Goal: Task Accomplishment & Management: Complete application form

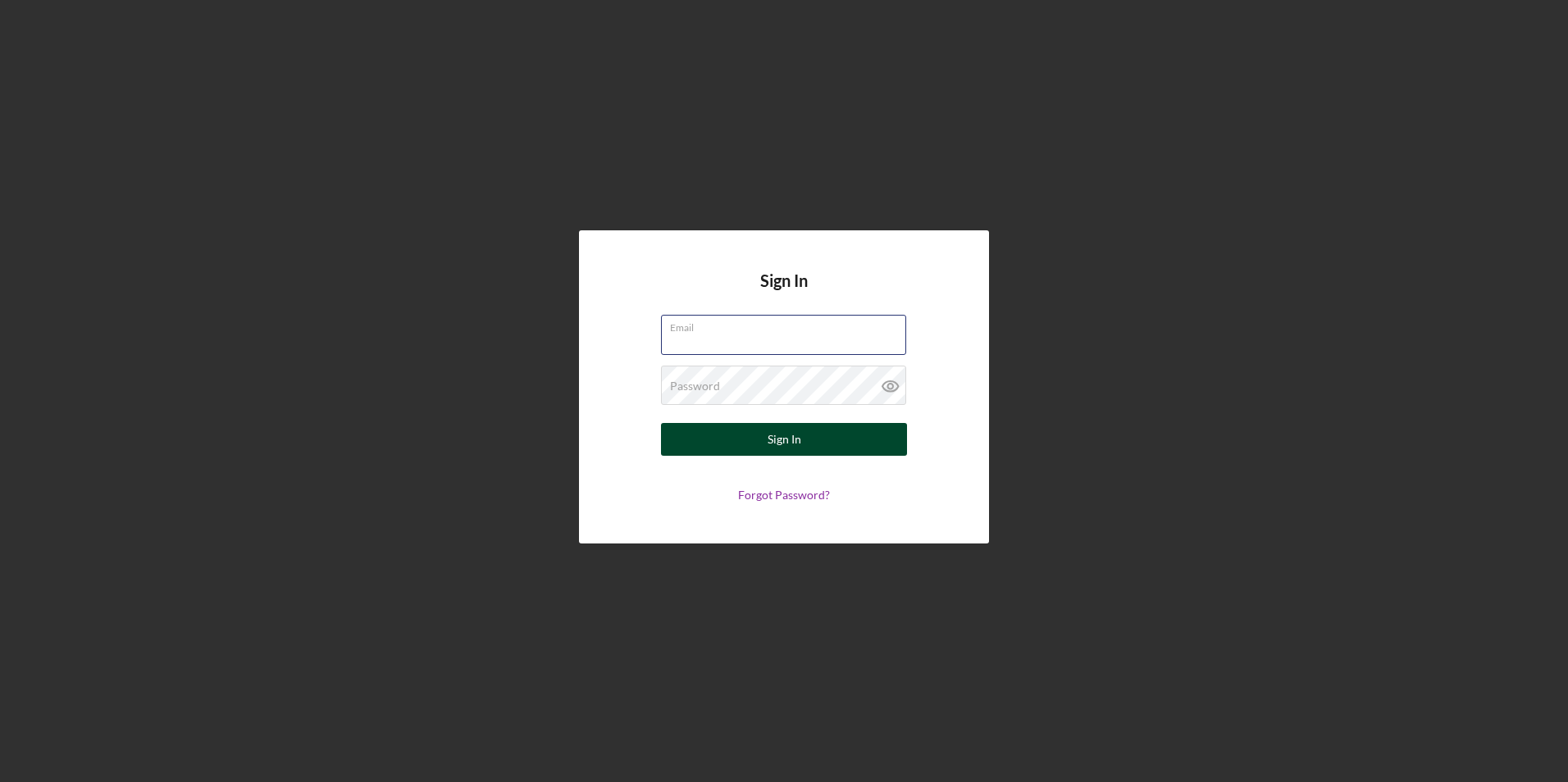
type input "[EMAIL_ADDRESS][DOMAIN_NAME]"
click at [873, 434] on button "Sign In" at bounding box center [784, 439] width 246 height 33
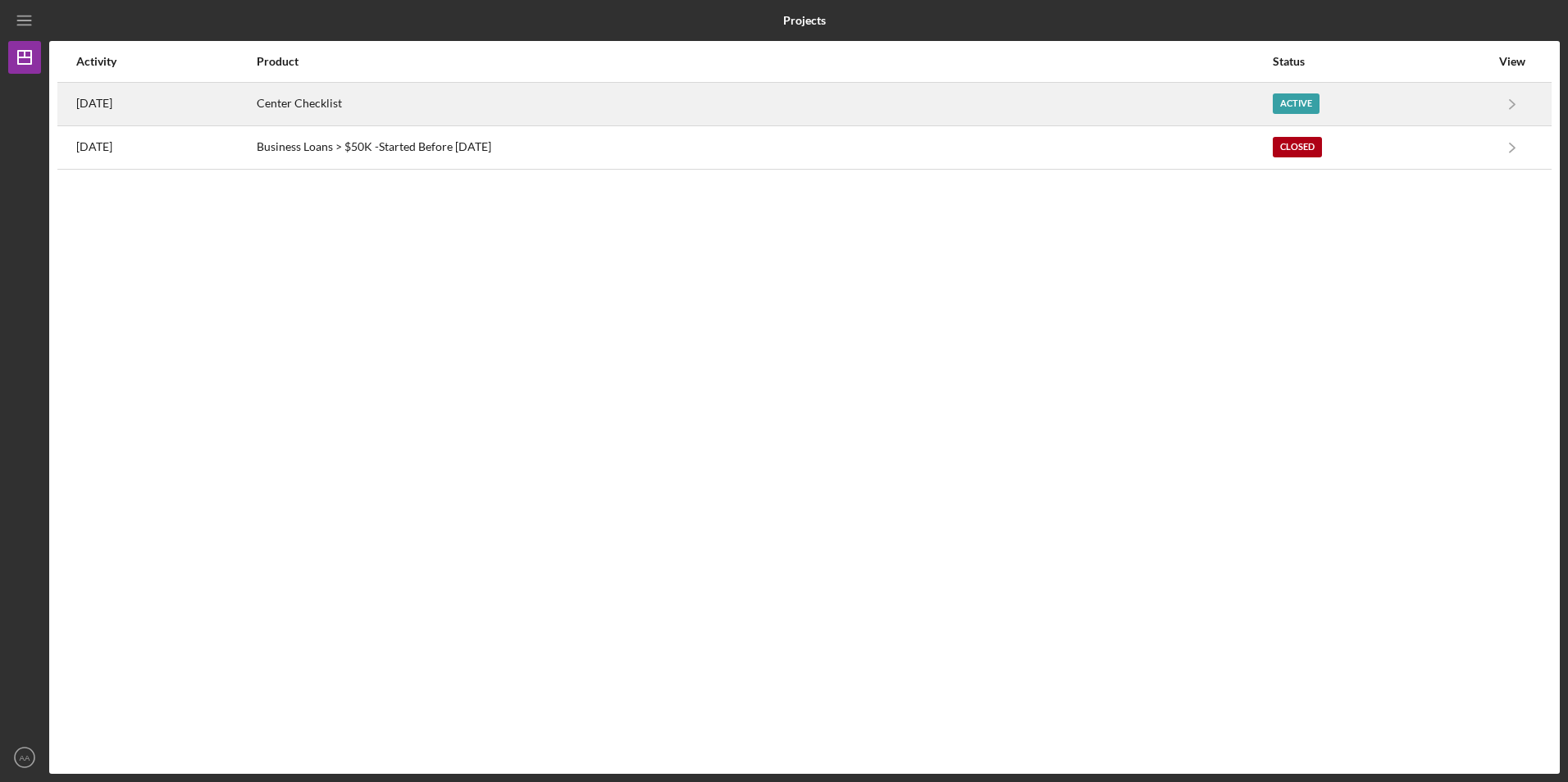
click at [1343, 115] on div "Active" at bounding box center [1381, 104] width 217 height 41
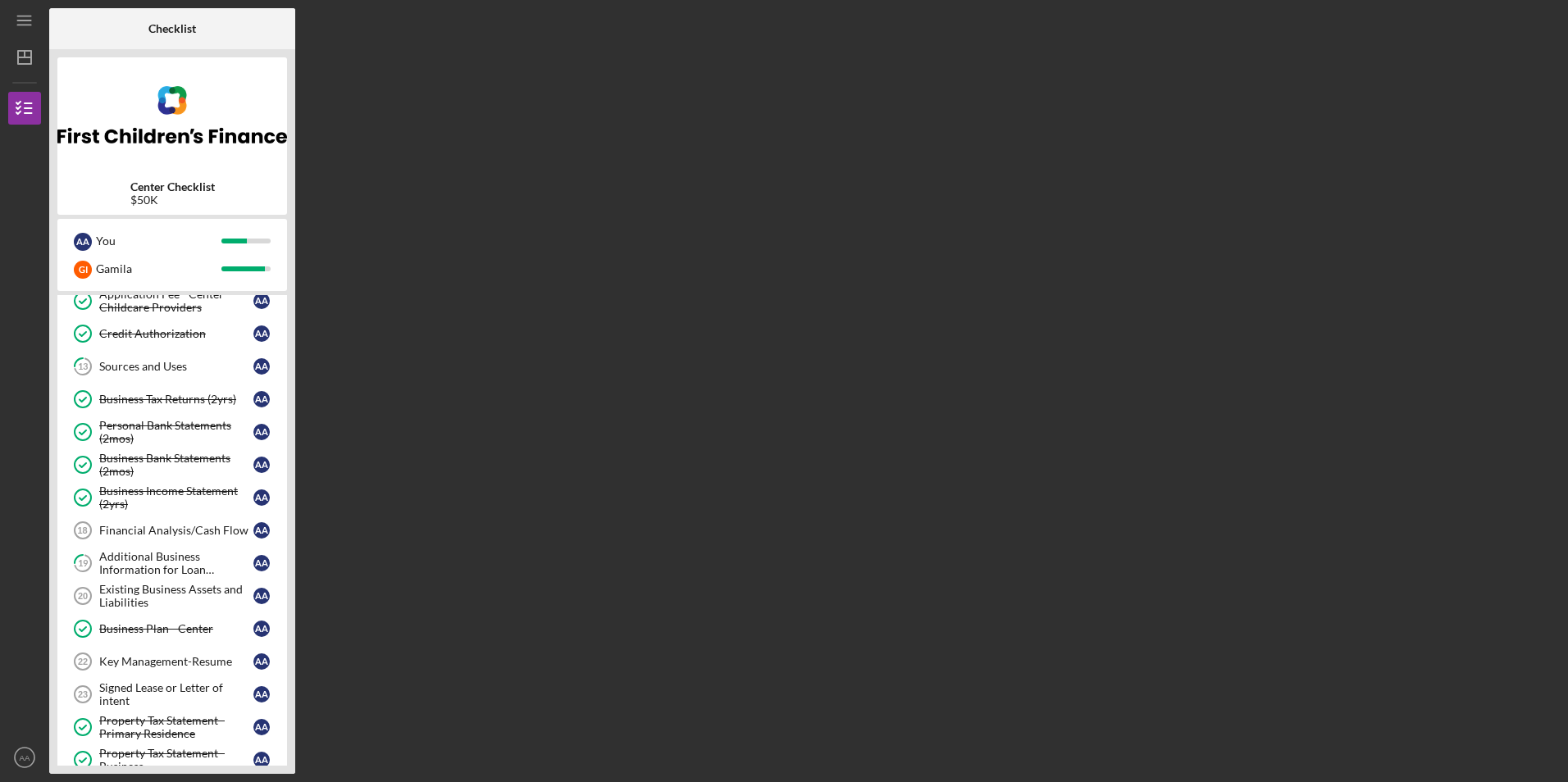
scroll to position [82, 0]
click at [871, 601] on div "Checklist Center Checklist $50K A A You G I Gamila Icon/Expander Pre-Qualificat…" at bounding box center [804, 391] width 1511 height 766
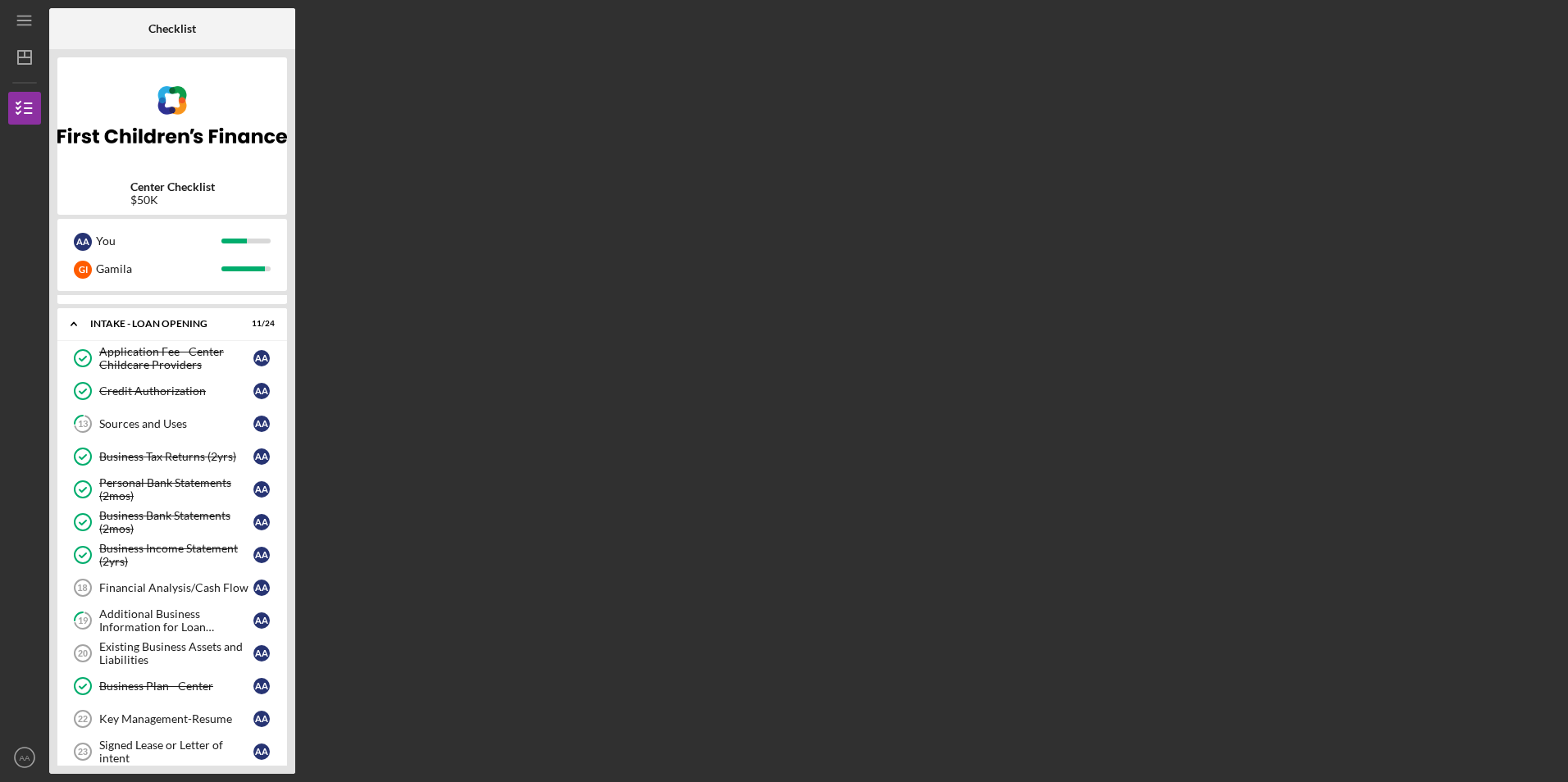
scroll to position [0, 0]
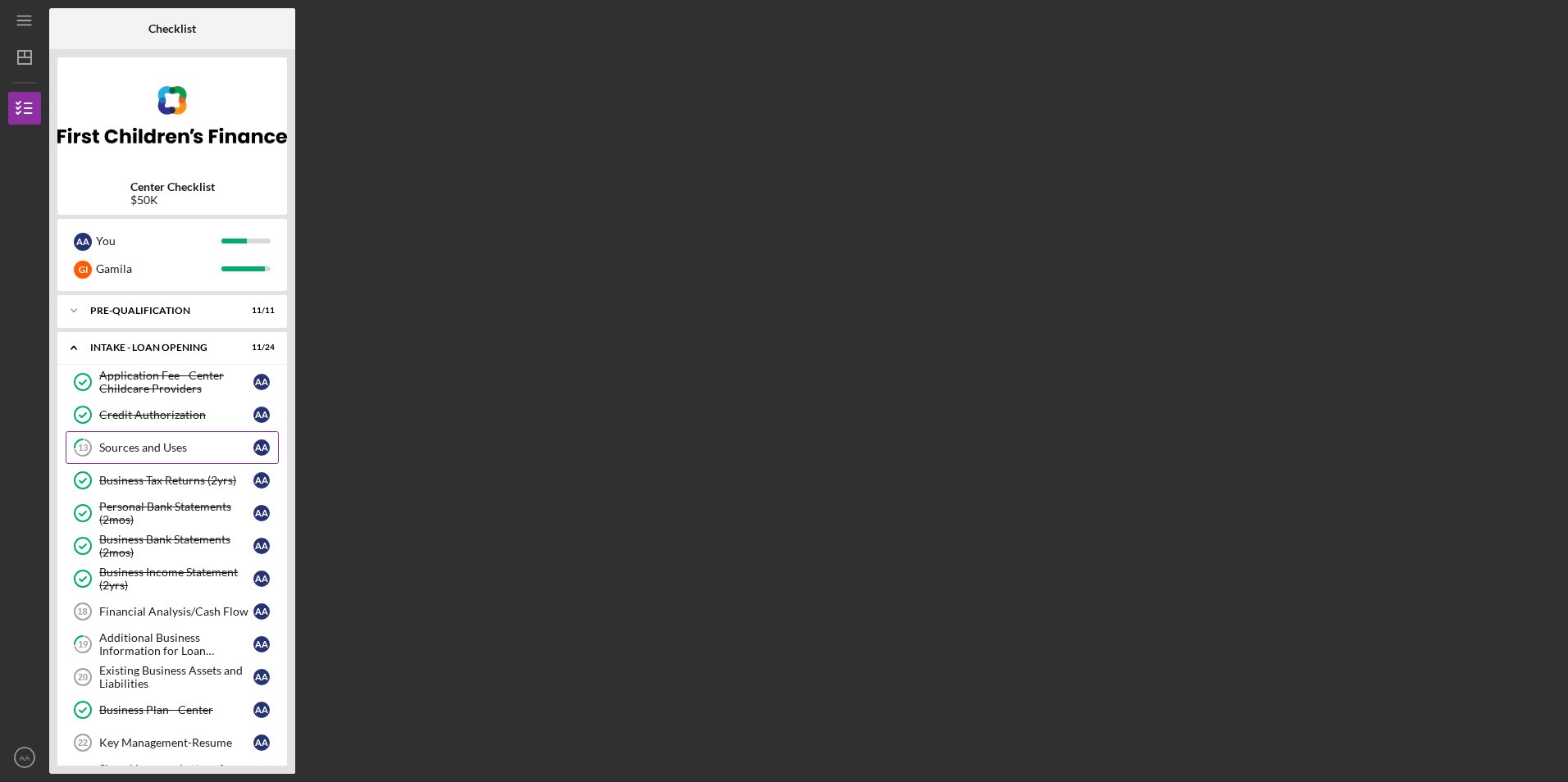
drag, startPoint x: 187, startPoint y: 444, endPoint x: 209, endPoint y: 452, distance: 23.4
click at [187, 444] on div "Sources and Uses" at bounding box center [176, 448] width 155 height 14
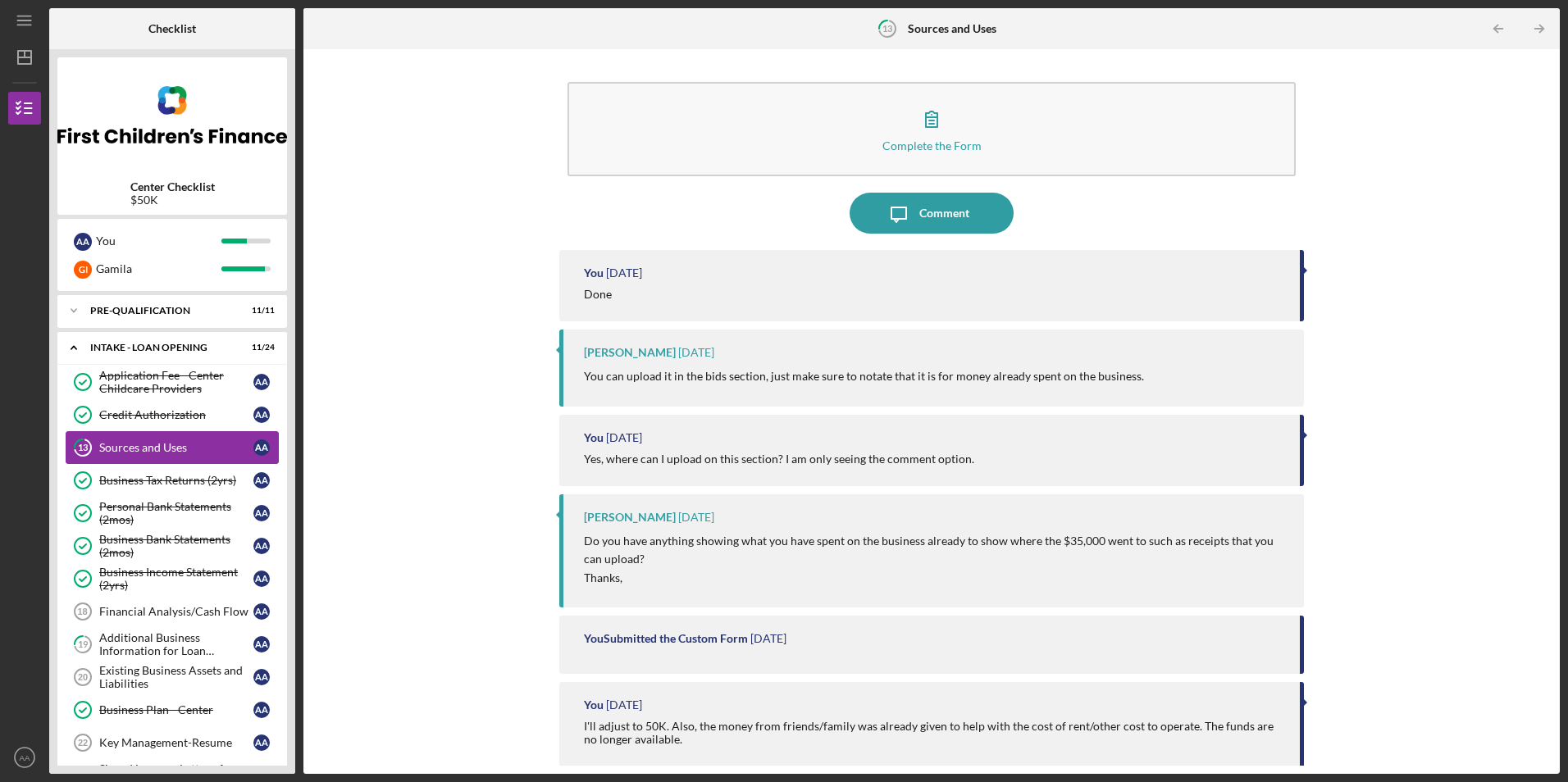
click at [192, 451] on div "Sources and Uses" at bounding box center [176, 448] width 155 height 14
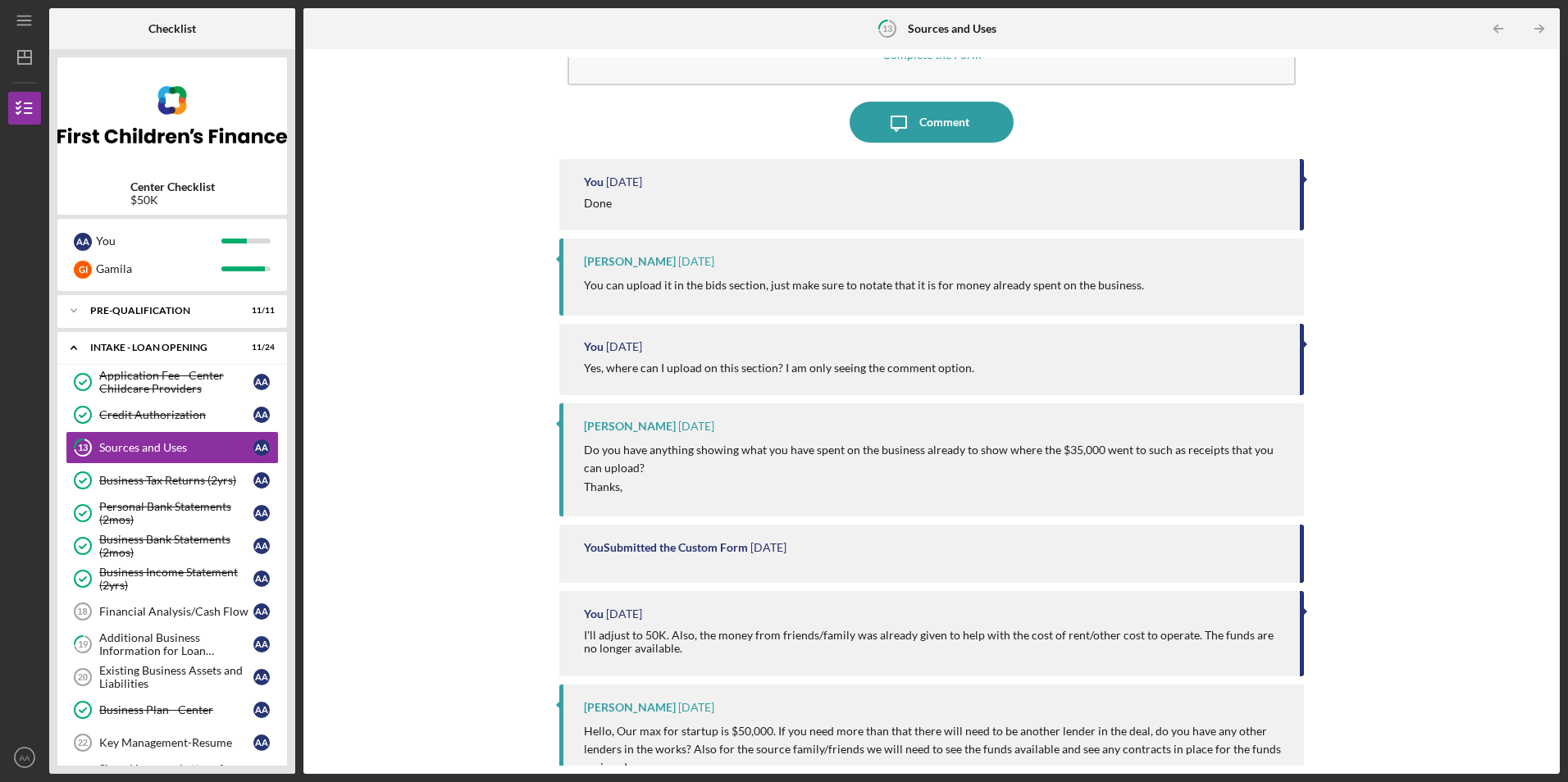
scroll to position [246, 0]
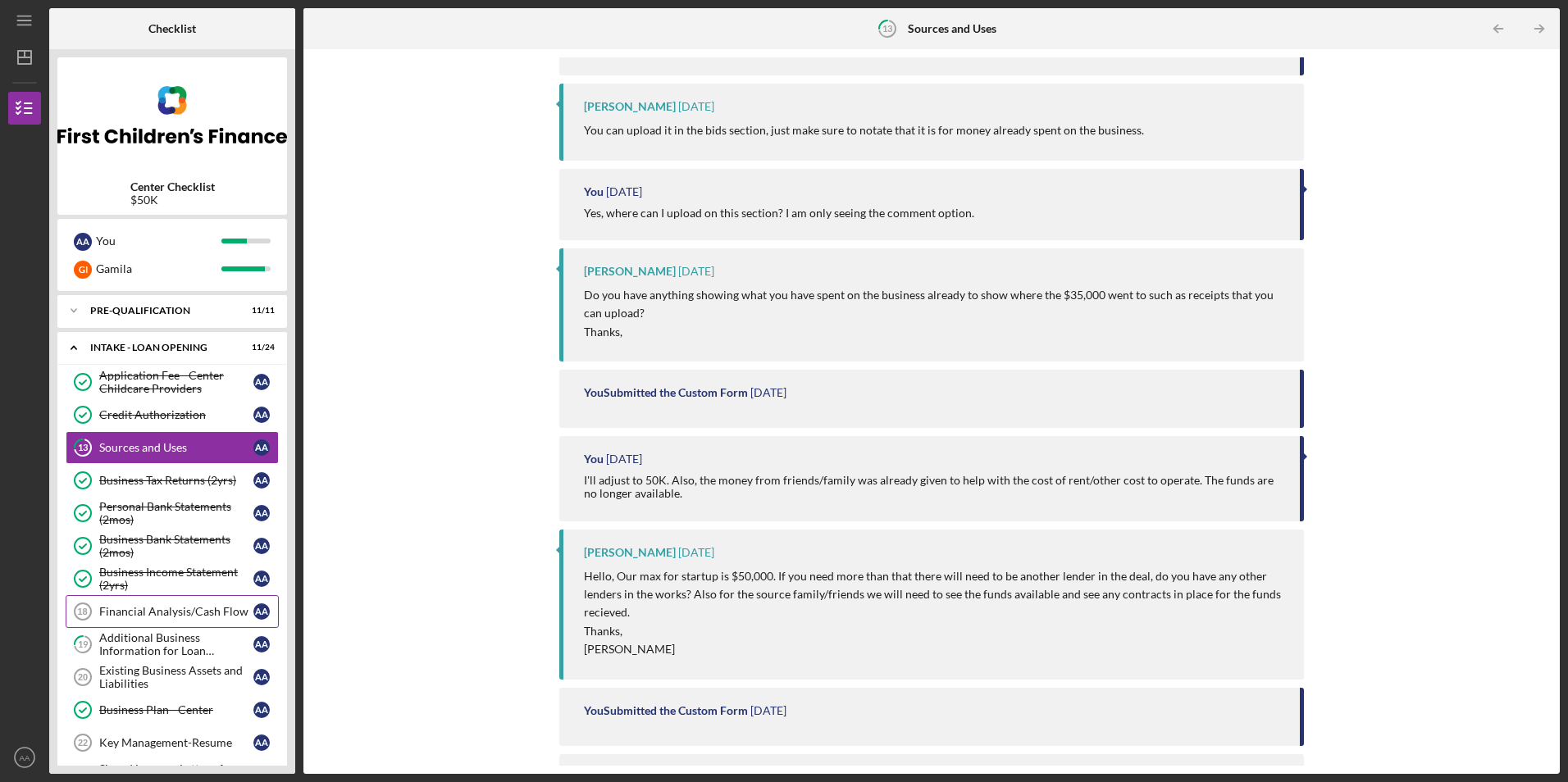
click at [228, 614] on div "Financial Analysis/Cash Flow" at bounding box center [176, 612] width 155 height 14
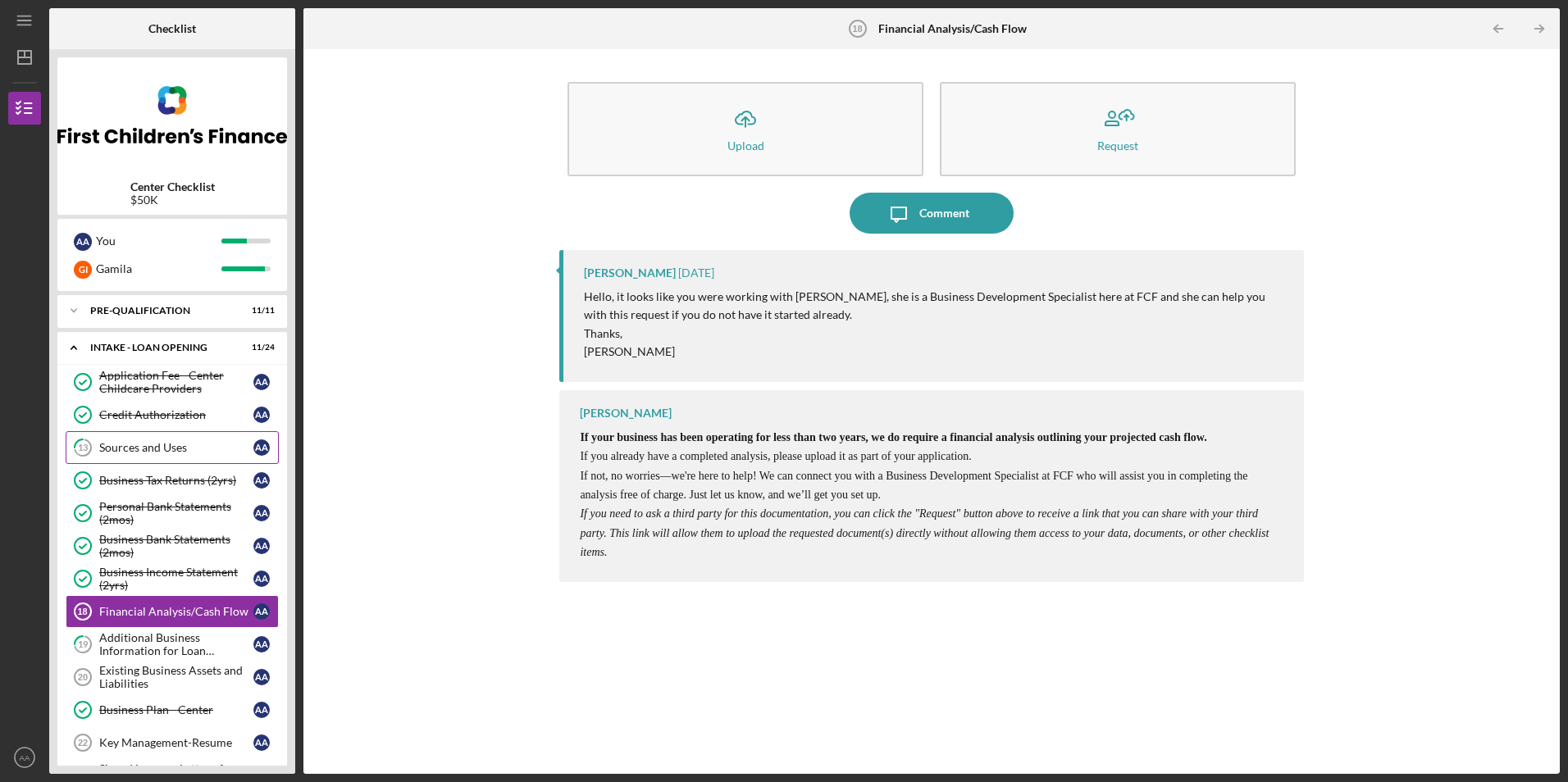
click at [140, 434] on link "13 Sources and Uses A A" at bounding box center [172, 448] width 213 height 33
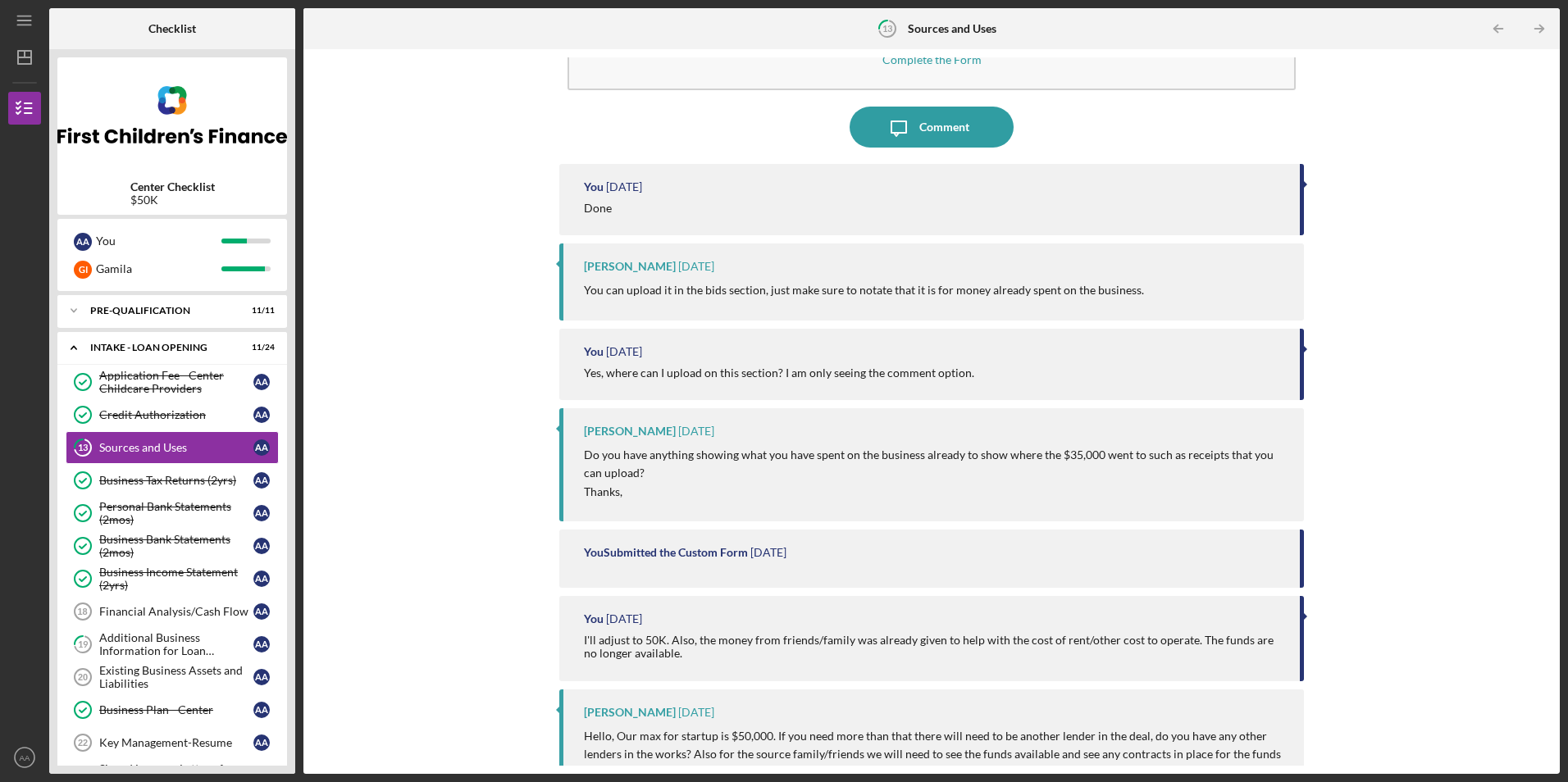
scroll to position [82, 0]
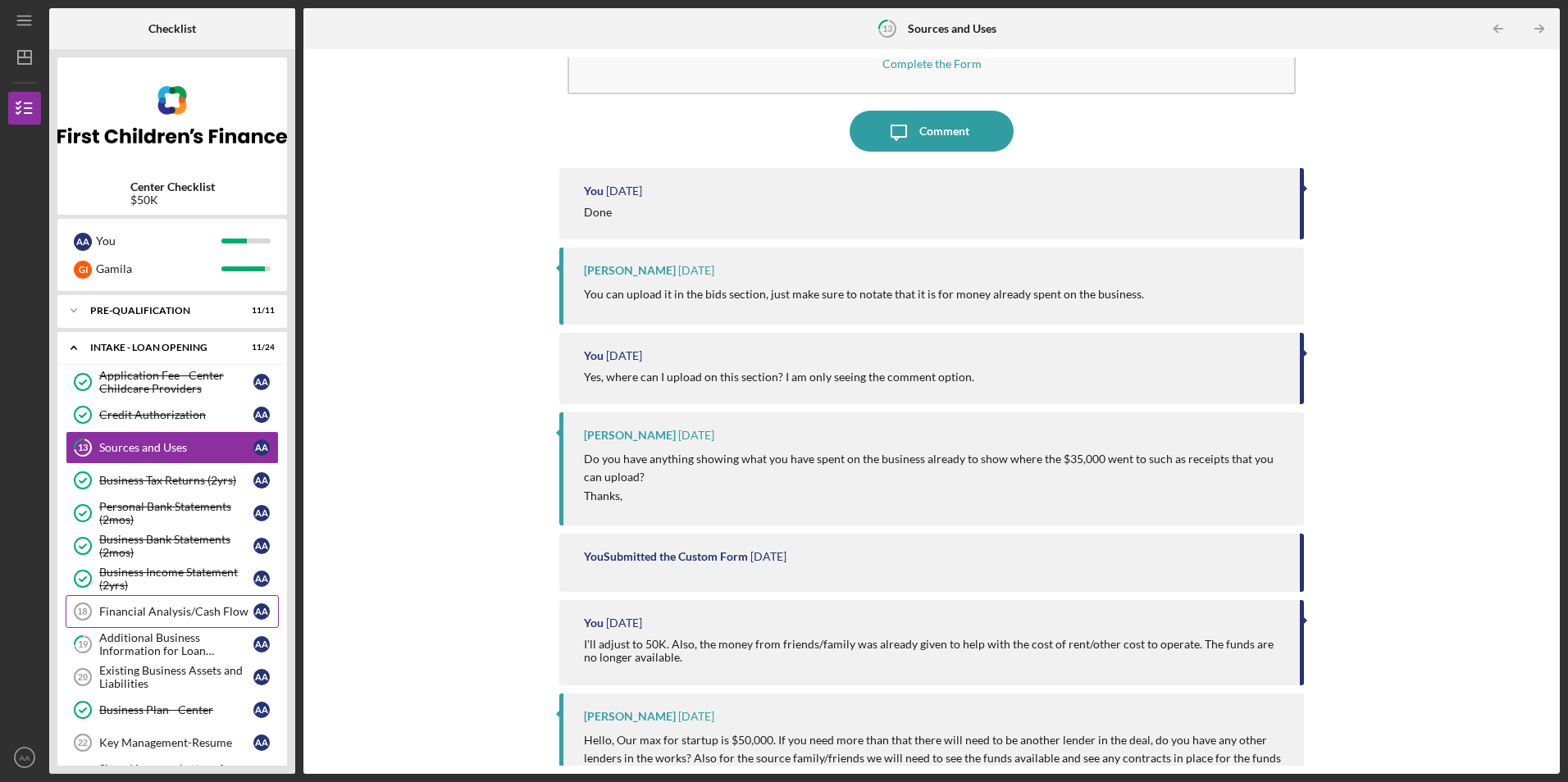
click at [174, 606] on div "Financial Analysis/Cash Flow" at bounding box center [176, 612] width 155 height 14
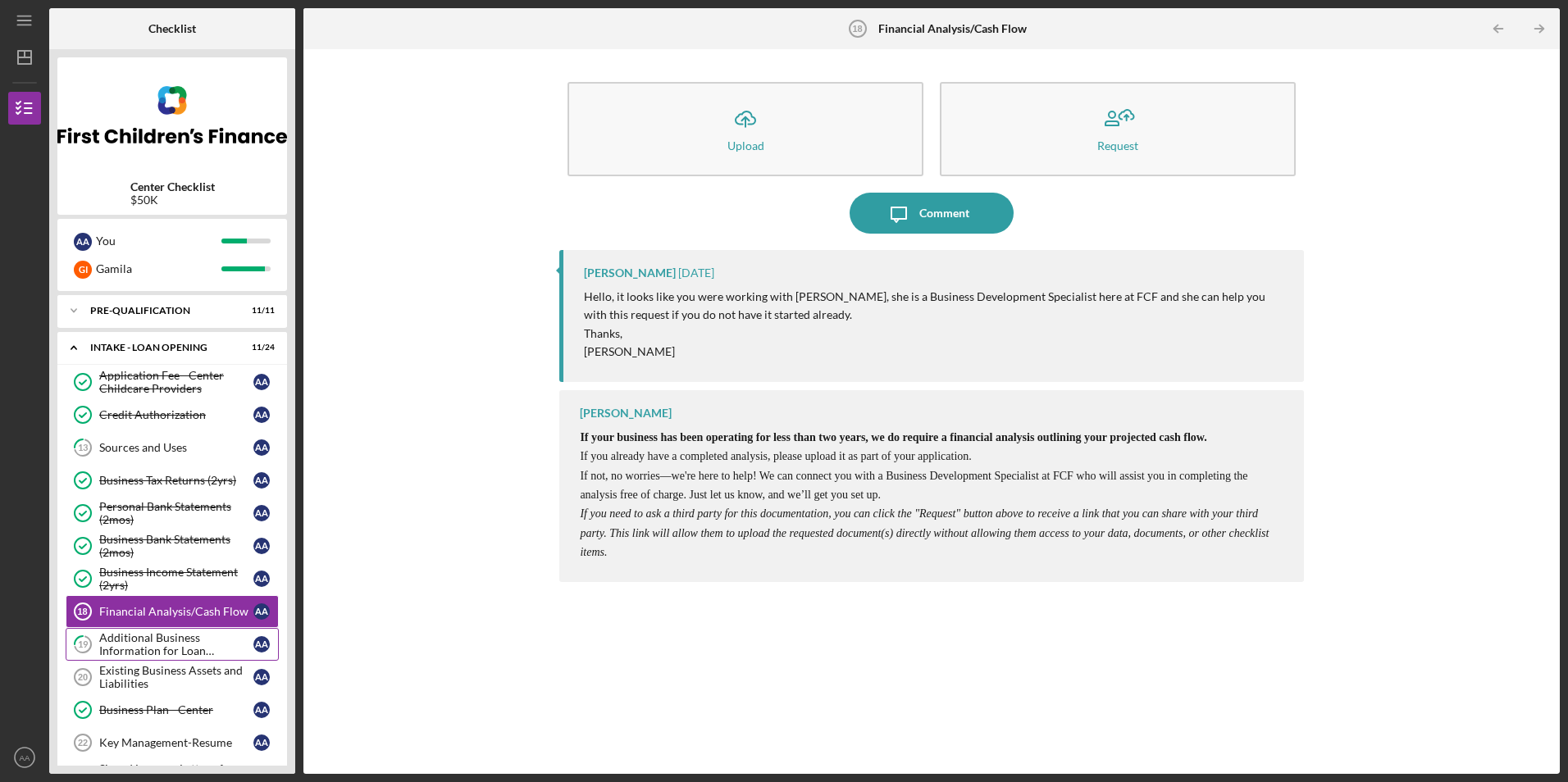
click at [126, 645] on div "Additional Business Information for Loan Application" at bounding box center [176, 644] width 155 height 26
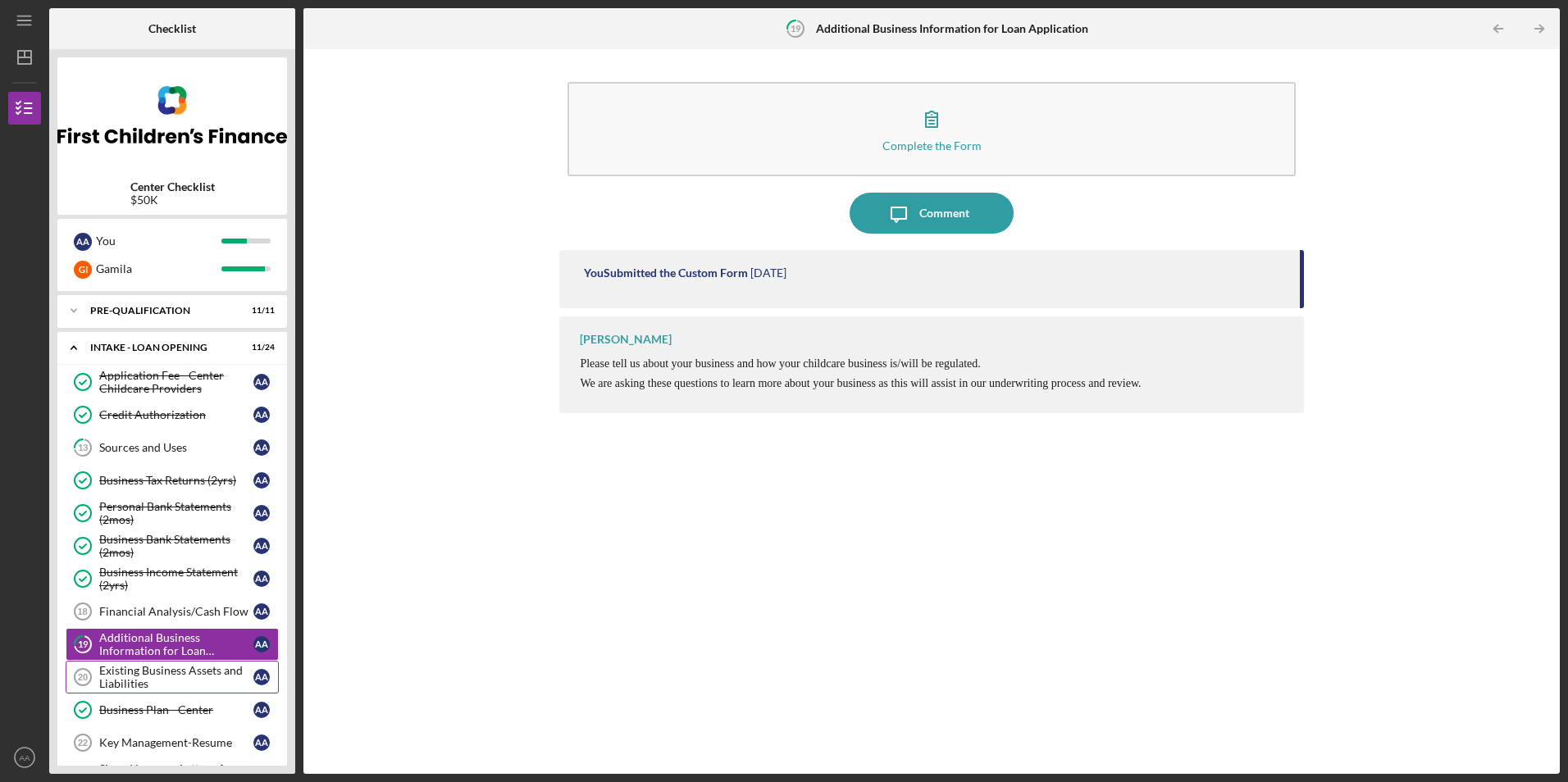
click at [171, 676] on div "Existing Business Assets and Liabilities" at bounding box center [176, 676] width 155 height 26
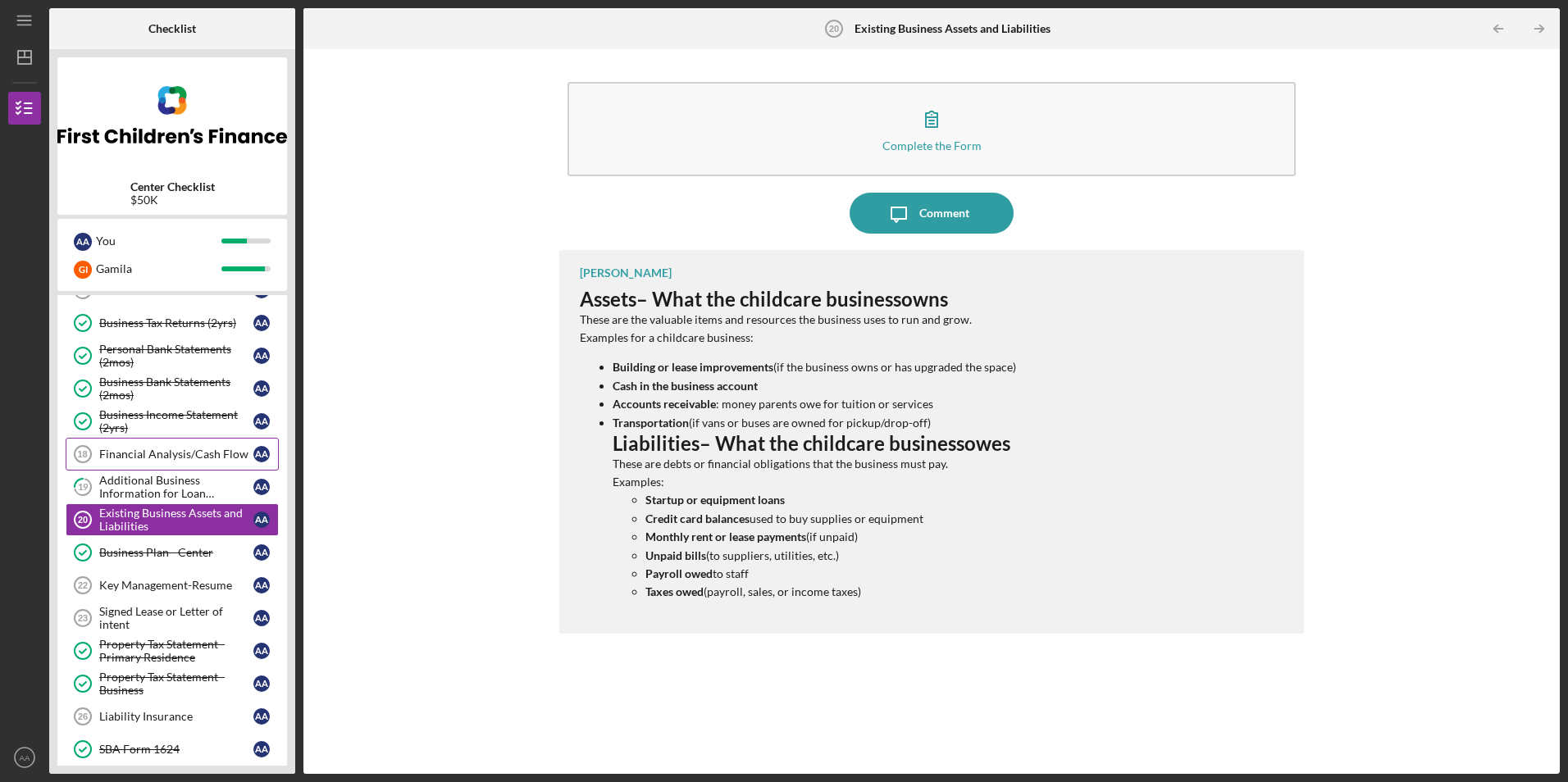
scroll to position [164, 0]
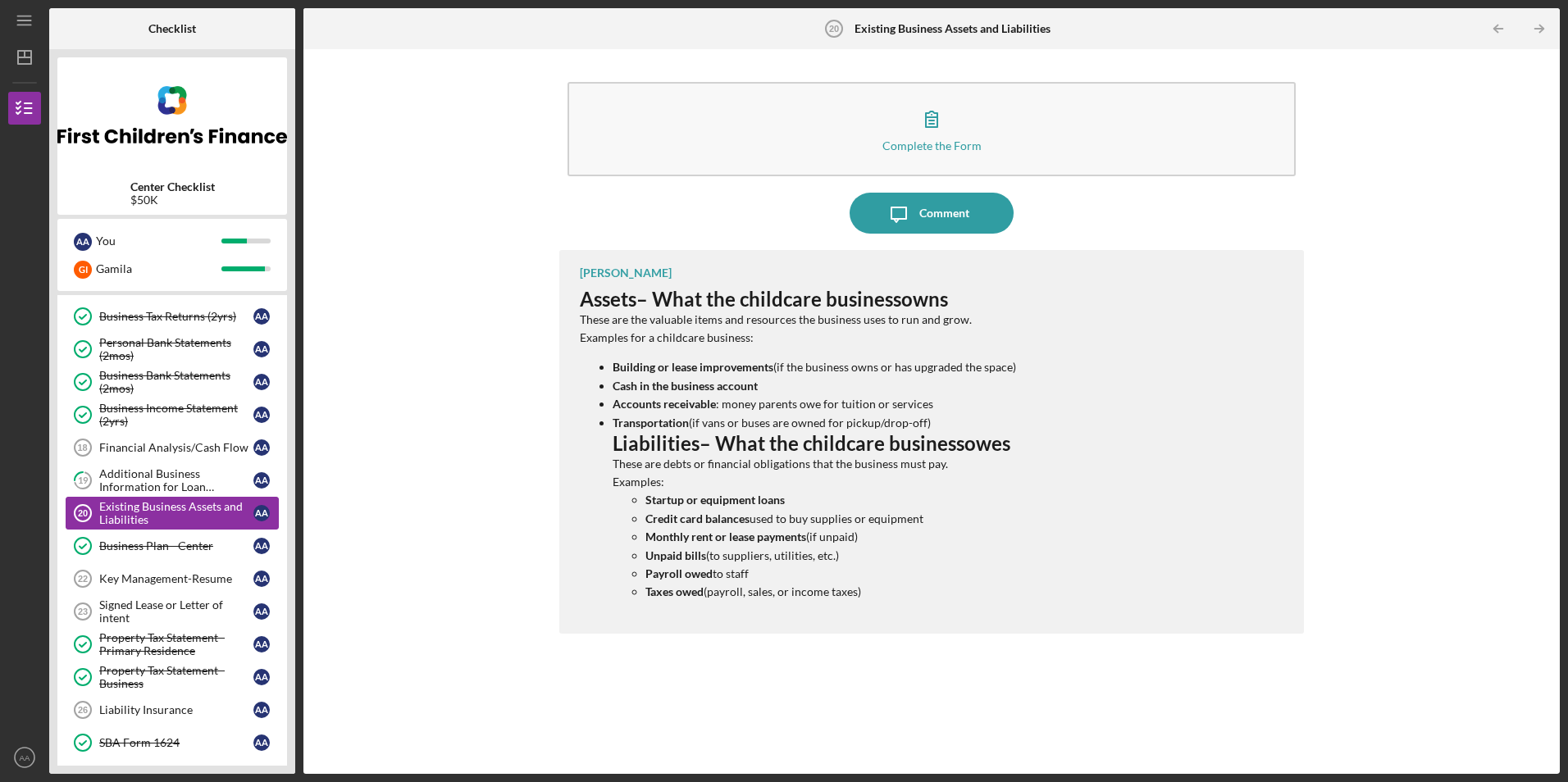
click at [184, 518] on div "Existing Business Assets and Liabilities" at bounding box center [176, 513] width 155 height 26
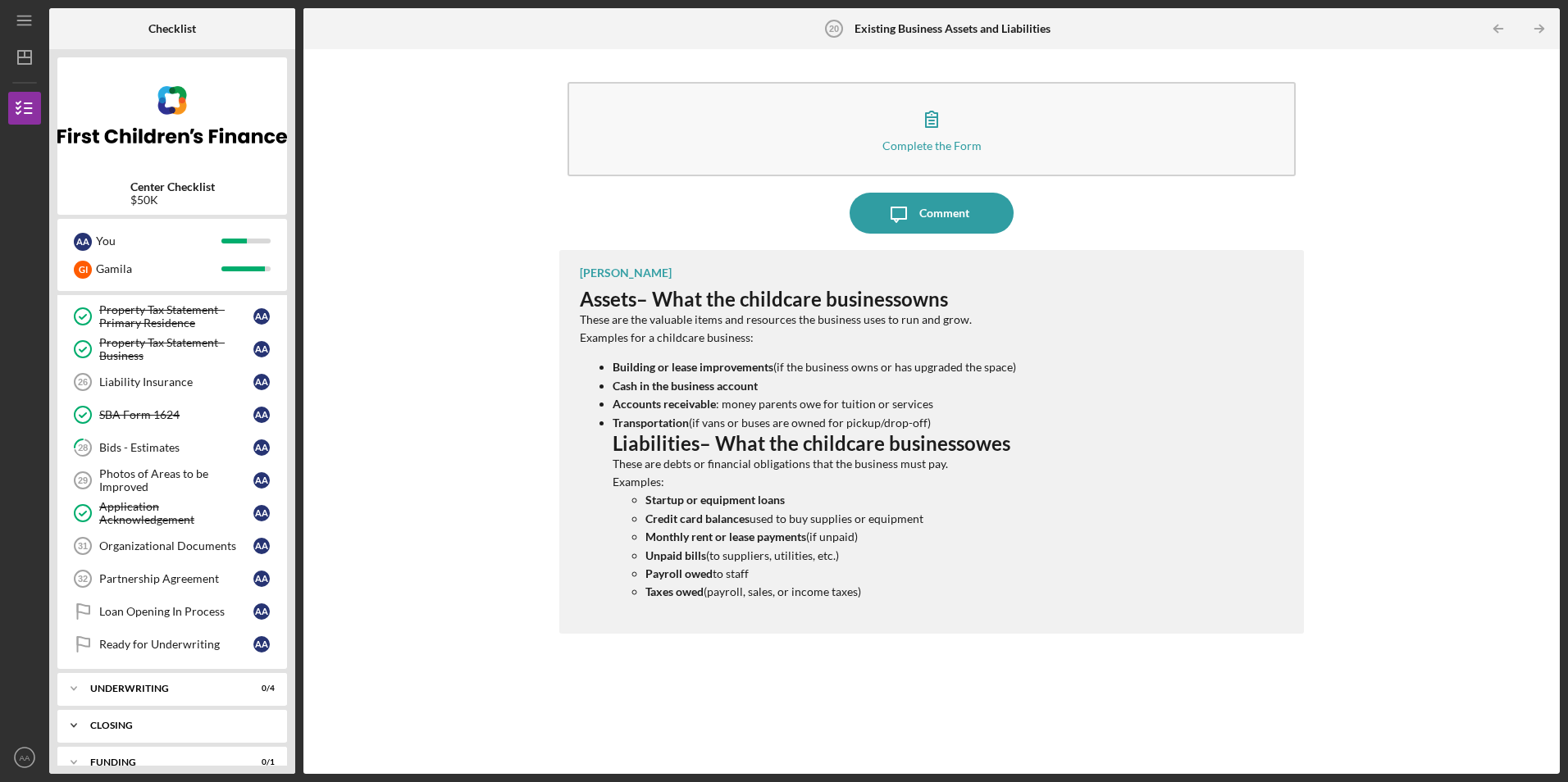
scroll to position [551, 0]
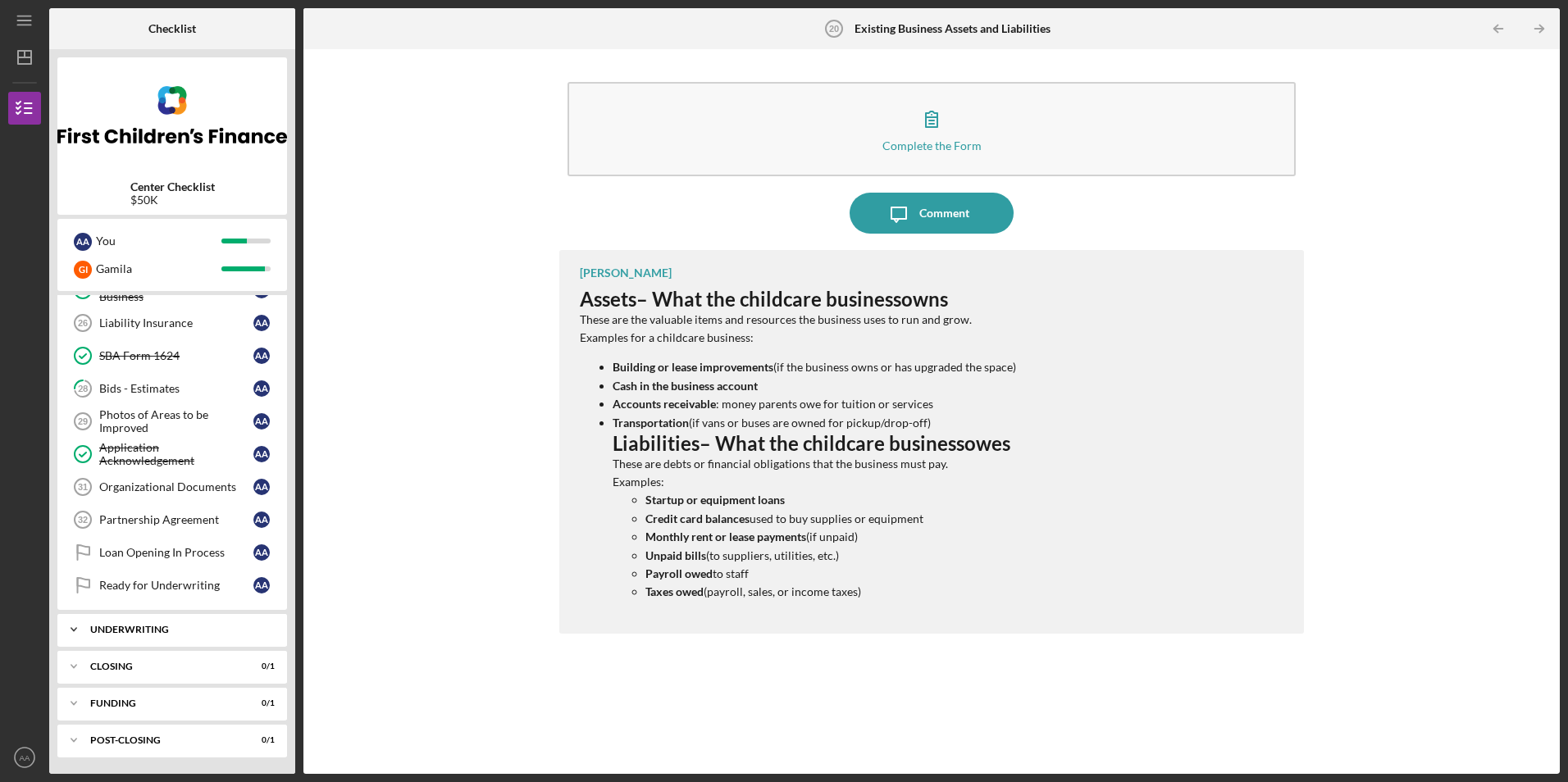
click at [258, 639] on div "Icon/Expander UNDERWRITING 0 / 4" at bounding box center [172, 629] width 230 height 33
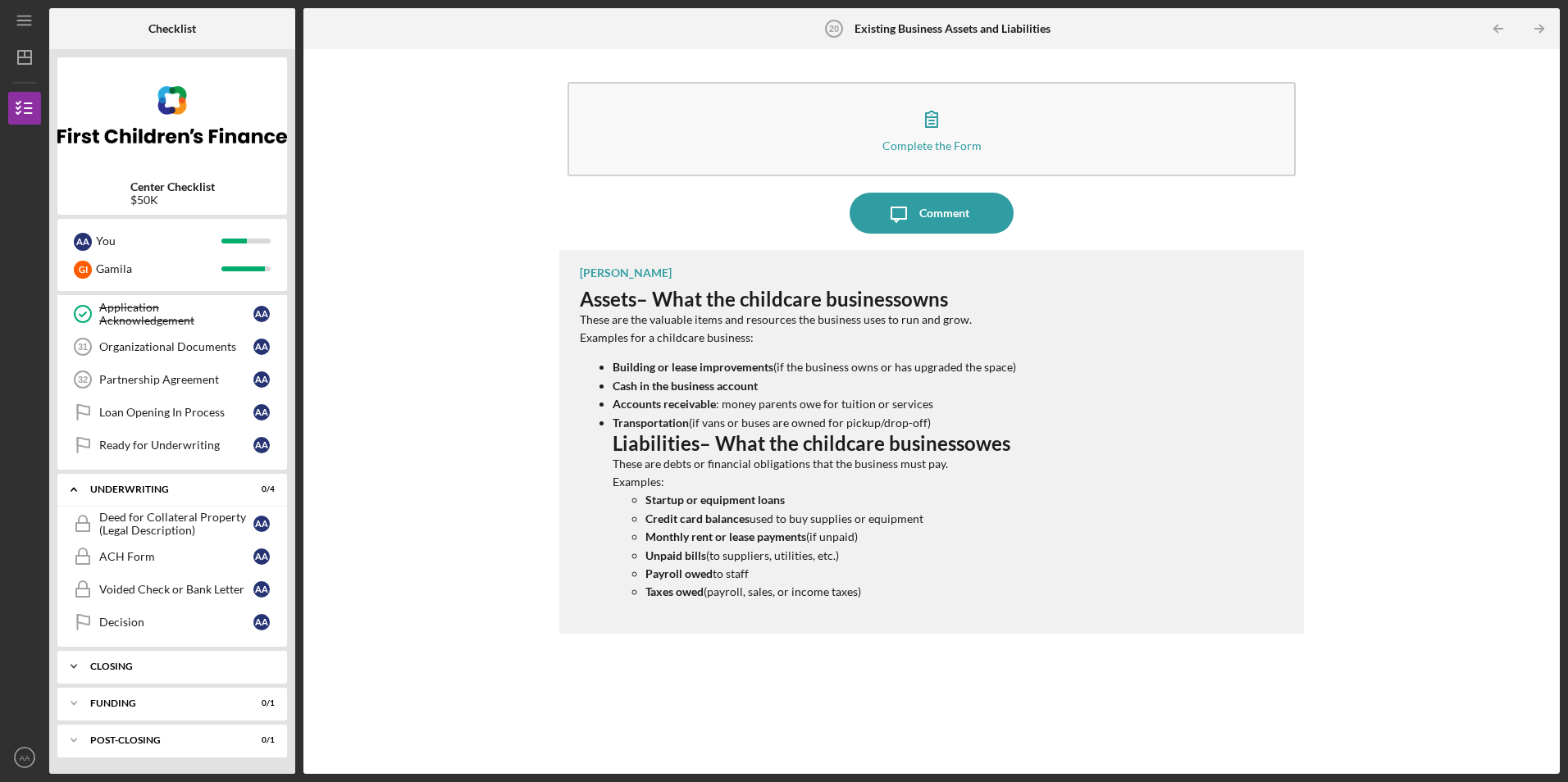
click at [176, 658] on div "Icon/Expander CLOSING 0 / 1" at bounding box center [172, 666] width 230 height 33
click at [15, 22] on icon "Icon/Menu" at bounding box center [25, 21] width 37 height 37
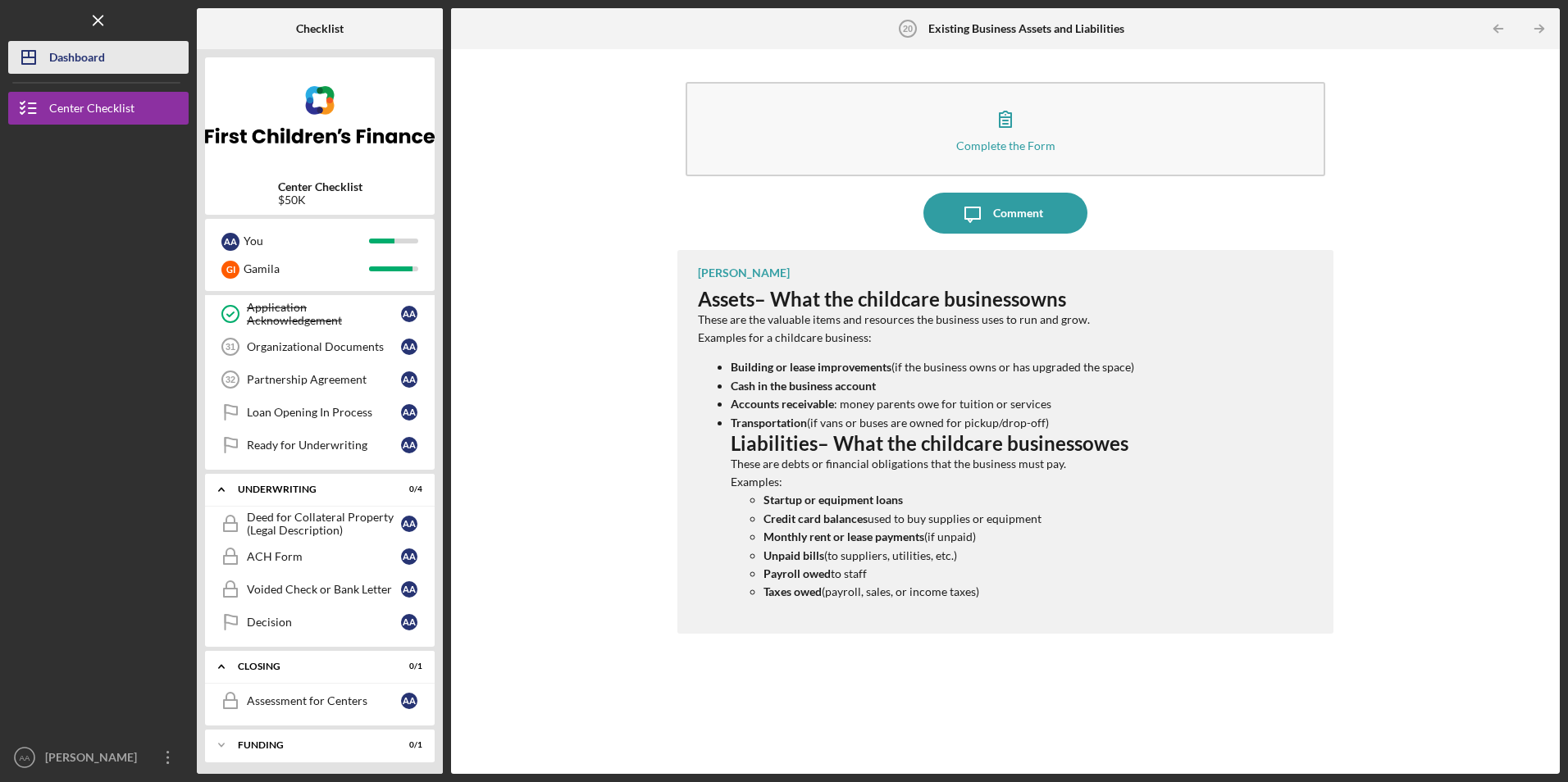
click at [72, 52] on div "Dashboard" at bounding box center [77, 60] width 56 height 37
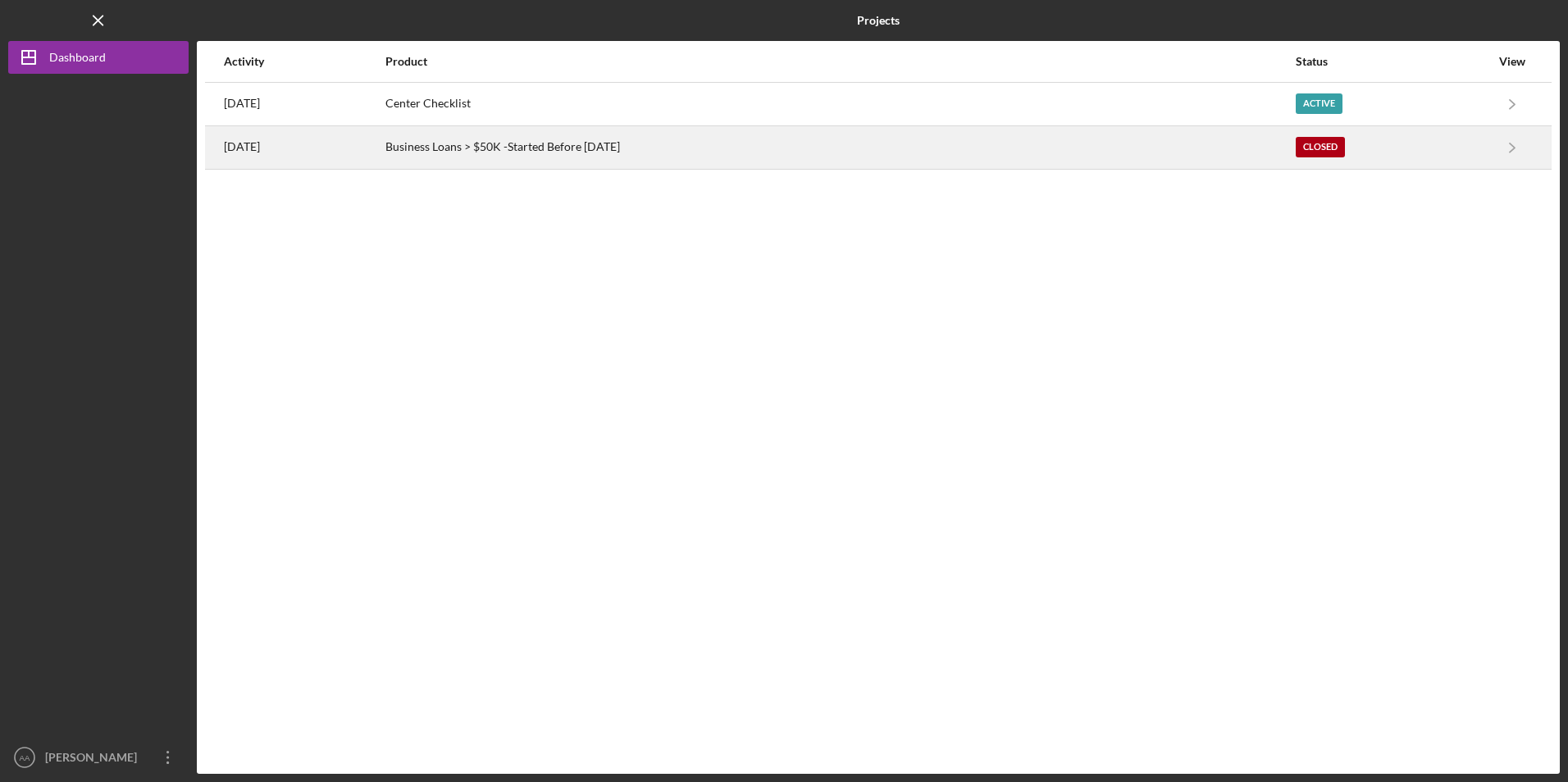
click at [1343, 147] on div "Closed" at bounding box center [1320, 147] width 49 height 20
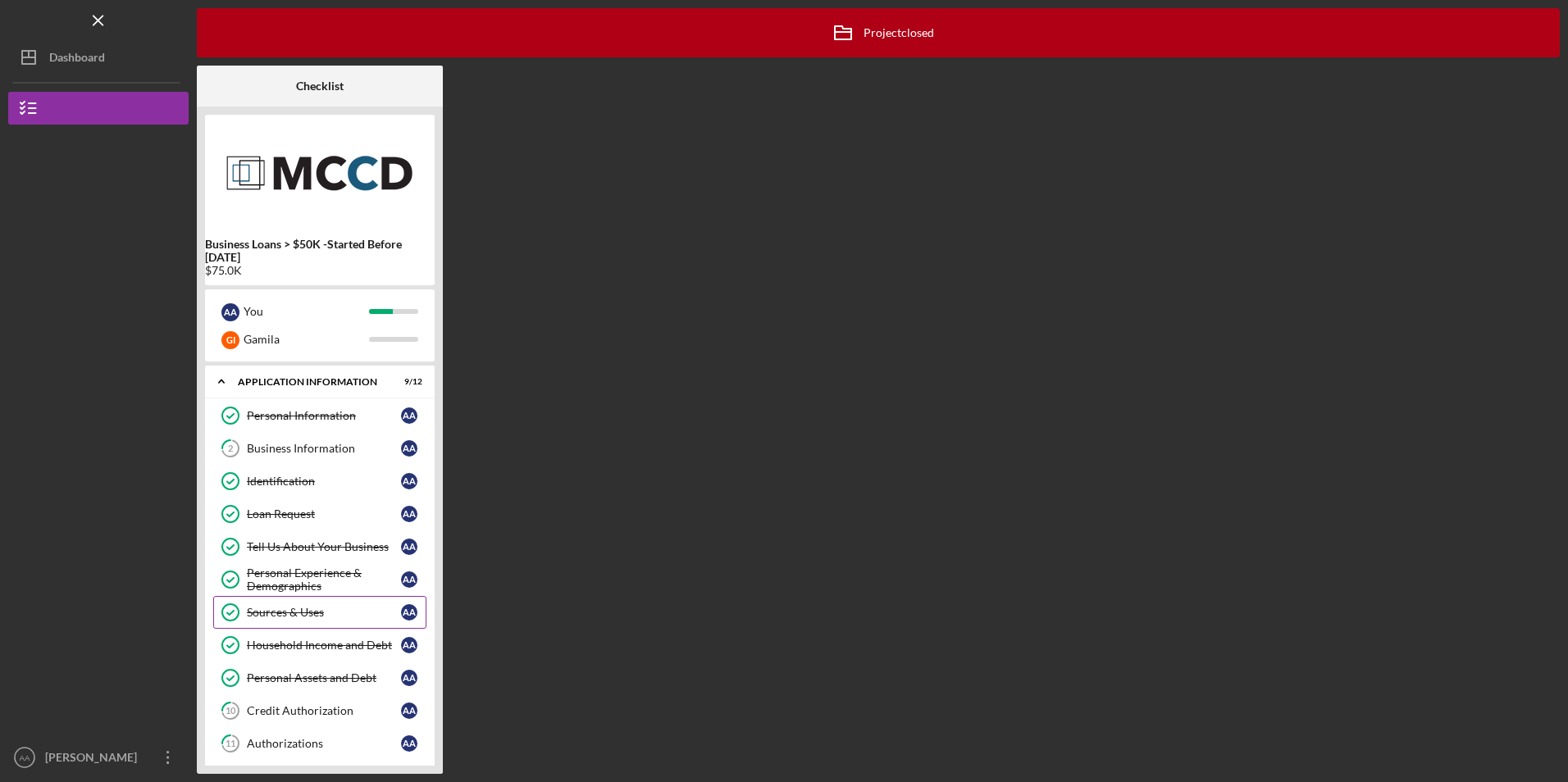
click at [319, 615] on div "Sources & Uses" at bounding box center [323, 613] width 155 height 14
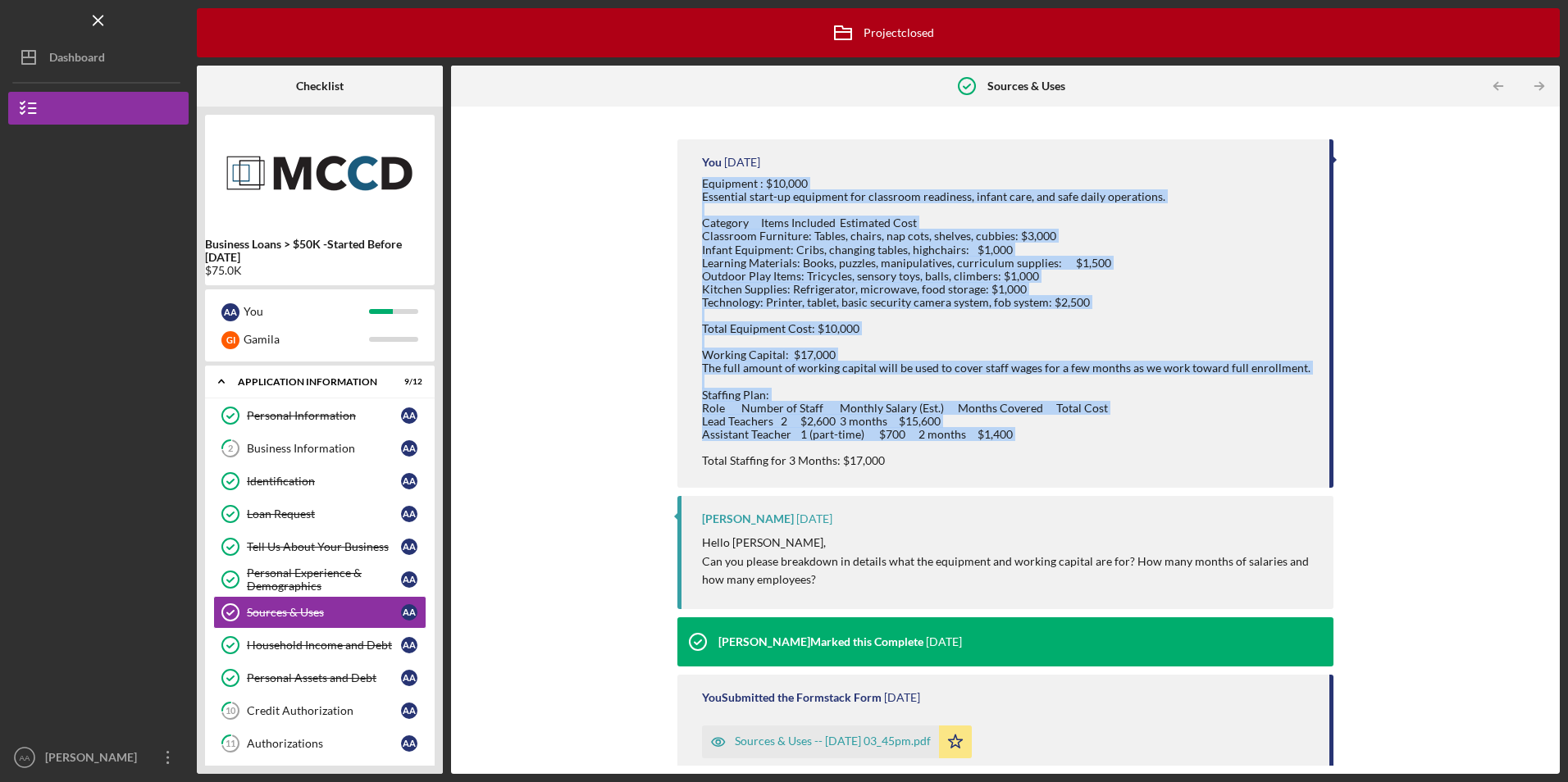
drag, startPoint x: 924, startPoint y: 451, endPoint x: 680, endPoint y: 175, distance: 368.4
click at [680, 175] on div "You 2 months ago Equipment : $10,000 Essential start-up equipment for classroom…" at bounding box center [1005, 313] width 655 height 349
click at [91, 68] on div "Dashboard" at bounding box center [77, 60] width 56 height 37
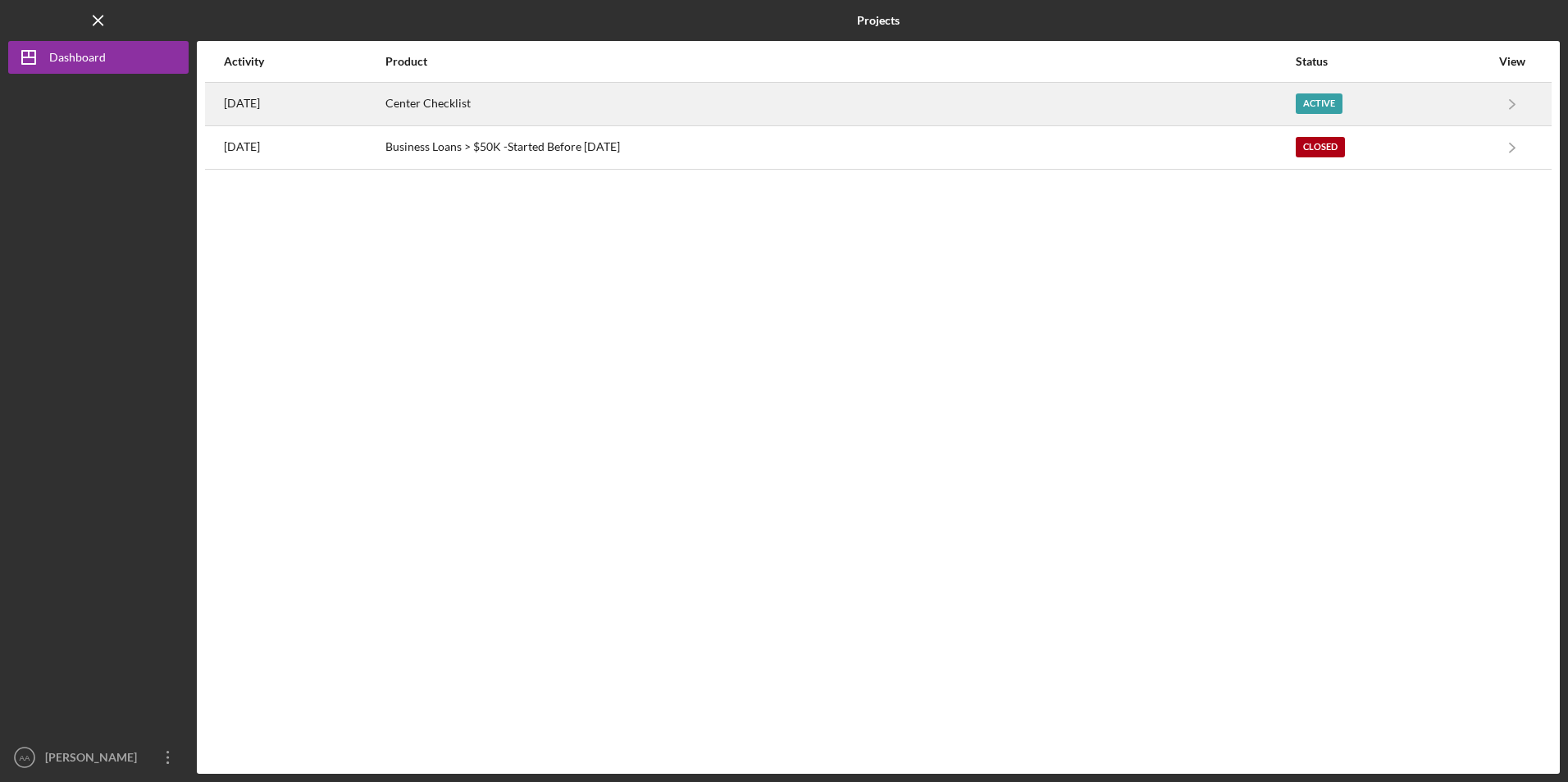
click at [1386, 109] on div "Active" at bounding box center [1392, 104] width 194 height 41
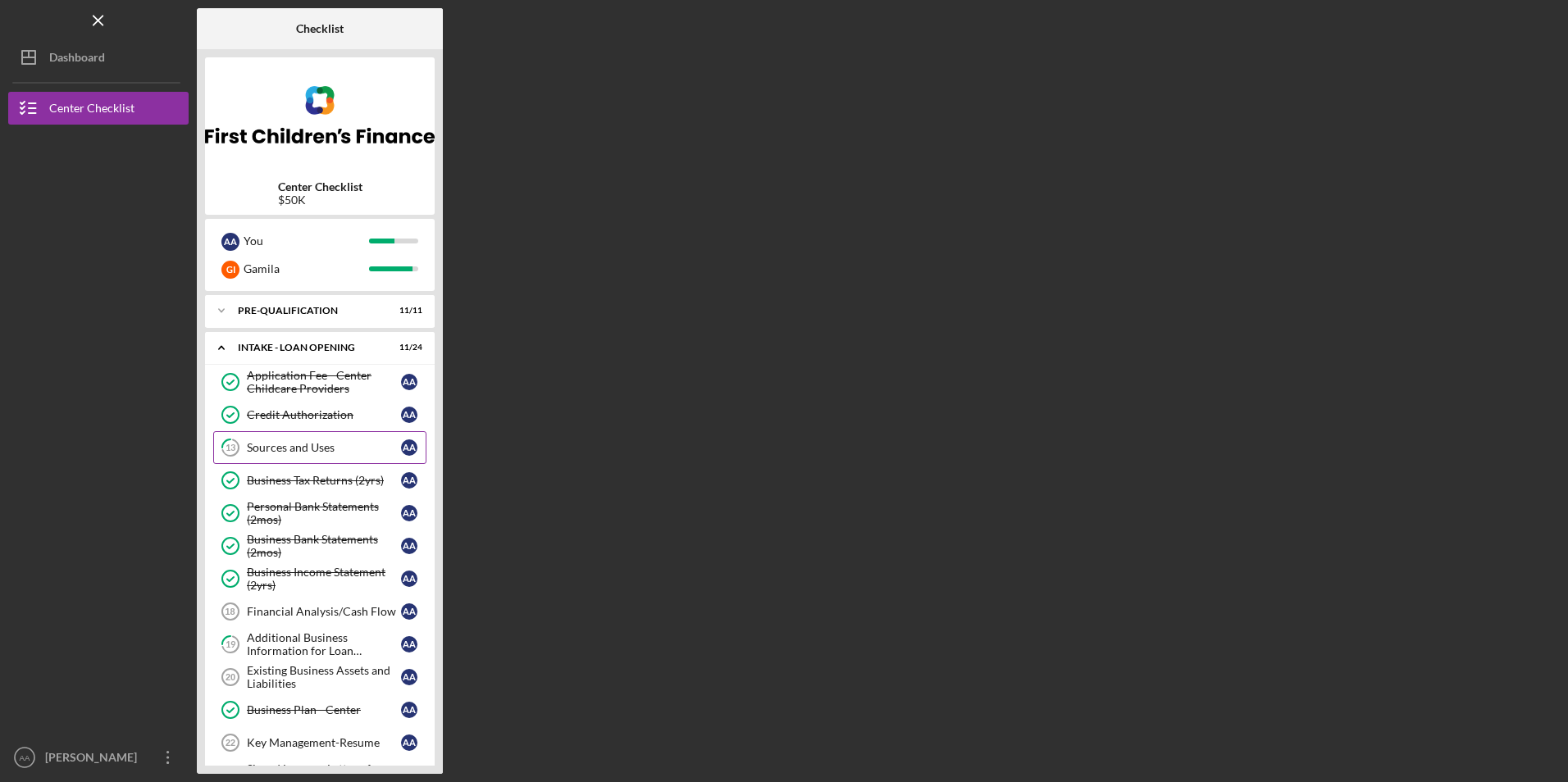
click at [332, 442] on div "Sources and Uses" at bounding box center [323, 448] width 155 height 14
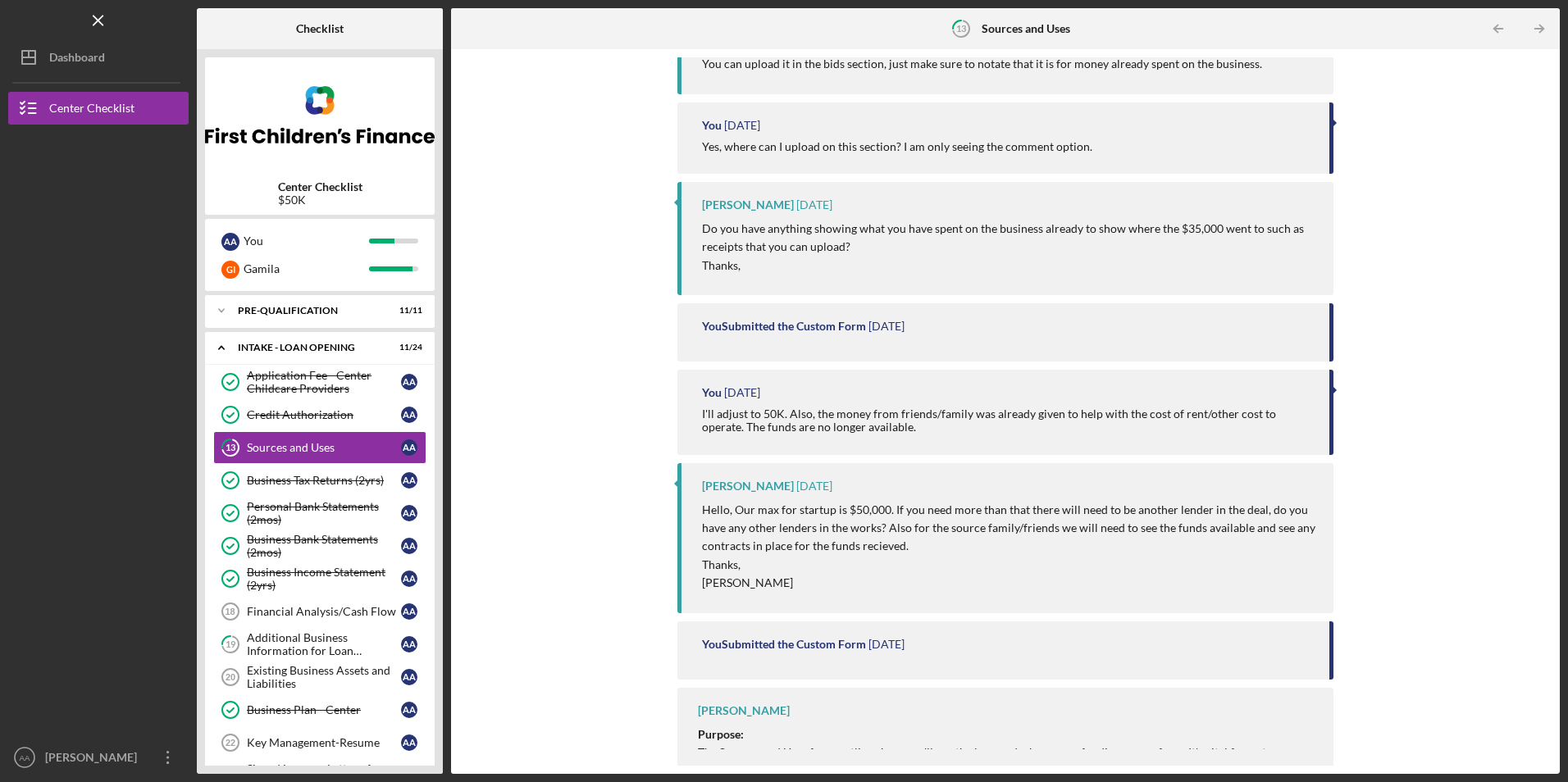
scroll to position [317, 0]
drag, startPoint x: 1324, startPoint y: 671, endPoint x: 1318, endPoint y: 696, distance: 25.7
click at [1318, 433] on div "You 2 weeks ago Done Haley Ramsey 2 weeks ago You can upload it in the bids sec…" at bounding box center [1005, 182] width 655 height 499
click at [1195, 444] on div "You 2 weeks ago I'll adjust to 50K. Also, the money from friends/family was alr…" at bounding box center [1005, 408] width 655 height 84
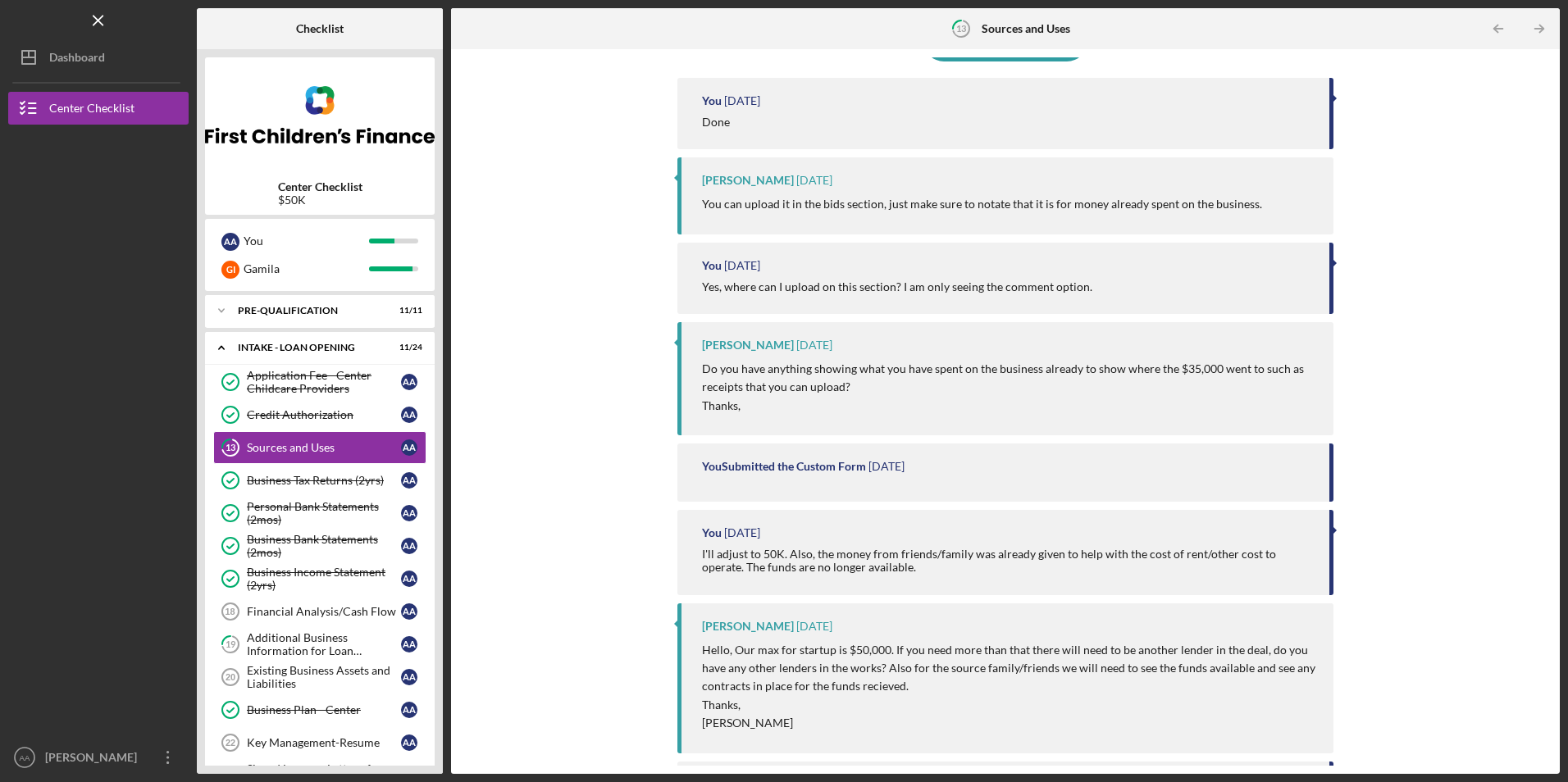
scroll to position [0, 0]
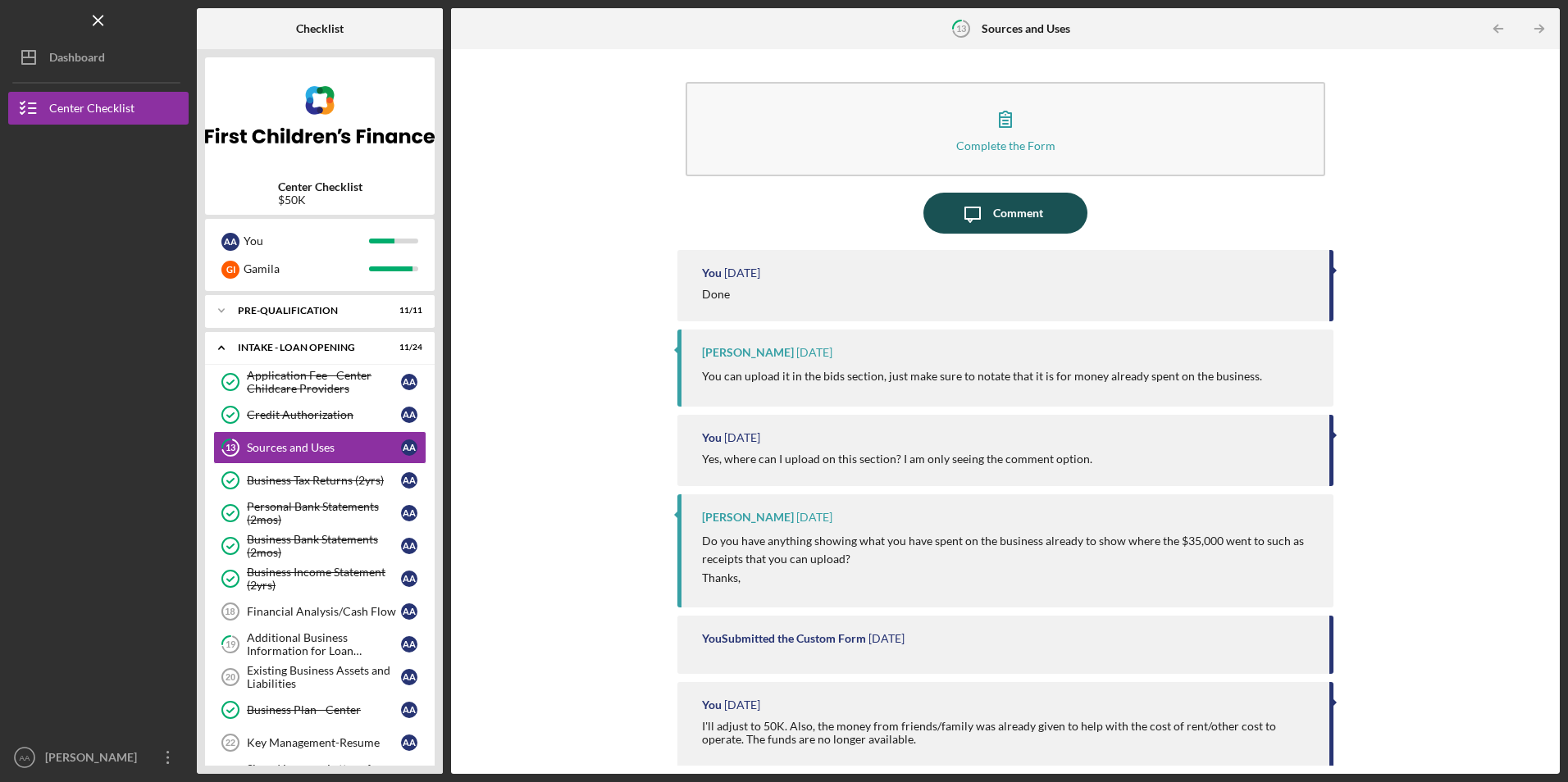
click at [1009, 214] on div "Comment" at bounding box center [1017, 213] width 50 height 41
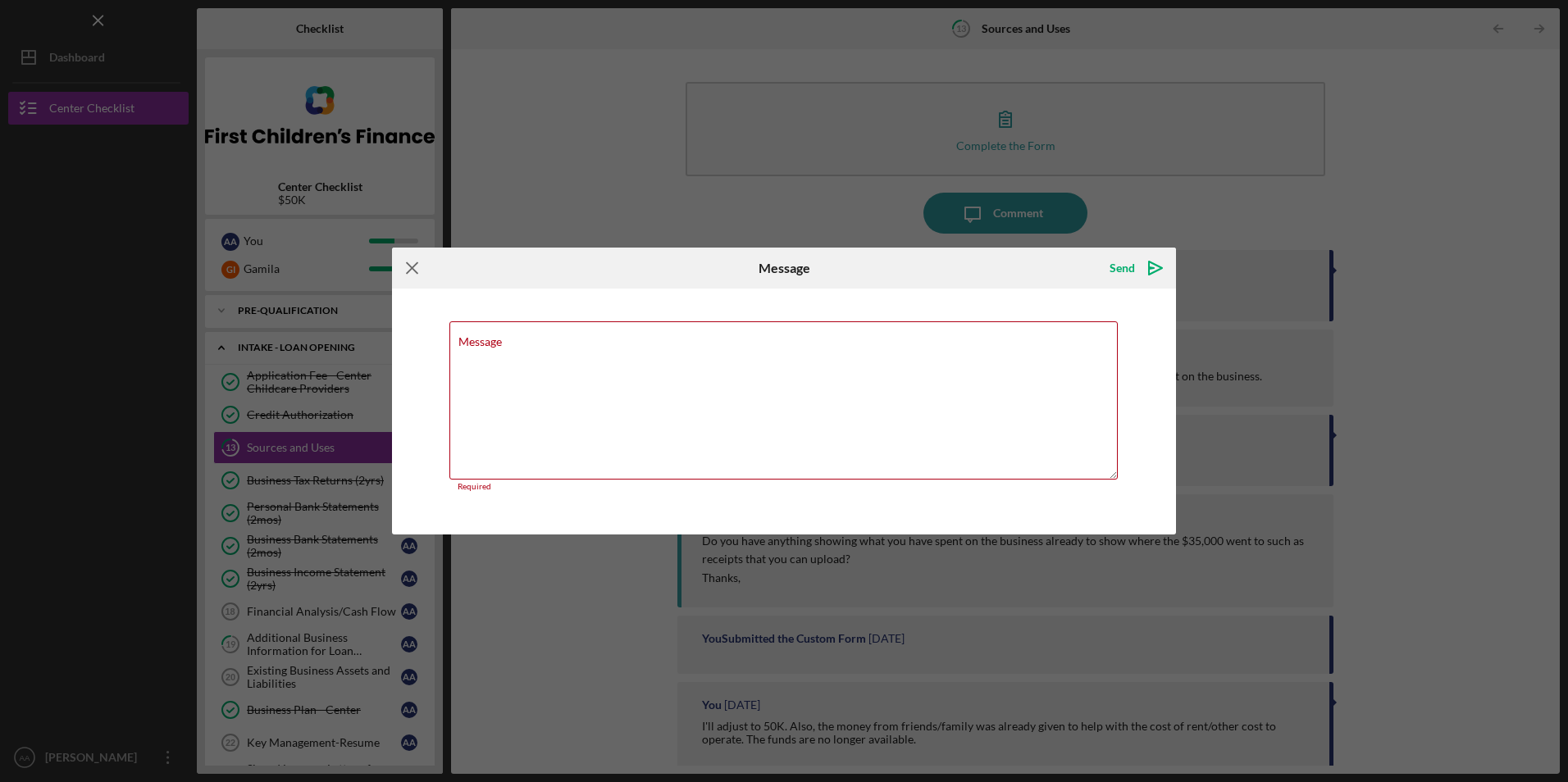
click at [420, 282] on icon "Icon/Menu Close" at bounding box center [412, 268] width 41 height 41
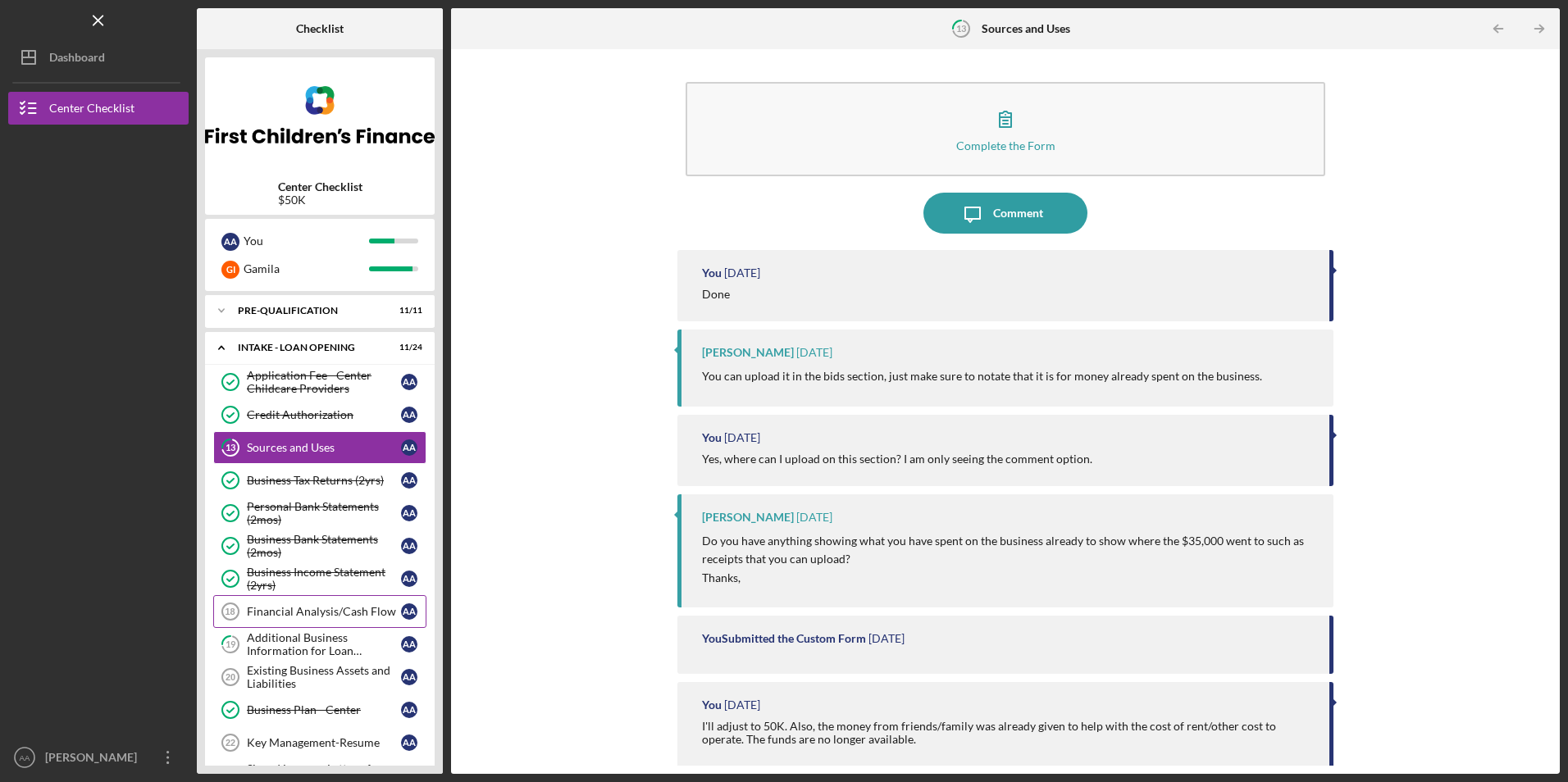
click at [312, 620] on link "Financial Analysis/Cash Flow 18 Financial Analysis/Cash Flow A A" at bounding box center [319, 611] width 213 height 33
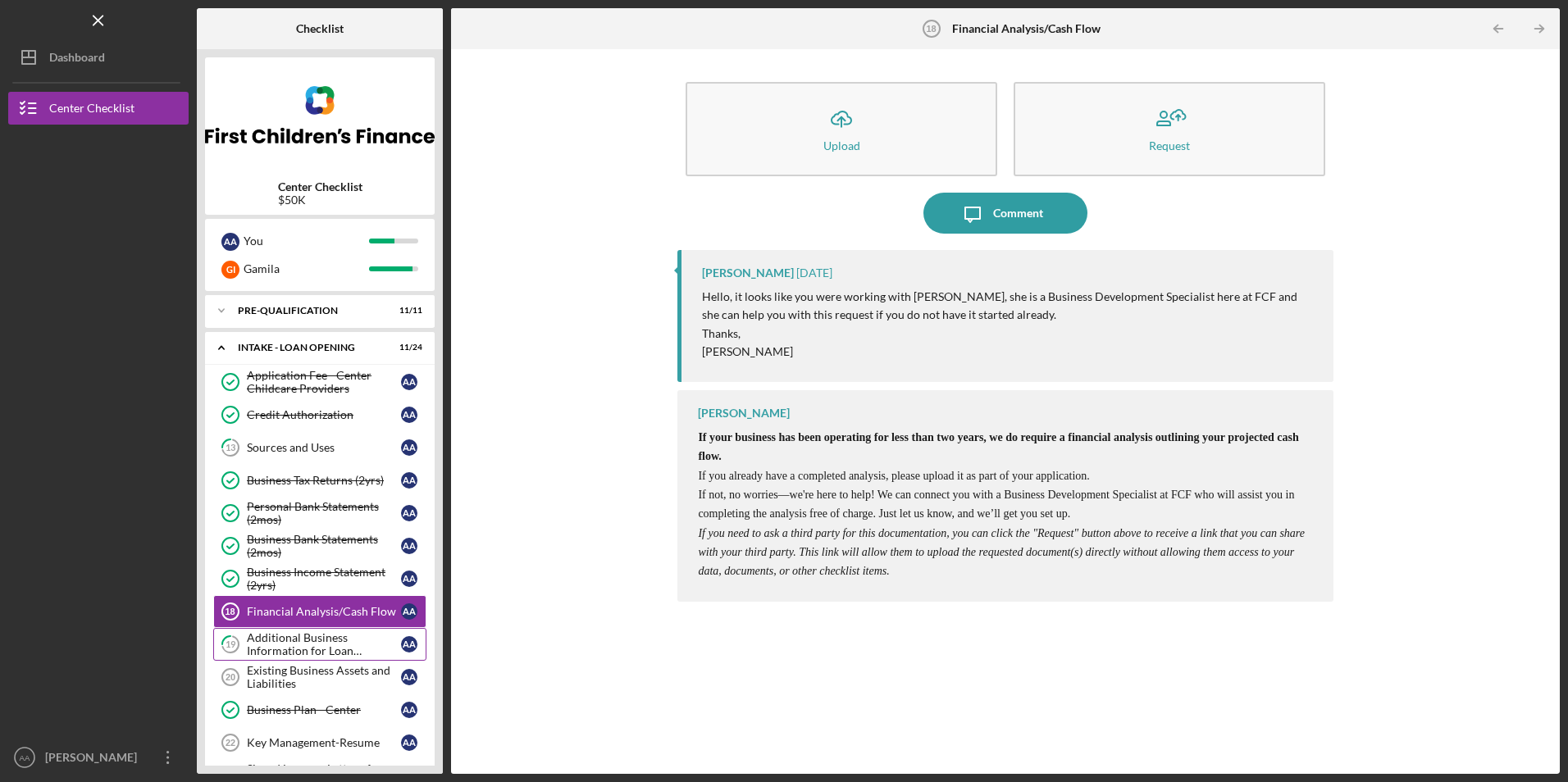
click at [352, 638] on div "Additional Business Information for Loan Application" at bounding box center [323, 644] width 155 height 26
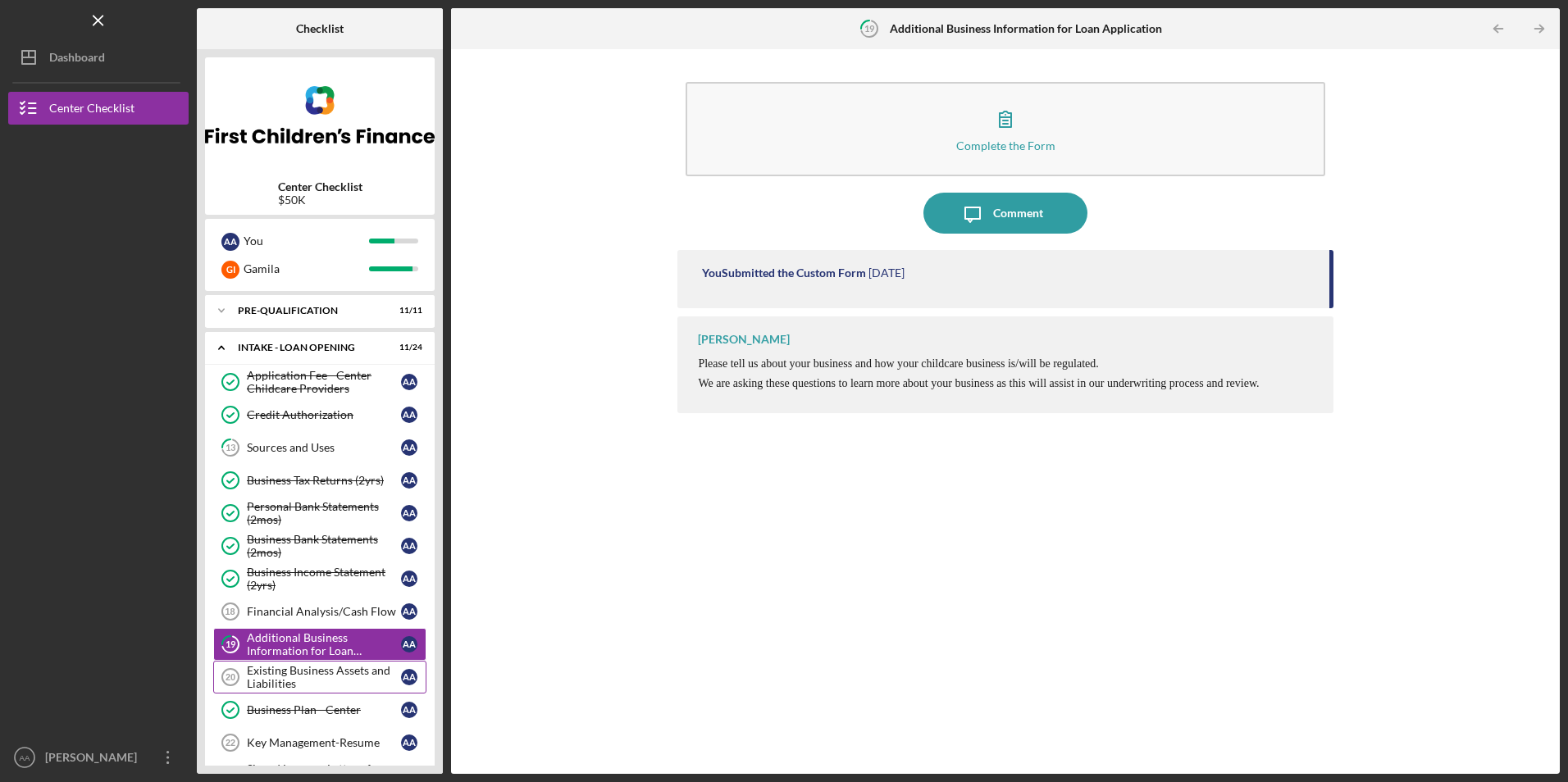
click at [359, 686] on div "Existing Business Assets and Liabilities" at bounding box center [323, 676] width 155 height 26
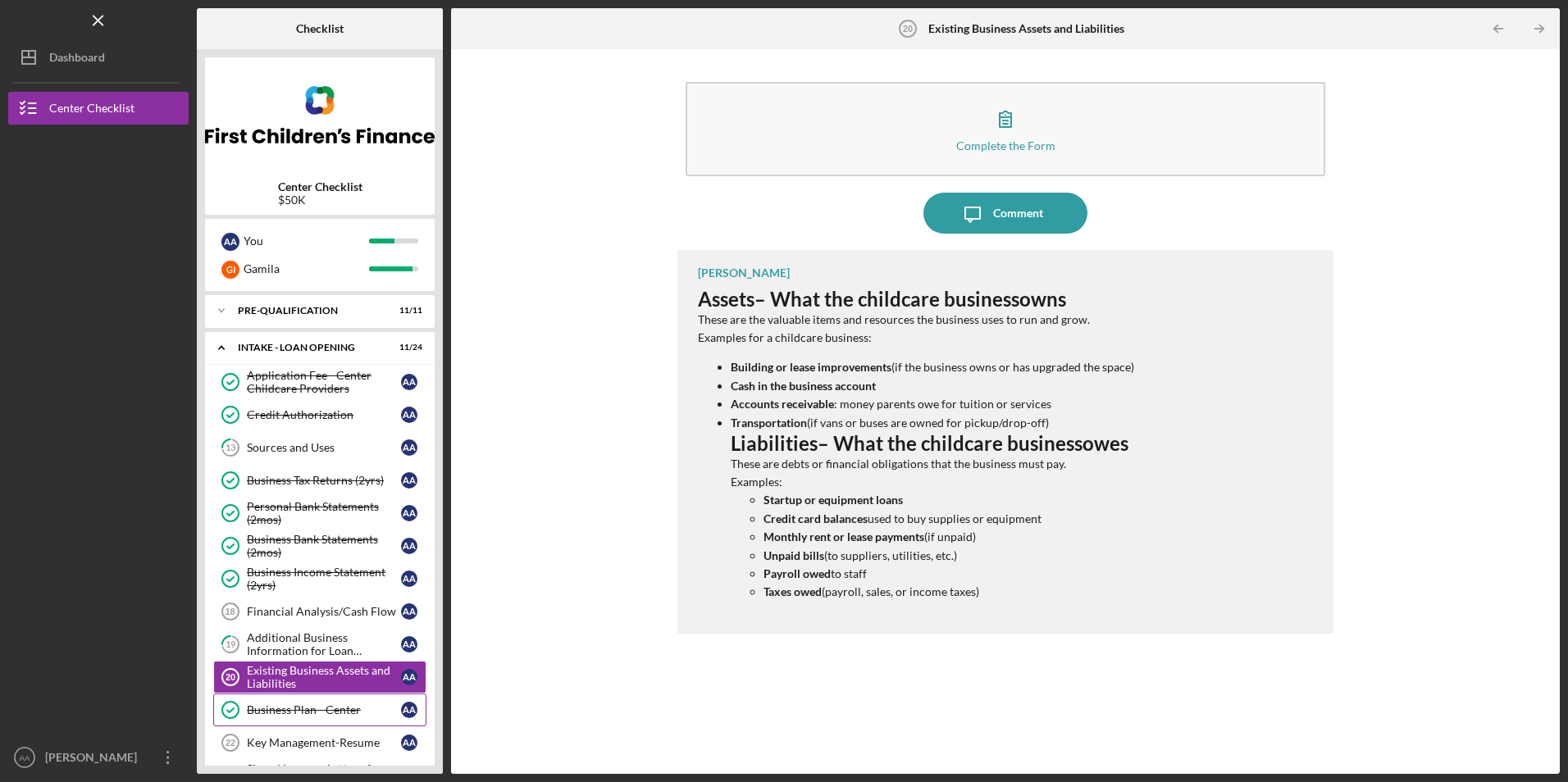
click at [353, 712] on div "Business Plan - Center" at bounding box center [323, 710] width 155 height 14
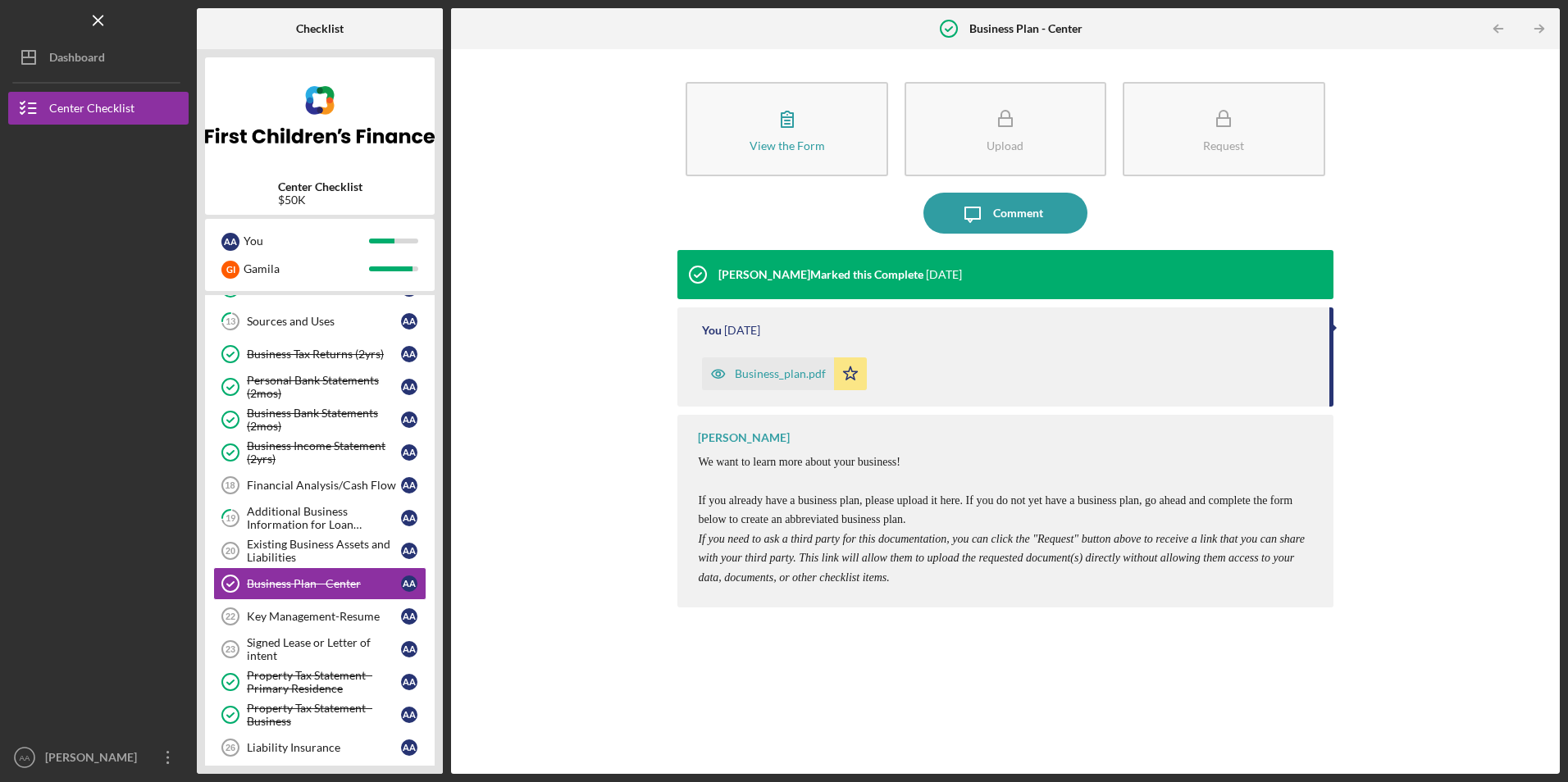
scroll to position [328, 0]
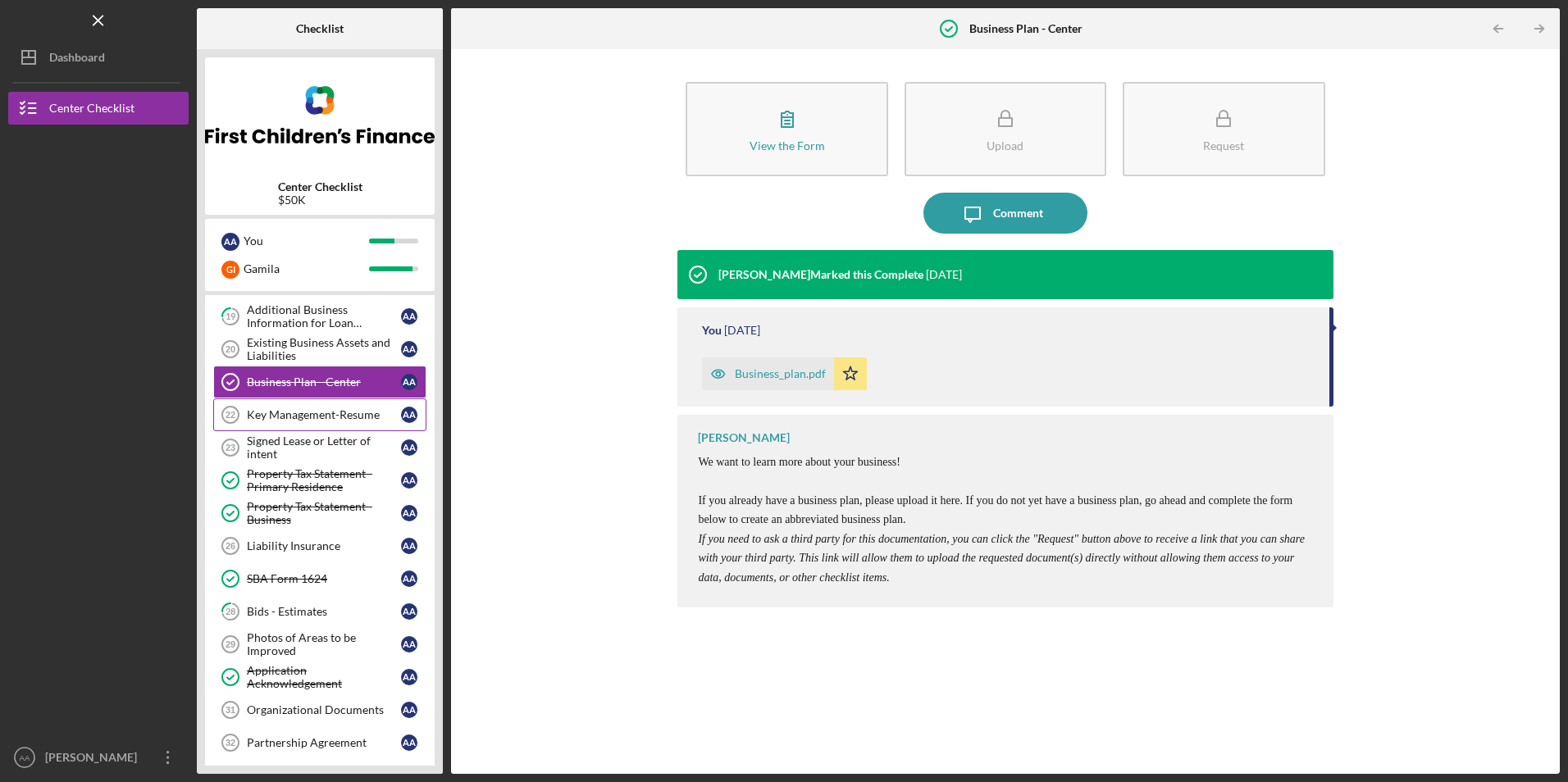
click at [347, 422] on link "Key Management-Resume 22 Key Management-Resume A A" at bounding box center [319, 415] width 213 height 33
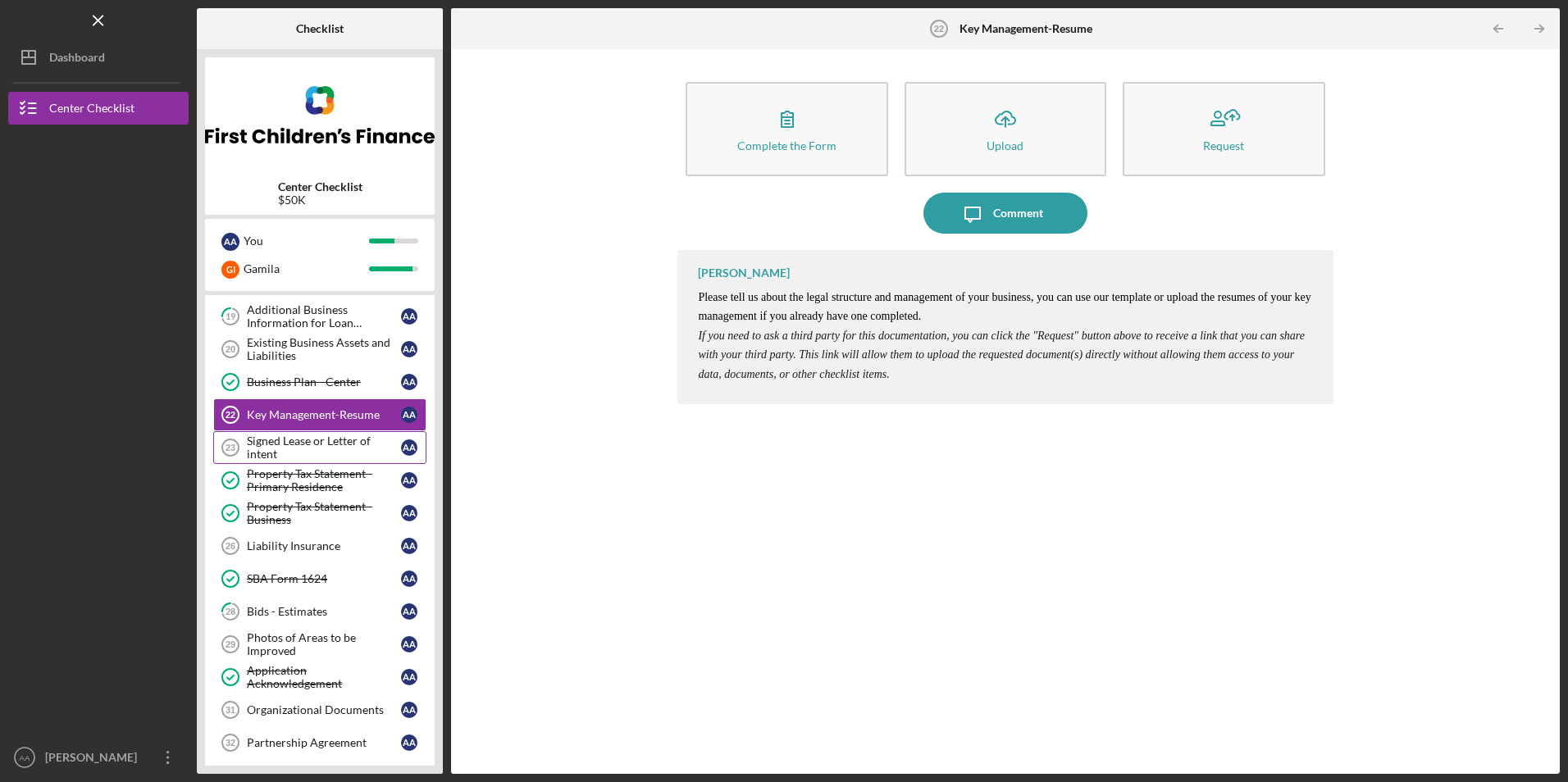
click at [345, 449] on div "Signed Lease or Letter of intent" at bounding box center [323, 448] width 155 height 26
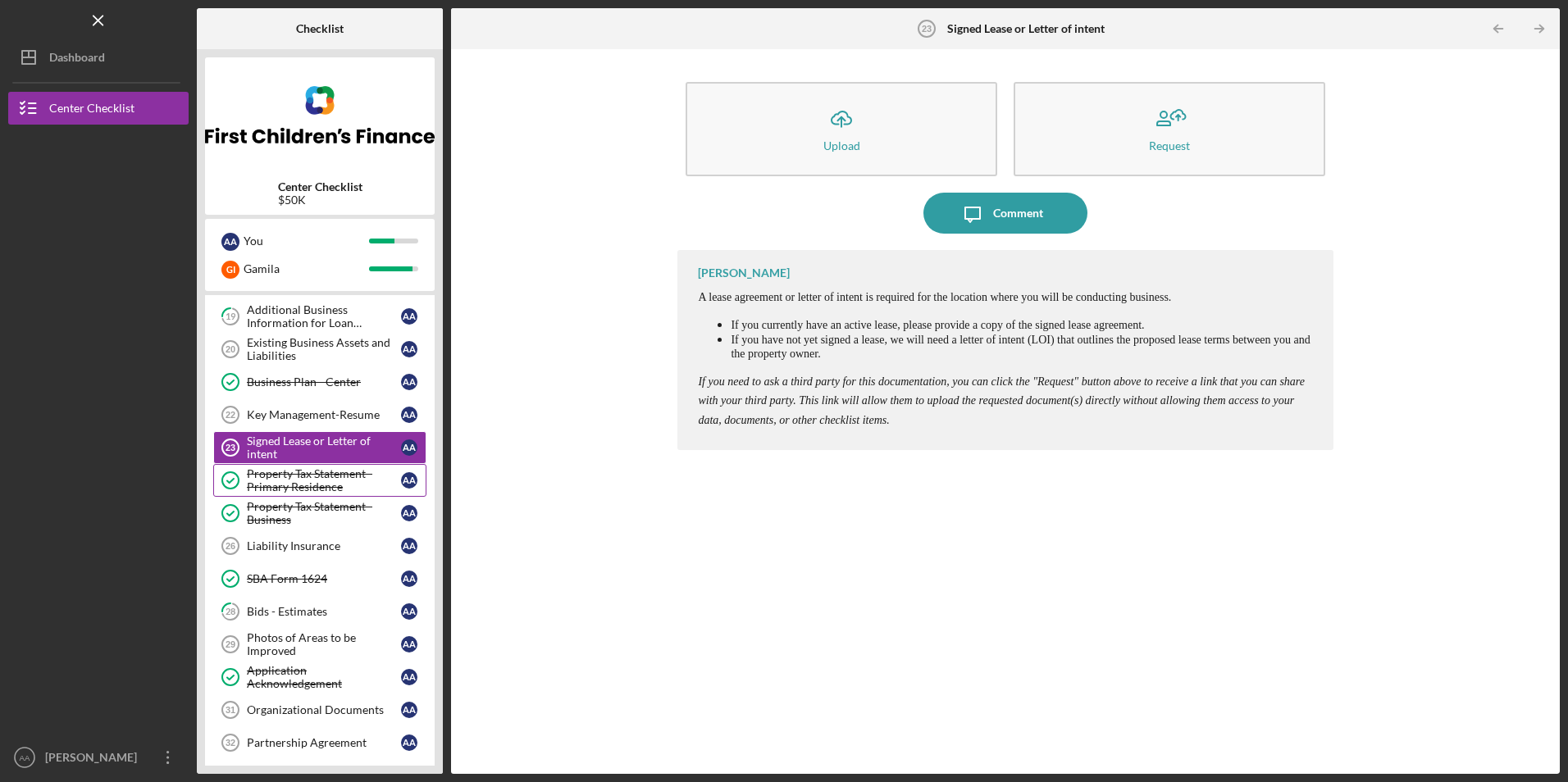
click at [341, 489] on div "Property Tax Statement - Primary Residence" at bounding box center [323, 480] width 155 height 26
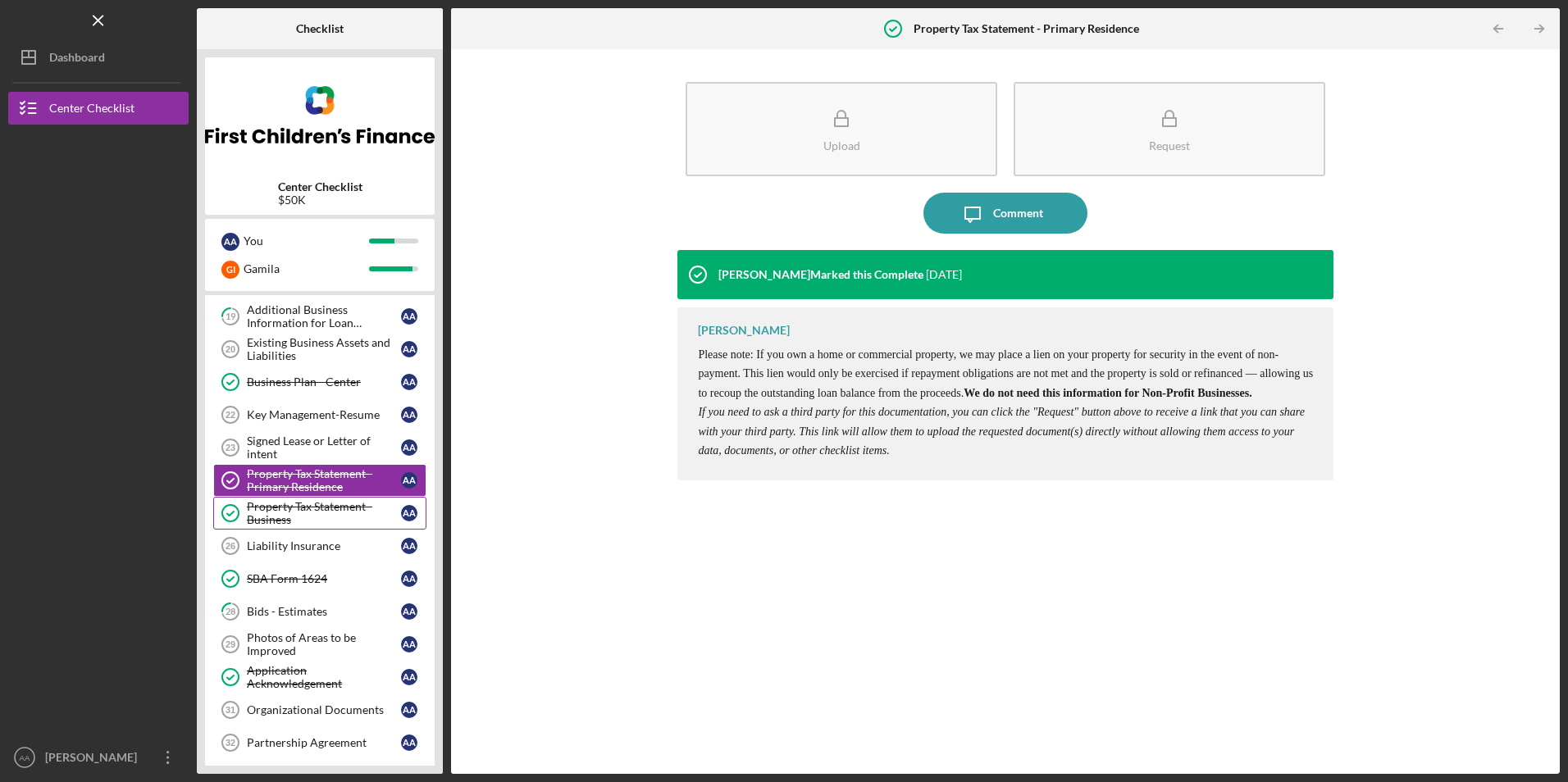
click at [341, 522] on div "Property Tax Statement - Business" at bounding box center [323, 513] width 155 height 26
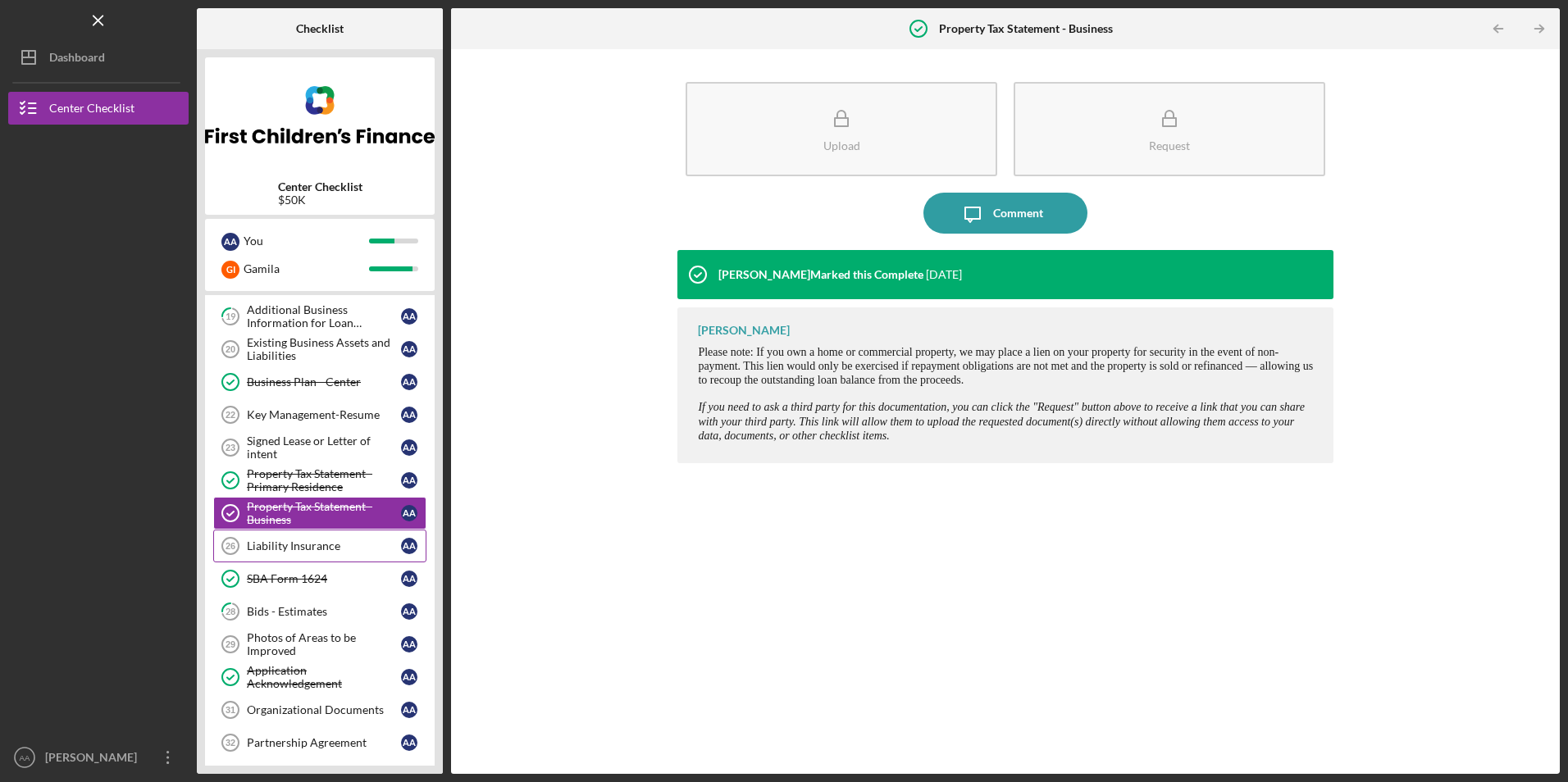
click at [339, 546] on div "Liability Insurance" at bounding box center [323, 546] width 155 height 14
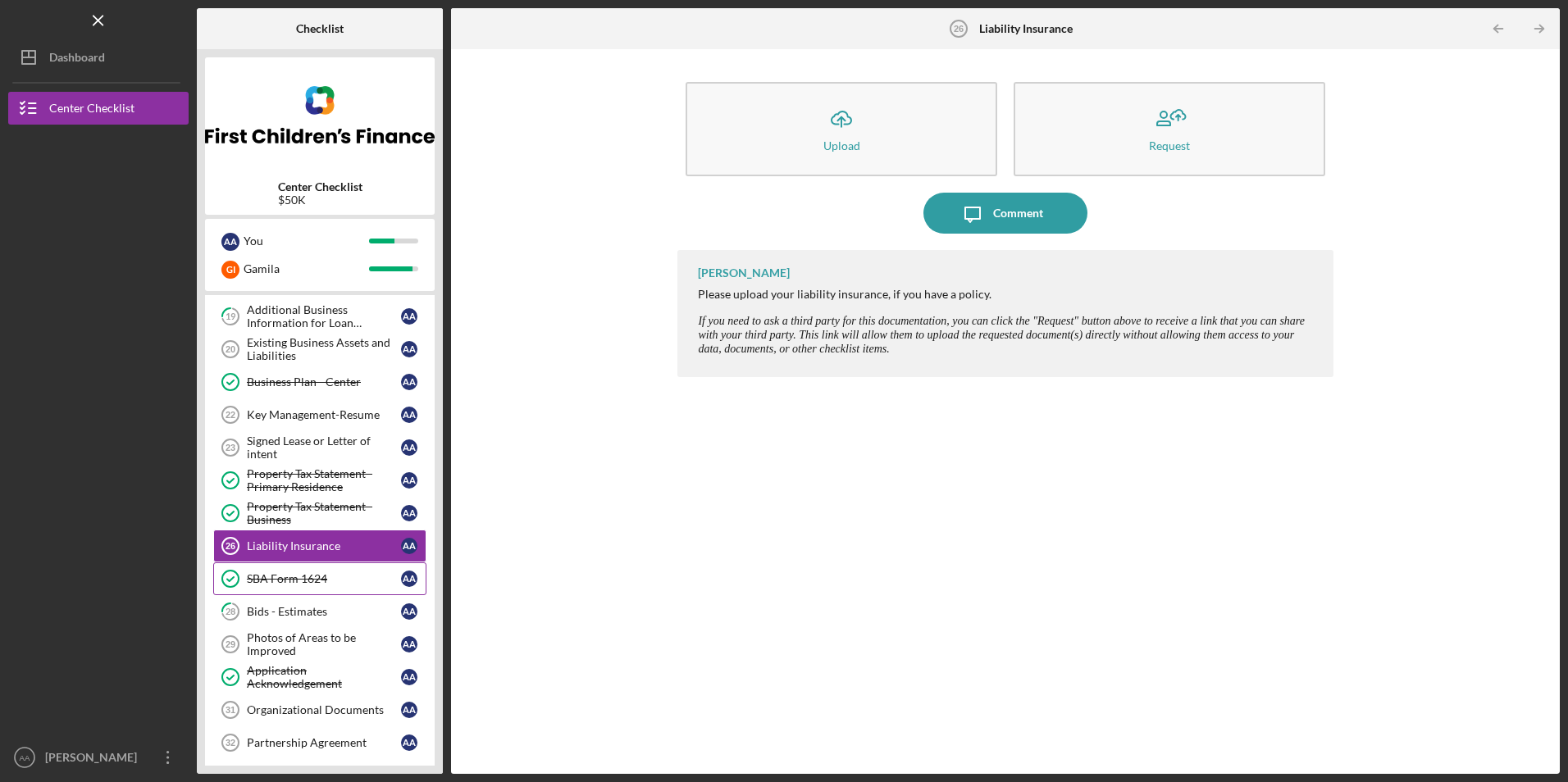
click at [331, 589] on link "SBA Form 1624 SBA Form 1624 A A" at bounding box center [319, 578] width 213 height 33
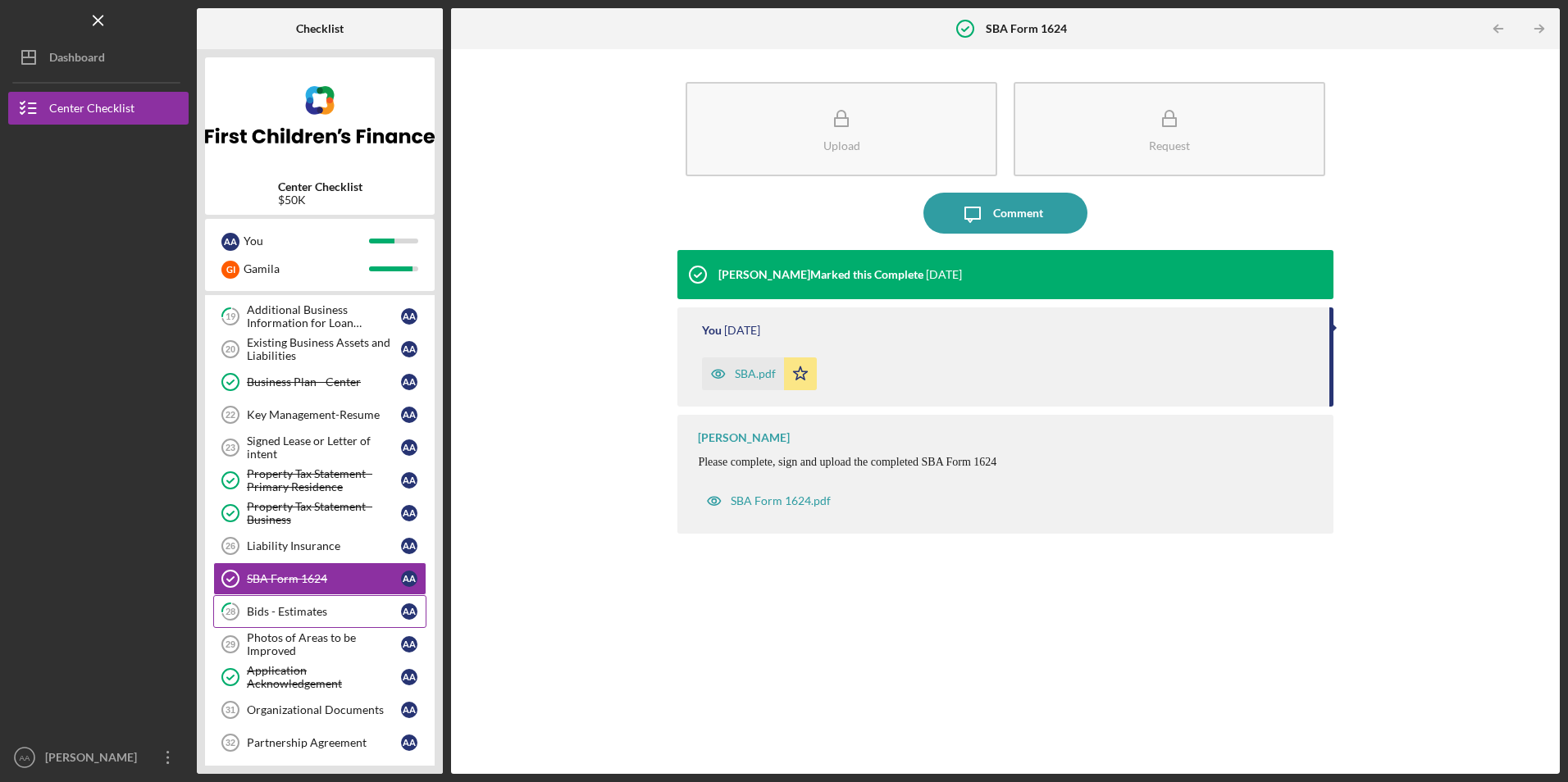
click at [325, 610] on div "Bids - Estimates" at bounding box center [323, 612] width 155 height 14
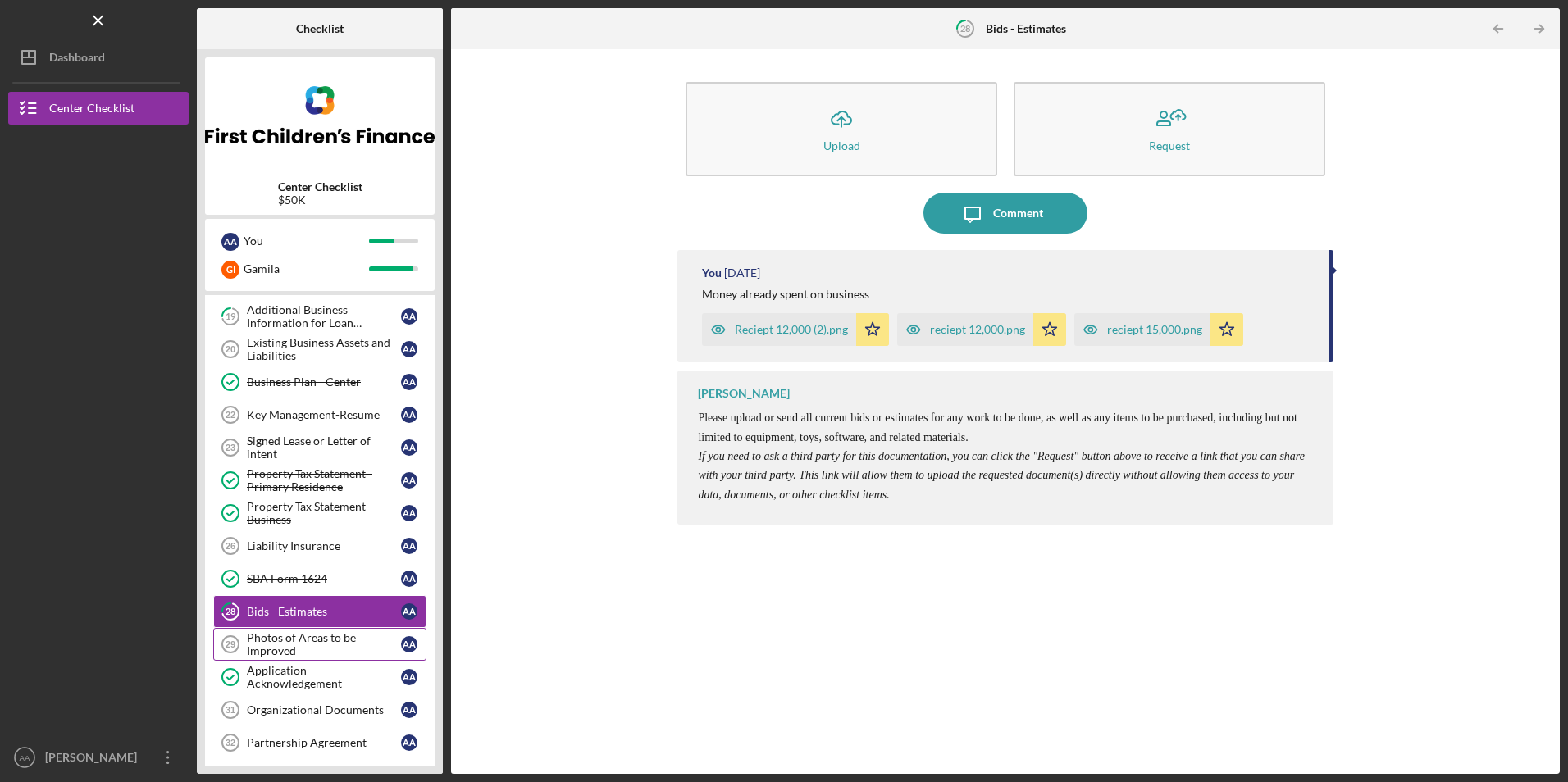
click at [329, 645] on div "Photos of Areas to be Improved" at bounding box center [323, 644] width 155 height 26
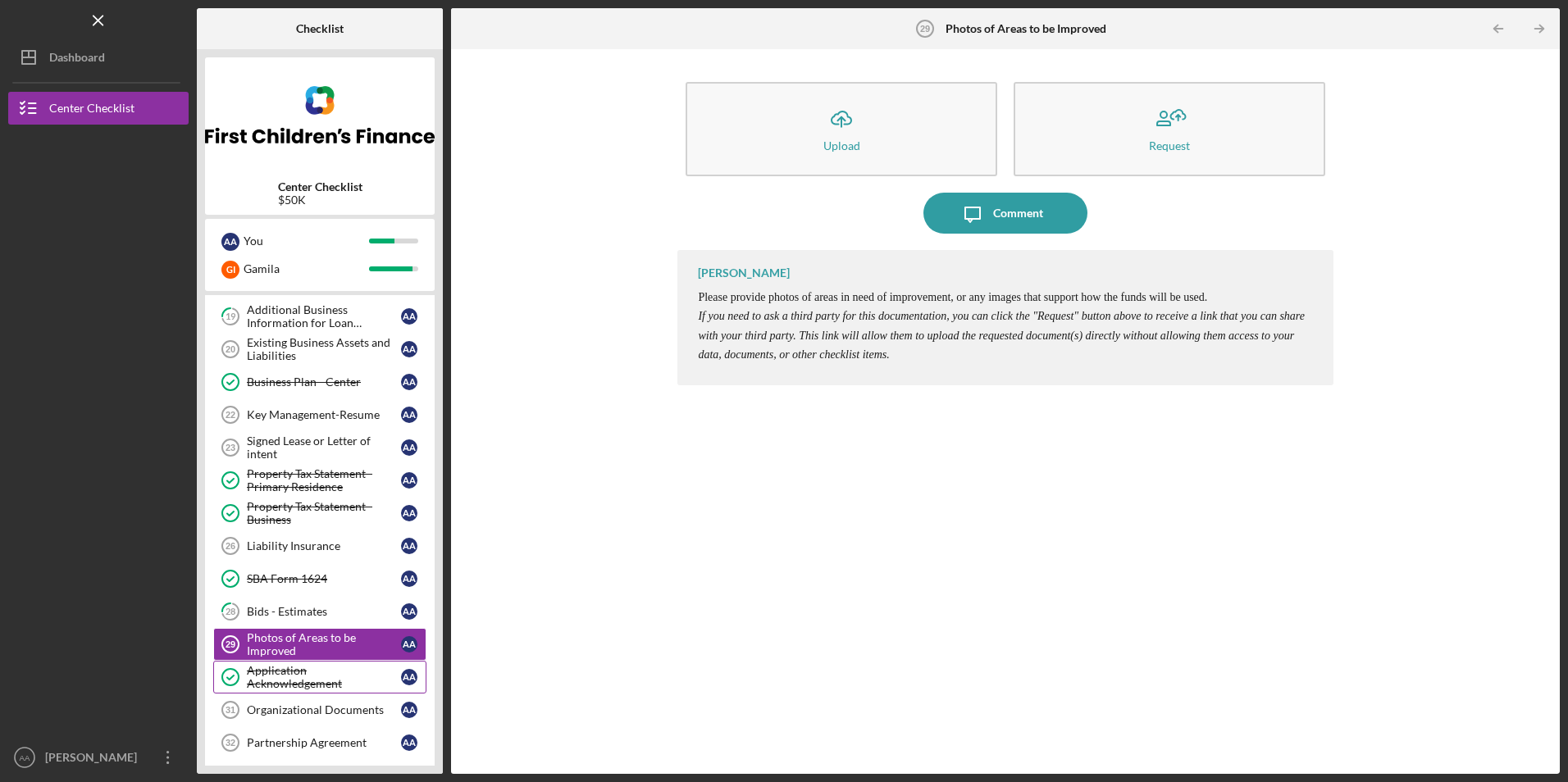
click at [329, 678] on div "Application Acknowledgement" at bounding box center [323, 676] width 155 height 26
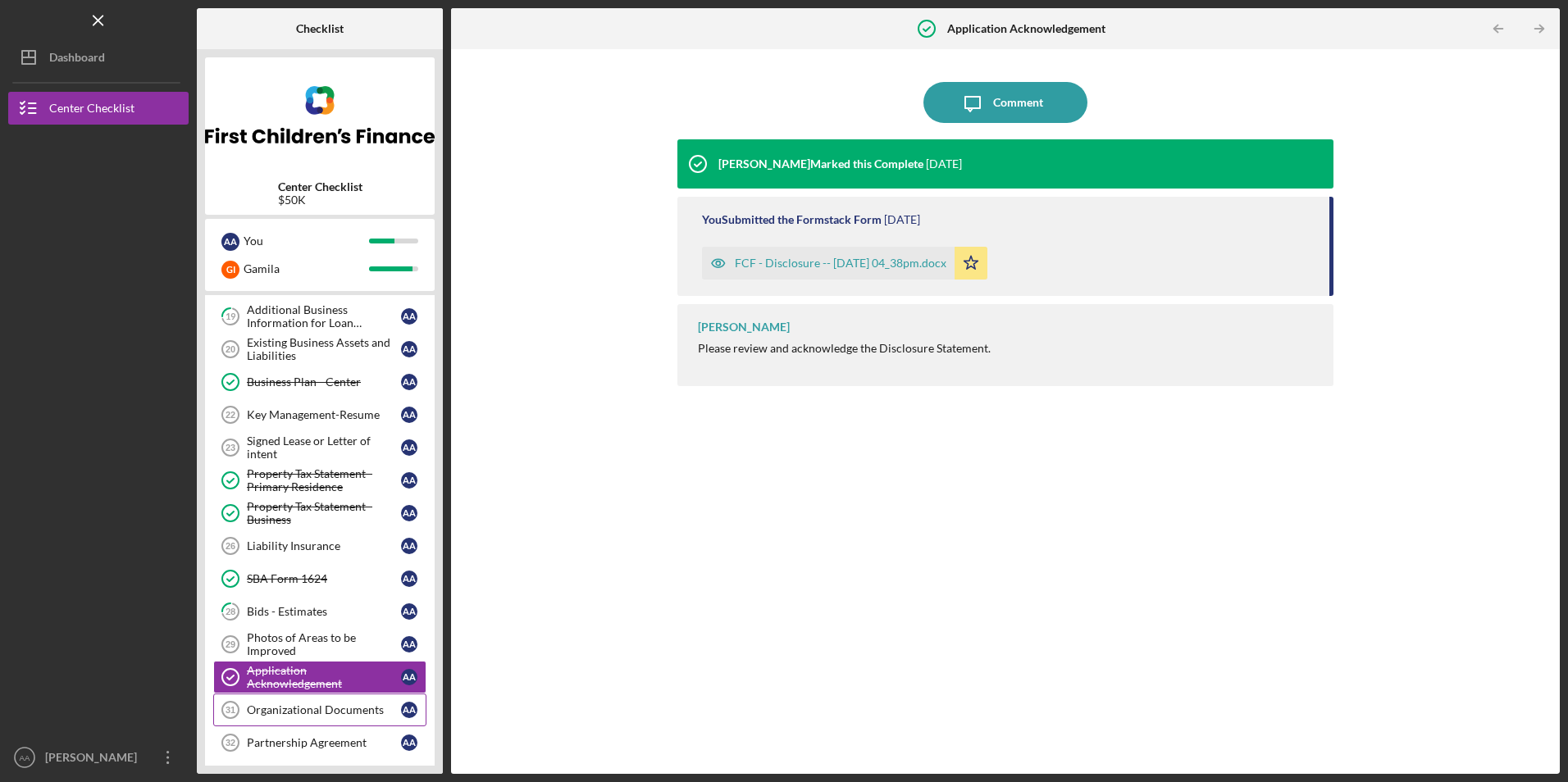
click at [328, 724] on link "Organizational Documents 31 Organizational Documents A A" at bounding box center [319, 709] width 213 height 33
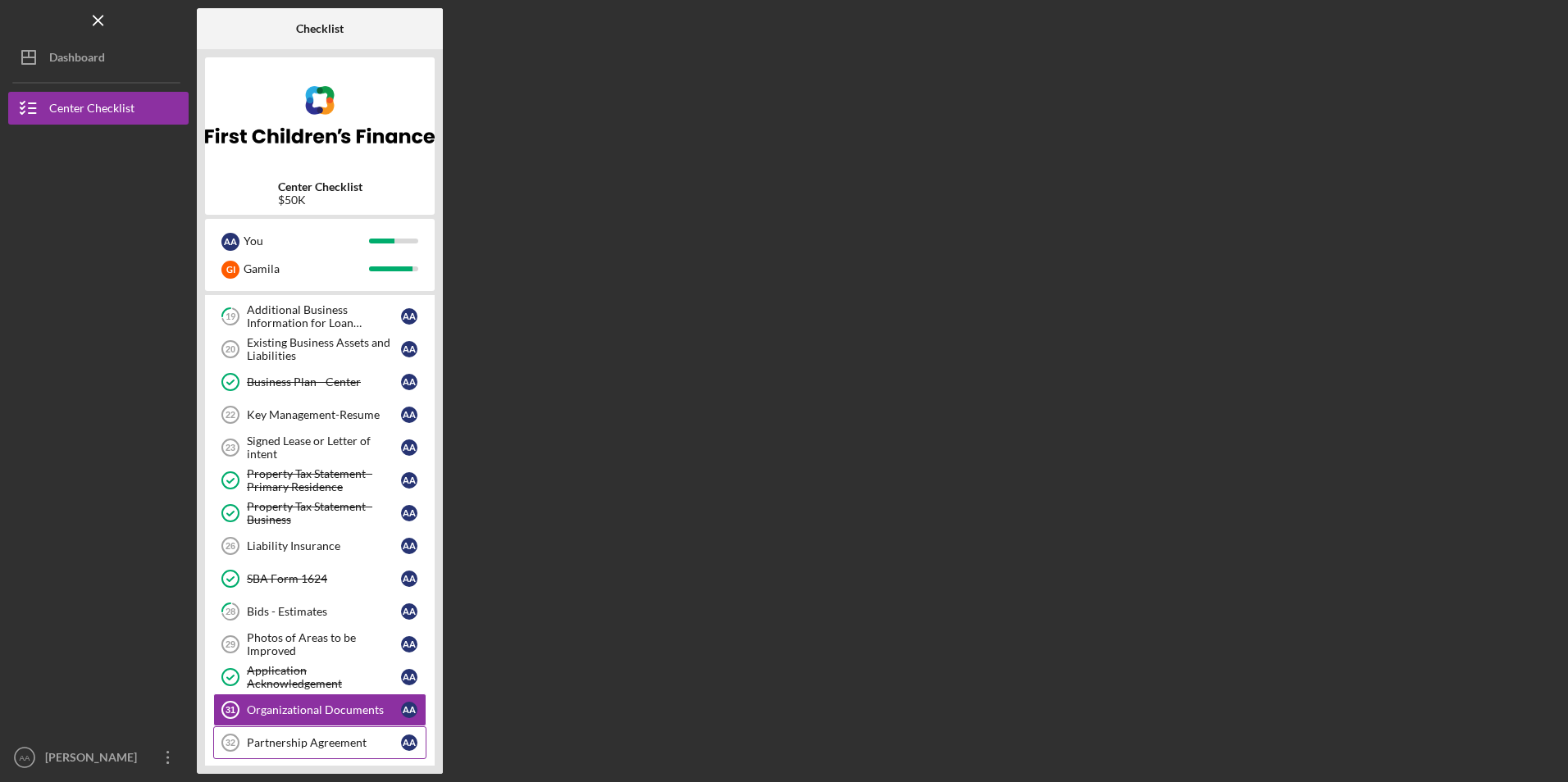
click at [328, 744] on div "Partnership Agreement" at bounding box center [323, 743] width 155 height 14
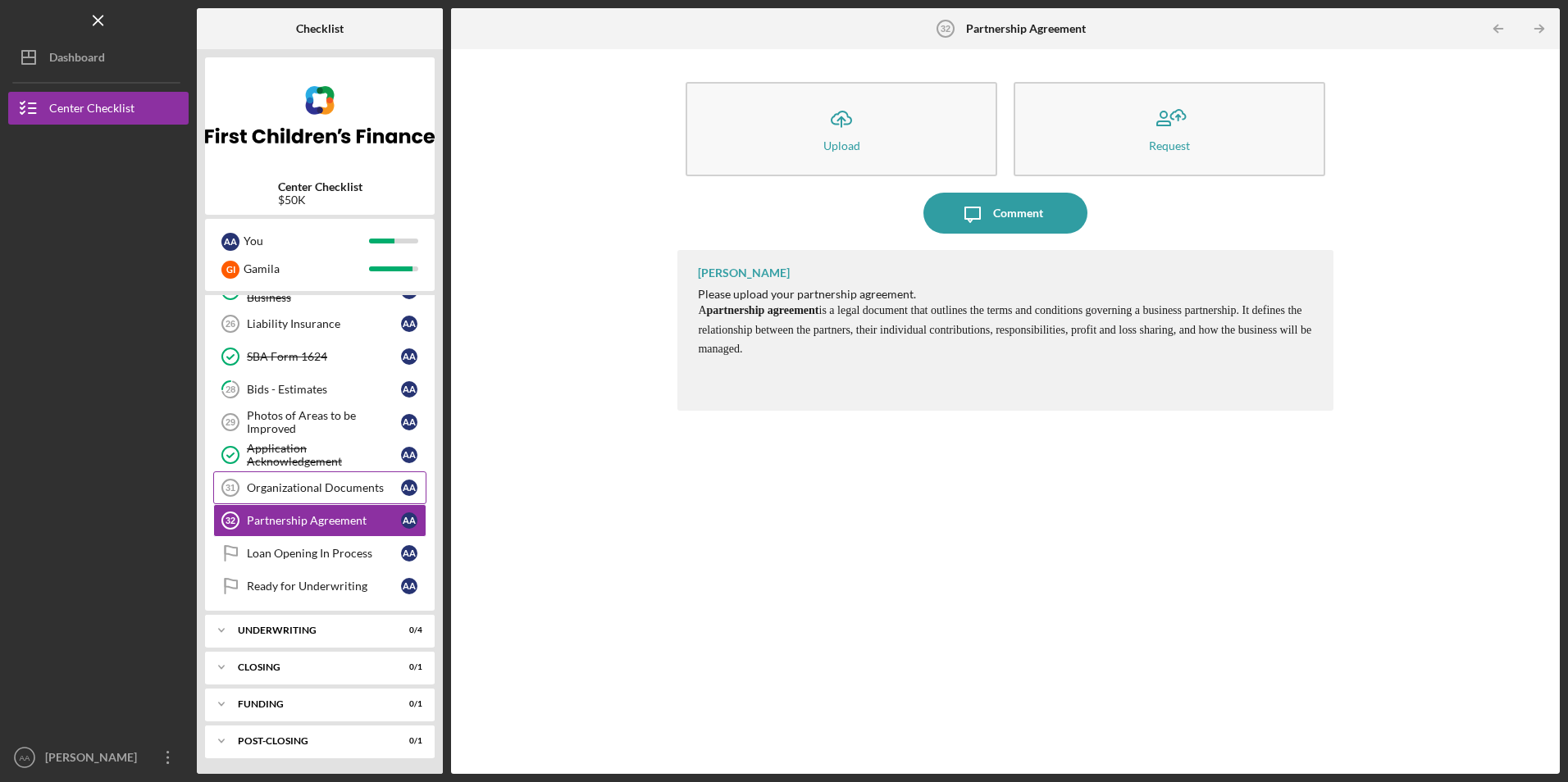
scroll to position [551, 0]
click at [341, 548] on div "Loan Opening In Process" at bounding box center [323, 553] width 155 height 14
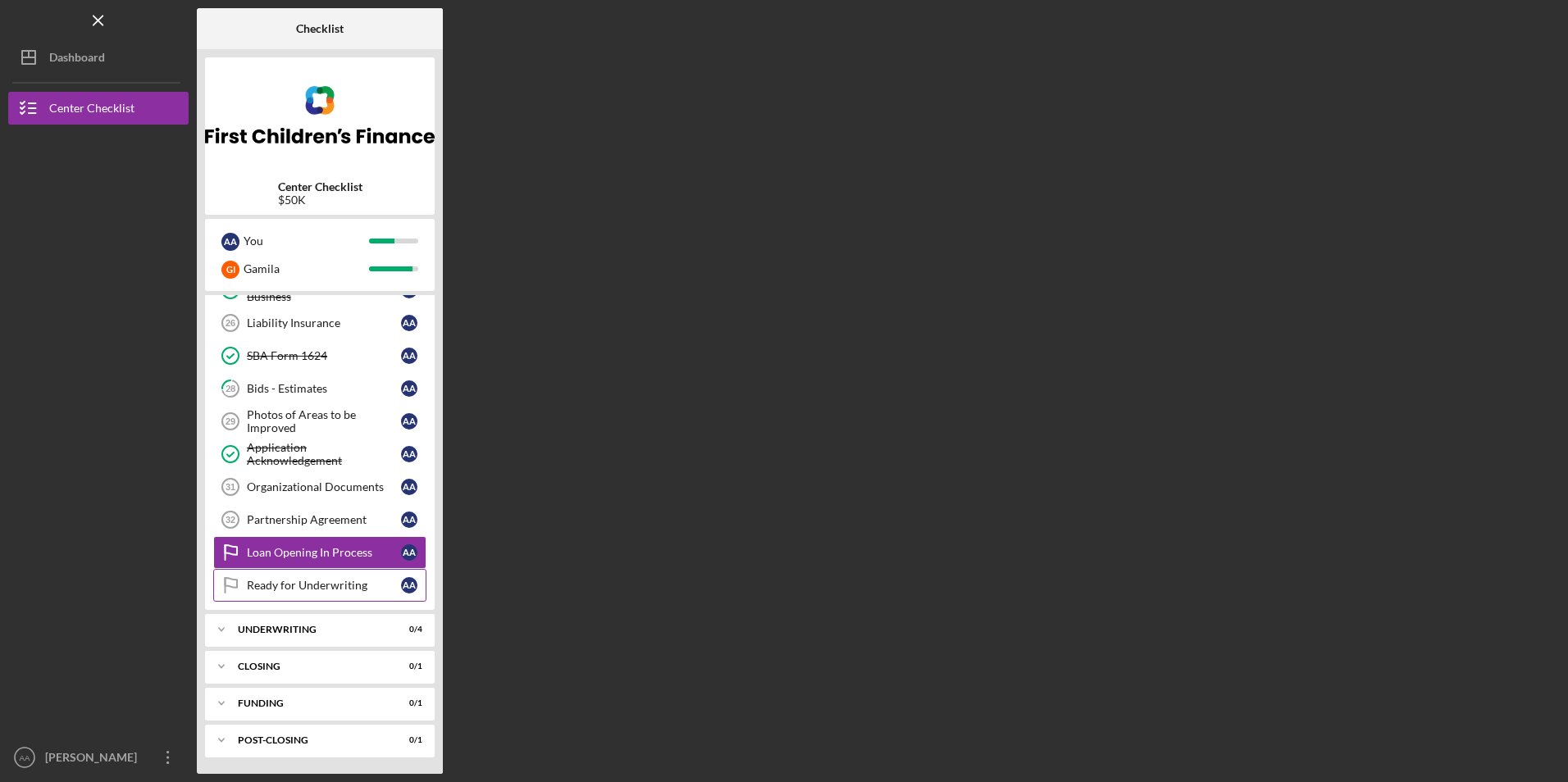
click at [325, 570] on link "Ready for Underwriting Ready for Underwriting A A" at bounding box center [319, 585] width 213 height 33
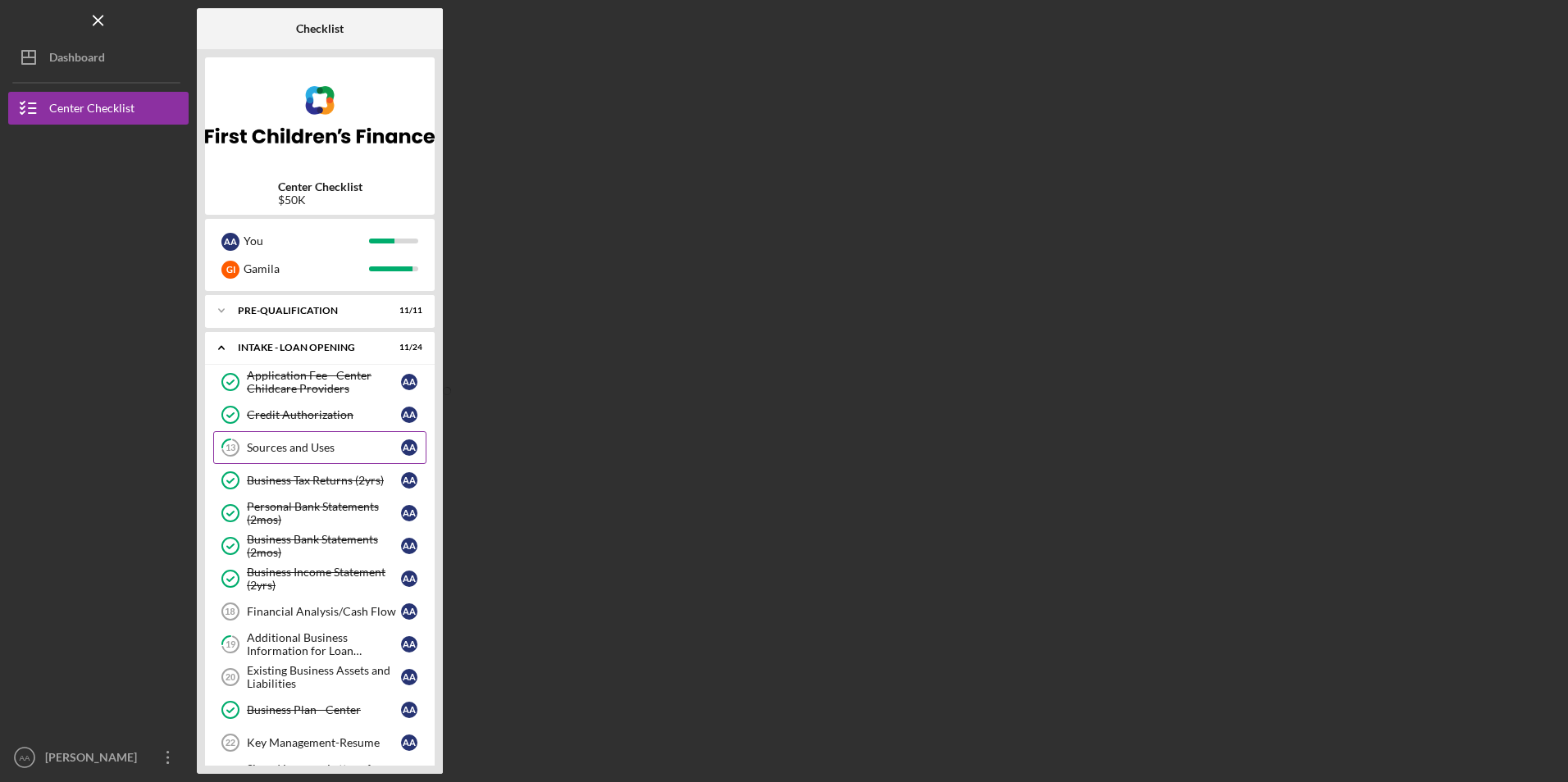
click at [332, 438] on link "13 Sources and Uses A A" at bounding box center [319, 448] width 213 height 33
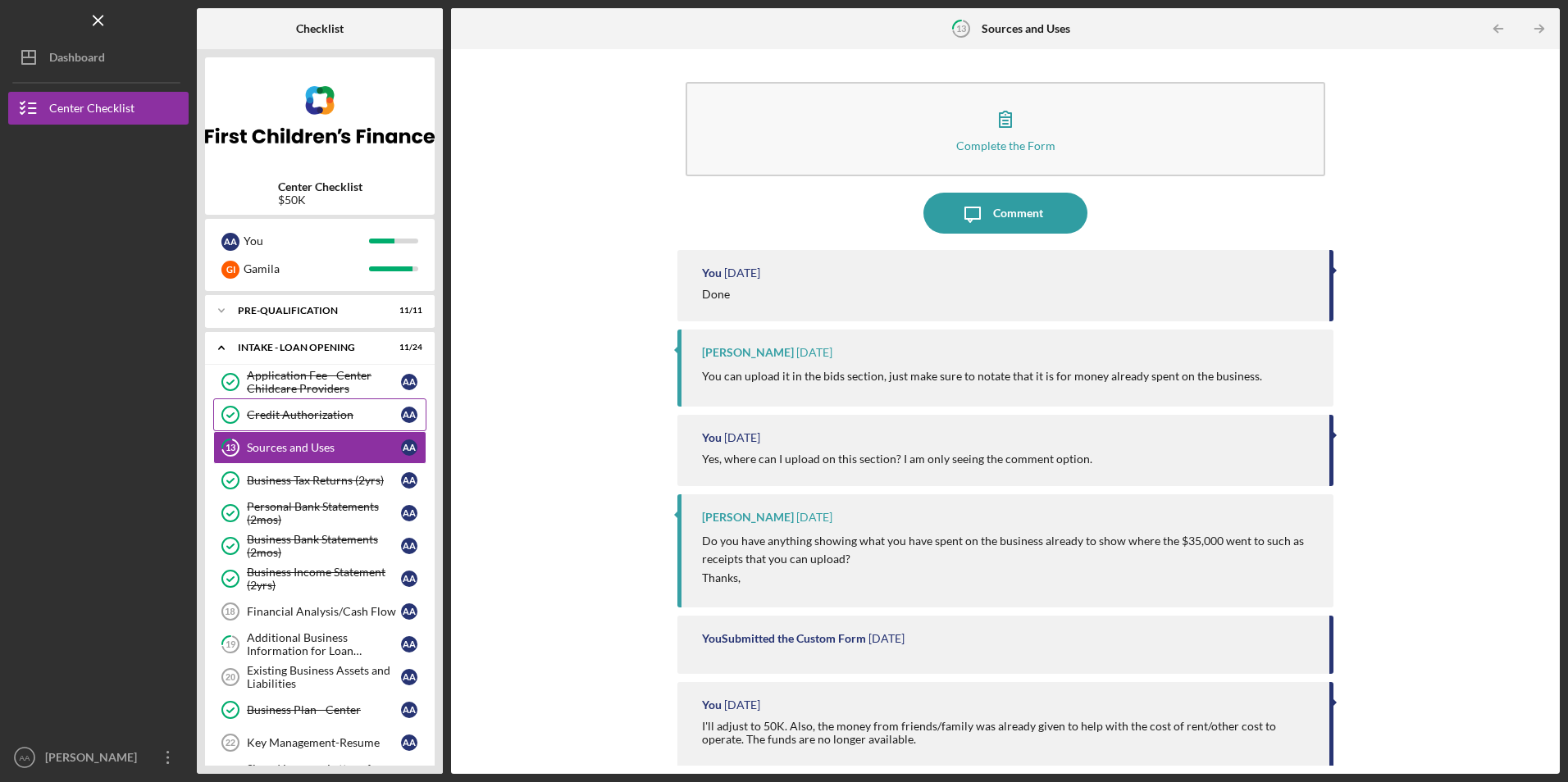
click at [342, 405] on link "Credit Authorization Credit Authorization A A" at bounding box center [319, 415] width 213 height 33
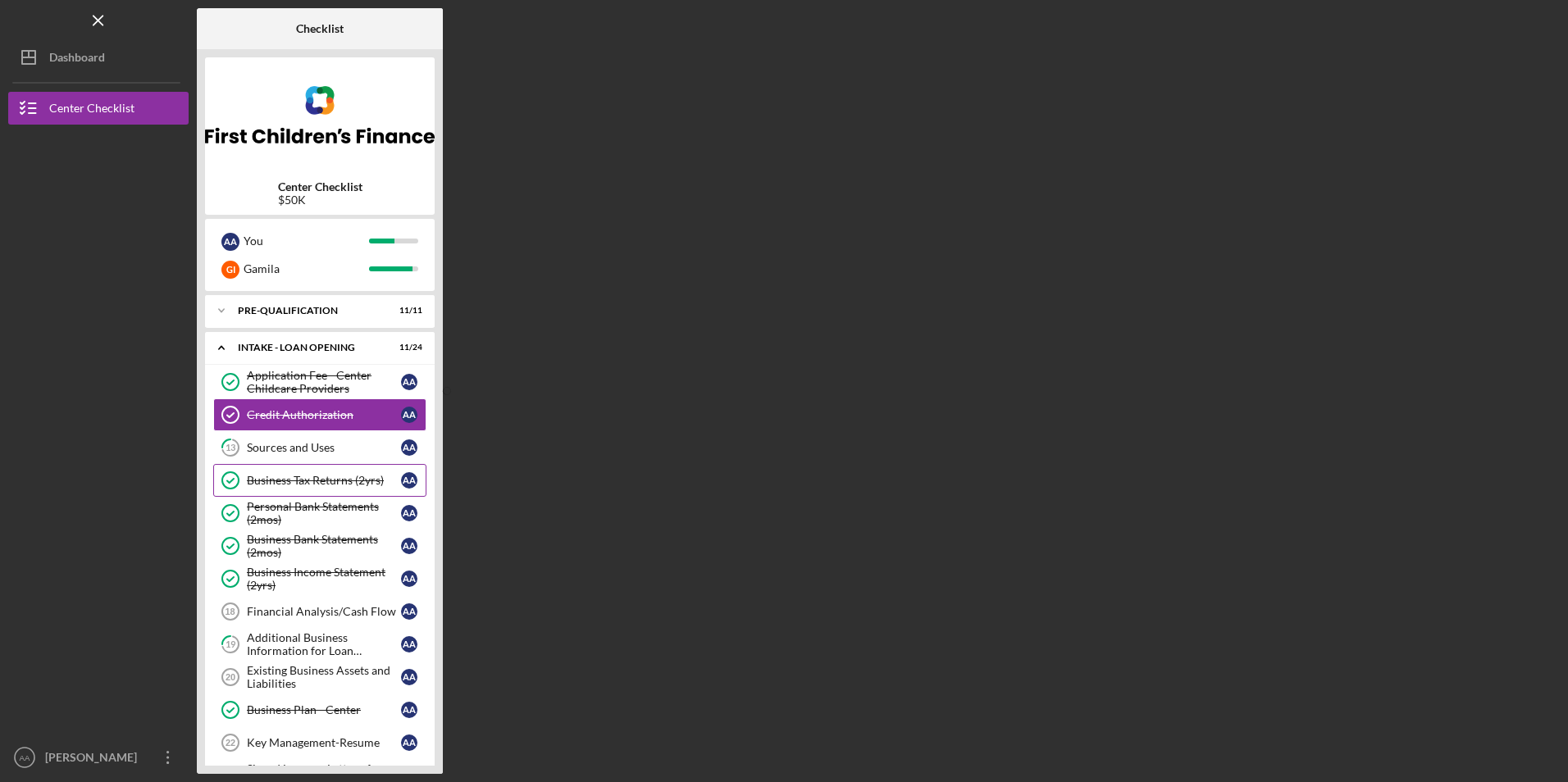
click at [323, 495] on link "Business Tax Returns (2yrs) Business Tax Returns (2yrs) A A" at bounding box center [319, 481] width 213 height 33
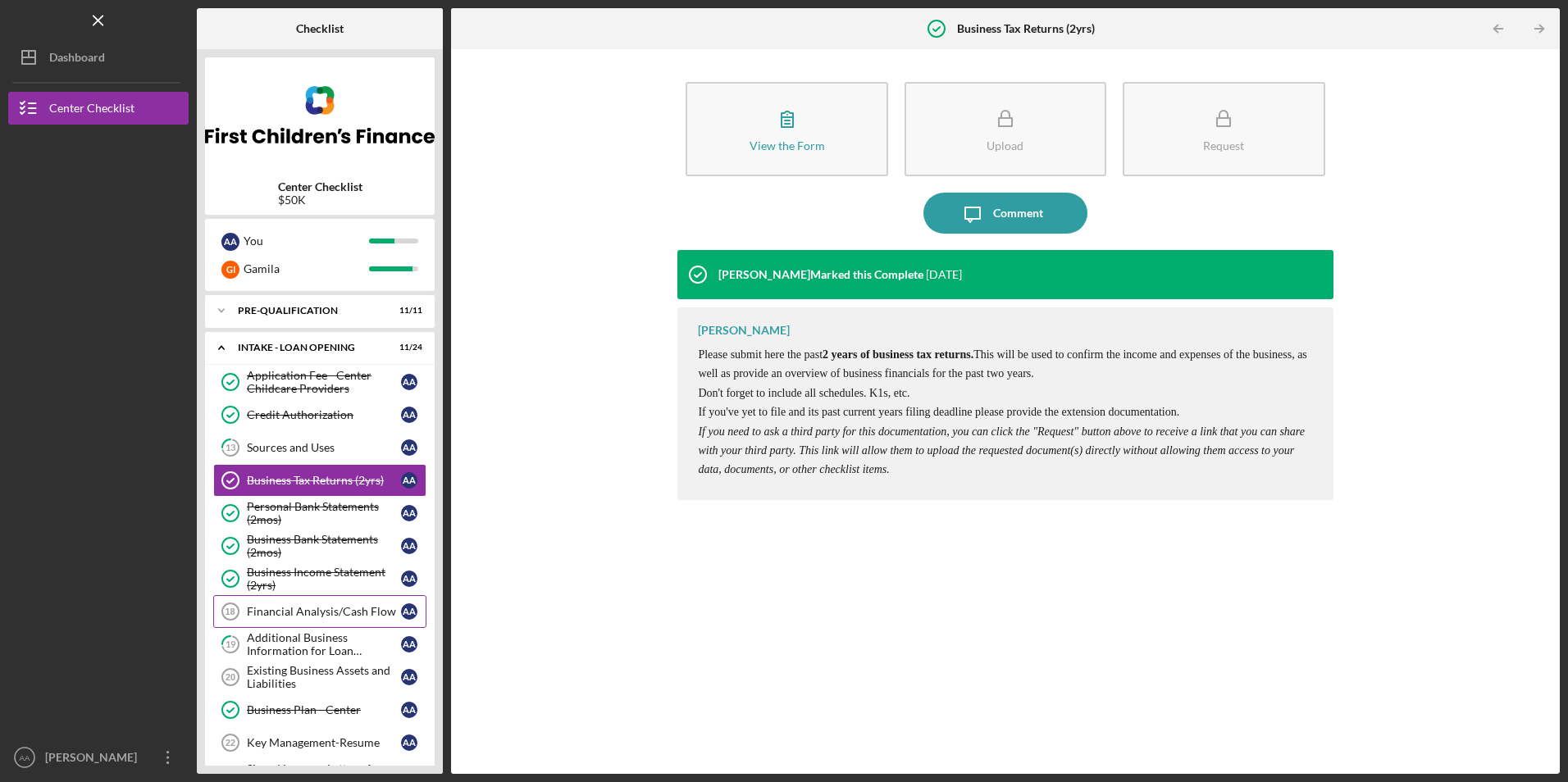
click at [348, 623] on link "Financial Analysis/Cash Flow 18 Financial Analysis/Cash Flow A A" at bounding box center [319, 611] width 213 height 33
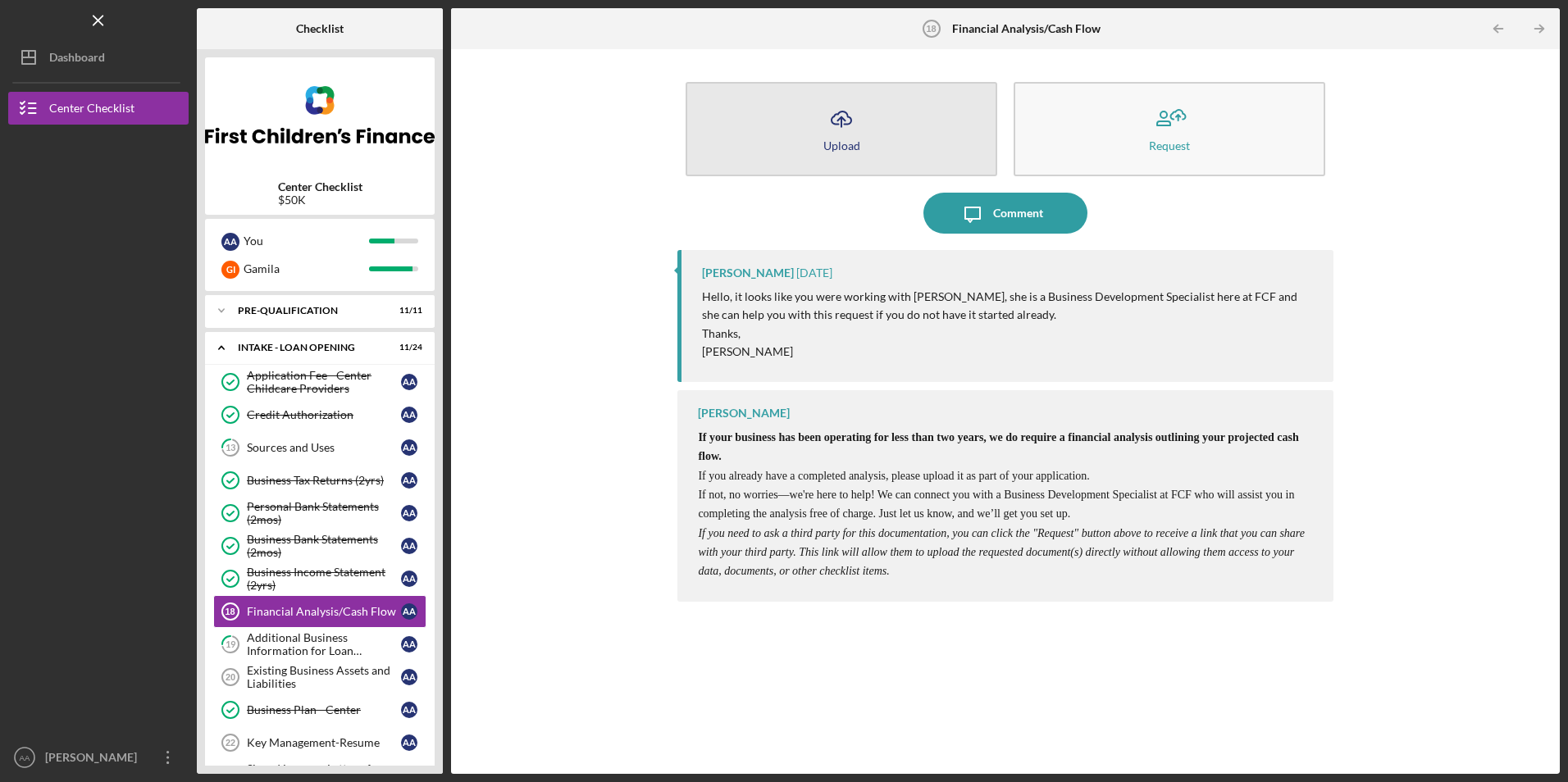
click at [839, 138] on button "Icon/Upload Upload" at bounding box center [841, 129] width 312 height 95
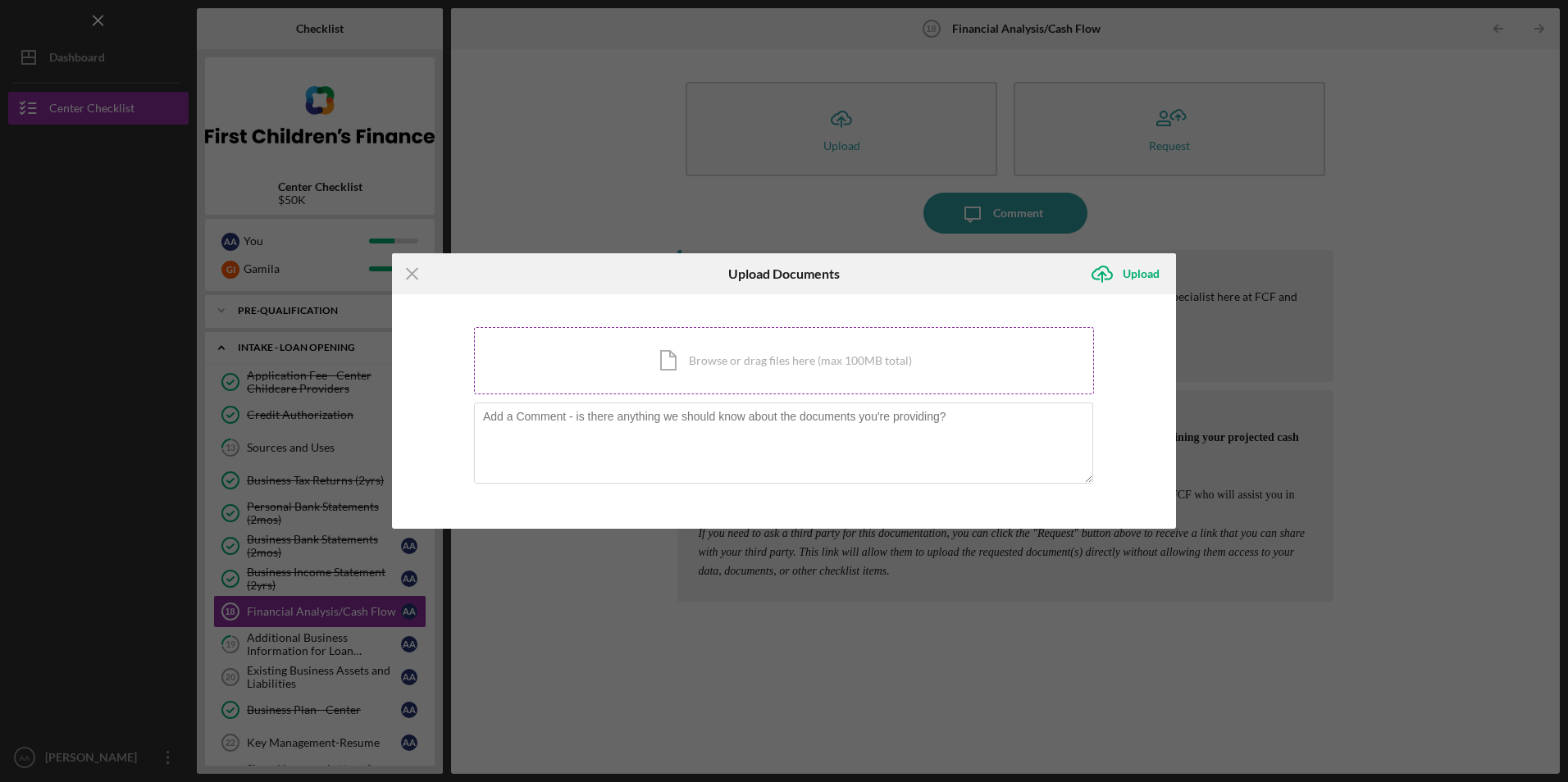
click at [677, 377] on div "Icon/Document Browse or drag files here (max 100MB total) Tap to choose files o…" at bounding box center [784, 361] width 620 height 68
click at [877, 356] on div "Icon/Document Browse or drag files here (max 100MB total) Tap to choose files o…" at bounding box center [784, 361] width 620 height 68
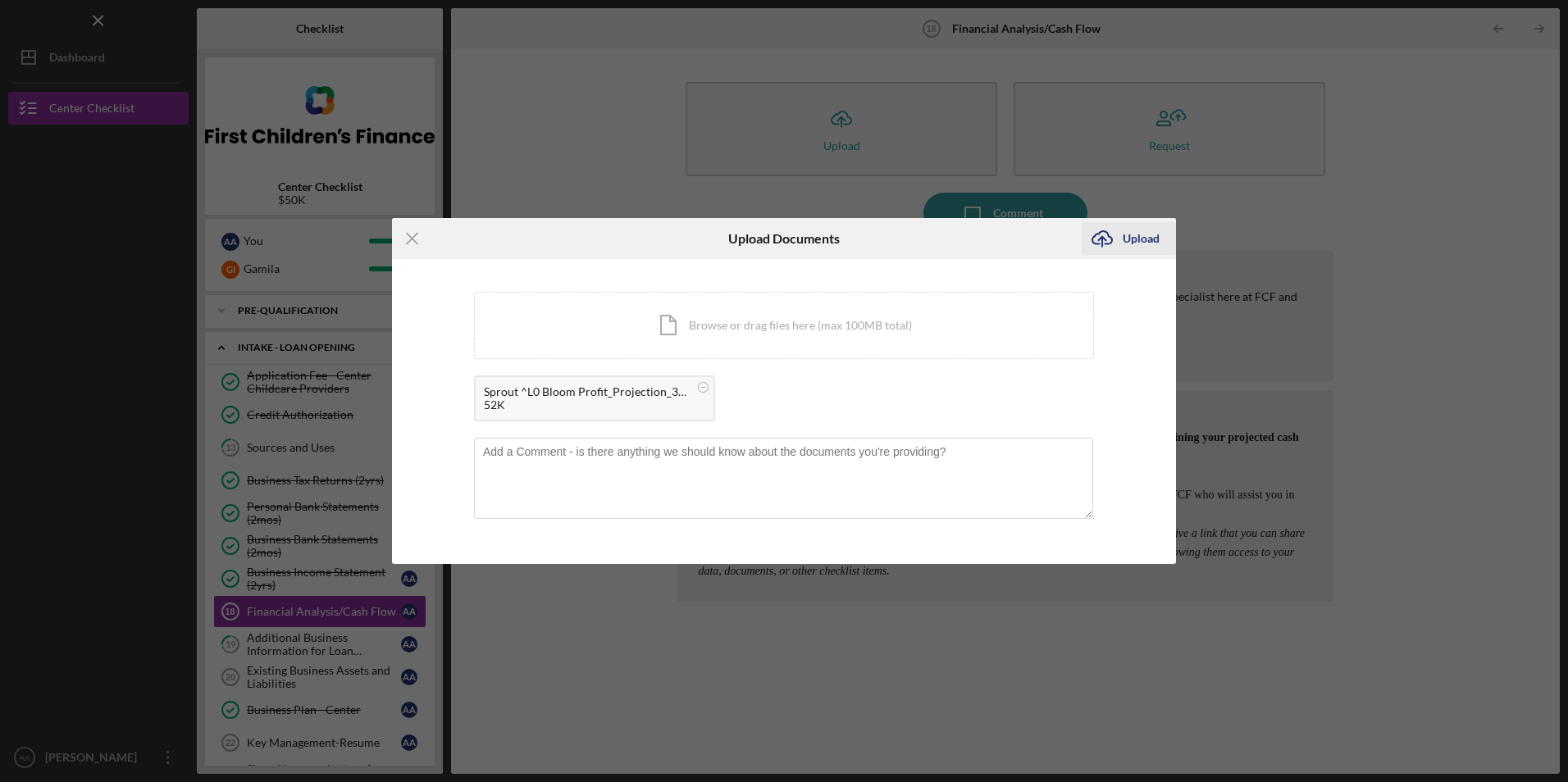
click at [1125, 242] on div "Upload" at bounding box center [1141, 238] width 37 height 33
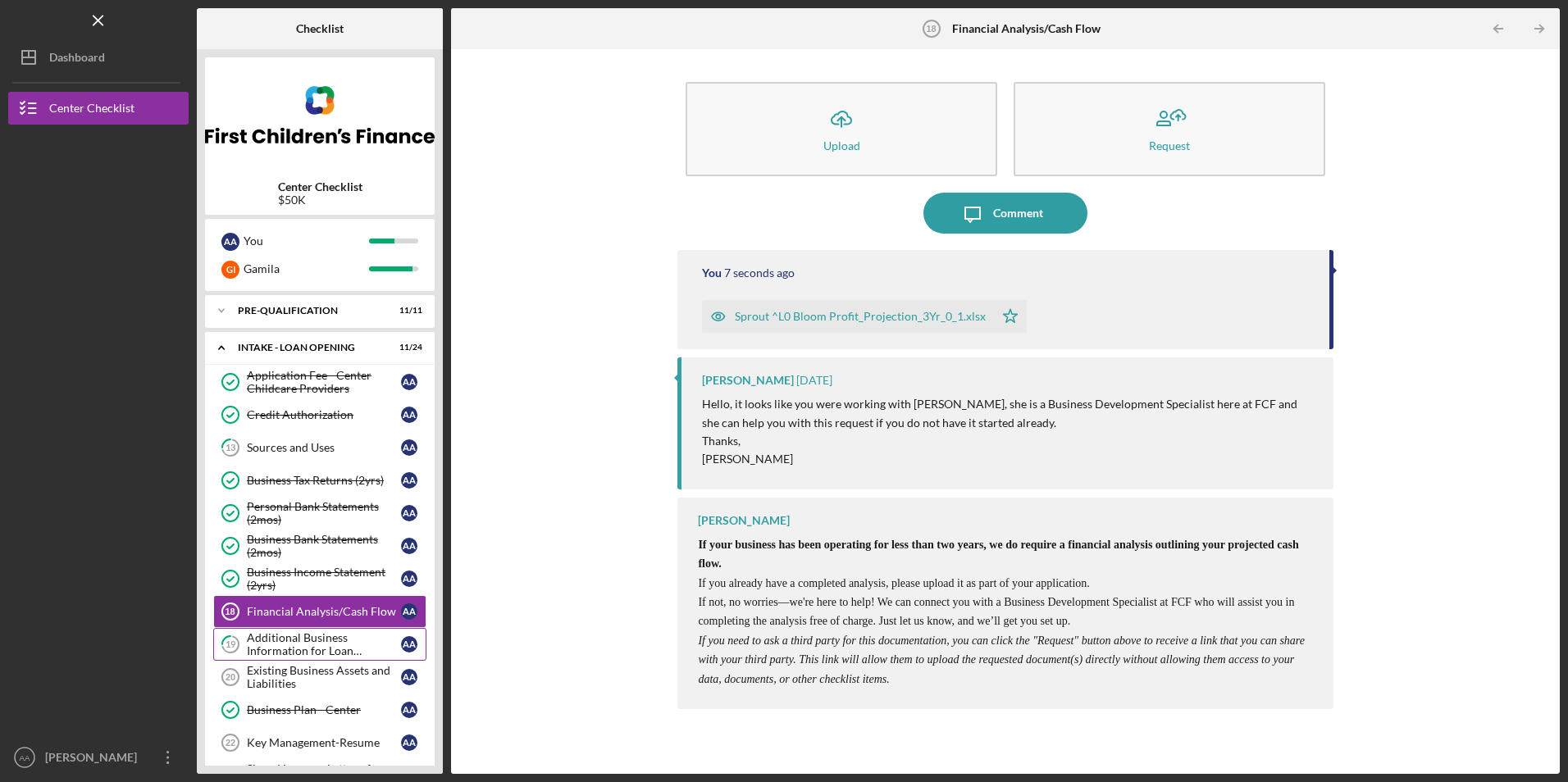
click at [339, 642] on div "Additional Business Information for Loan Application" at bounding box center [323, 644] width 155 height 26
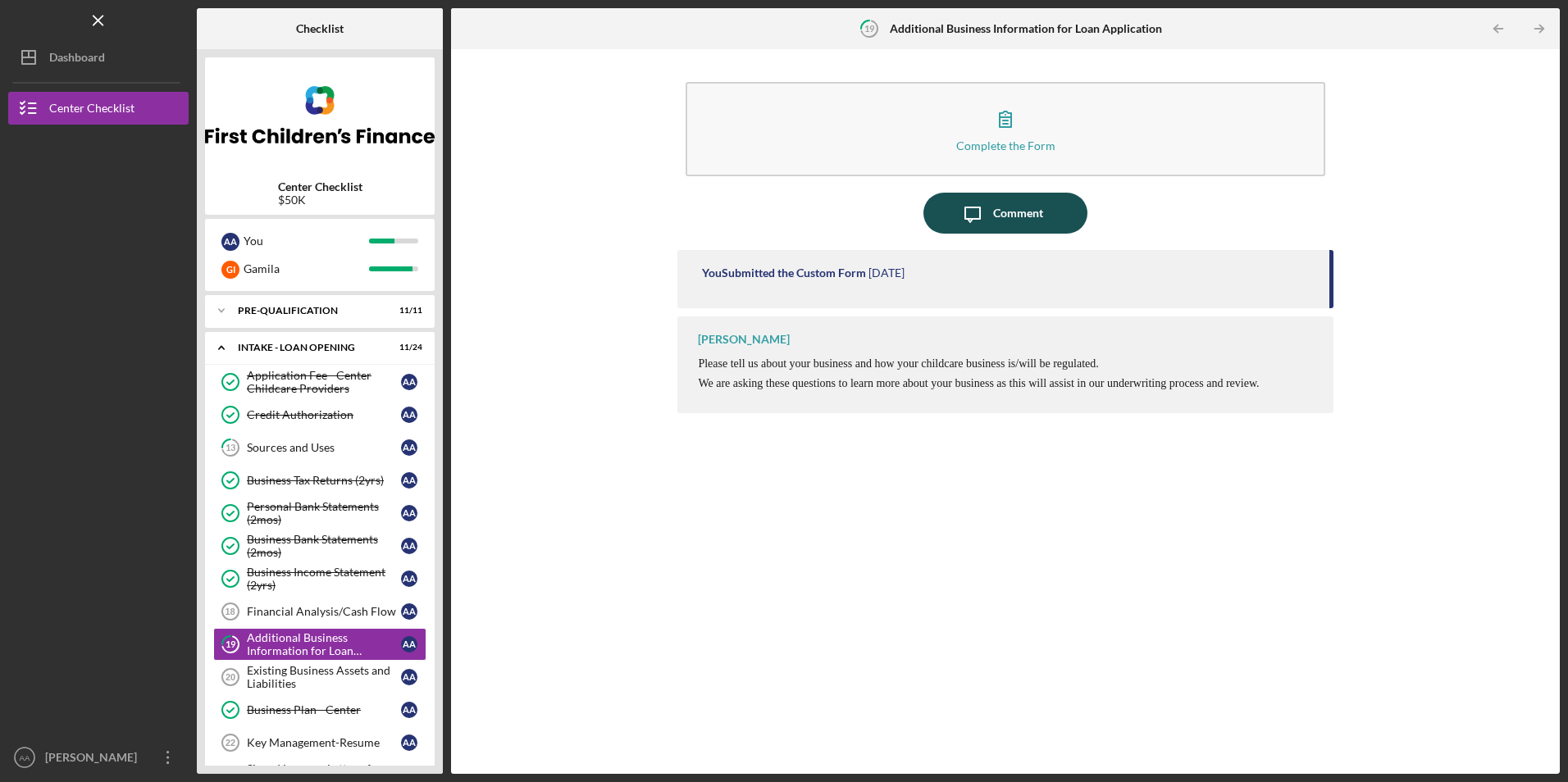
click at [951, 205] on button "Icon/Message Comment" at bounding box center [1005, 213] width 164 height 41
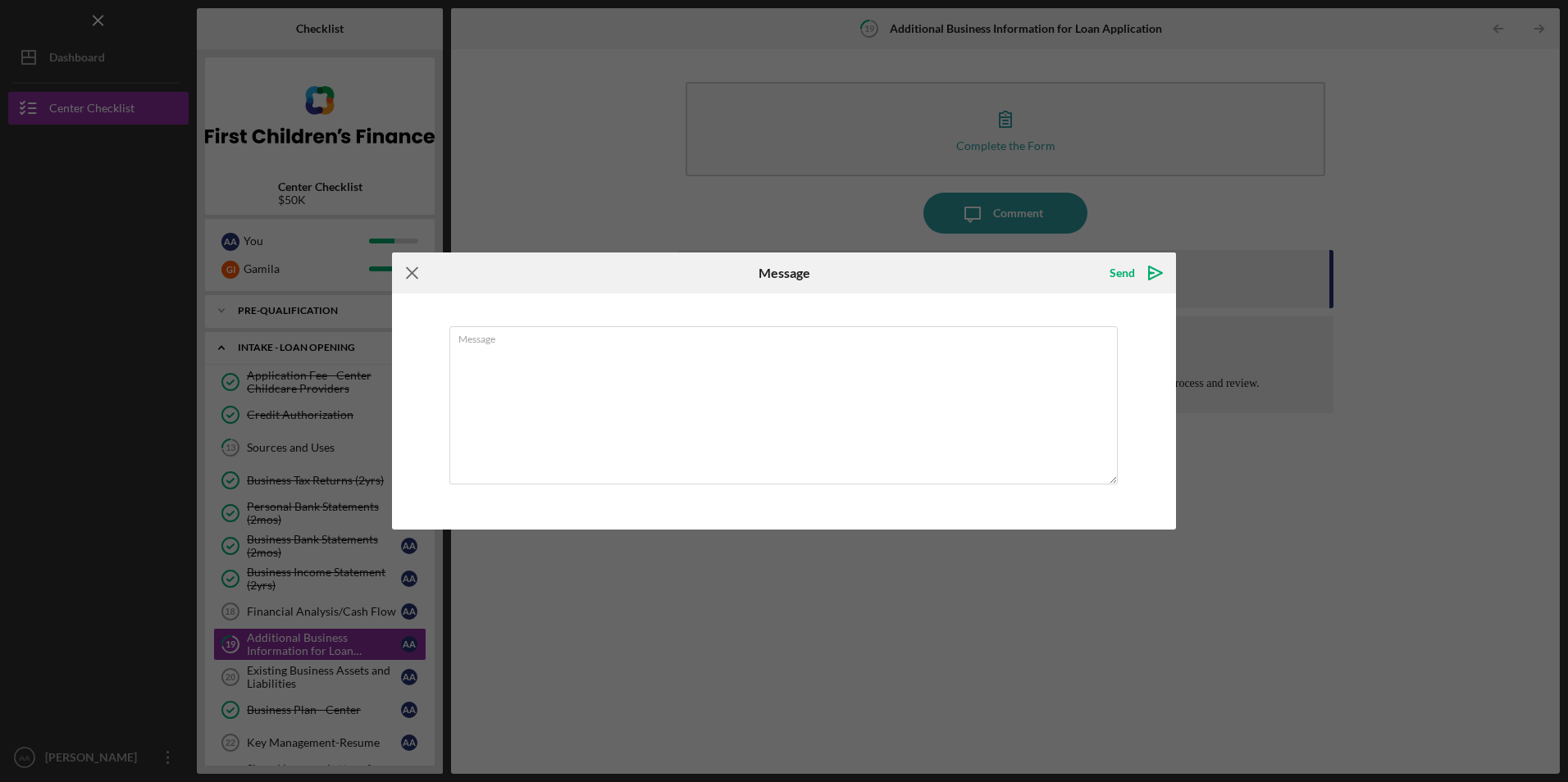
click at [392, 279] on icon "Icon/Menu Close" at bounding box center [412, 273] width 41 height 41
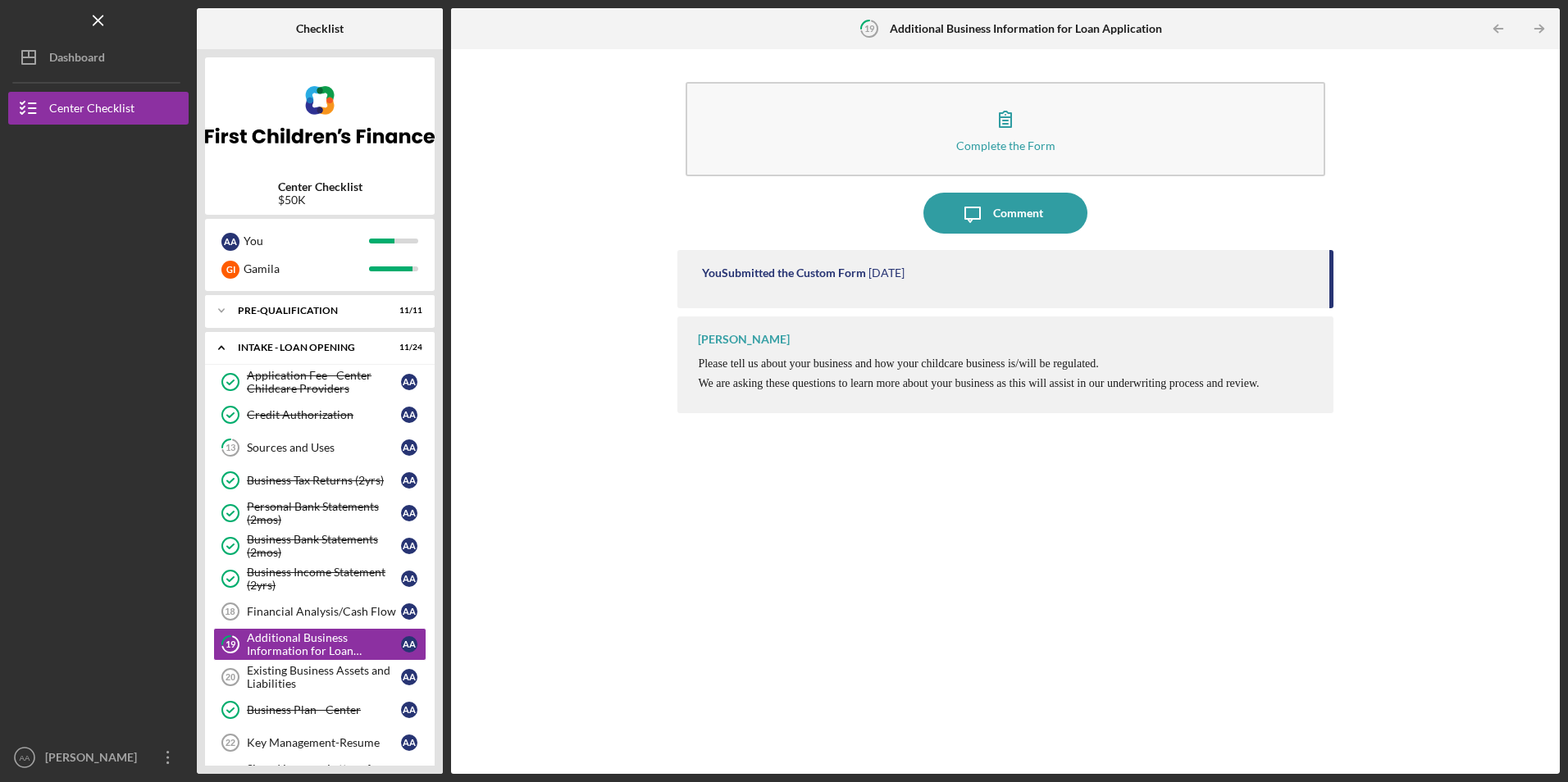
click at [1051, 66] on div "Complete the Form Form Icon/Message Comment You Submitted the Custom Form 2 wee…" at bounding box center [1005, 411] width 655 height 709
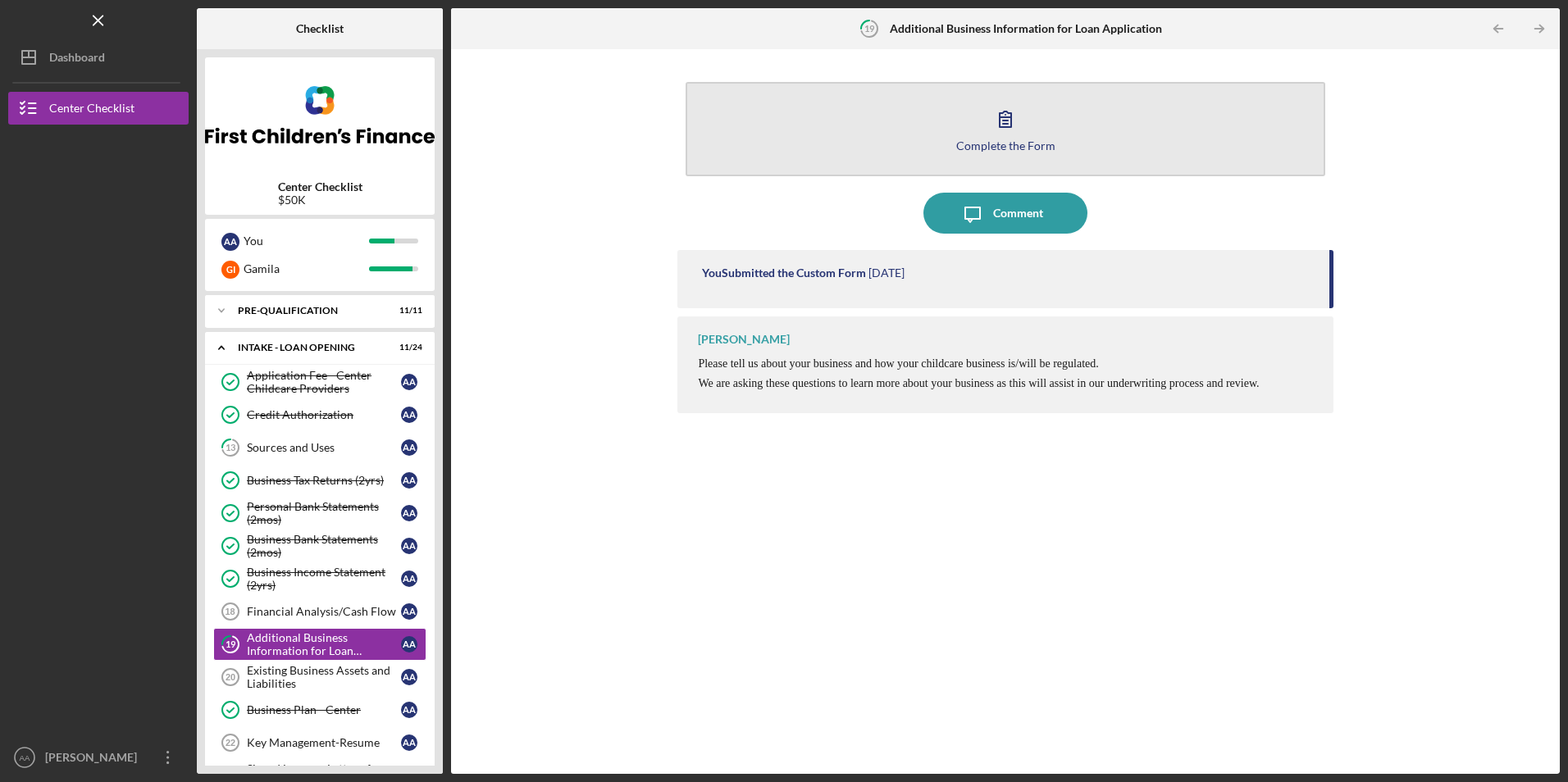
click at [1035, 124] on button "Complete the Form Form" at bounding box center [1005, 129] width 638 height 95
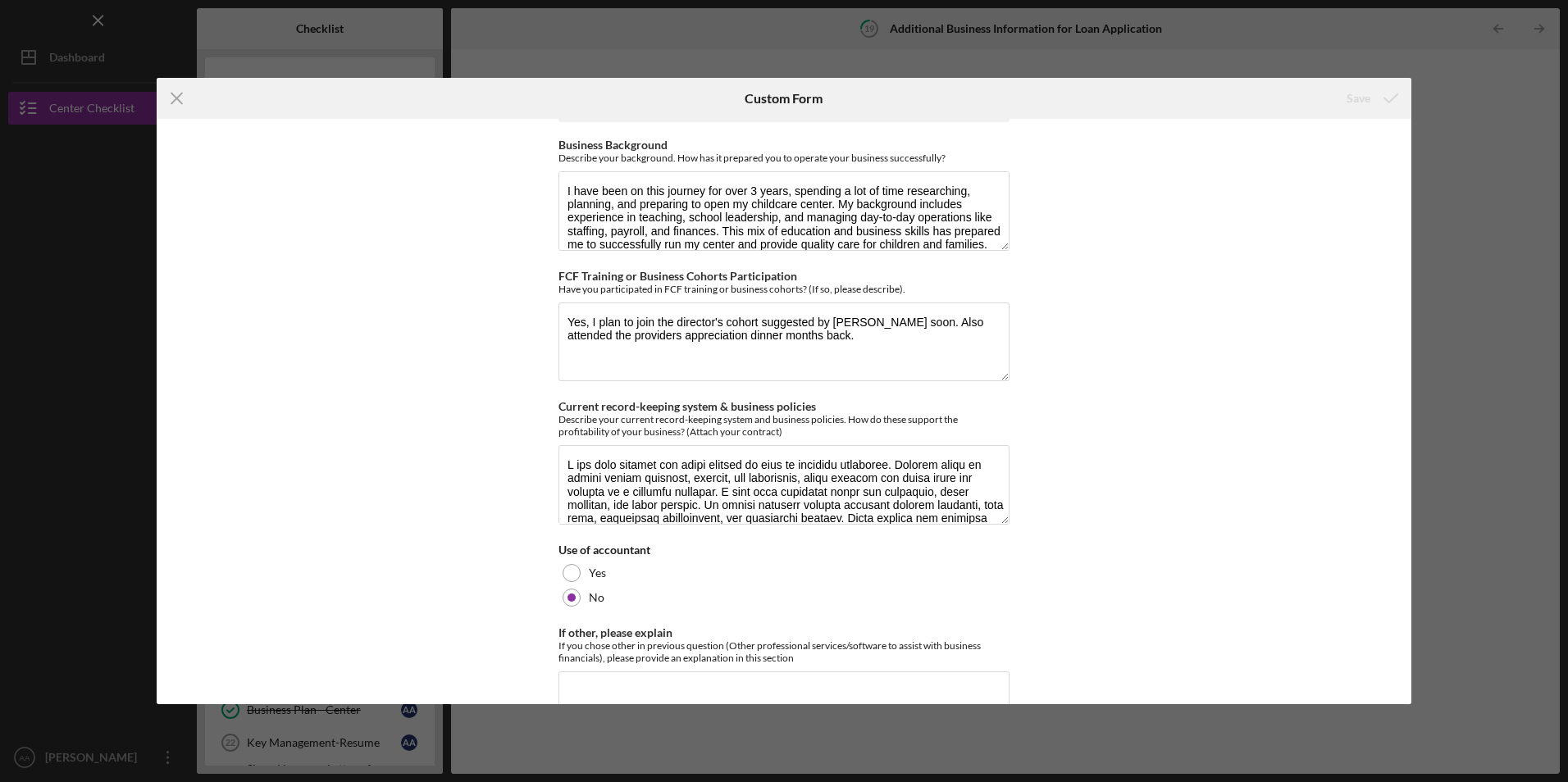
scroll to position [2964, 0]
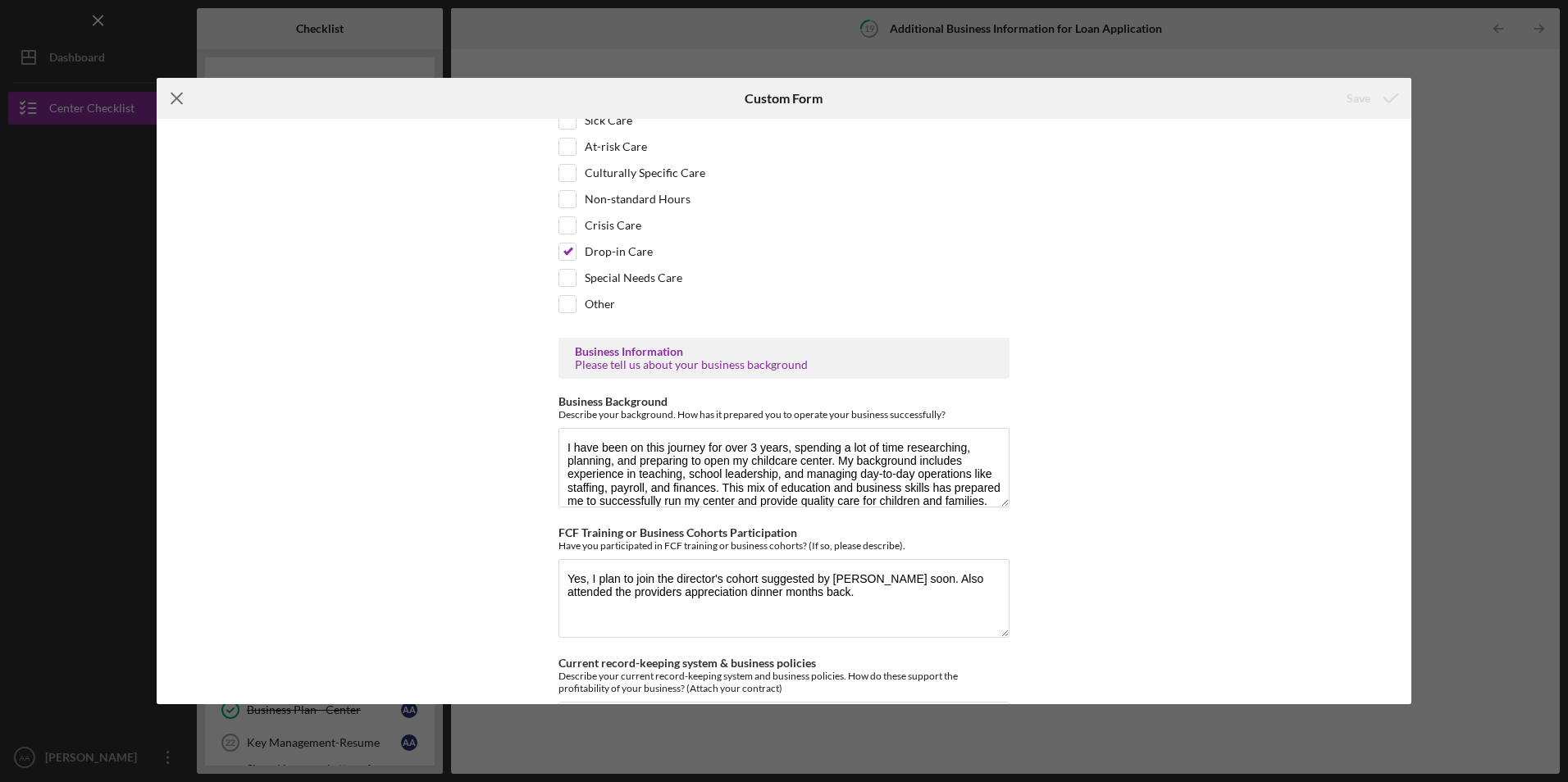
click at [179, 108] on icon "Icon/Menu Close" at bounding box center [176, 98] width 41 height 41
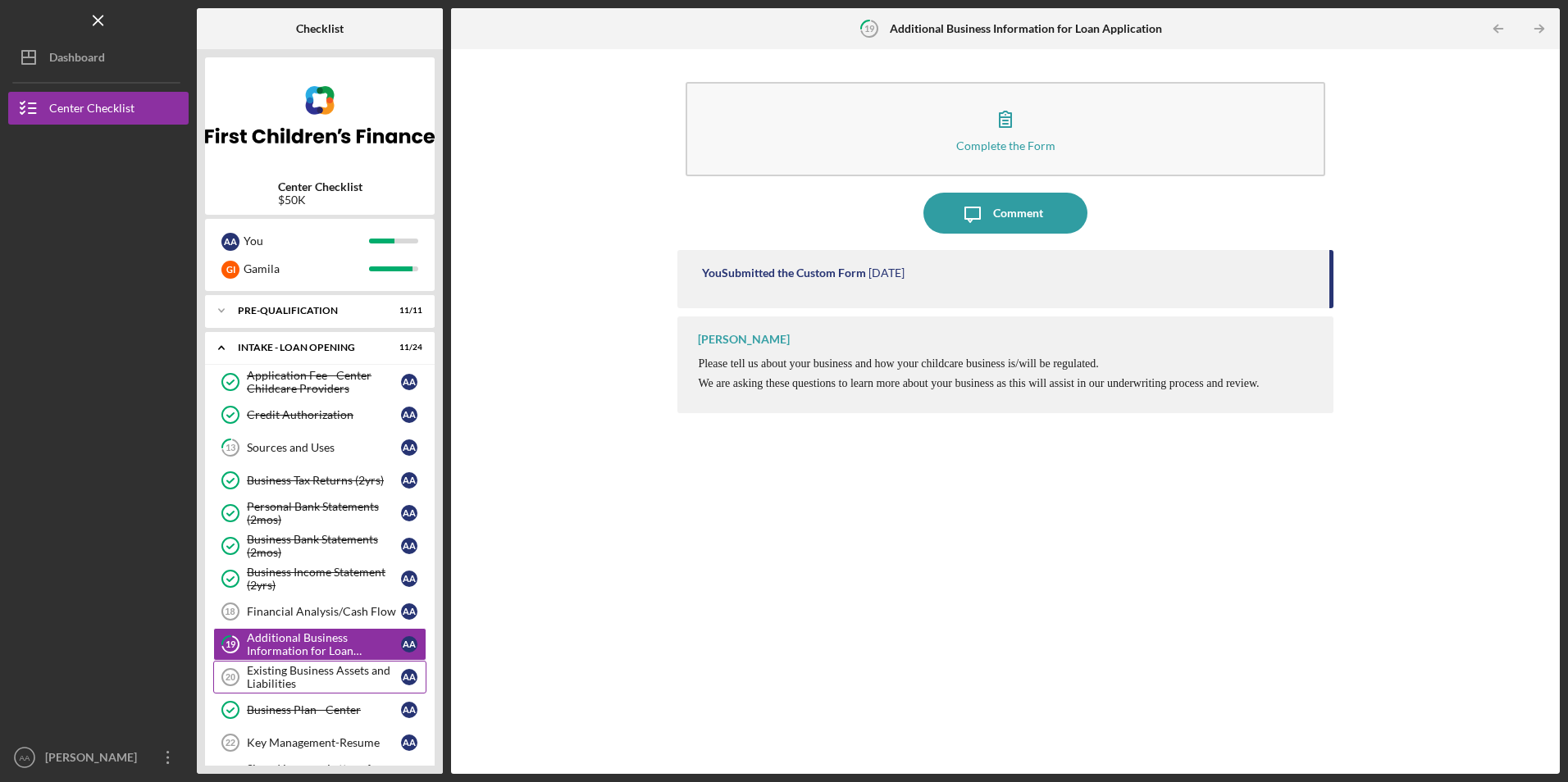
click at [311, 674] on div "Existing Business Assets and Liabilities" at bounding box center [323, 676] width 155 height 26
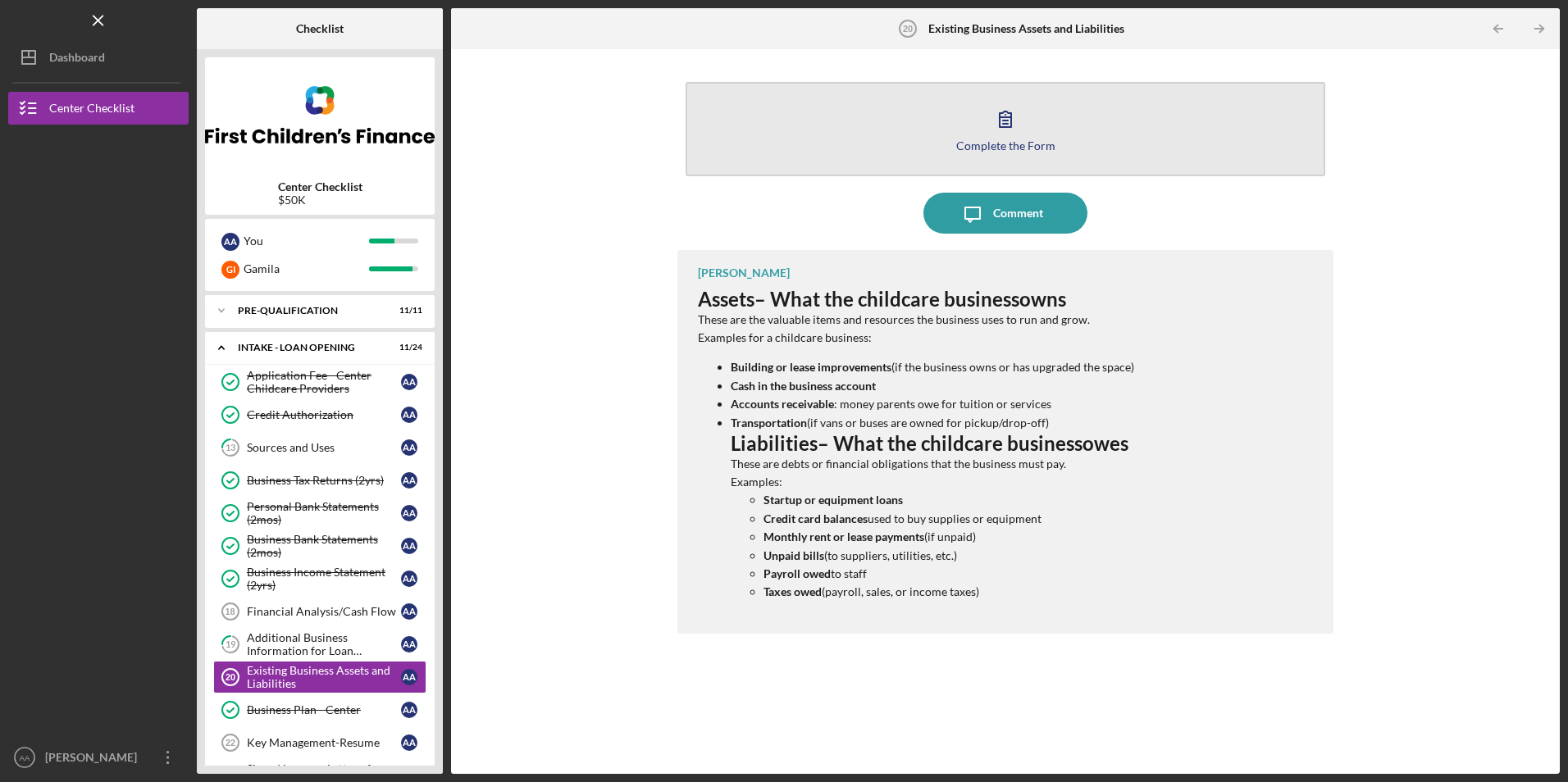
click at [972, 122] on button "Complete the Form Form" at bounding box center [1005, 129] width 638 height 95
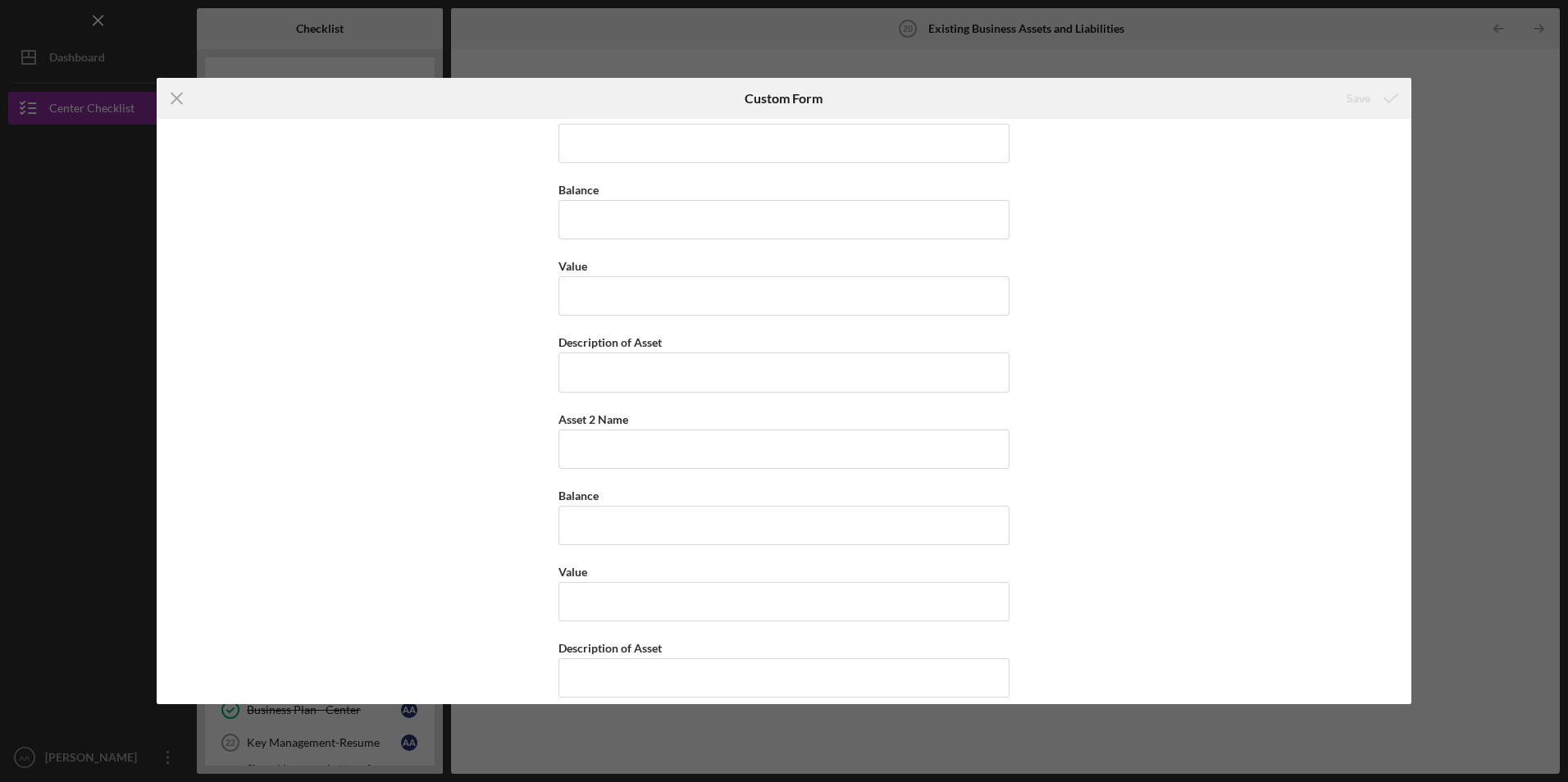
scroll to position [1963, 0]
click at [196, 112] on icon "Icon/Menu Close" at bounding box center [176, 98] width 41 height 41
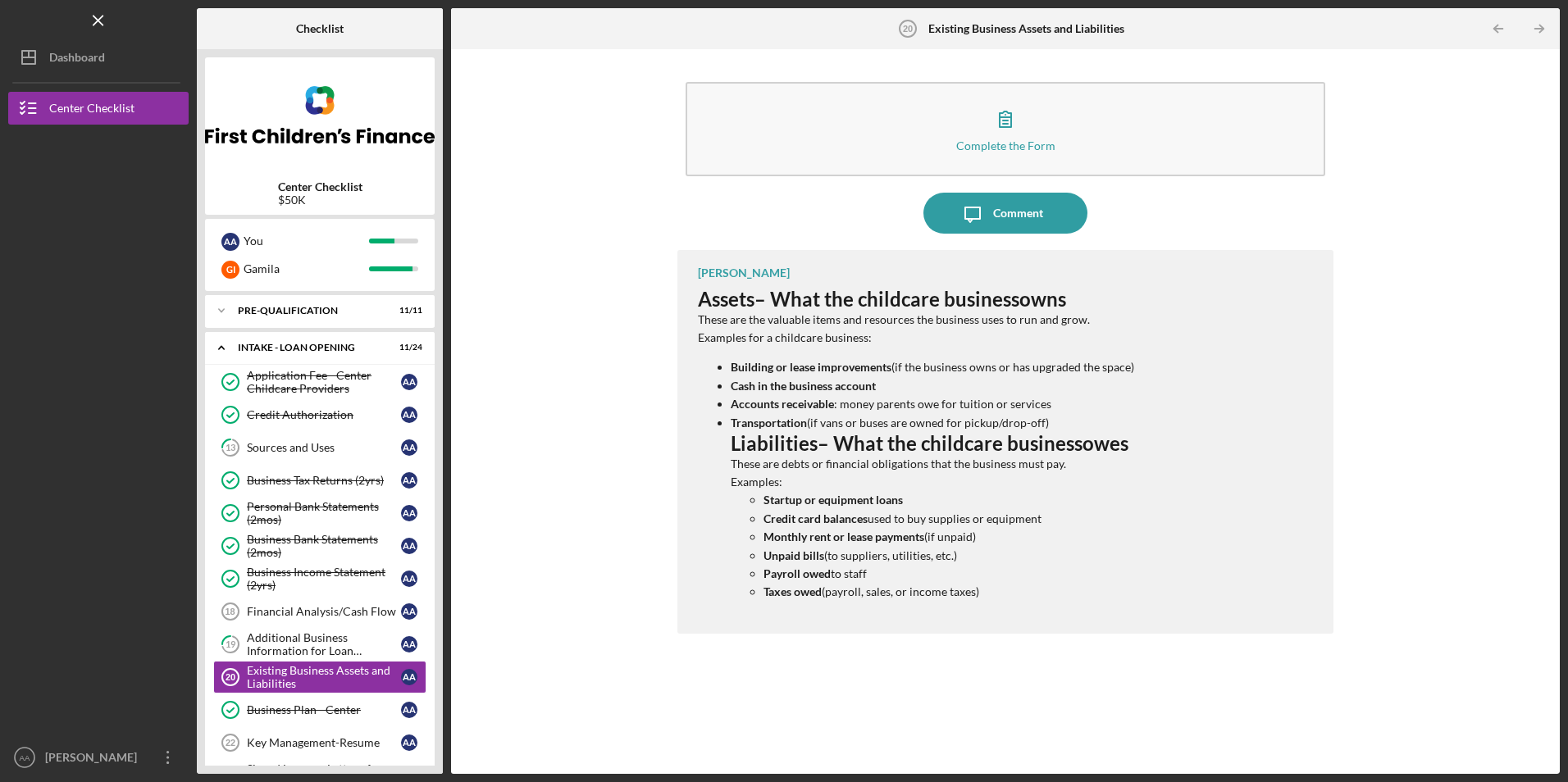
scroll to position [164, 0]
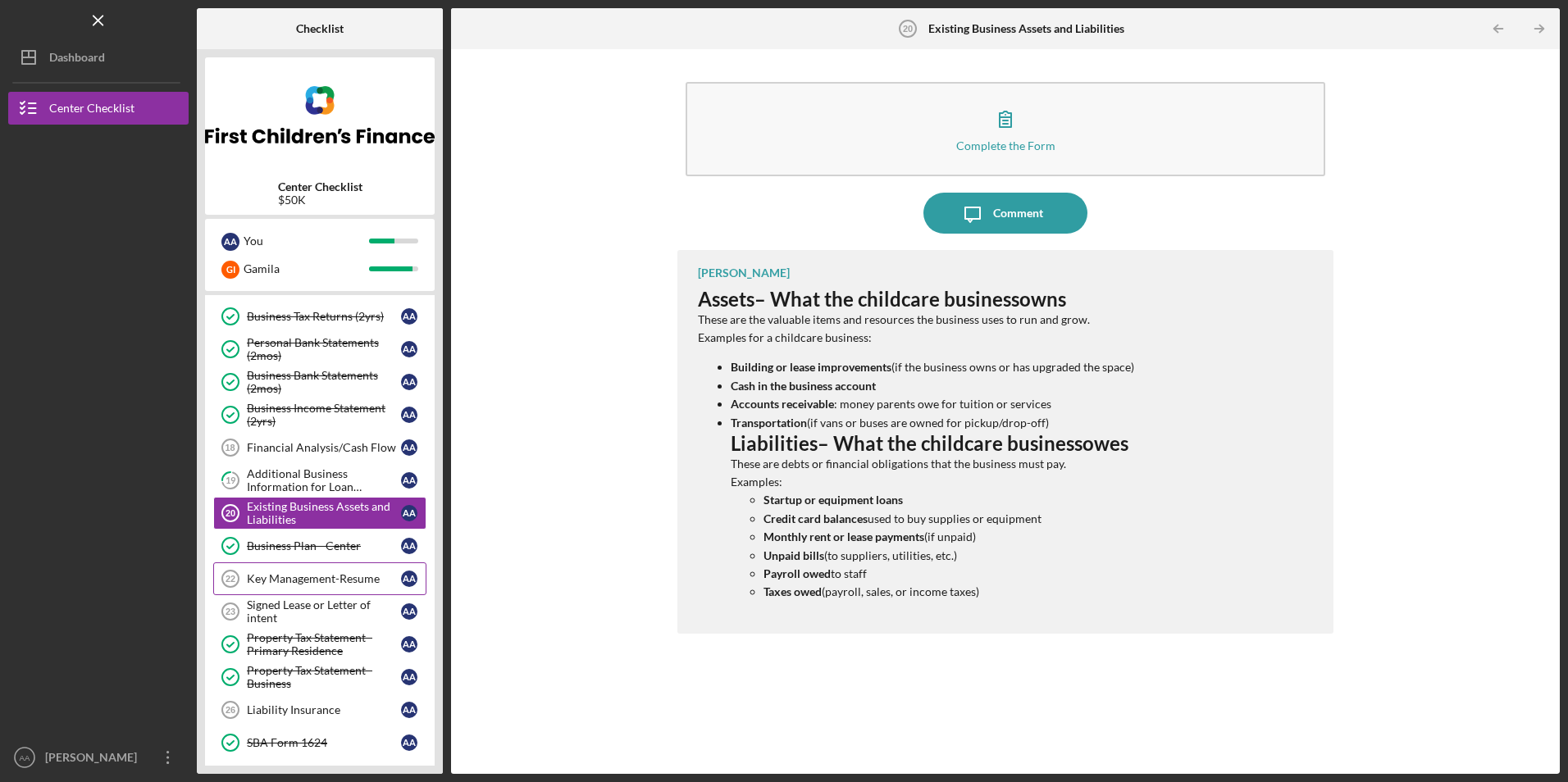
click at [343, 584] on div "Key Management-Resume" at bounding box center [323, 579] width 155 height 14
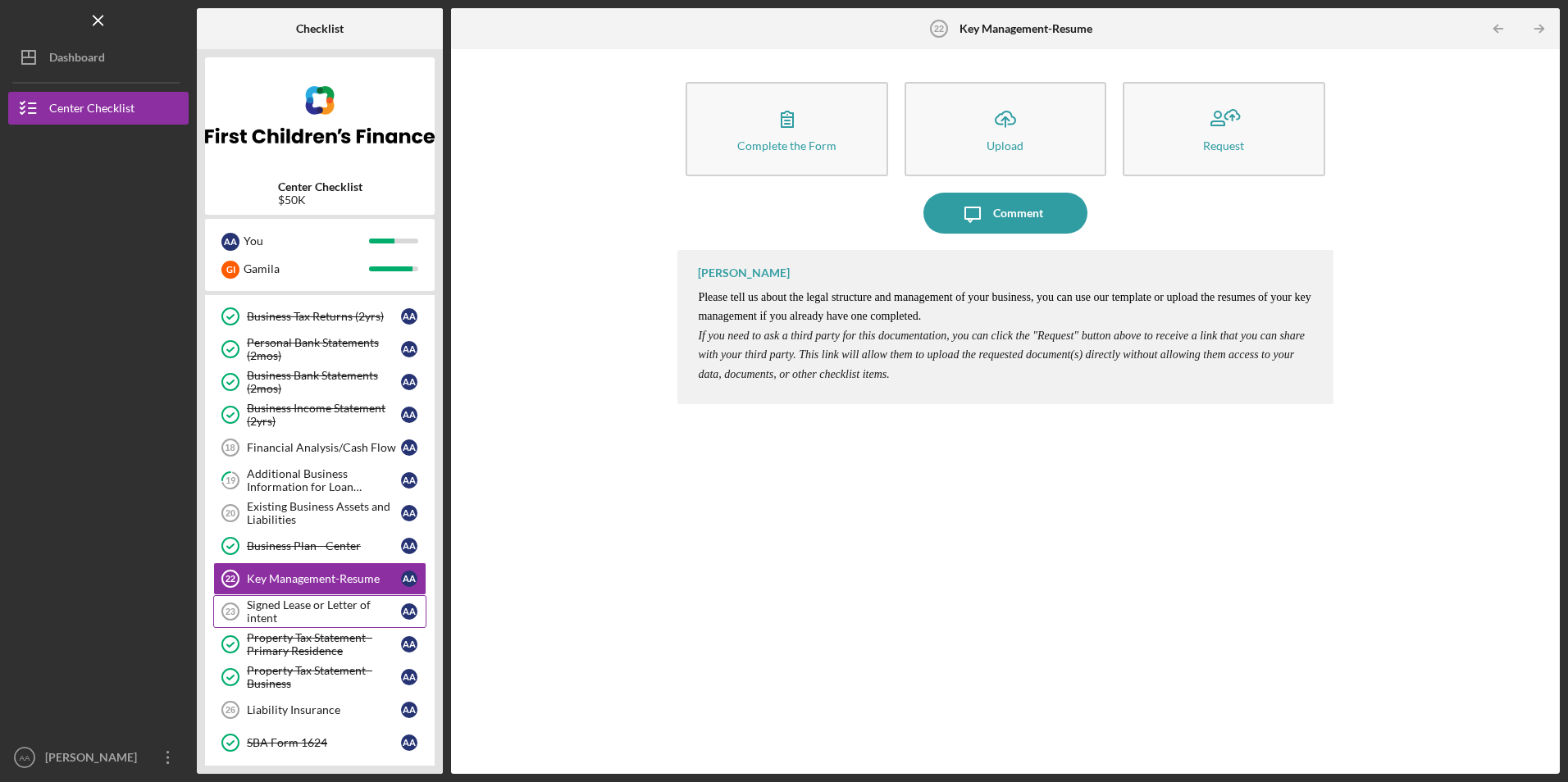
click at [302, 615] on div "Signed Lease or Letter of intent" at bounding box center [323, 611] width 155 height 26
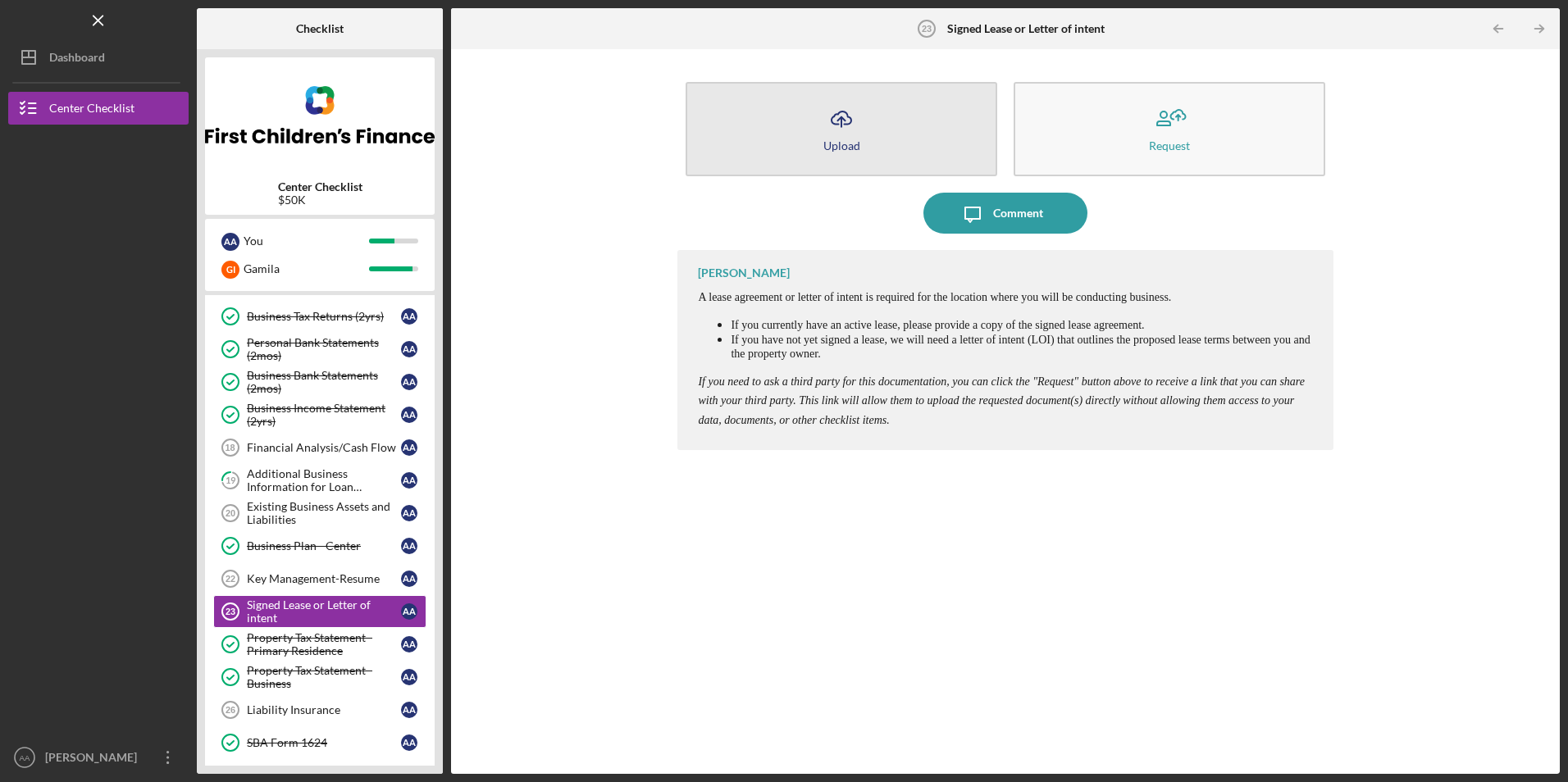
click at [851, 140] on div "Upload" at bounding box center [842, 145] width 37 height 13
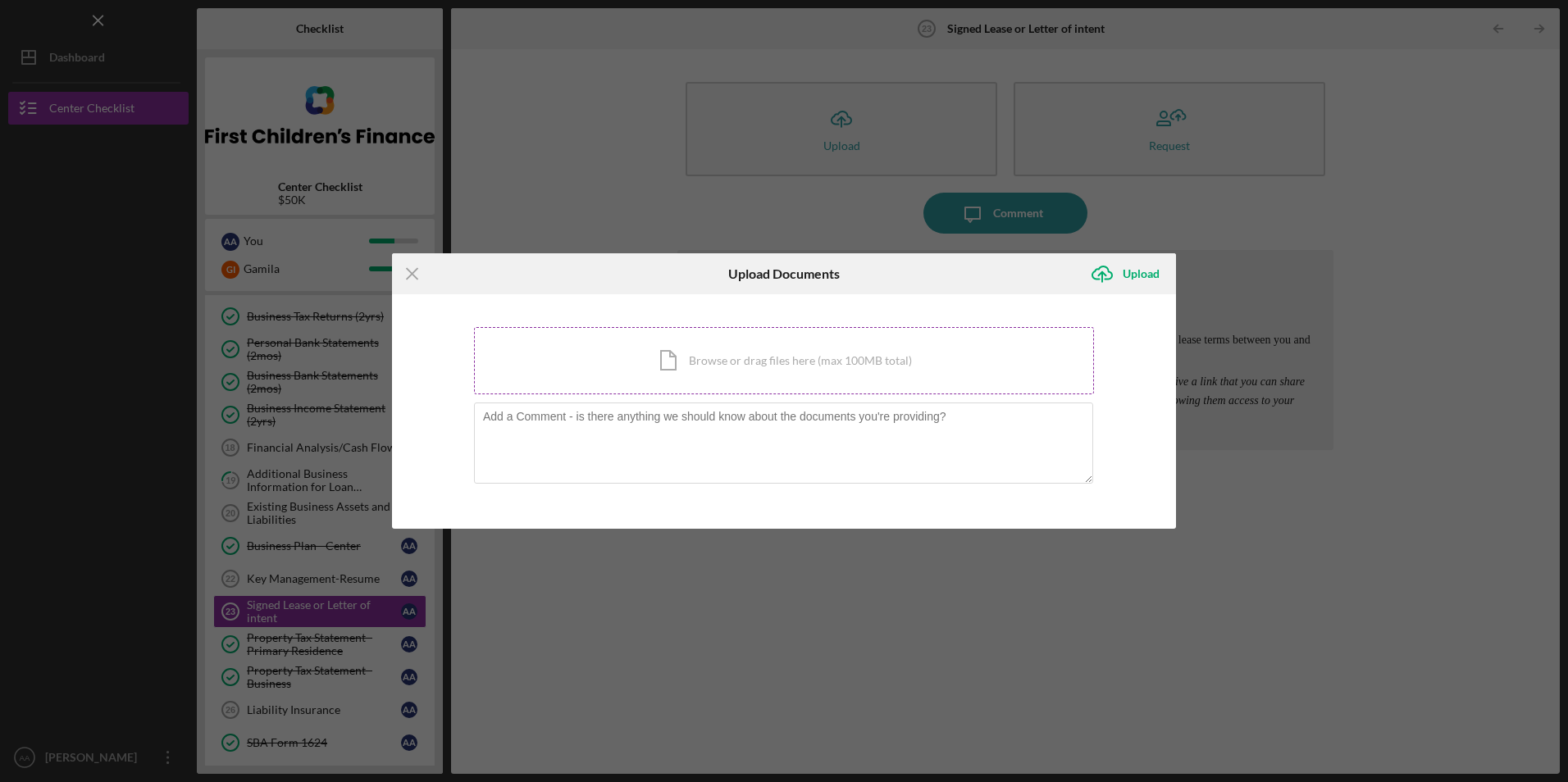
click at [670, 347] on div "Icon/Document Browse or drag files here (max 100MB total) Tap to choose files o…" at bounding box center [784, 361] width 620 height 68
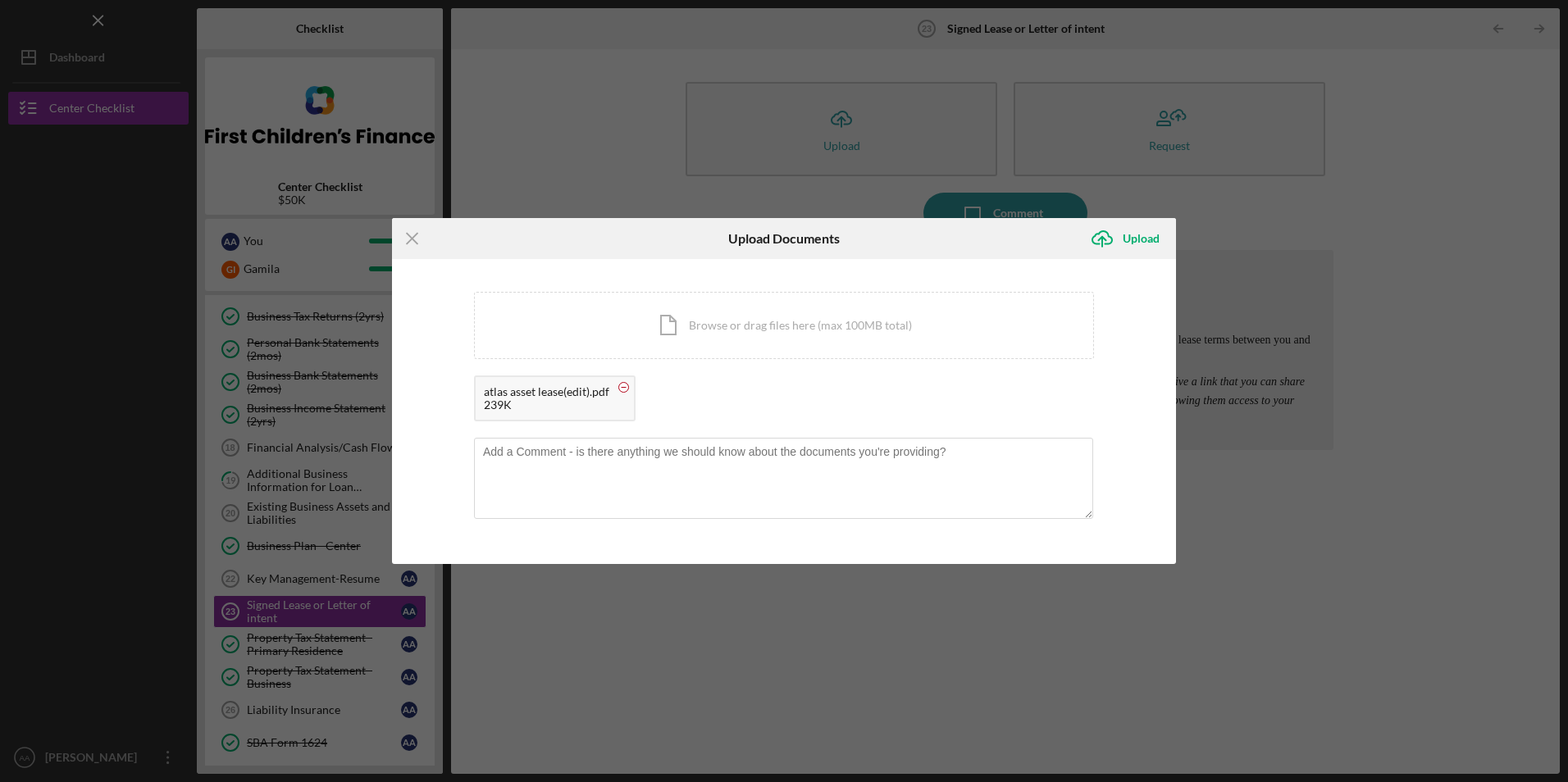
click at [627, 390] on circle at bounding box center [624, 388] width 10 height 10
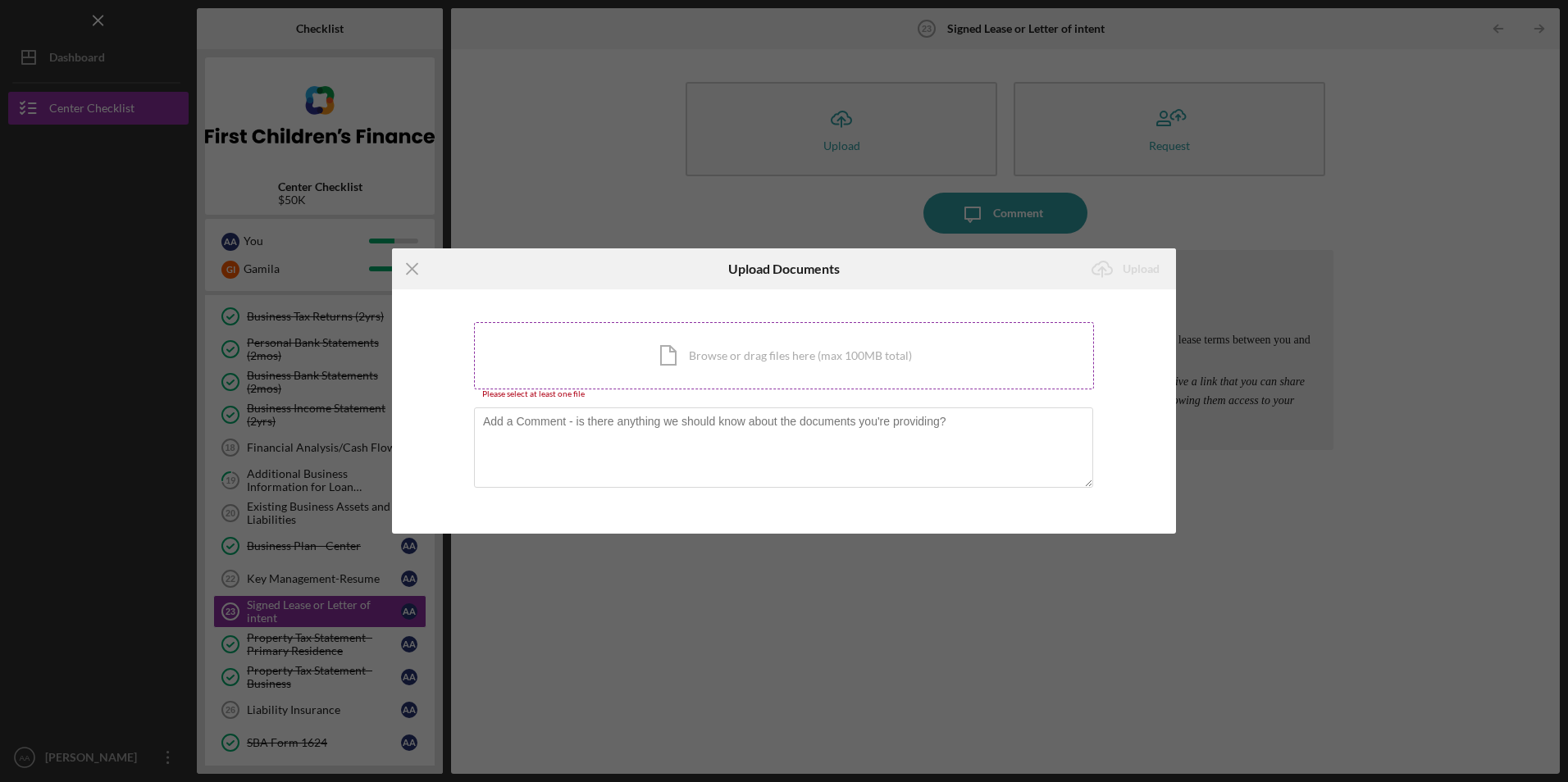
click at [749, 365] on div "Icon/Document Browse or drag files here (max 100MB total) Tap to choose files o…" at bounding box center [784, 356] width 620 height 68
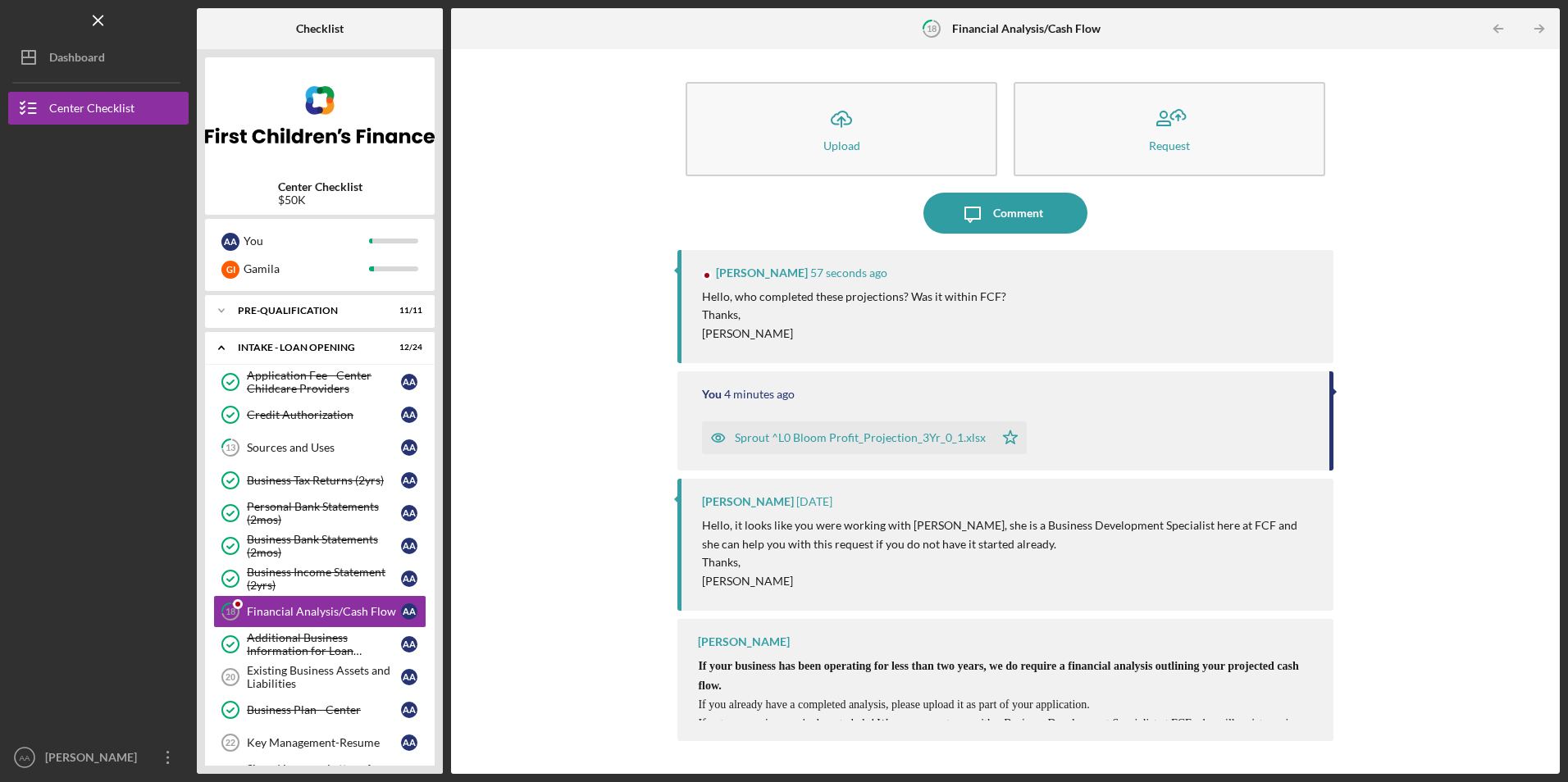
scroll to position [53, 0]
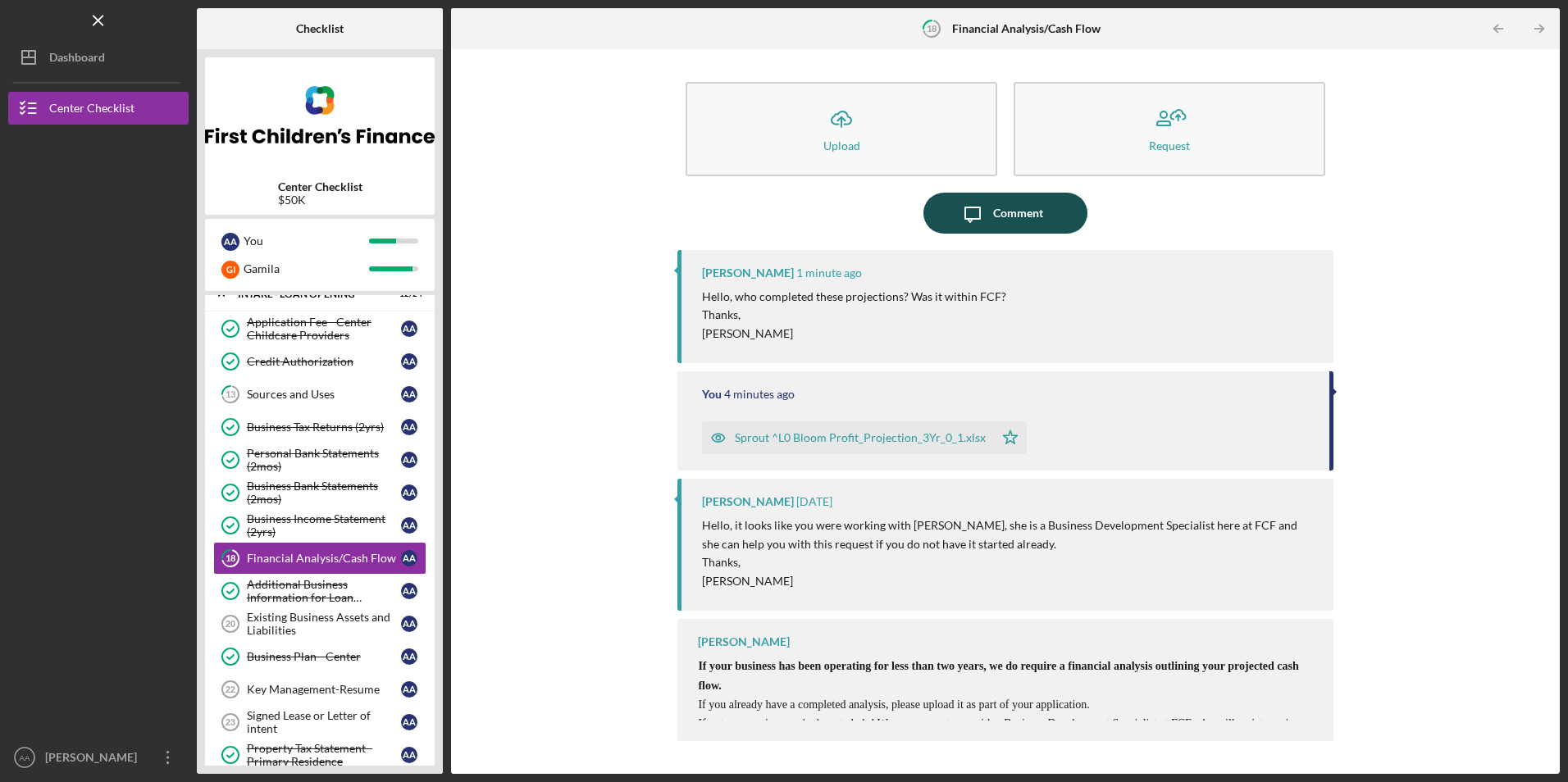
click at [987, 216] on icon "Icon/Message" at bounding box center [972, 213] width 41 height 41
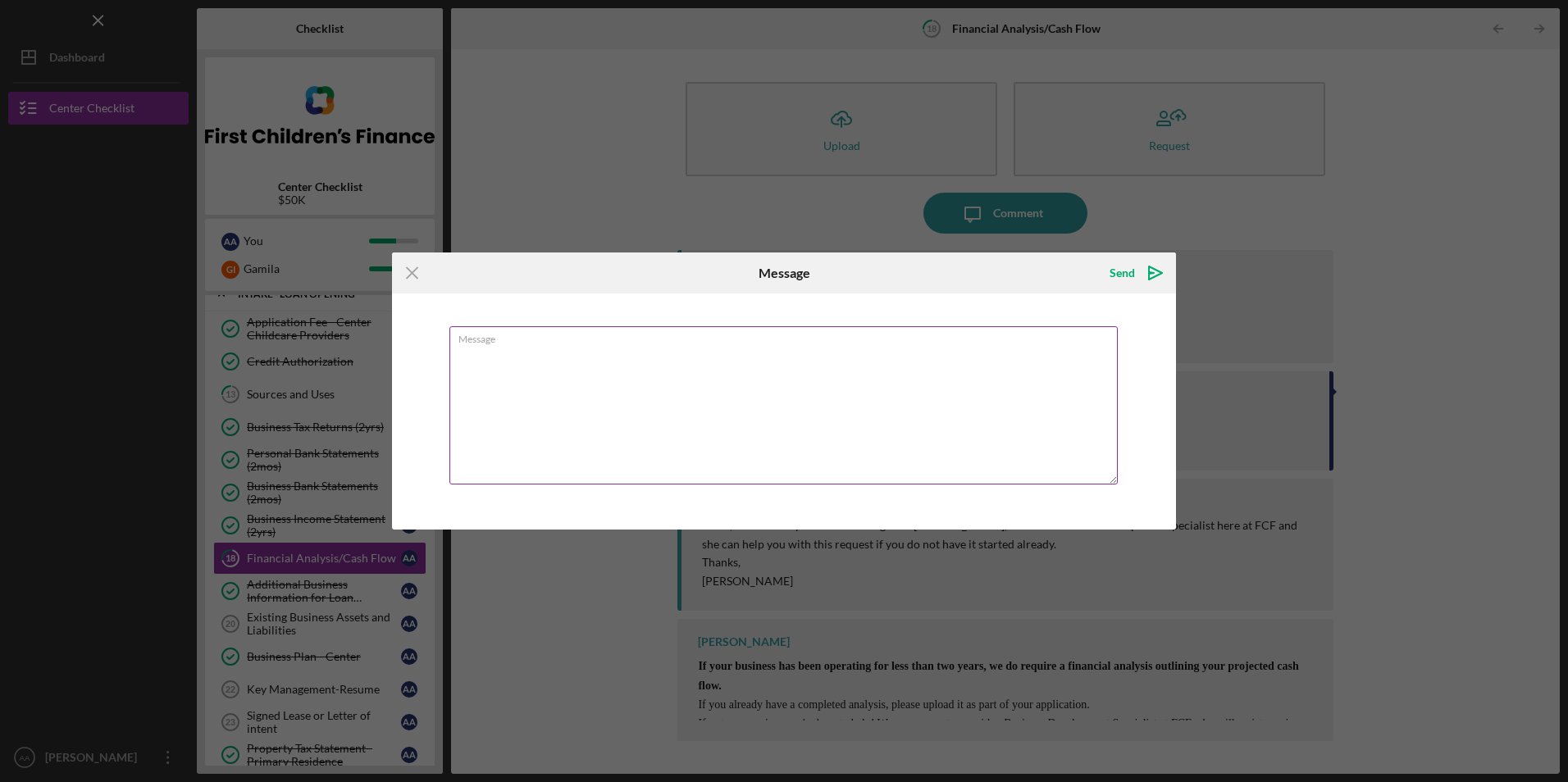
click at [684, 377] on textarea "Message" at bounding box center [783, 405] width 668 height 158
type textarea "These projections were completed with my Business Advisor, [PERSON_NAME]. They …"
click at [1147, 279] on icon "Icon/icon-invite-send" at bounding box center [1155, 273] width 41 height 41
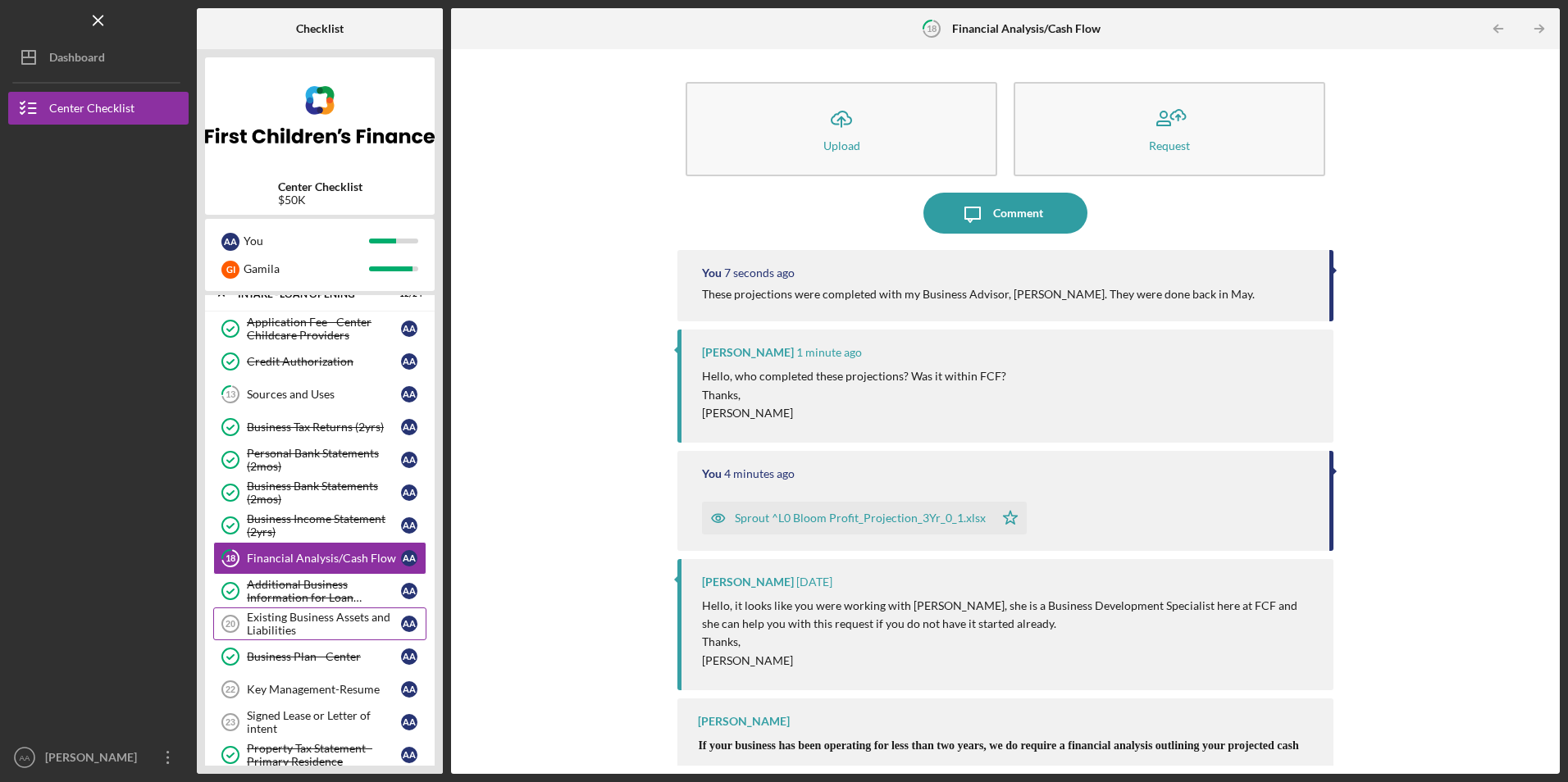
click at [312, 630] on div "Existing Business Assets and Liabilities" at bounding box center [323, 623] width 155 height 26
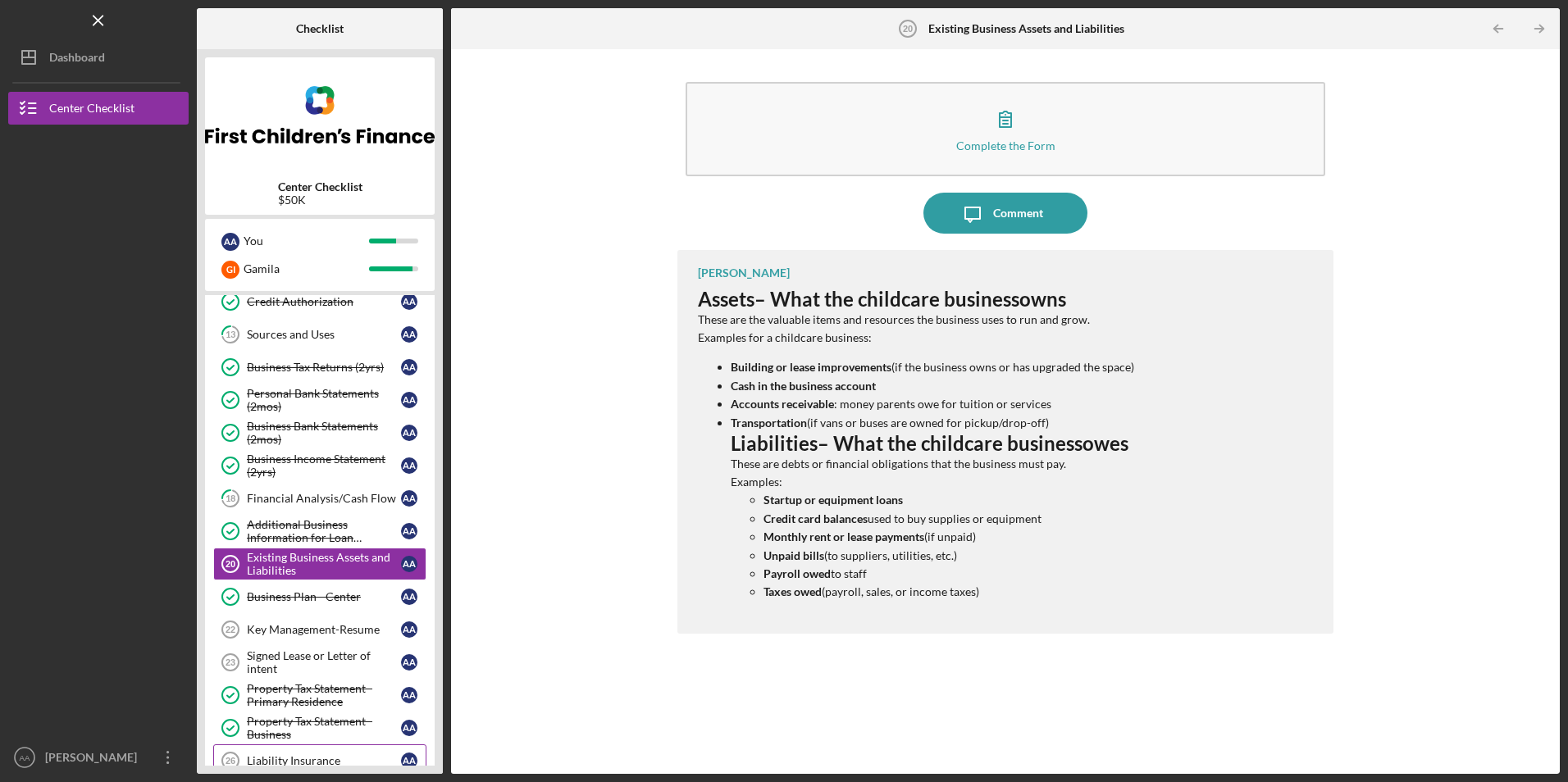
scroll to position [217, 0]
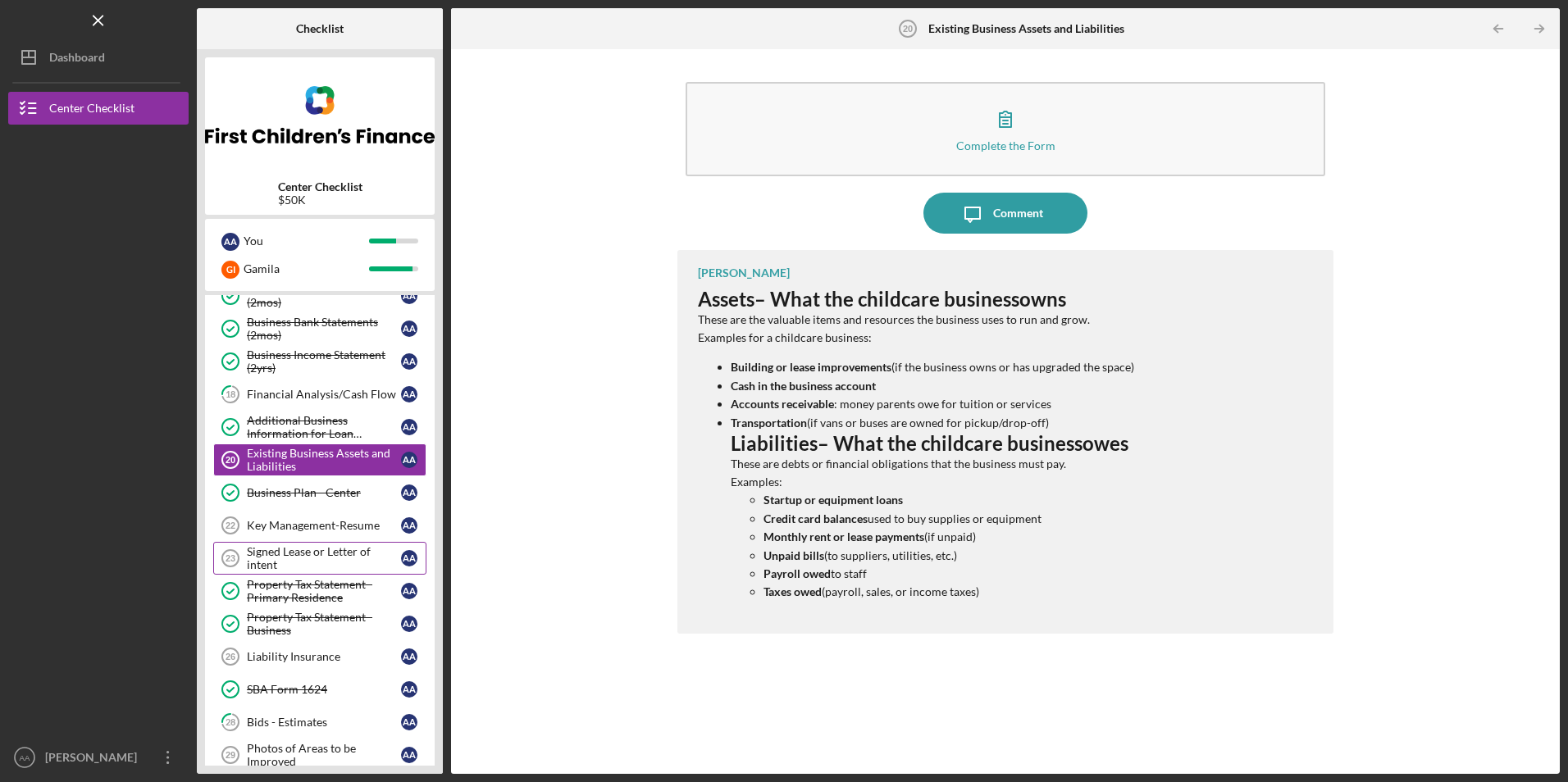
click at [272, 547] on div "Signed Lease or Letter of intent" at bounding box center [323, 558] width 155 height 26
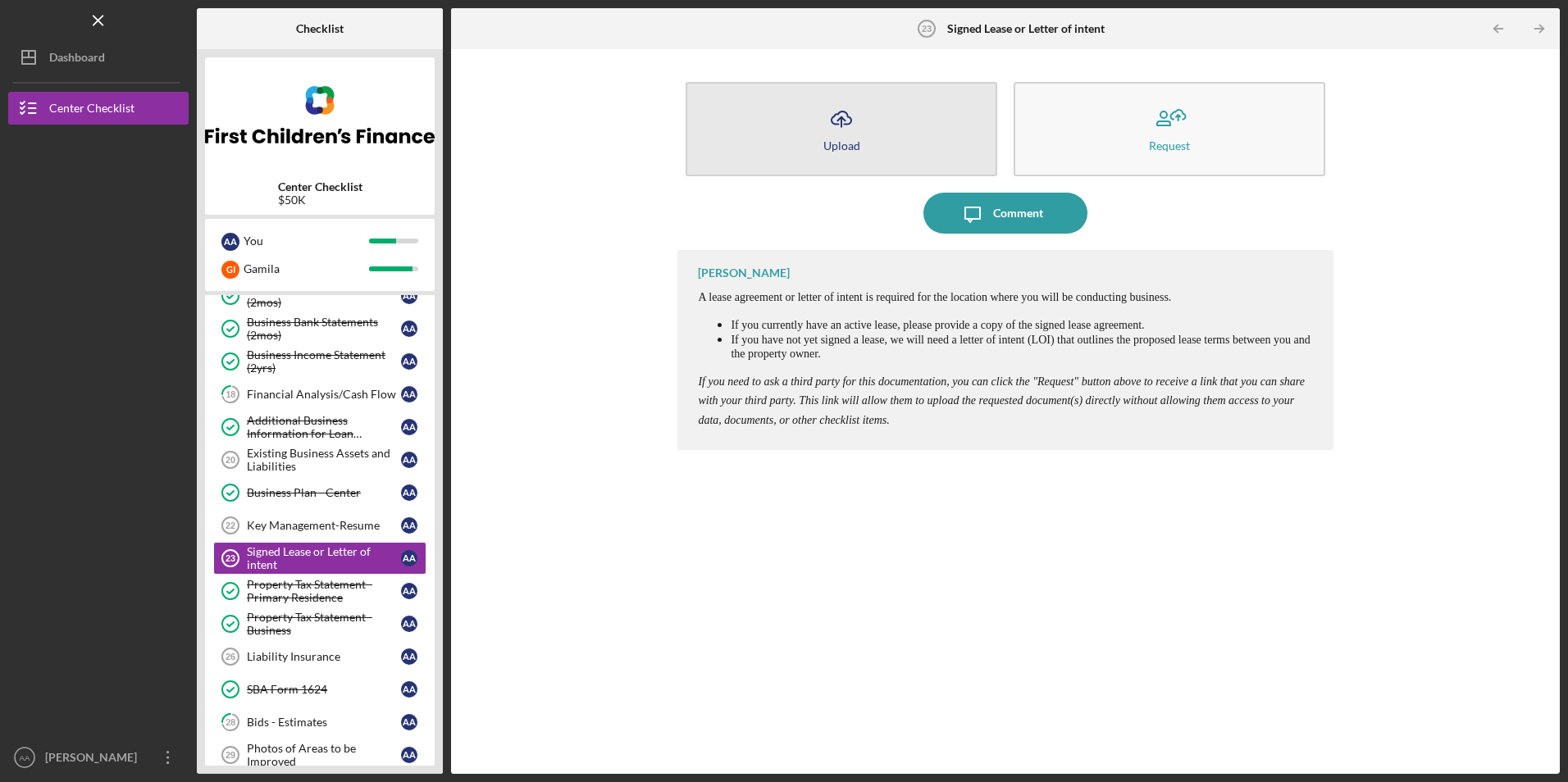
click at [874, 144] on button "Icon/Upload Upload" at bounding box center [841, 129] width 312 height 95
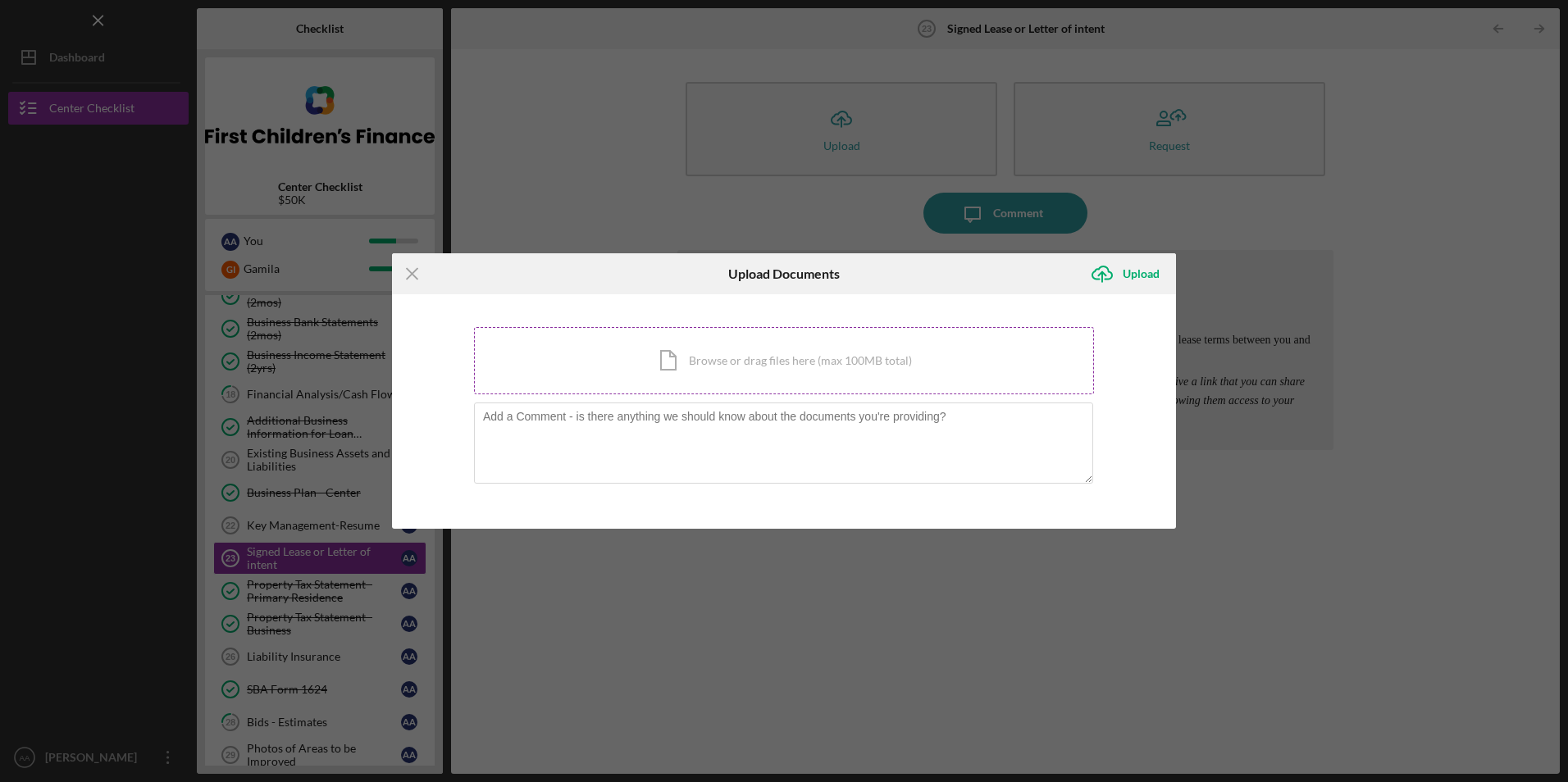
click at [762, 366] on div "Icon/Document Browse or drag files here (max 100MB total) Tap to choose files o…" at bounding box center [784, 361] width 620 height 68
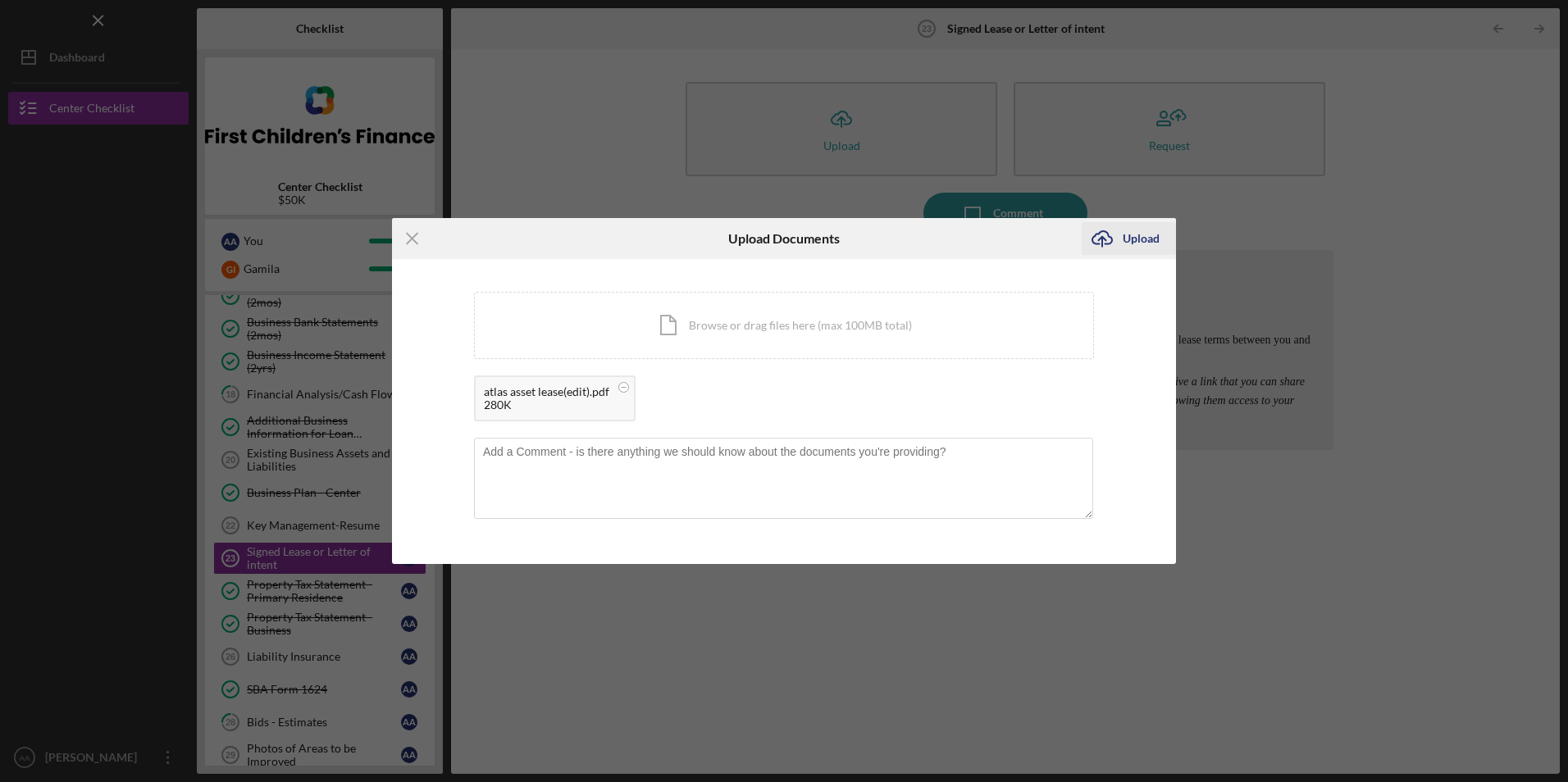
click at [1141, 246] on div "Upload" at bounding box center [1141, 238] width 37 height 33
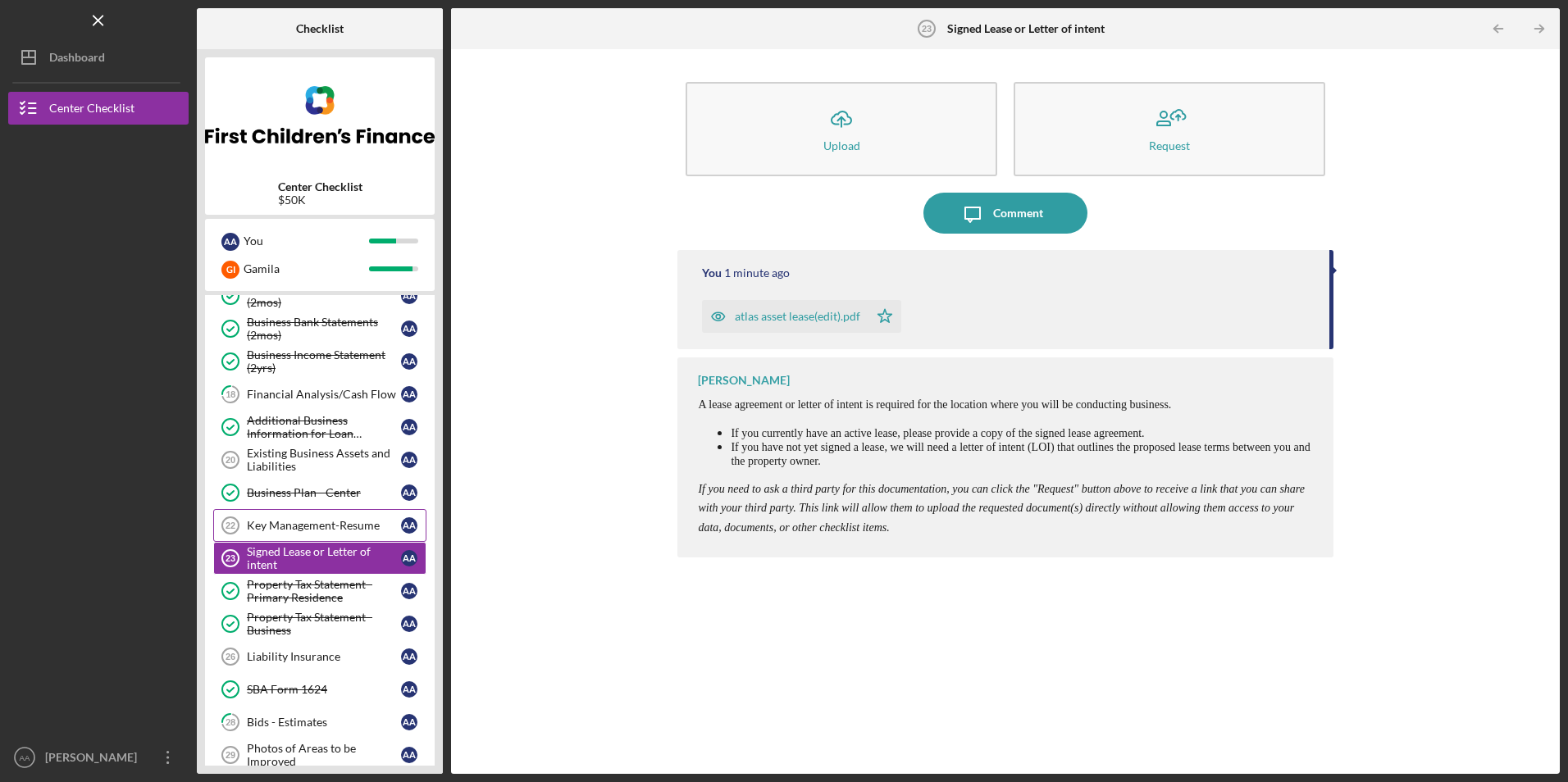
click at [299, 535] on link "Key Management-Resume 22 Key Management-Resume A A" at bounding box center [319, 525] width 213 height 33
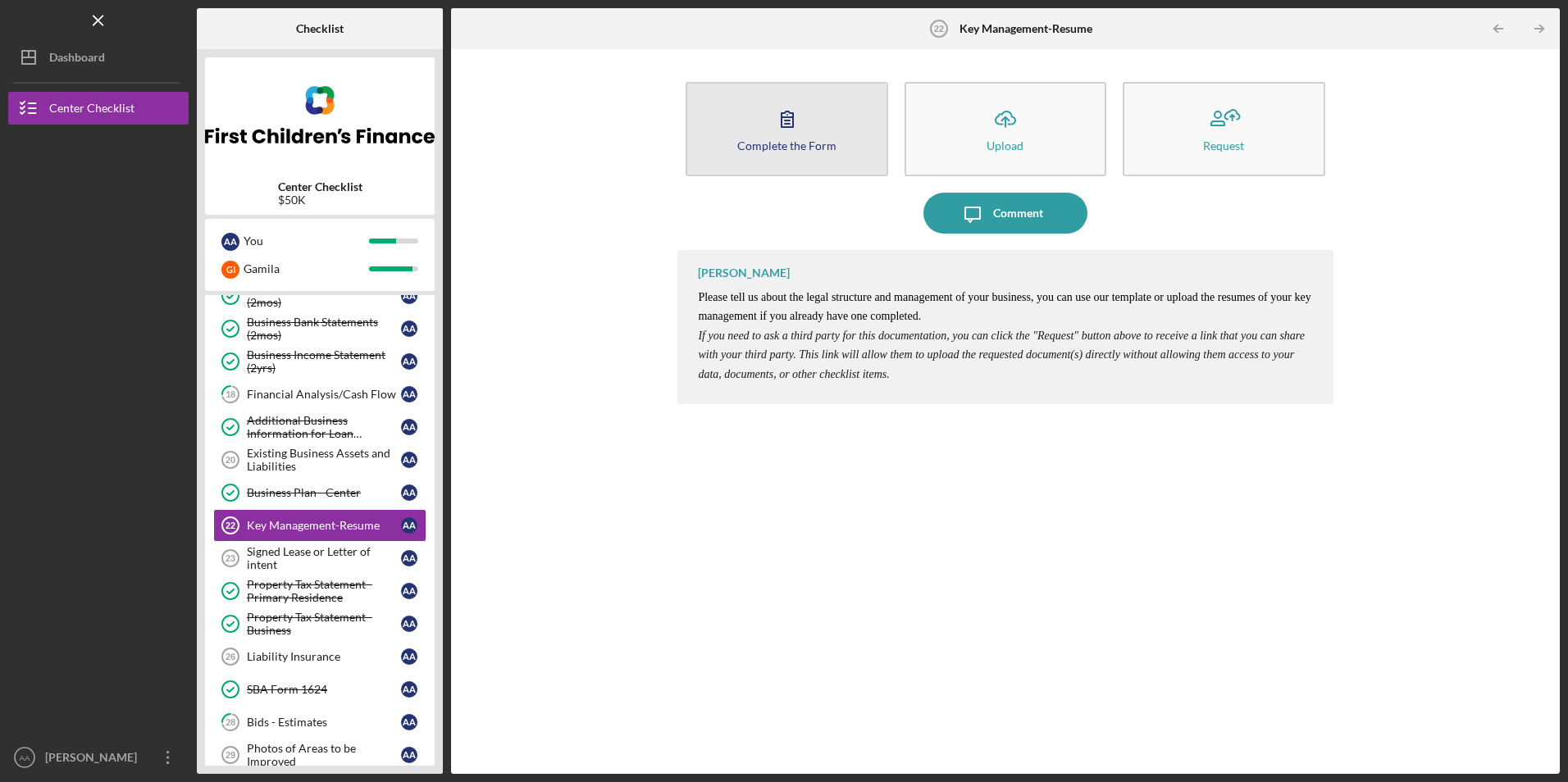
click at [824, 122] on button "Complete the Form Form" at bounding box center [786, 129] width 202 height 95
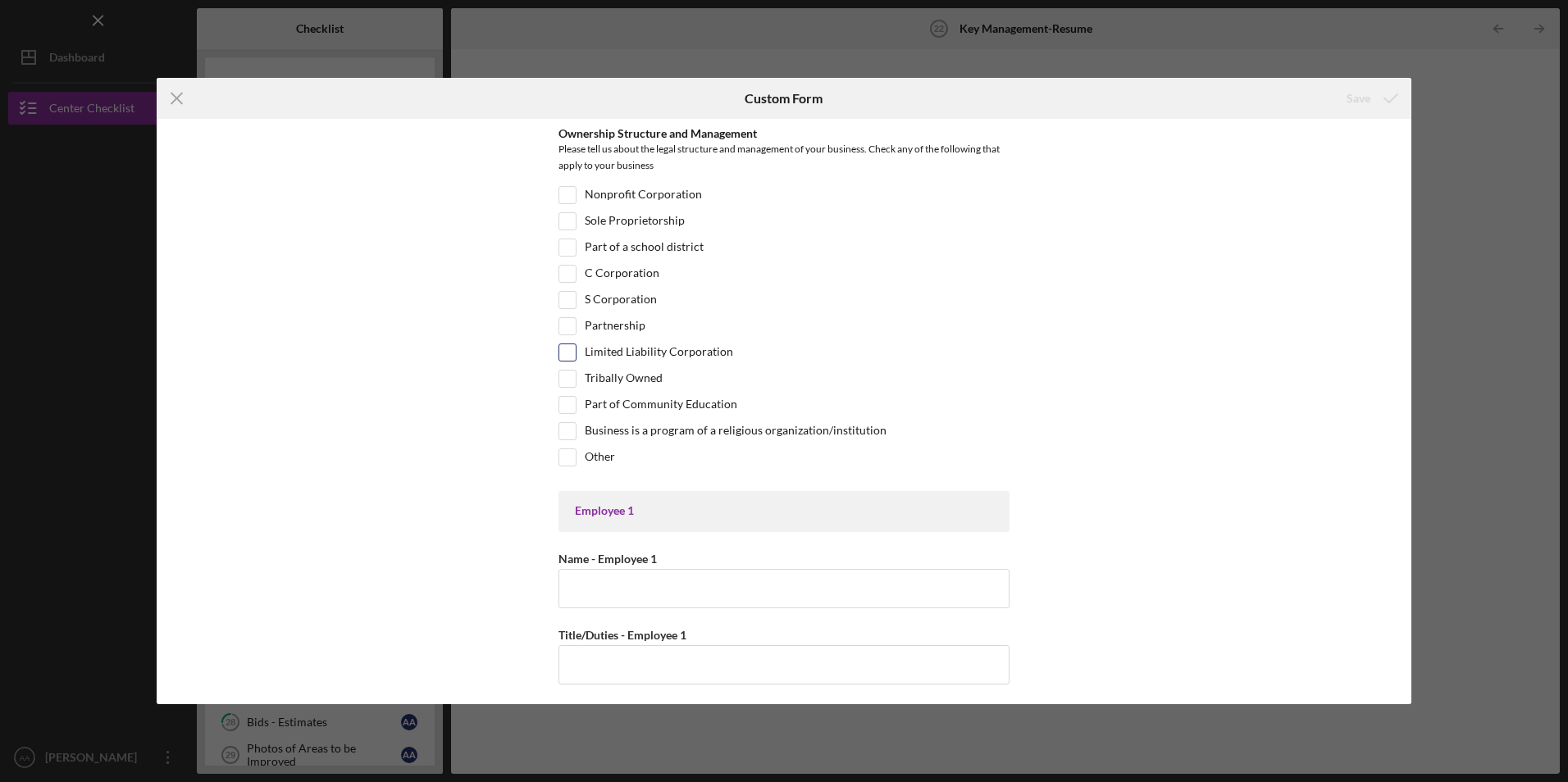
click at [660, 355] on label "Limited Liability Corporation" at bounding box center [659, 352] width 149 height 16
click at [576, 355] on input "Limited Liability Corporation" at bounding box center [567, 352] width 16 height 16
checkbox input "true"
click at [669, 597] on input "Name - Employee 1" at bounding box center [784, 589] width 451 height 40
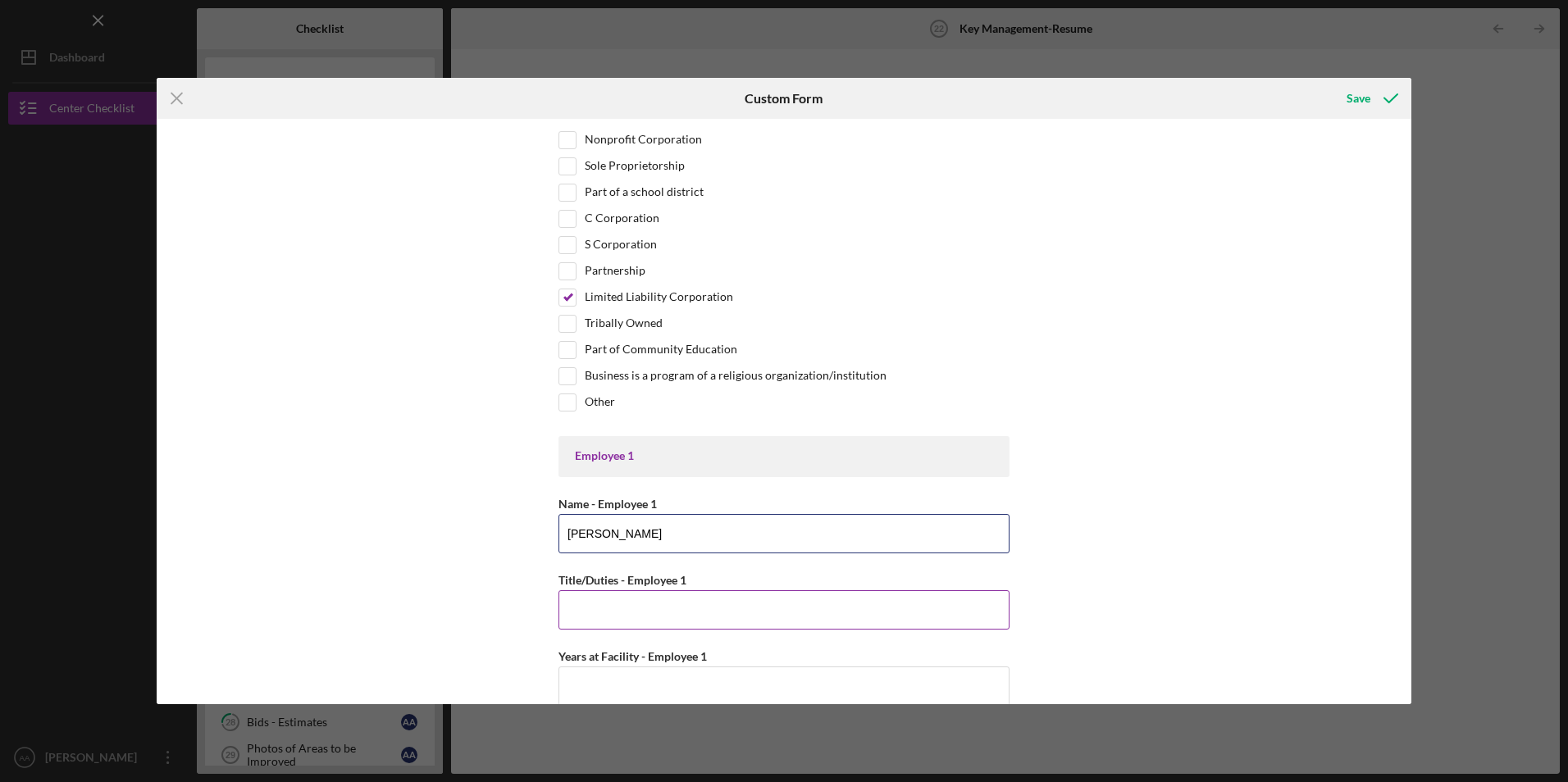
scroll to position [82, 0]
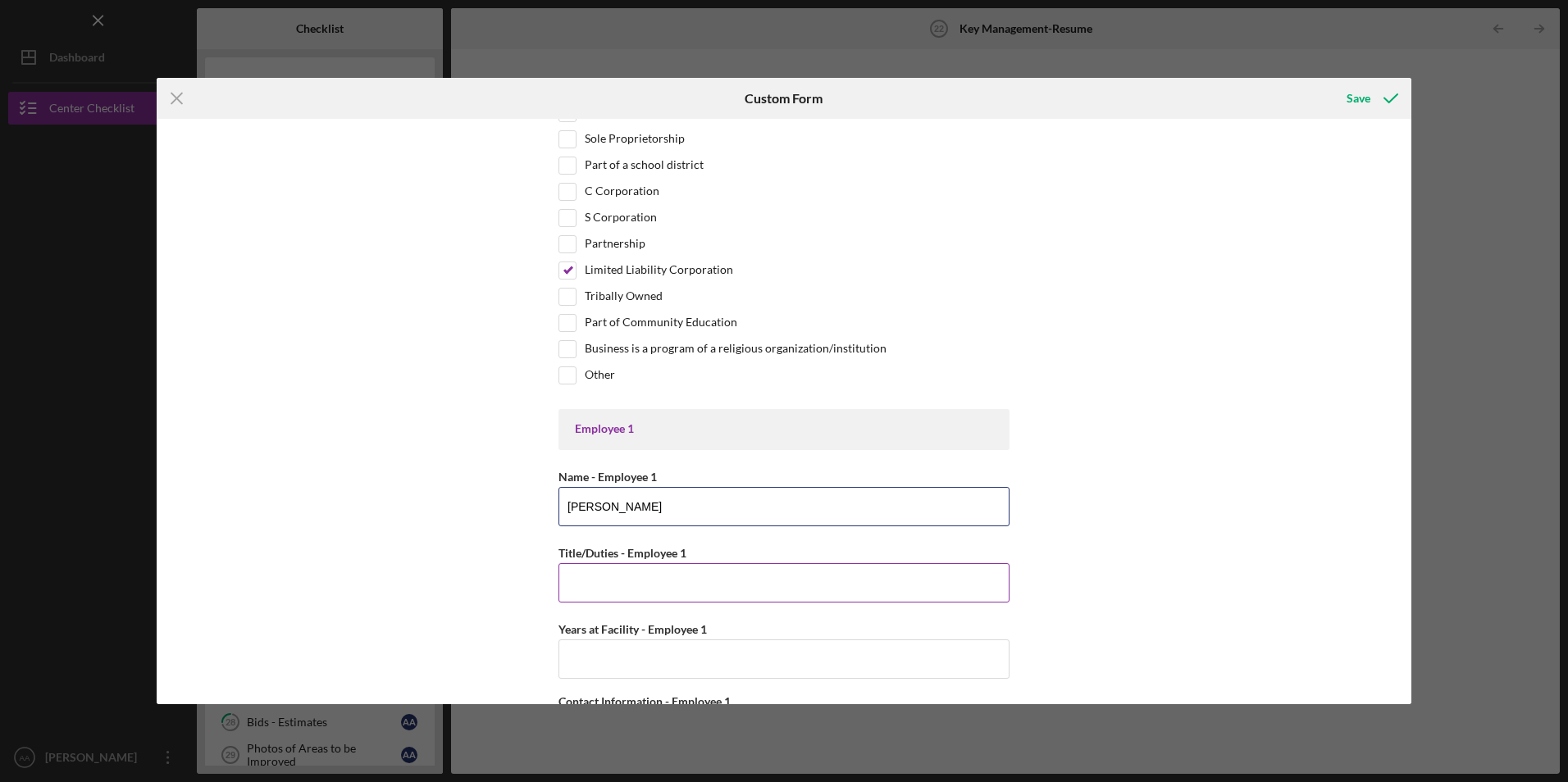
type input "[PERSON_NAME]"
click at [652, 582] on input "Title/Duties - Employee 1" at bounding box center [784, 583] width 451 height 40
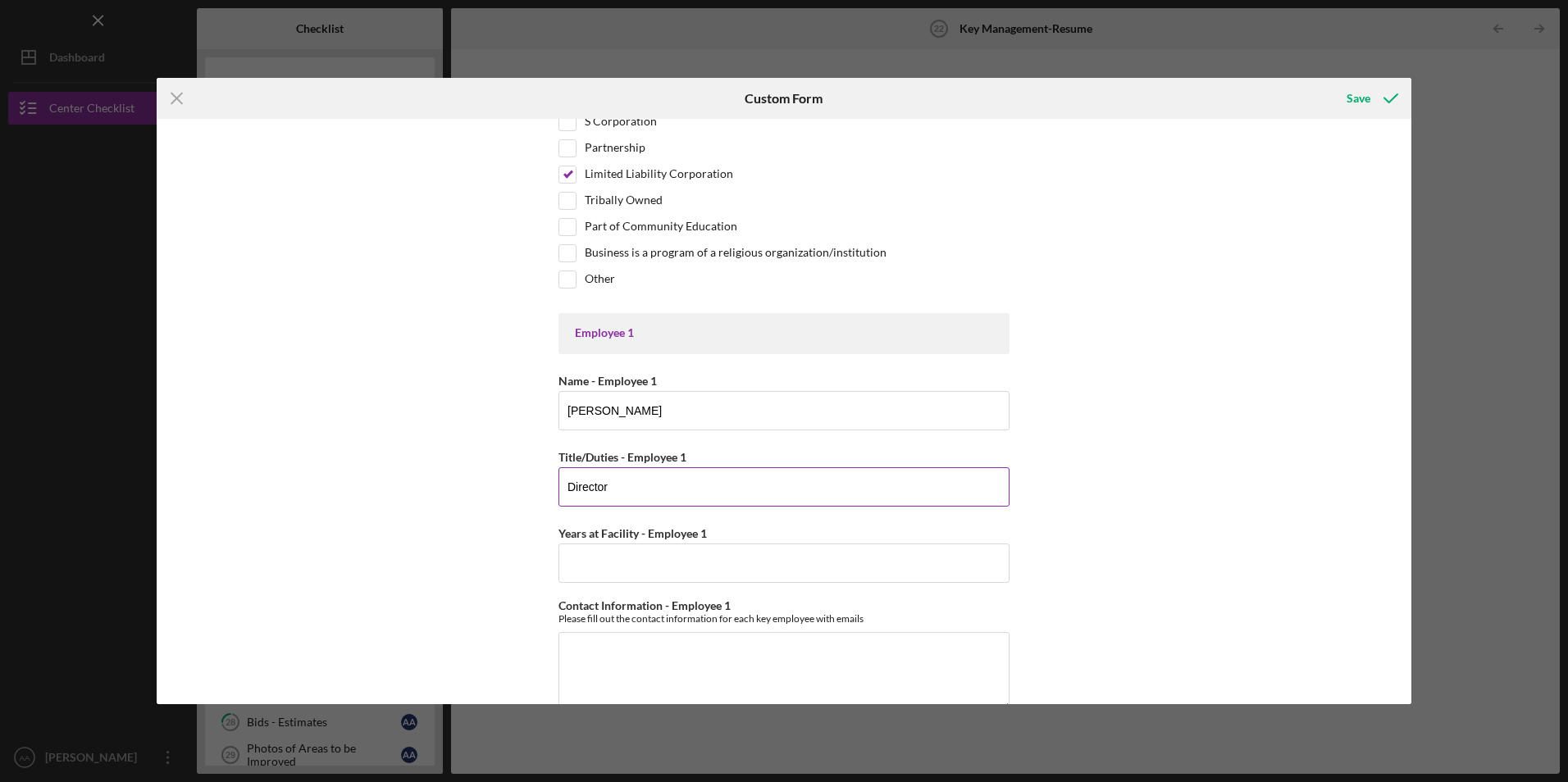
scroll to position [328, 0]
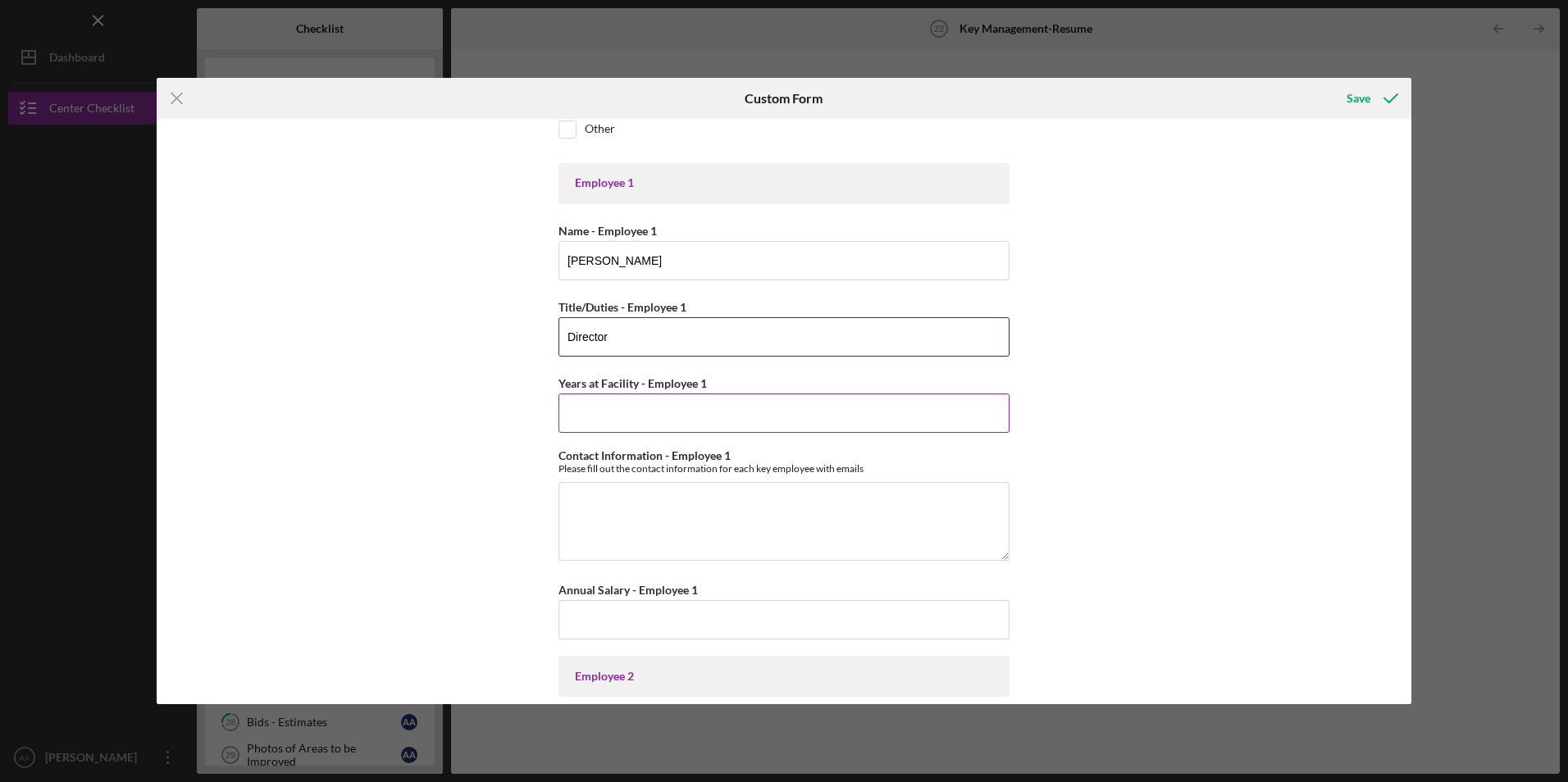
type input "Director"
click at [603, 396] on input "Years at Facility - Employee 1" at bounding box center [784, 413] width 451 height 40
click at [1138, 421] on div "Ownership Structure and Management Please tell us about the legal structure and…" at bounding box center [784, 411] width 1255 height 584
click at [1175, 591] on div "Ownership Structure and Management Please tell us about the legal structure and…" at bounding box center [784, 411] width 1255 height 584
click at [713, 421] on input "Years at Facility - Employee 1" at bounding box center [784, 413] width 451 height 40
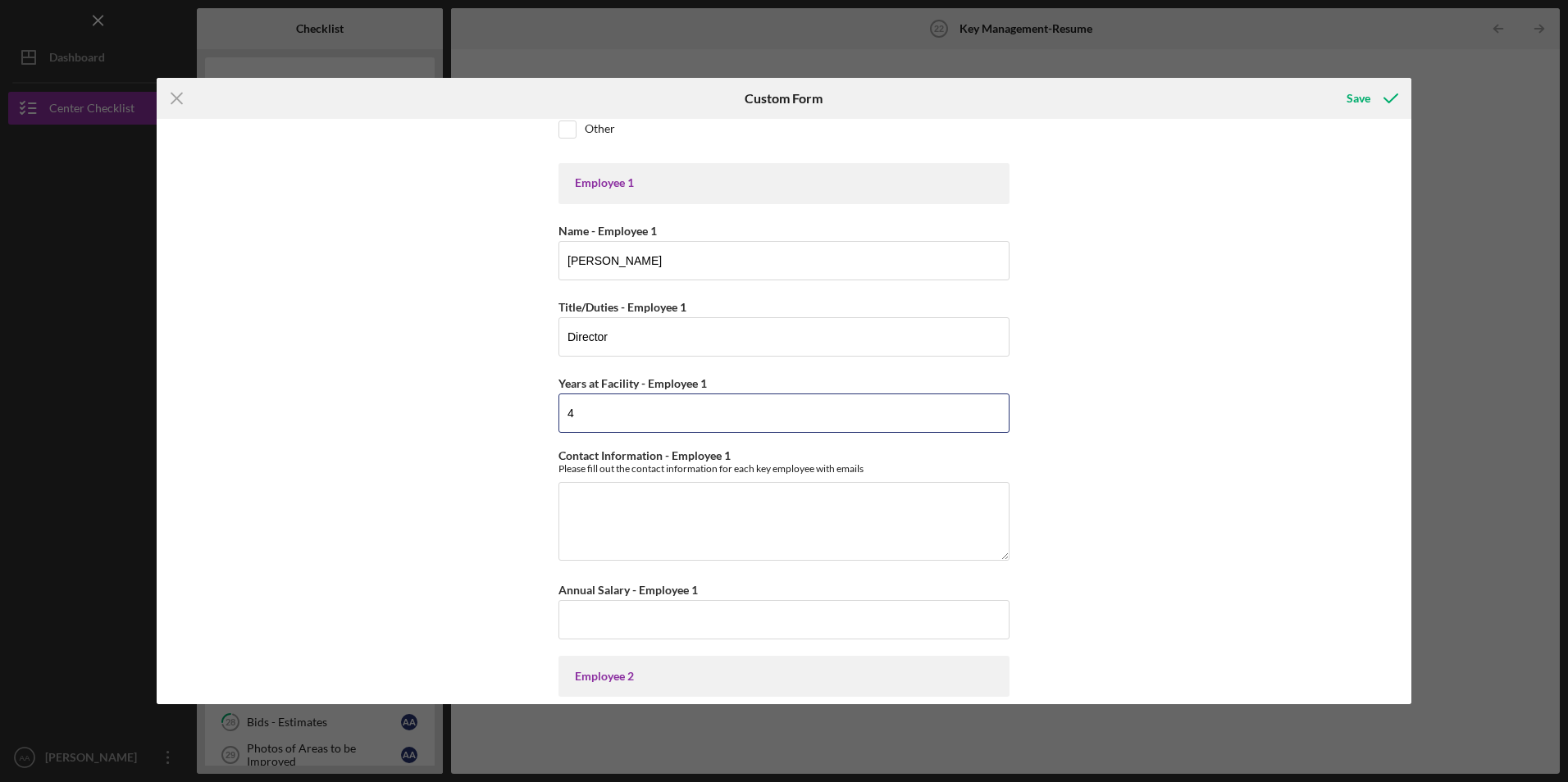
type input "4"
drag, startPoint x: 640, startPoint y: 420, endPoint x: 426, endPoint y: 435, distance: 214.5
click at [427, 435] on div "Ownership Structure and Management Please tell us about the legal structure and…" at bounding box center [784, 411] width 1255 height 584
type input "0"
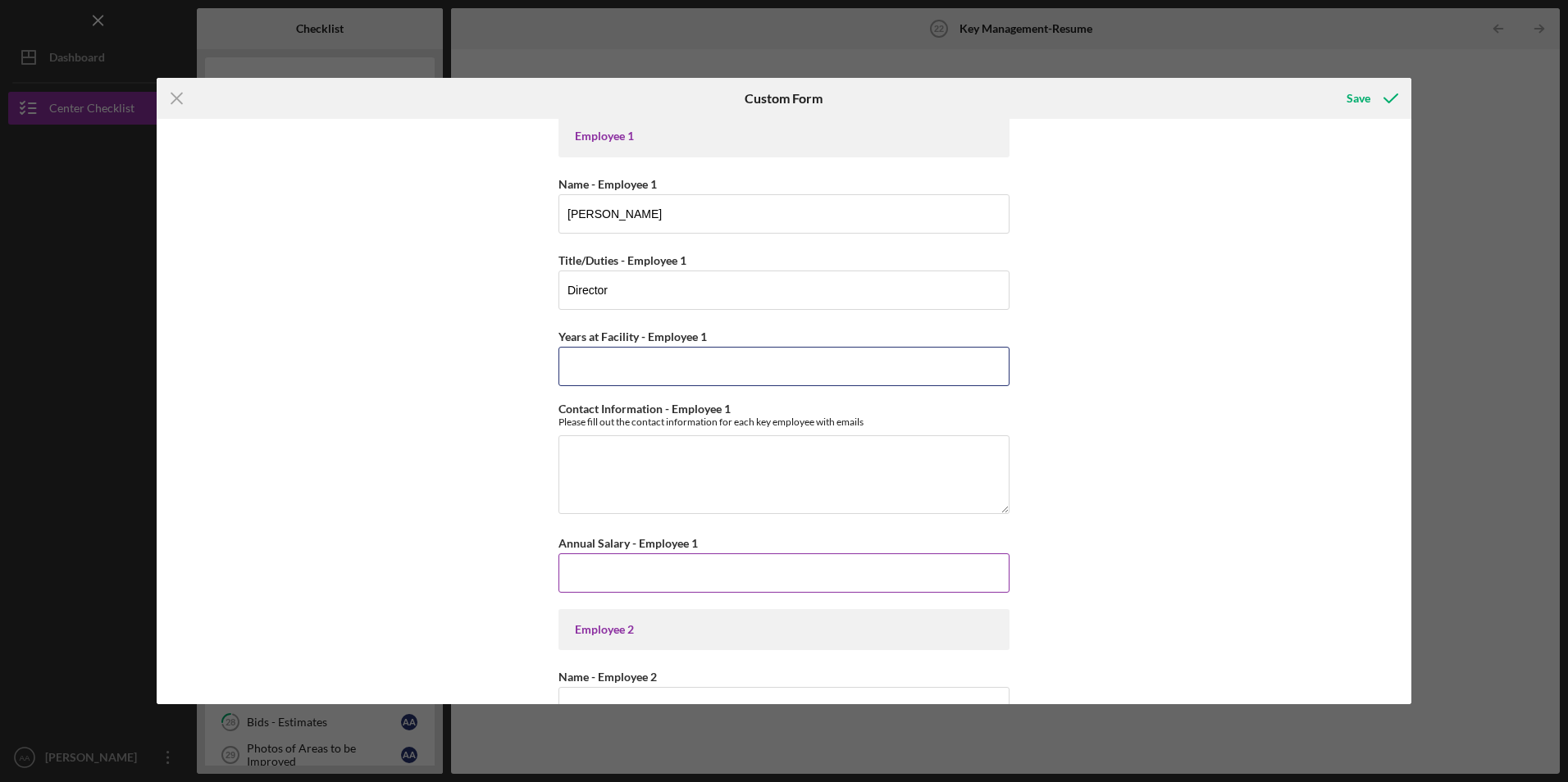
scroll to position [492, 0]
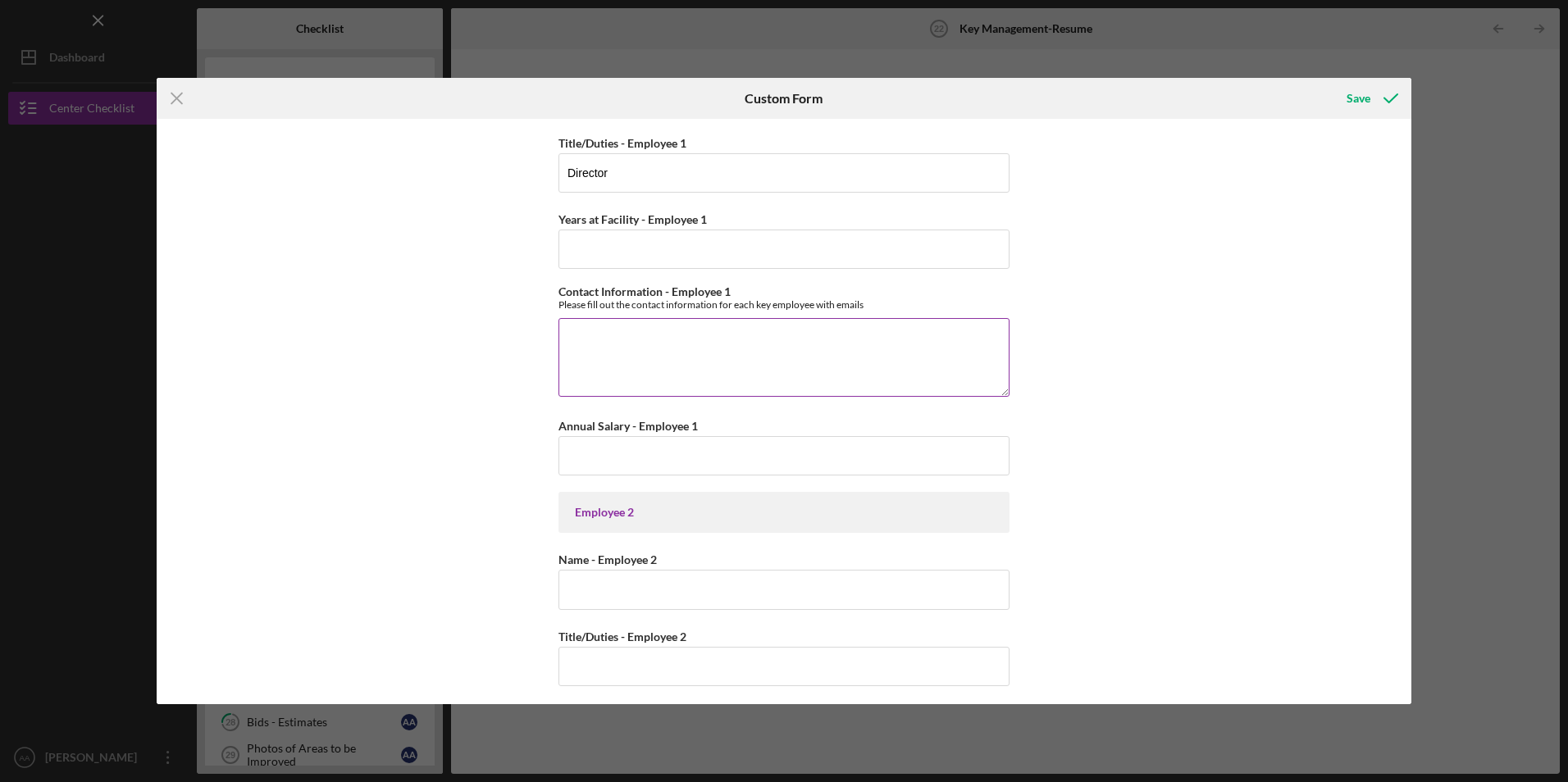
click at [632, 351] on textarea "Contact Information - Employee 1" at bounding box center [784, 357] width 451 height 79
type textarea "A"
type textarea "[PERSON_NAME] [EMAIL_ADDRESS][DOMAIN_NAME]"
type input "$6"
type input "$7"
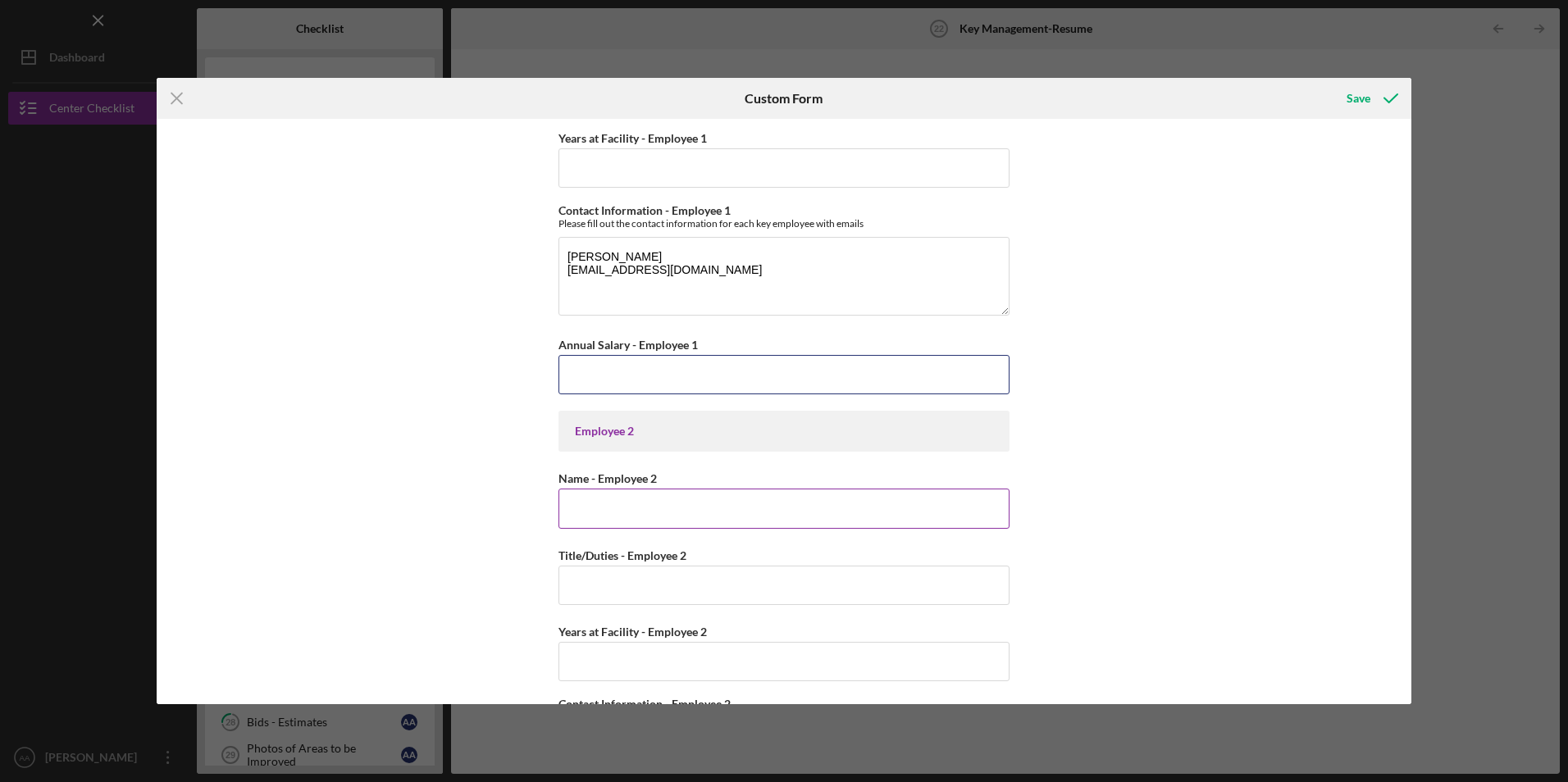
scroll to position [574, 0]
click at [722, 514] on input "Name - Employee 2" at bounding box center [784, 508] width 451 height 40
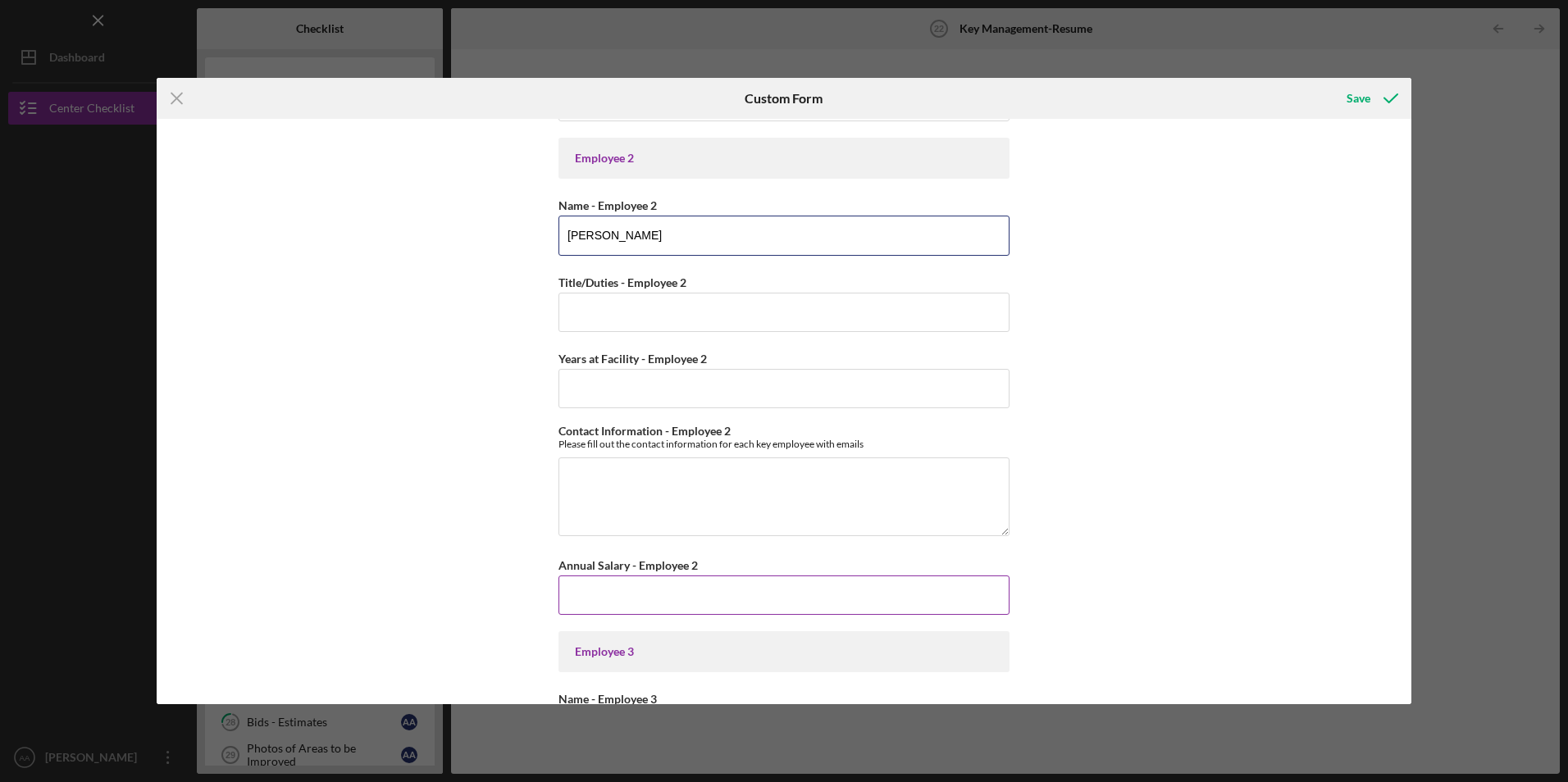
scroll to position [902, 0]
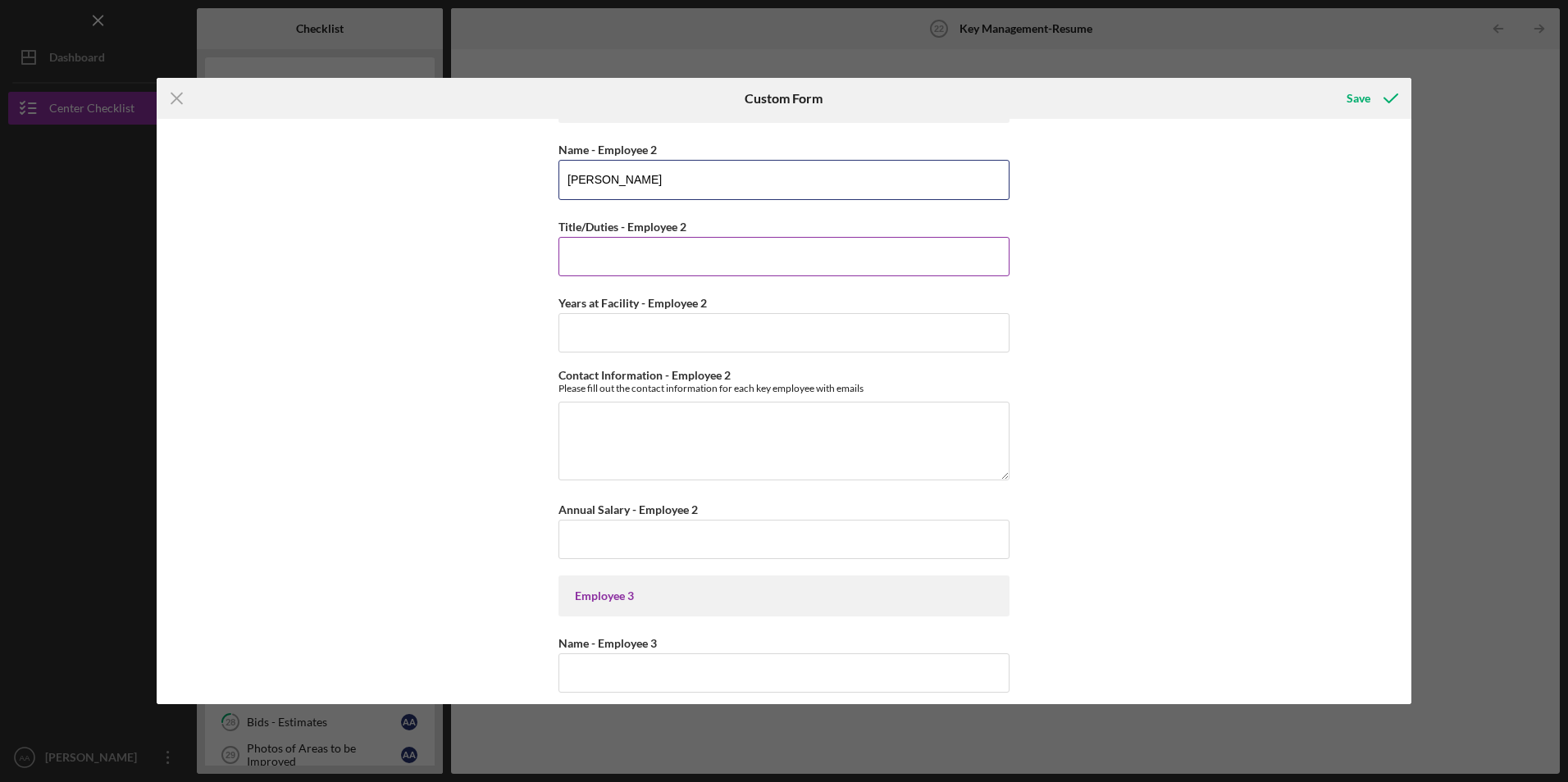
type input "[PERSON_NAME]"
click at [638, 253] on input "Title/Duties - Employee 2" at bounding box center [784, 257] width 451 height 40
type input "C"
type input "Teacher"
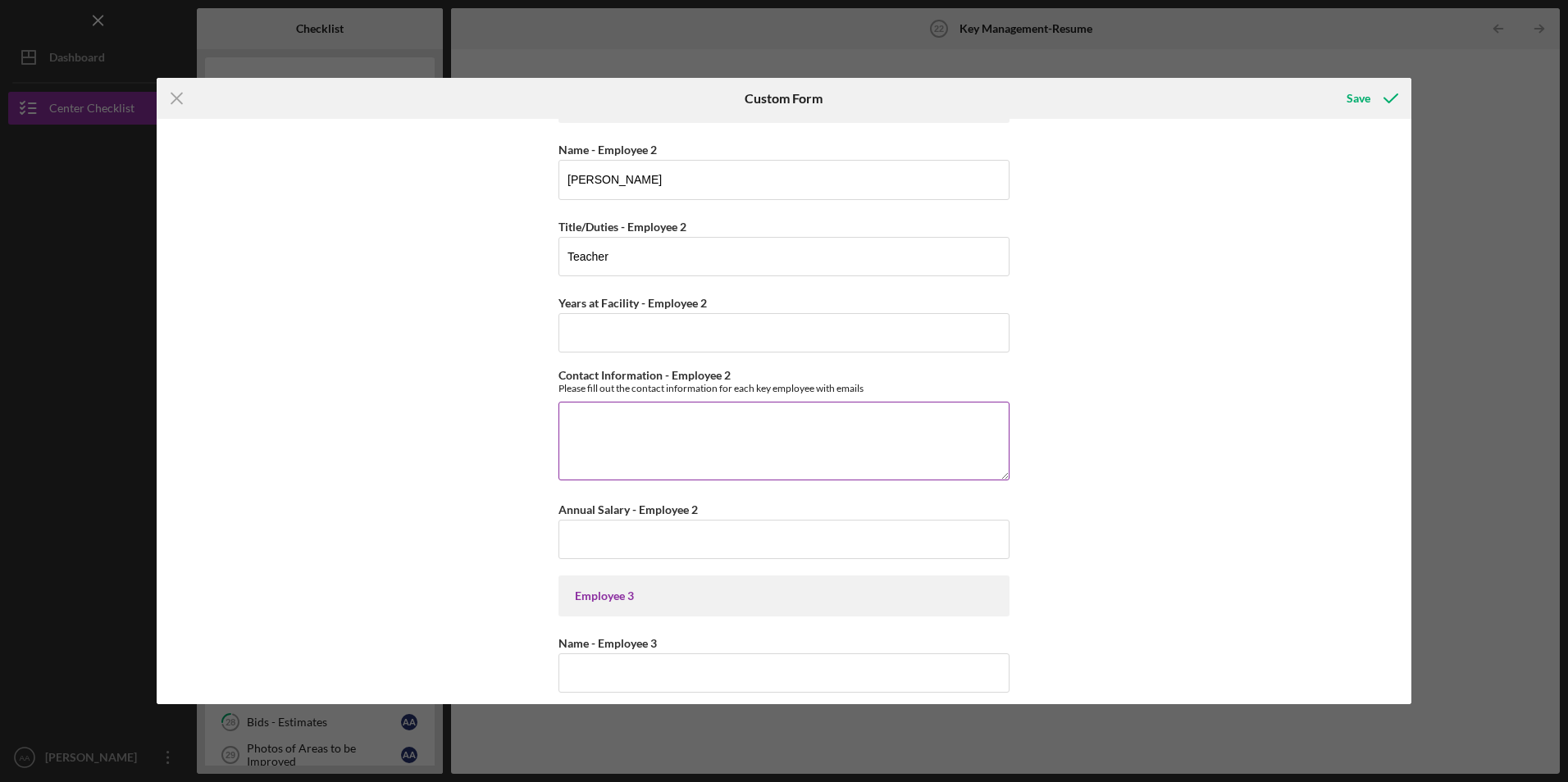
click at [625, 423] on textarea "Contact Information - Employee 2" at bounding box center [784, 441] width 451 height 79
type textarea "G"
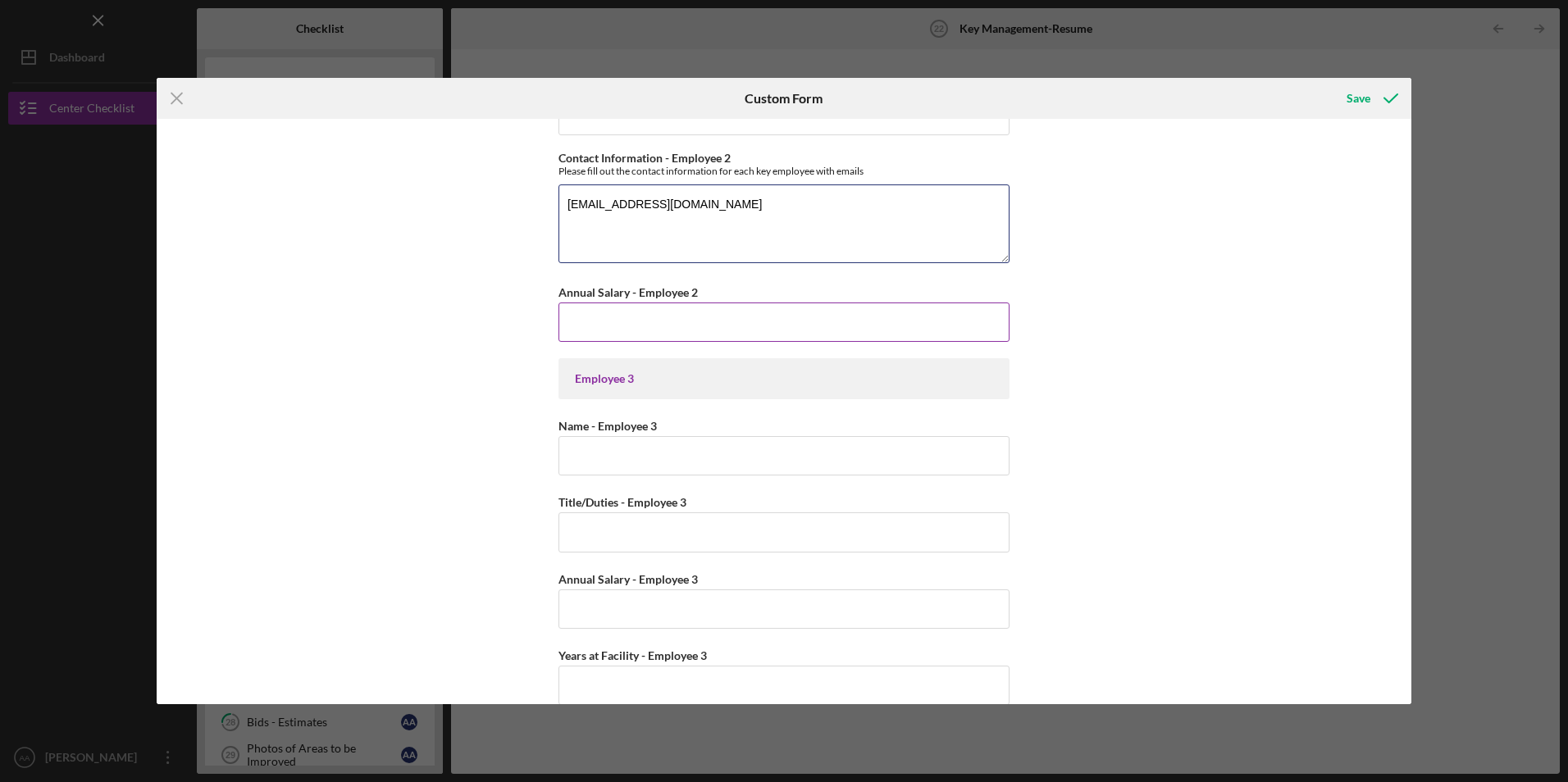
scroll to position [1148, 0]
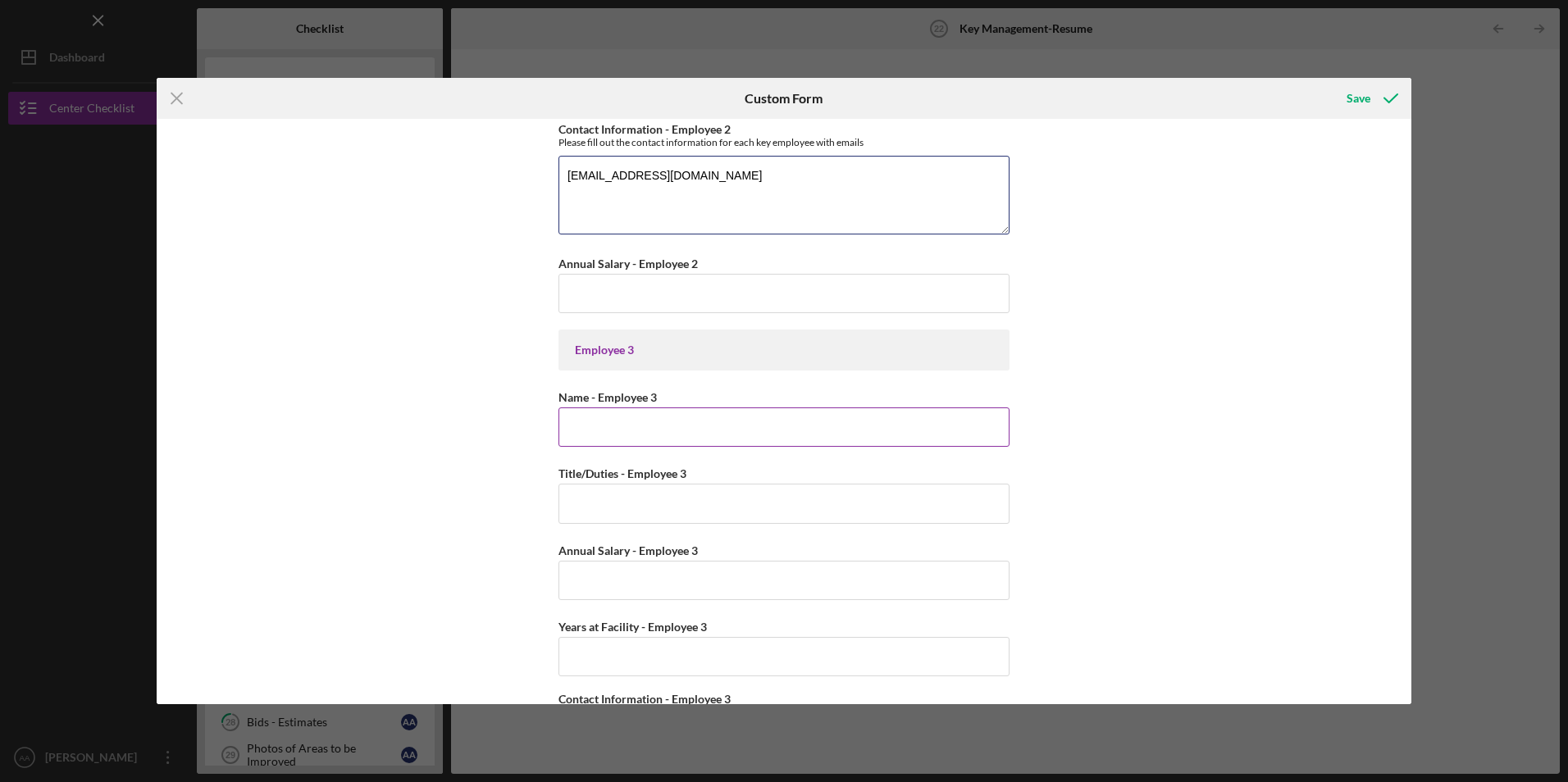
type textarea "[EMAIL_ADDRESS][DOMAIN_NAME]"
click at [749, 410] on input "Name - Employee 3" at bounding box center [784, 427] width 451 height 40
type input "[PERSON_NAME]"
click at [673, 506] on input "Title/Duties - Employee 3" at bounding box center [784, 503] width 451 height 40
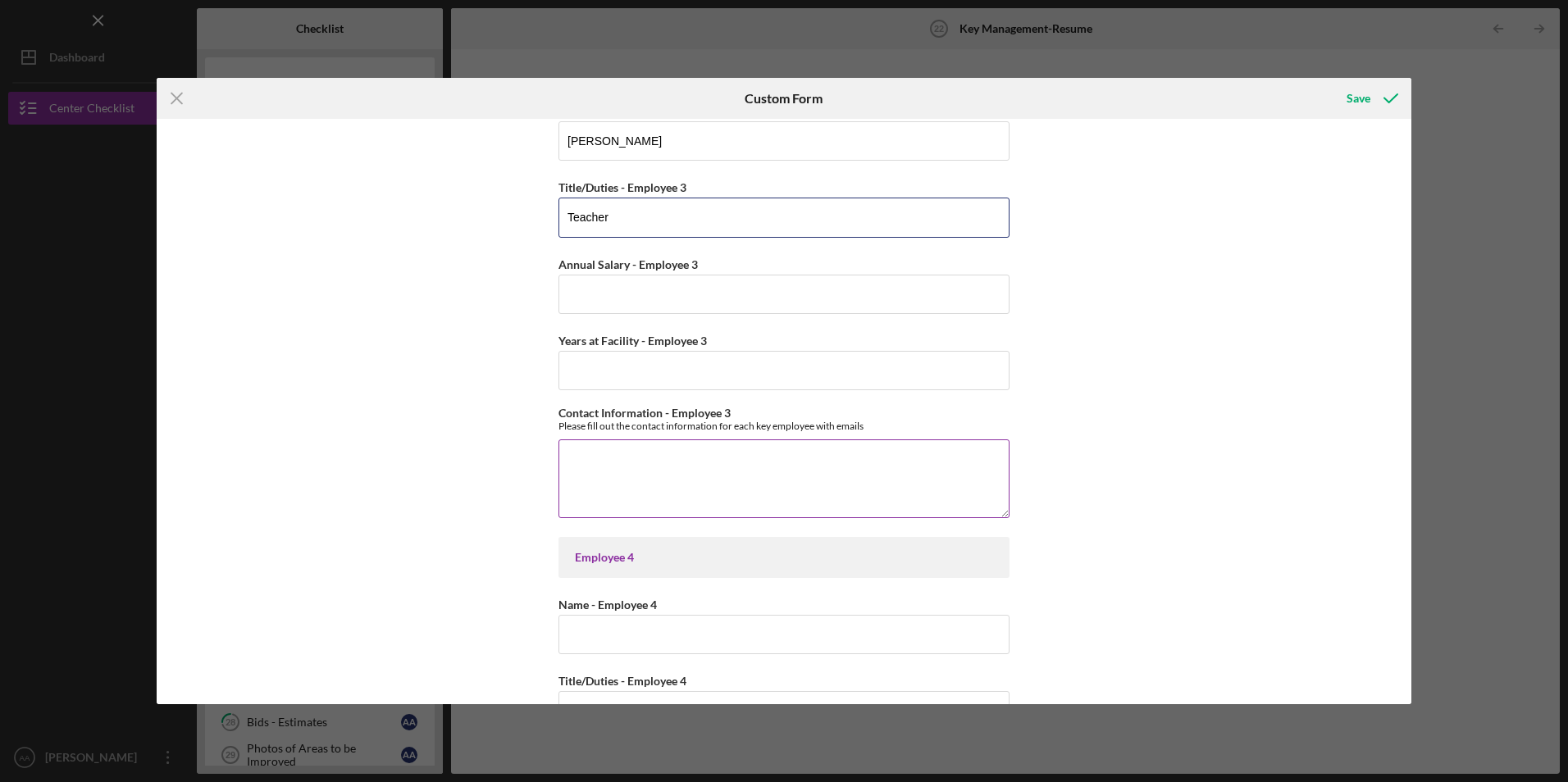
scroll to position [1476, 0]
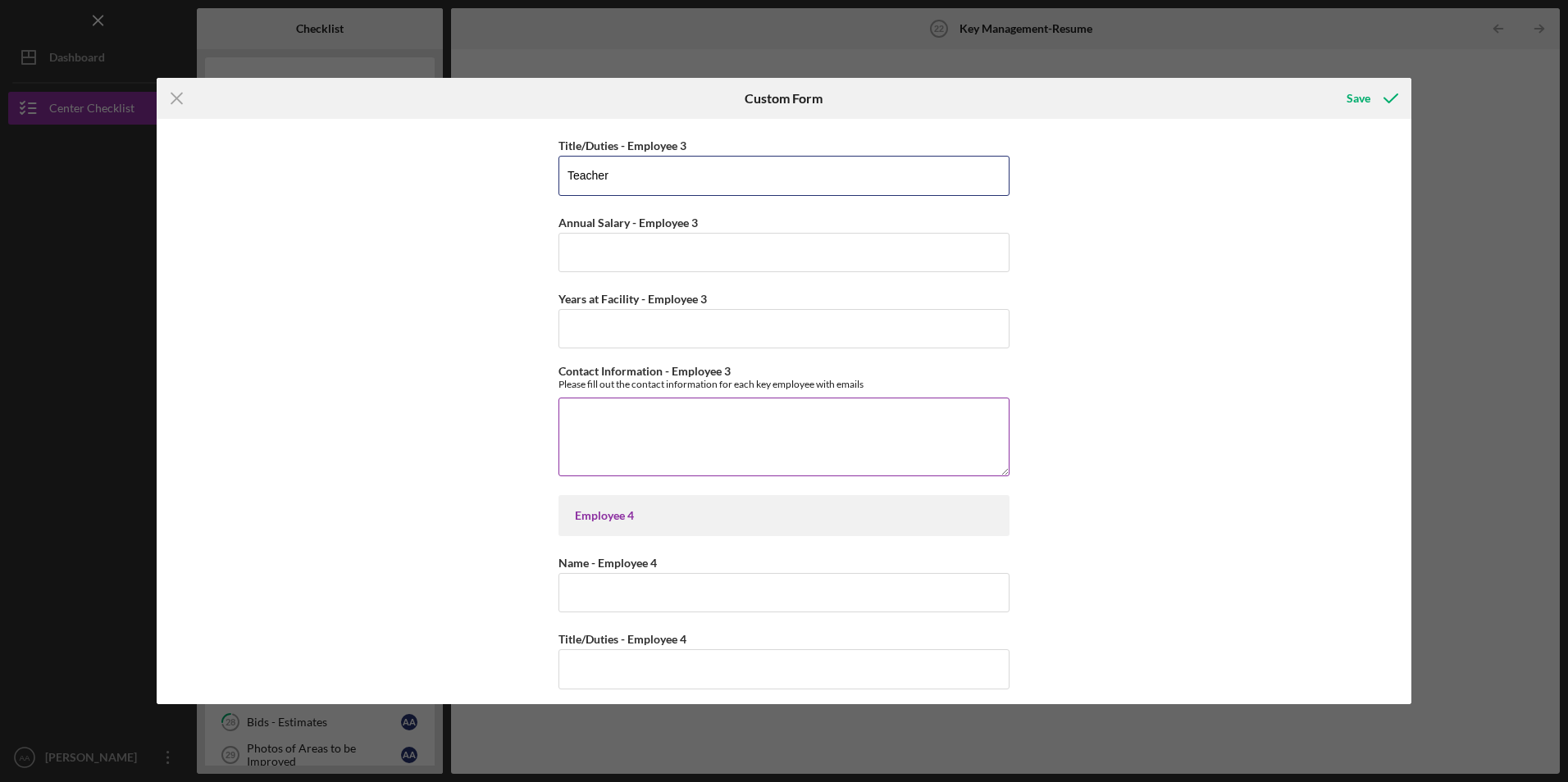
type input "Teacher"
click at [648, 422] on textarea "Contact Information - Employee 3" at bounding box center [784, 437] width 451 height 79
paste textarea "[EMAIL_ADDRESS][DOMAIN_NAME]"
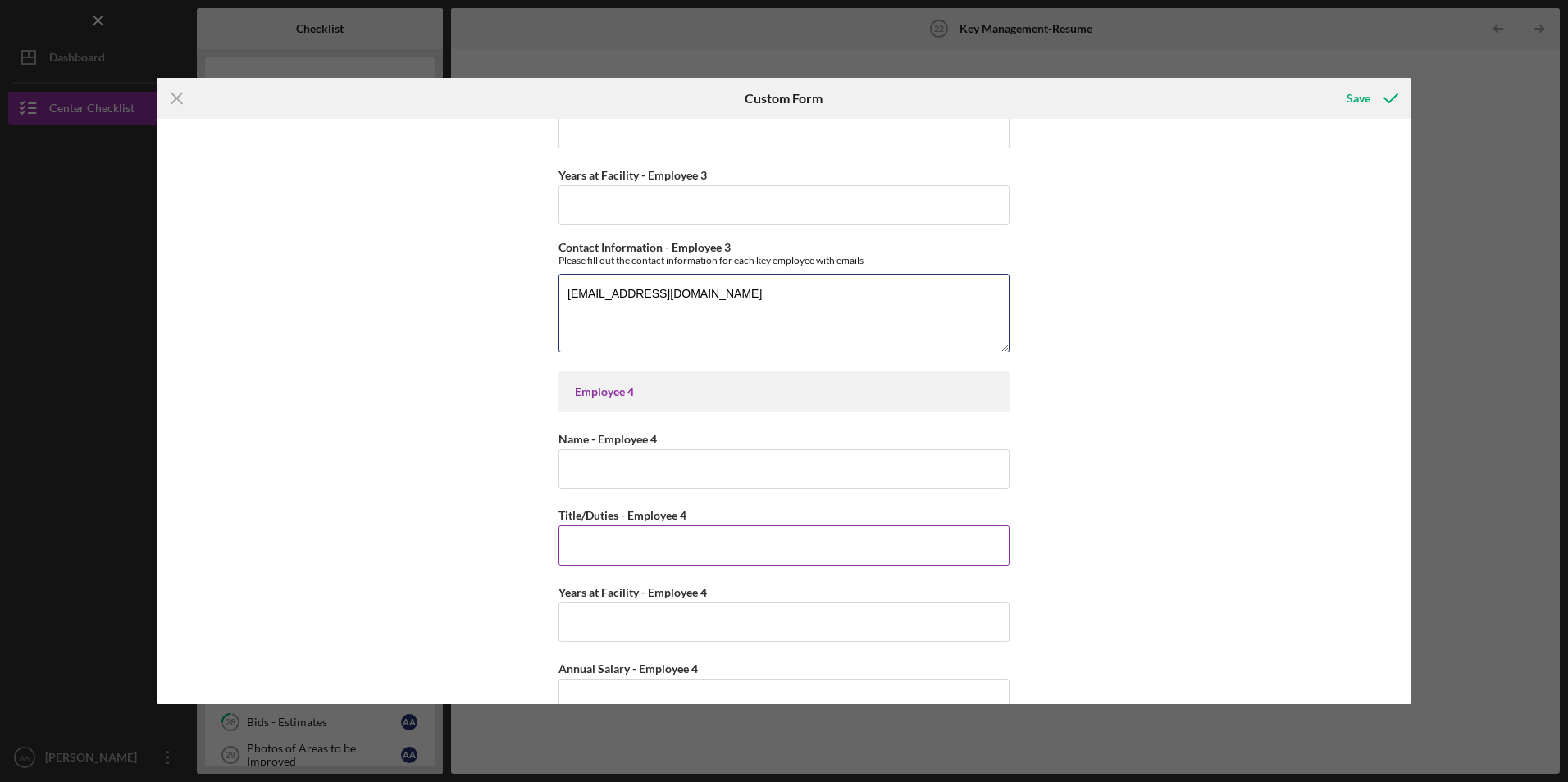
scroll to position [1640, 0]
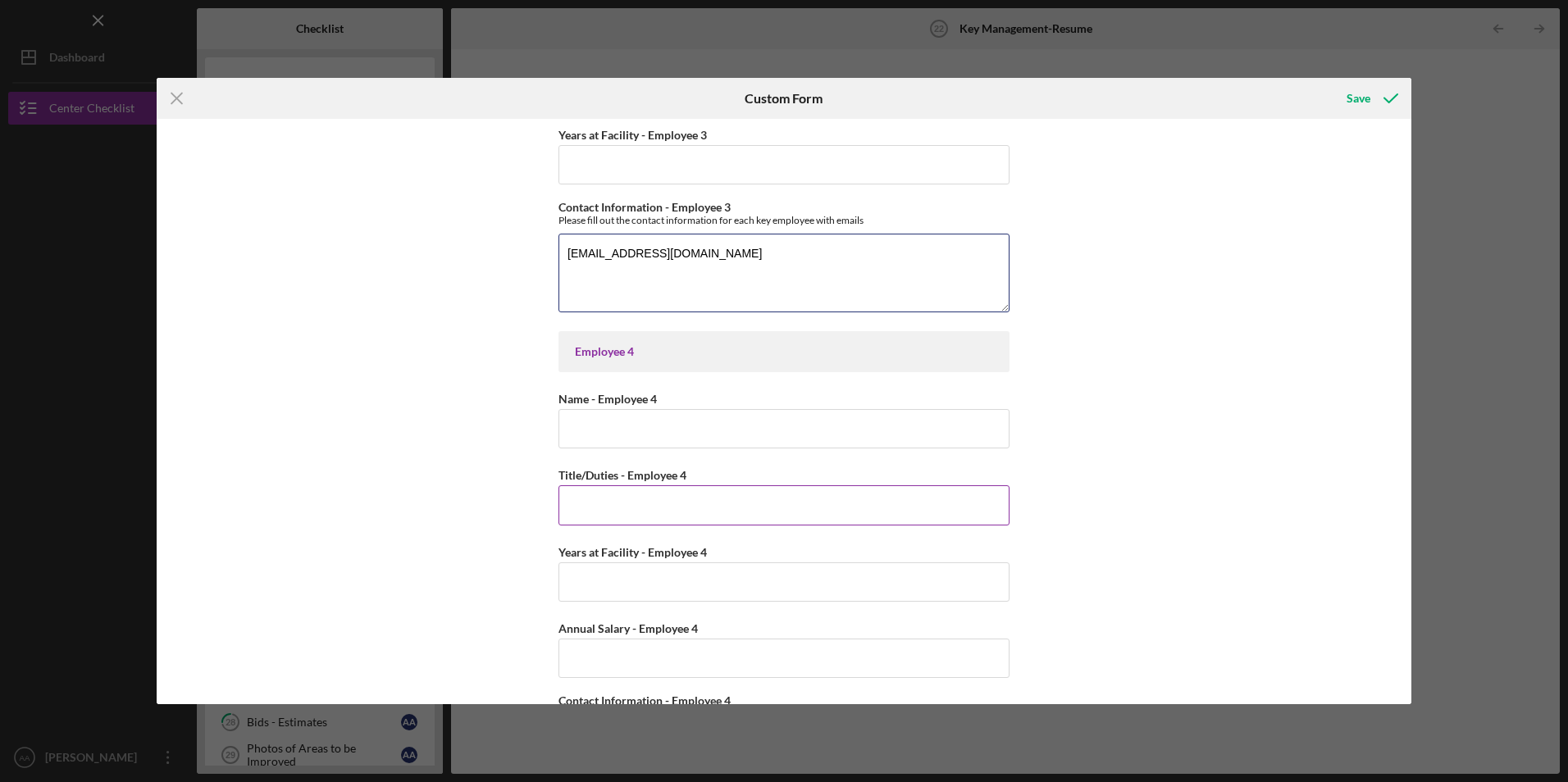
type textarea "[EMAIL_ADDRESS][DOMAIN_NAME]"
click at [663, 504] on input "Title/Duties - Employee 4" at bounding box center [784, 505] width 451 height 40
click at [676, 440] on input "Name - Employee 4" at bounding box center [784, 429] width 451 height 40
type input "B"
paste input "[EMAIL_ADDRESS][DOMAIN_NAME]"
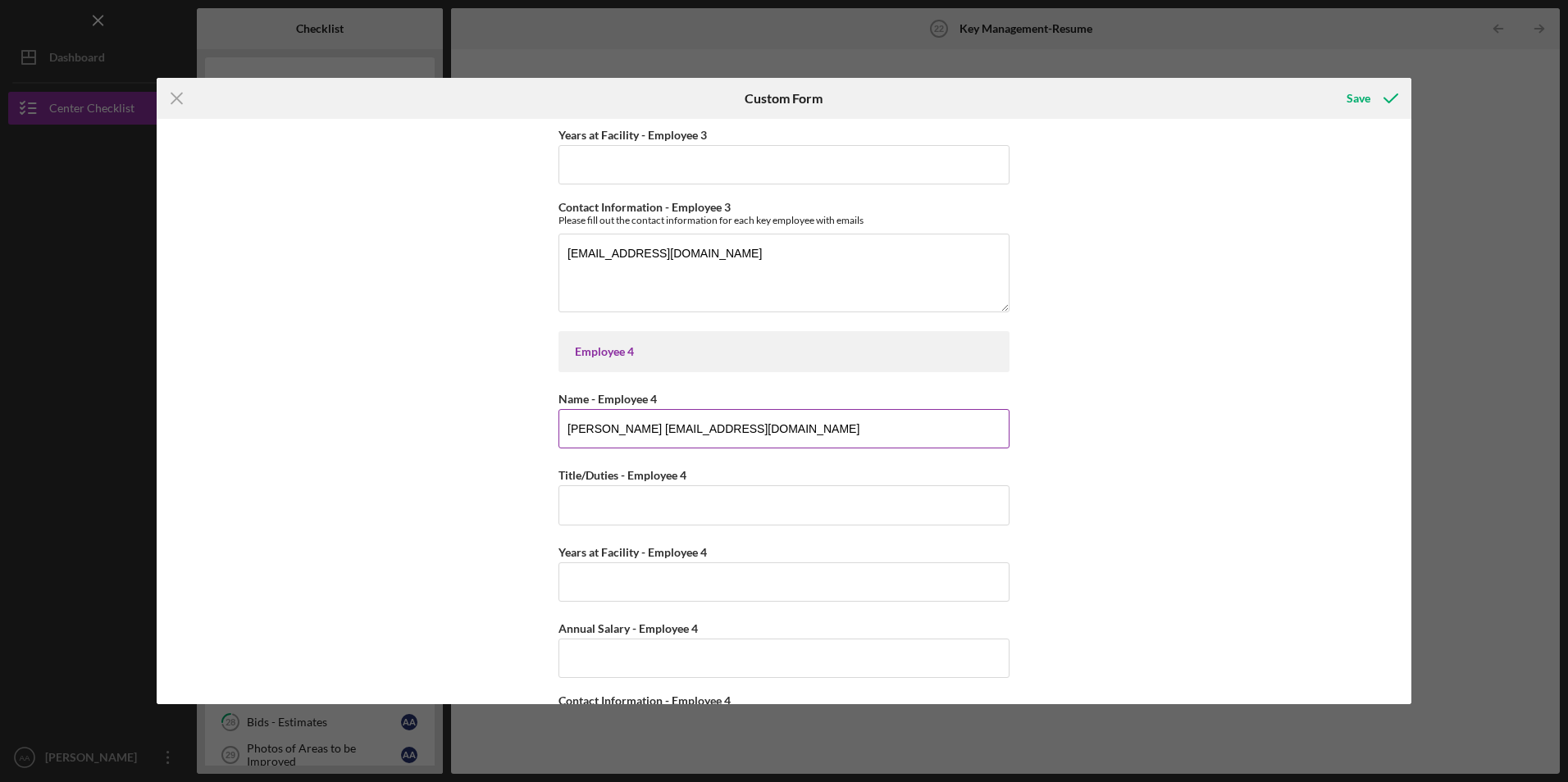
drag, startPoint x: 622, startPoint y: 431, endPoint x: 587, endPoint y: 431, distance: 35.0
click at [587, 431] on input "[PERSON_NAME] [EMAIL_ADDRESS][DOMAIN_NAME]" at bounding box center [784, 429] width 451 height 40
click at [599, 426] on input "[PERSON_NAME] [EMAIL_ADDRESS][DOMAIN_NAME]" at bounding box center [784, 429] width 451 height 40
drag, startPoint x: 731, startPoint y: 429, endPoint x: 634, endPoint y: 426, distance: 97.0
click at [634, 426] on input "[PERSON_NAME] [EMAIL_ADDRESS][DOMAIN_NAME]" at bounding box center [784, 429] width 451 height 40
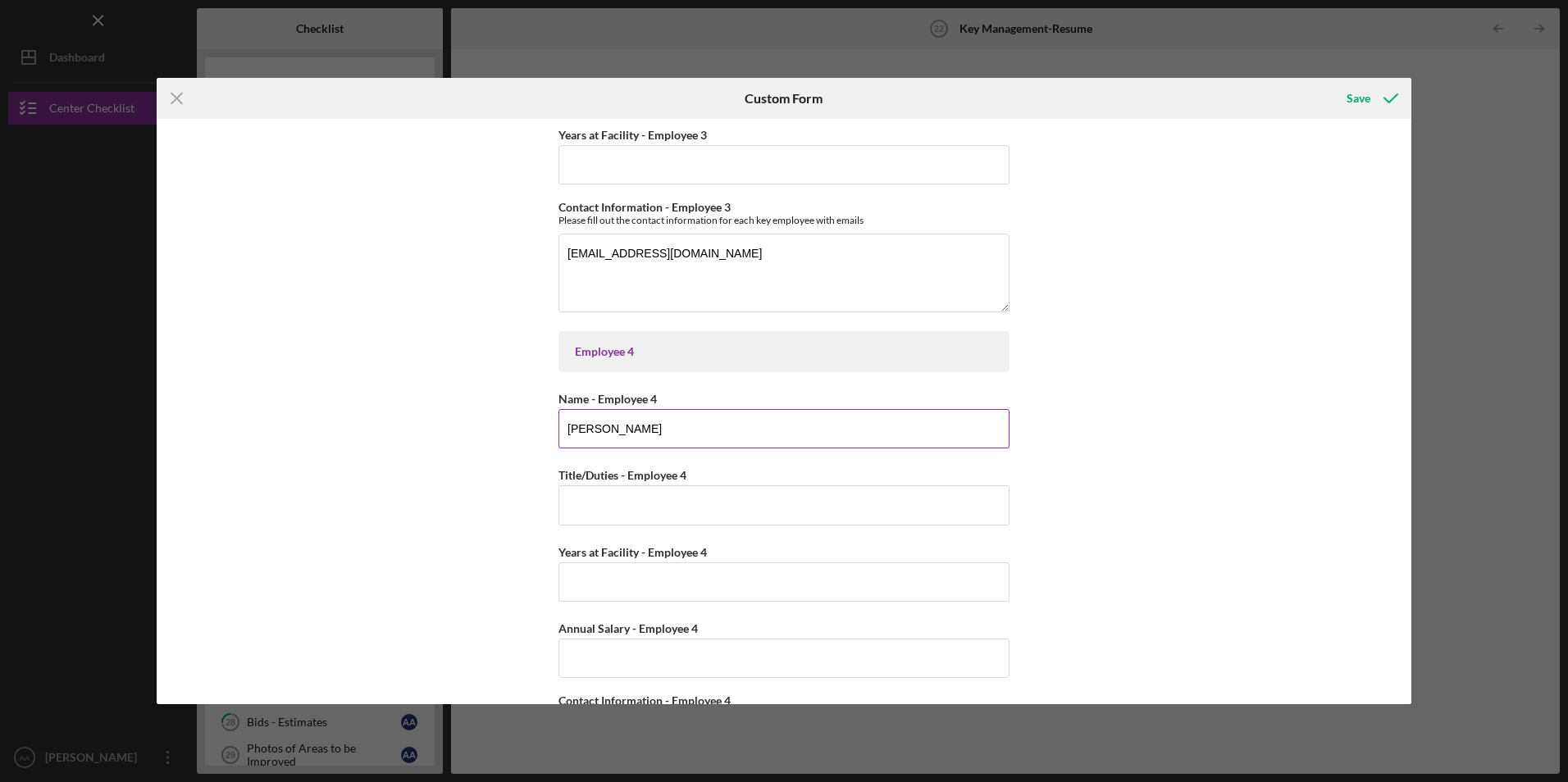
type input "[PERSON_NAME]"
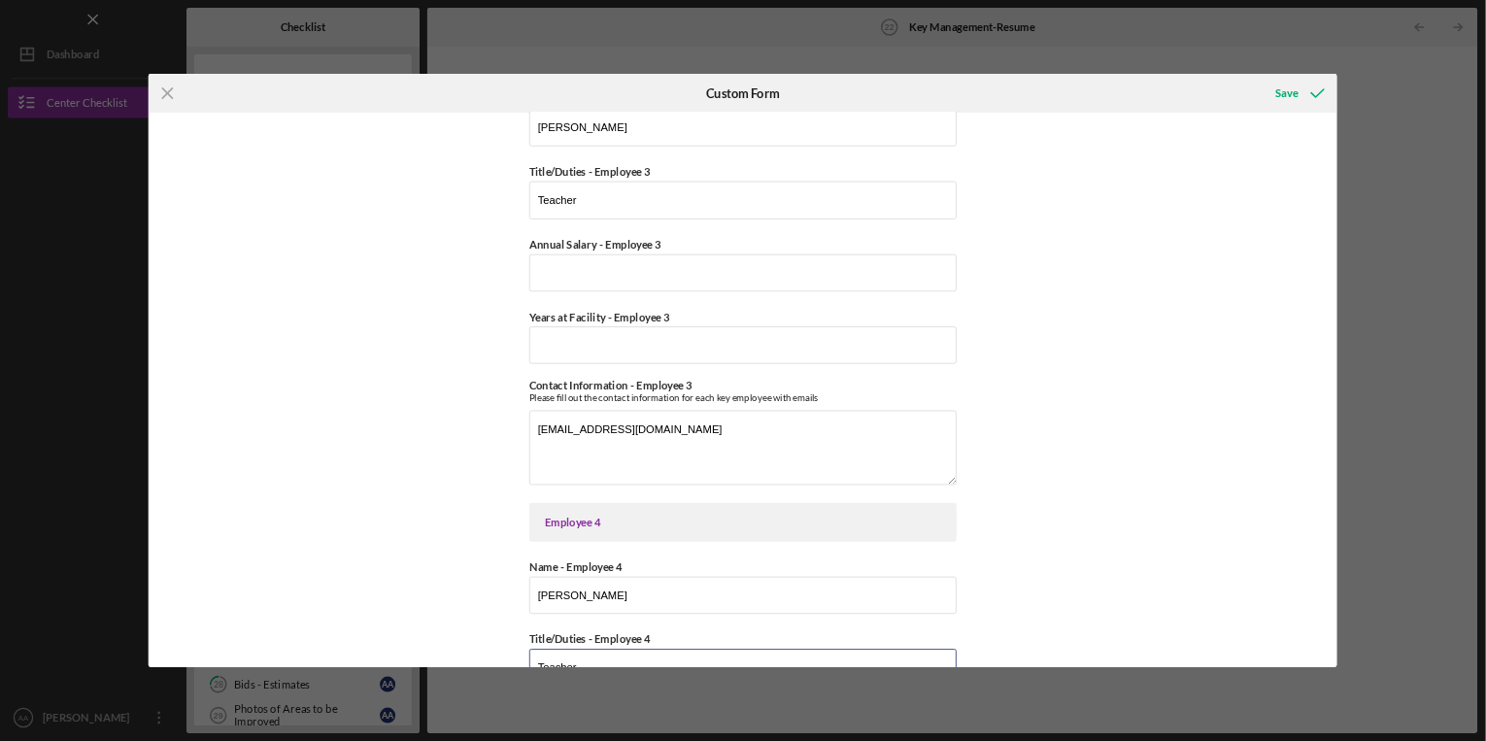
scroll to position [2094, 0]
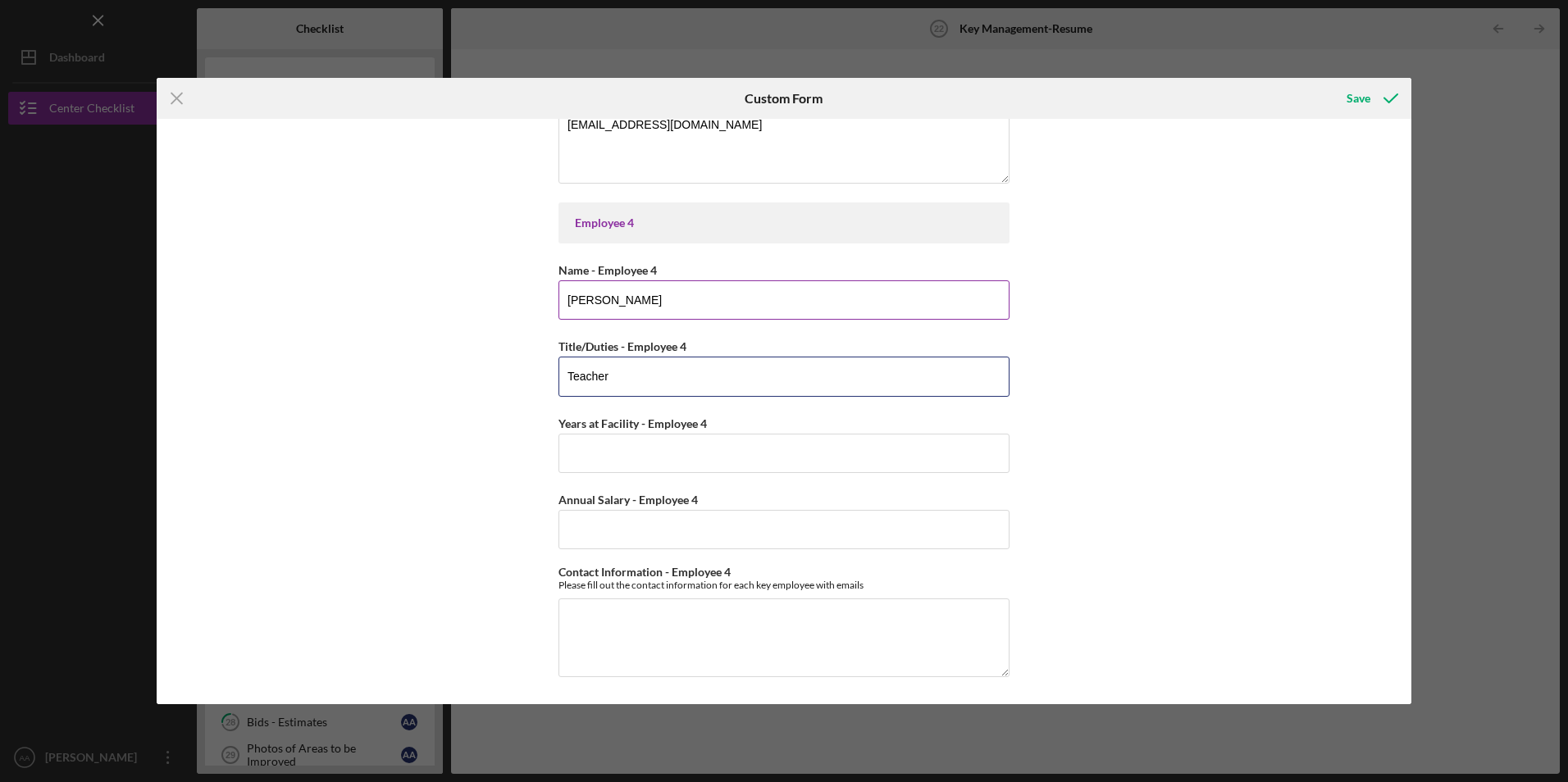
type input "Teacher"
drag, startPoint x: 661, startPoint y: 301, endPoint x: 335, endPoint y: 312, distance: 326.2
click at [335, 312] on div "Ownership Structure and Management Please tell us about the legal structure and…" at bounding box center [784, 411] width 1255 height 584
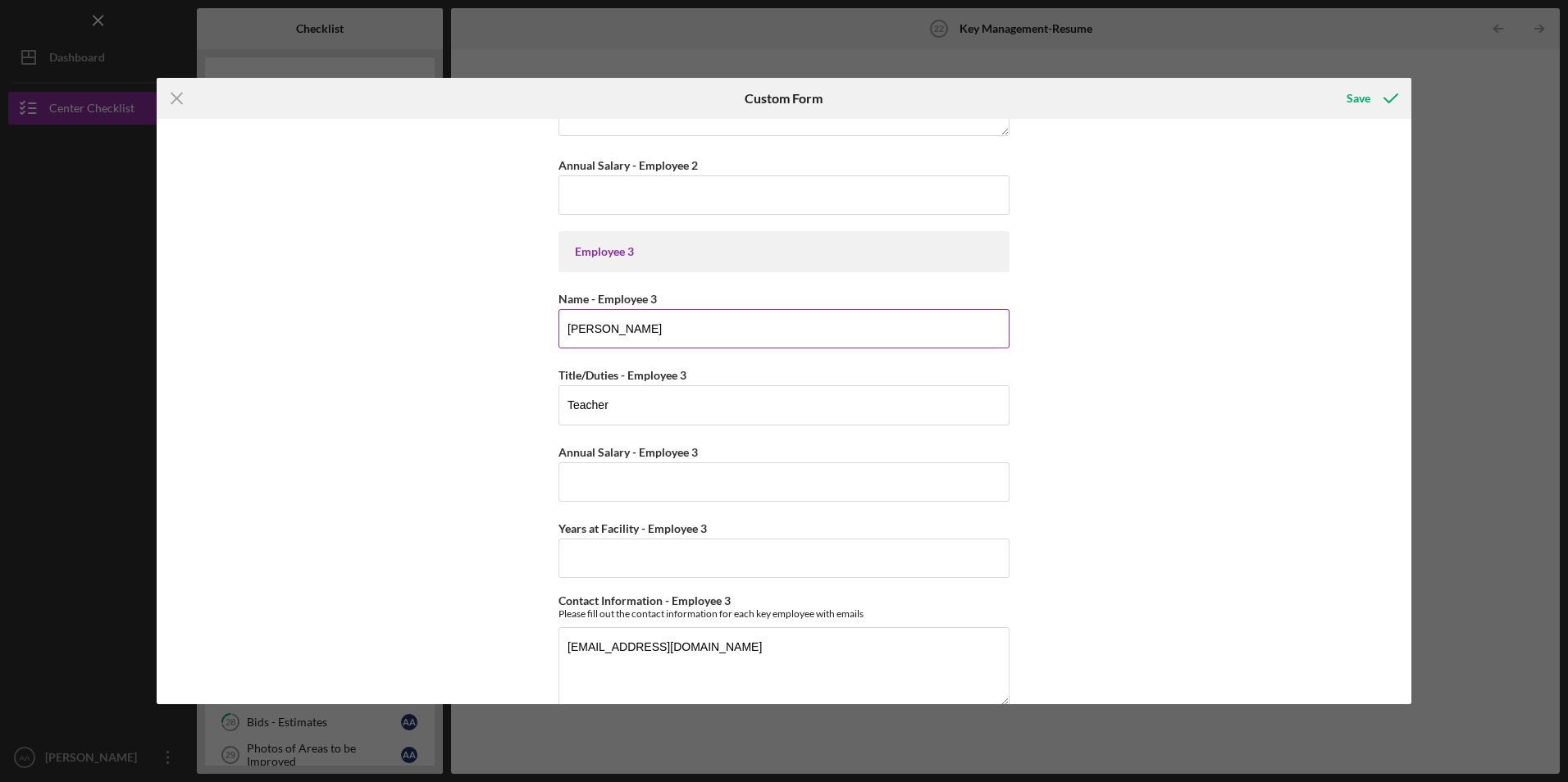
scroll to position [1245, 0]
drag, startPoint x: 638, startPoint y: 327, endPoint x: 138, endPoint y: 370, distance: 501.8
click at [143, 368] on div "Icon/Menu Close Custom Form Save Ownership Structure and Management Please tell…" at bounding box center [784, 391] width 1568 height 782
paste input "[PERSON_NAME]"
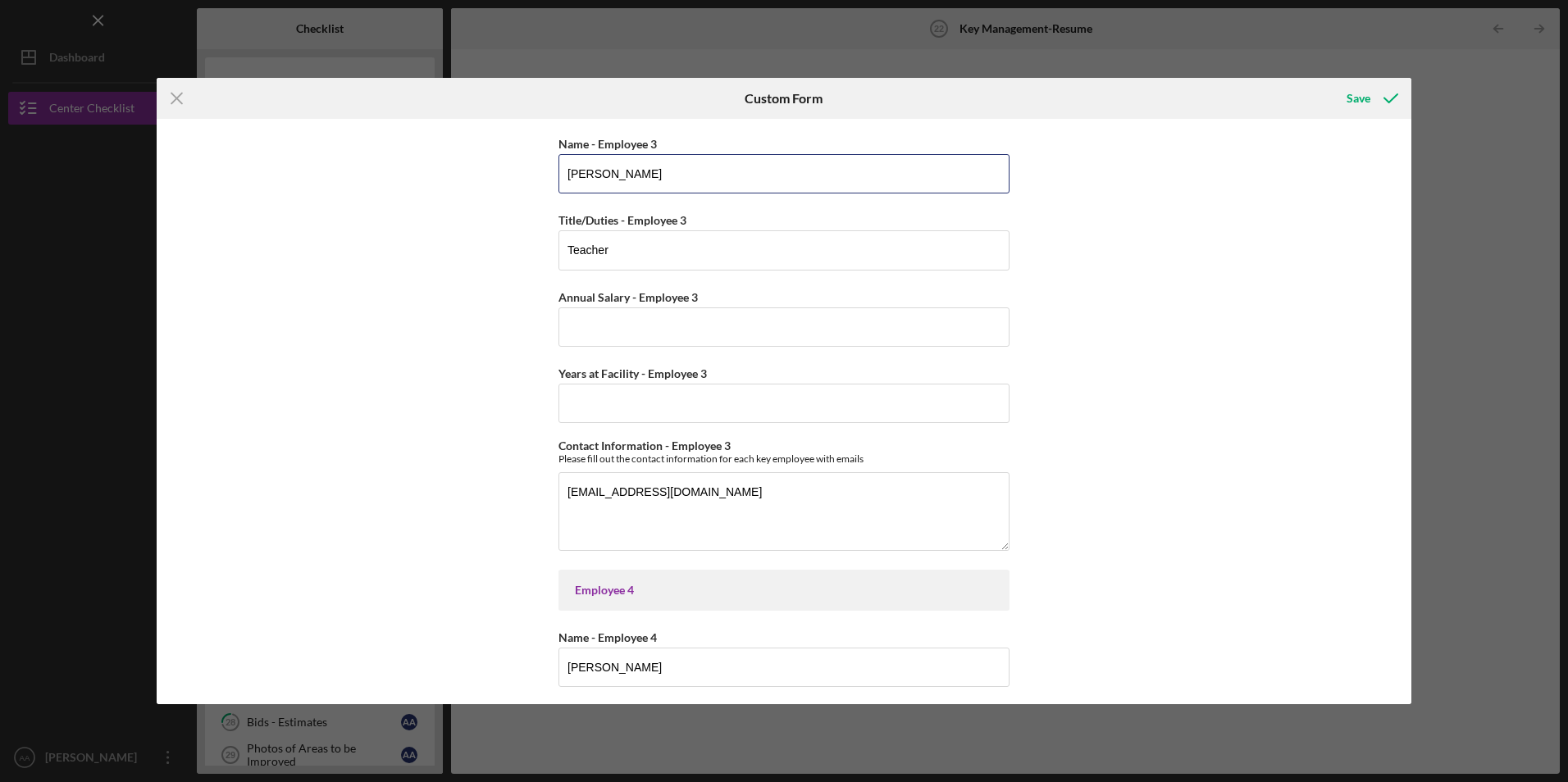
scroll to position [1572, 0]
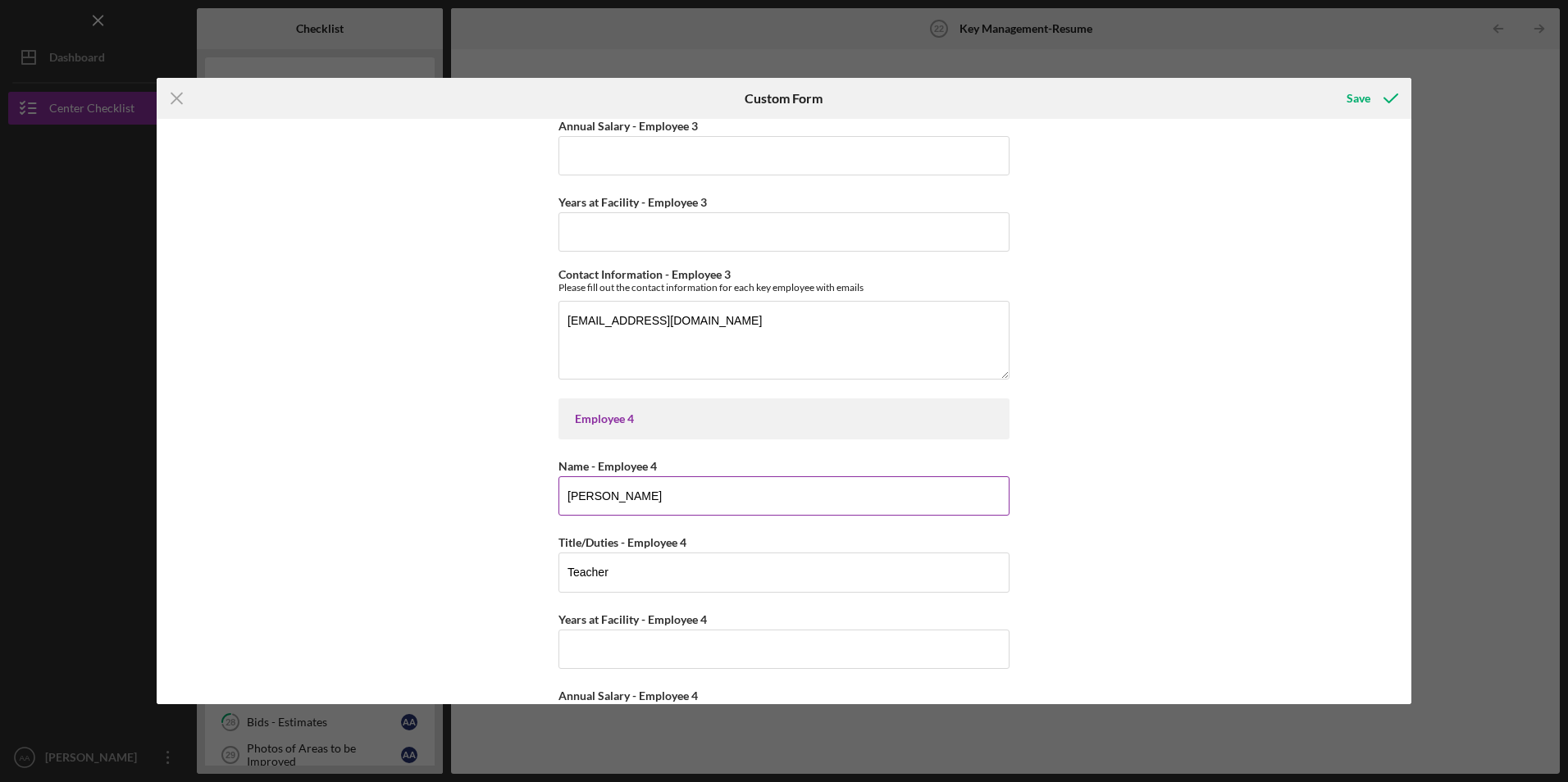
type input "[PERSON_NAME]"
drag, startPoint x: 691, startPoint y: 499, endPoint x: 243, endPoint y: 484, distance: 448.3
click at [243, 484] on div "Ownership Structure and Management Please tell us about the legal structure and…" at bounding box center [784, 411] width 1255 height 584
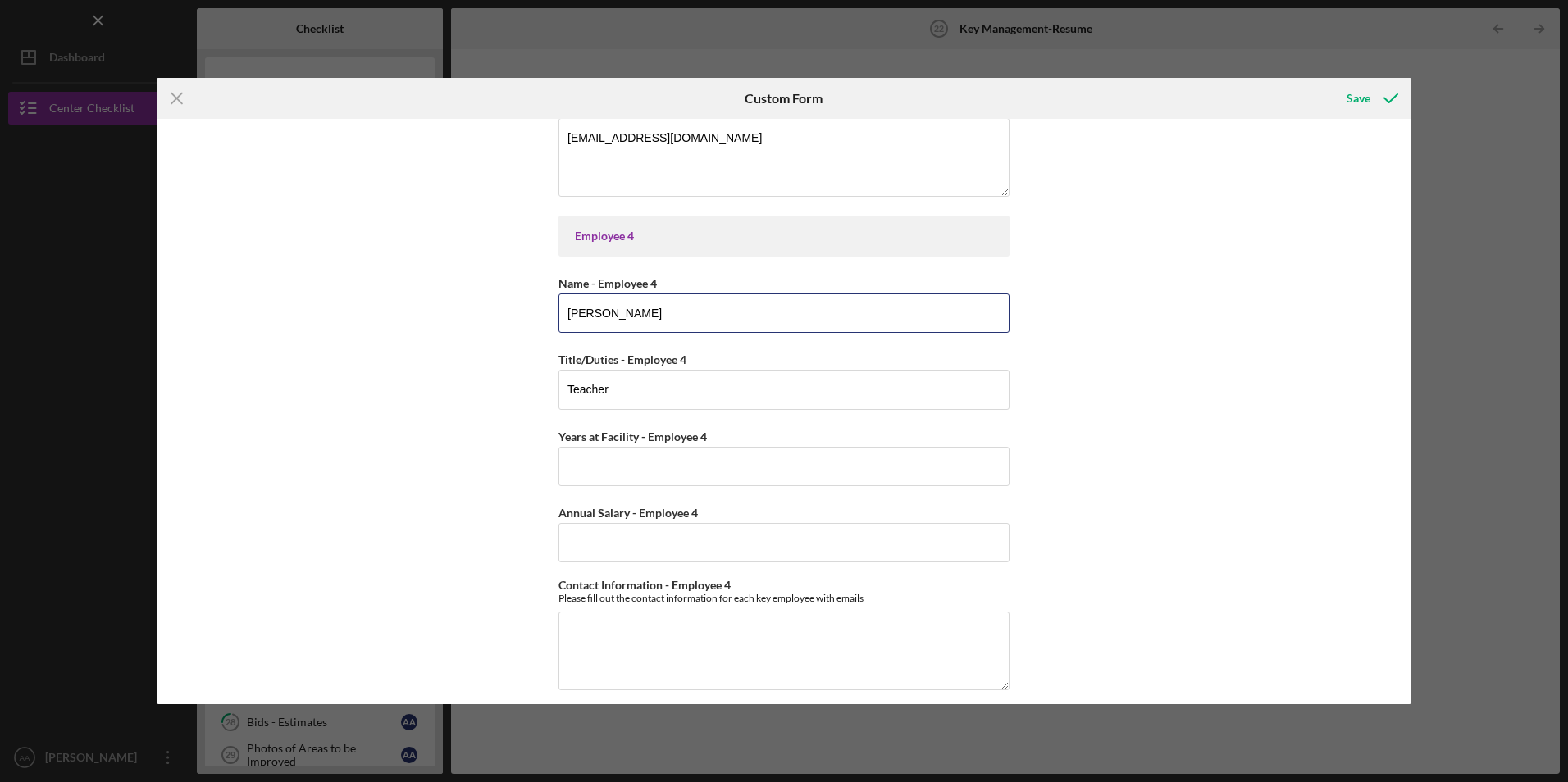
scroll to position [1768, 0]
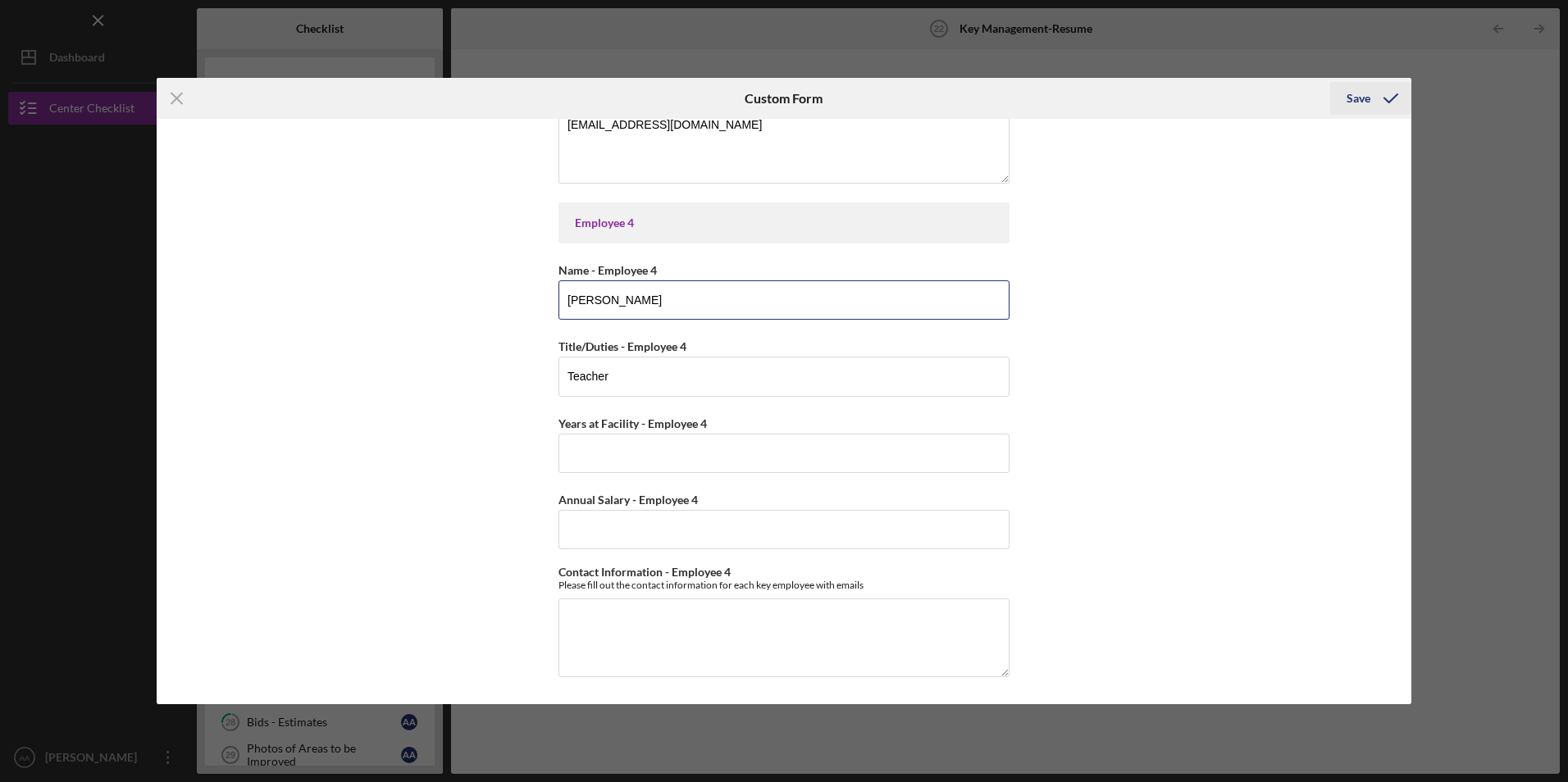
type input "[PERSON_NAME]"
click at [1372, 100] on icon "submit" at bounding box center [1391, 98] width 41 height 41
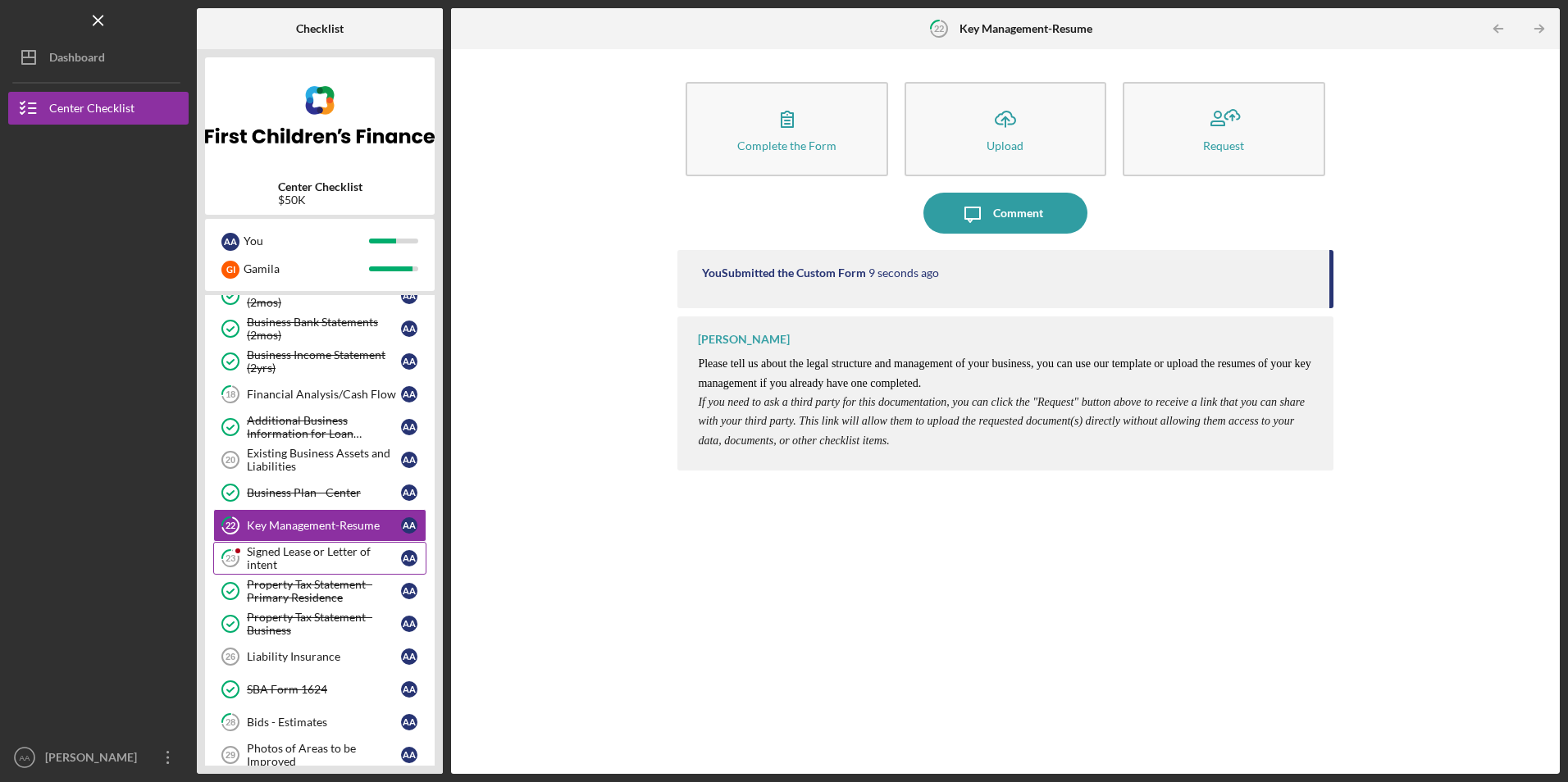
click at [325, 551] on div "Signed Lease or Letter of intent" at bounding box center [323, 558] width 155 height 26
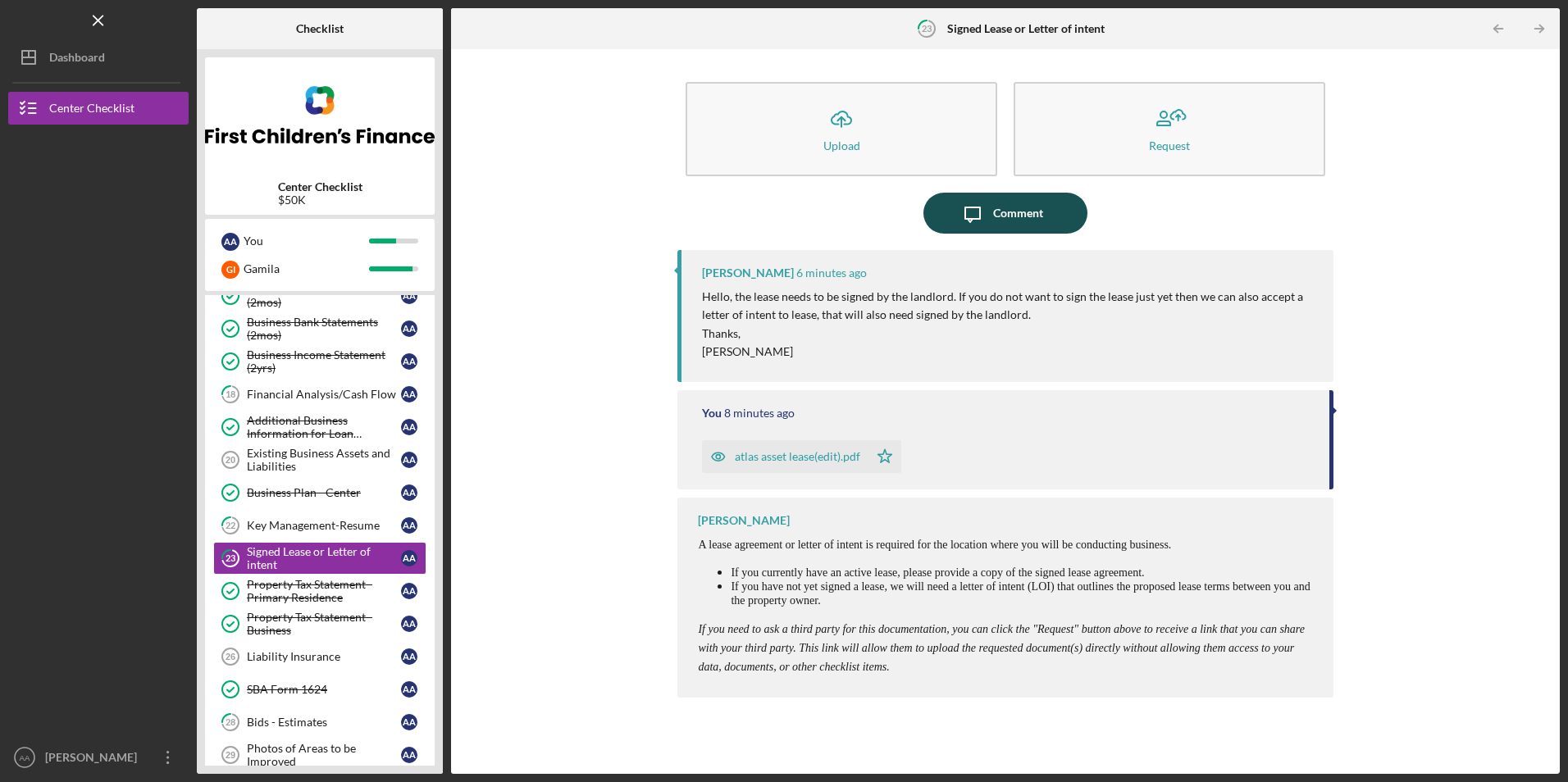
click at [1016, 221] on div "Comment" at bounding box center [1017, 213] width 50 height 41
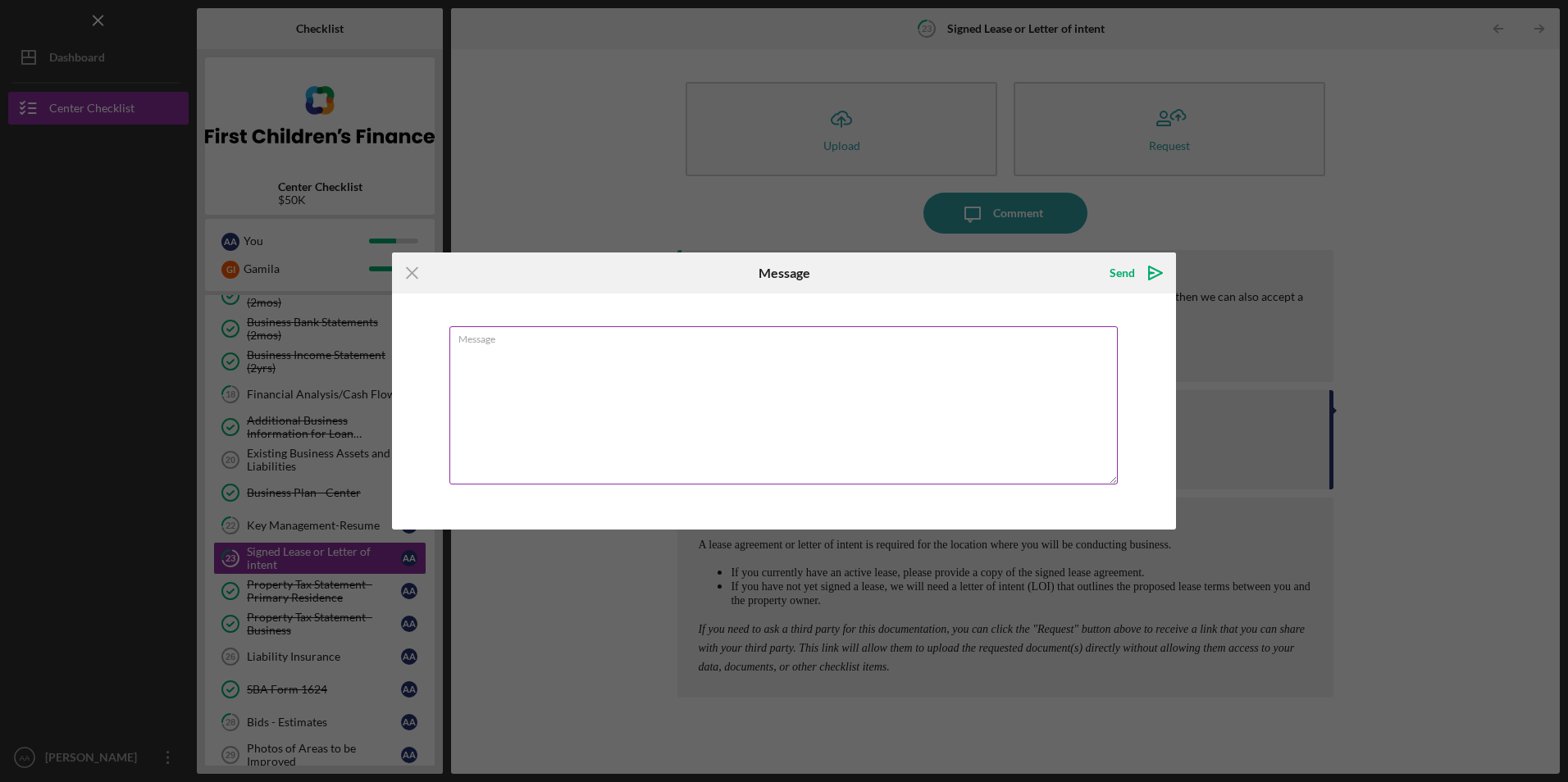
click at [627, 432] on textarea "Message" at bounding box center [783, 405] width 668 height 158
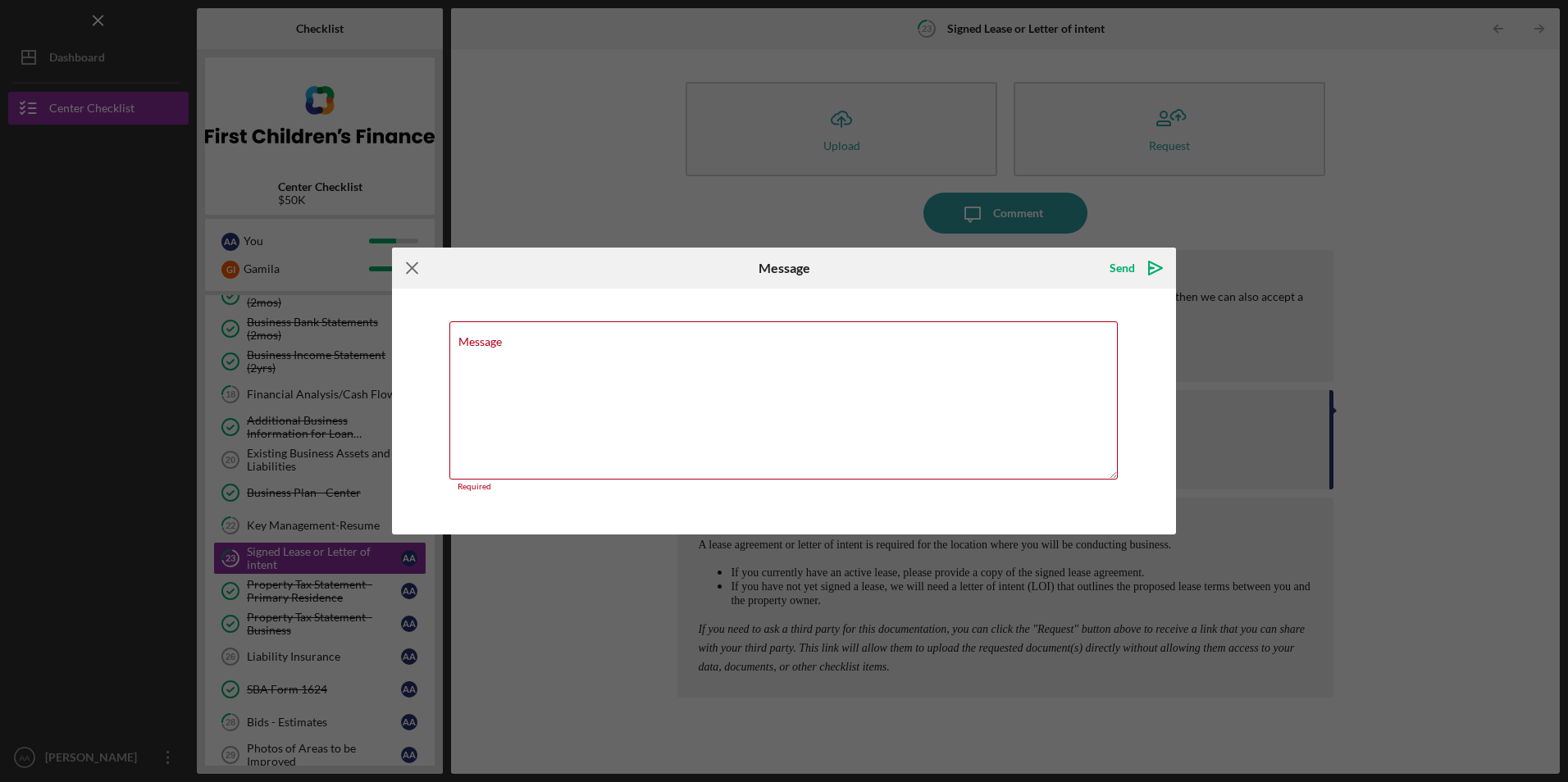
click at [424, 273] on icon "Icon/Menu Close" at bounding box center [412, 268] width 41 height 41
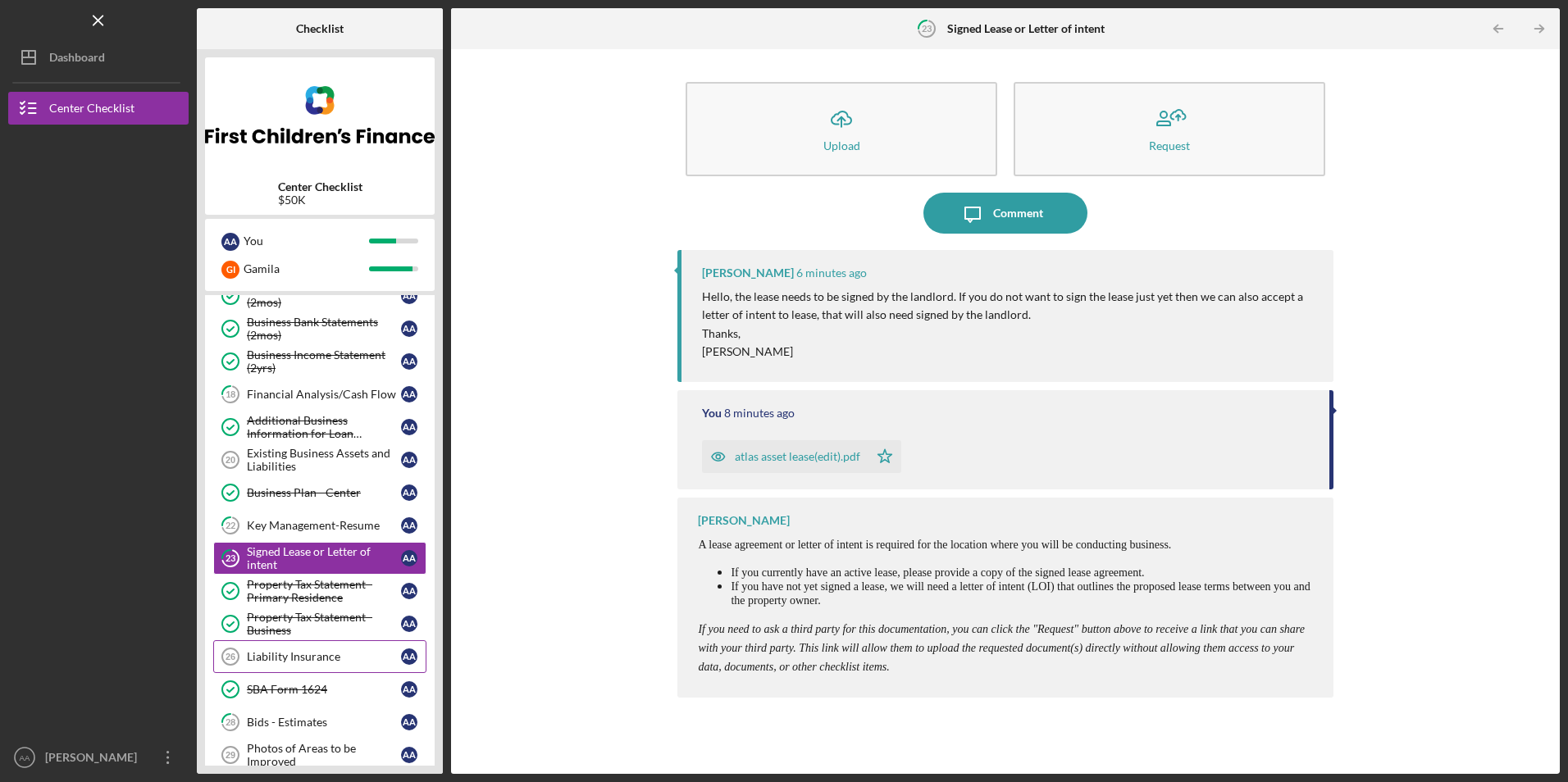
click at [304, 654] on div "Liability Insurance" at bounding box center [323, 657] width 155 height 14
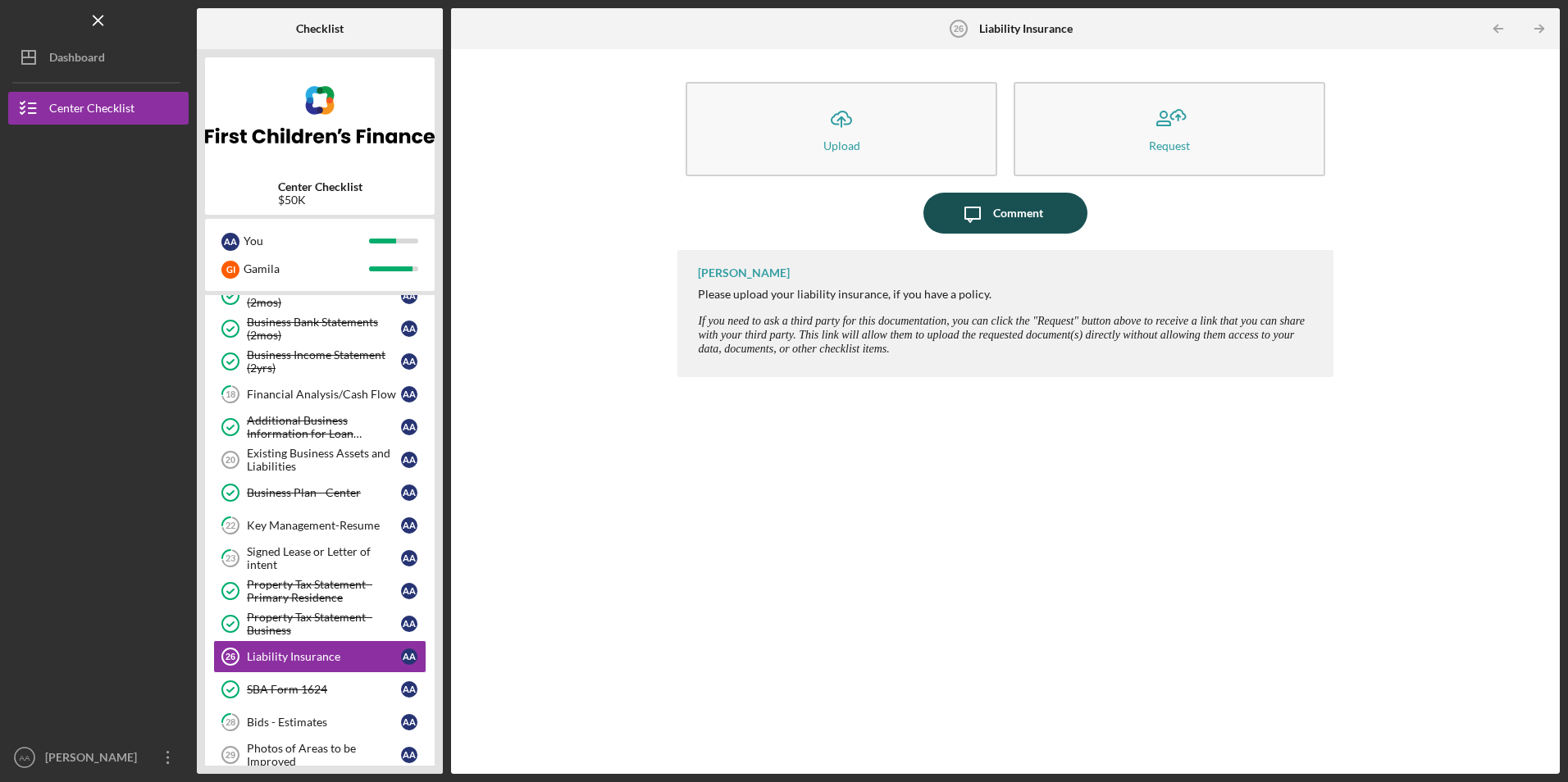
click at [962, 215] on icon "Icon/Message" at bounding box center [972, 213] width 41 height 41
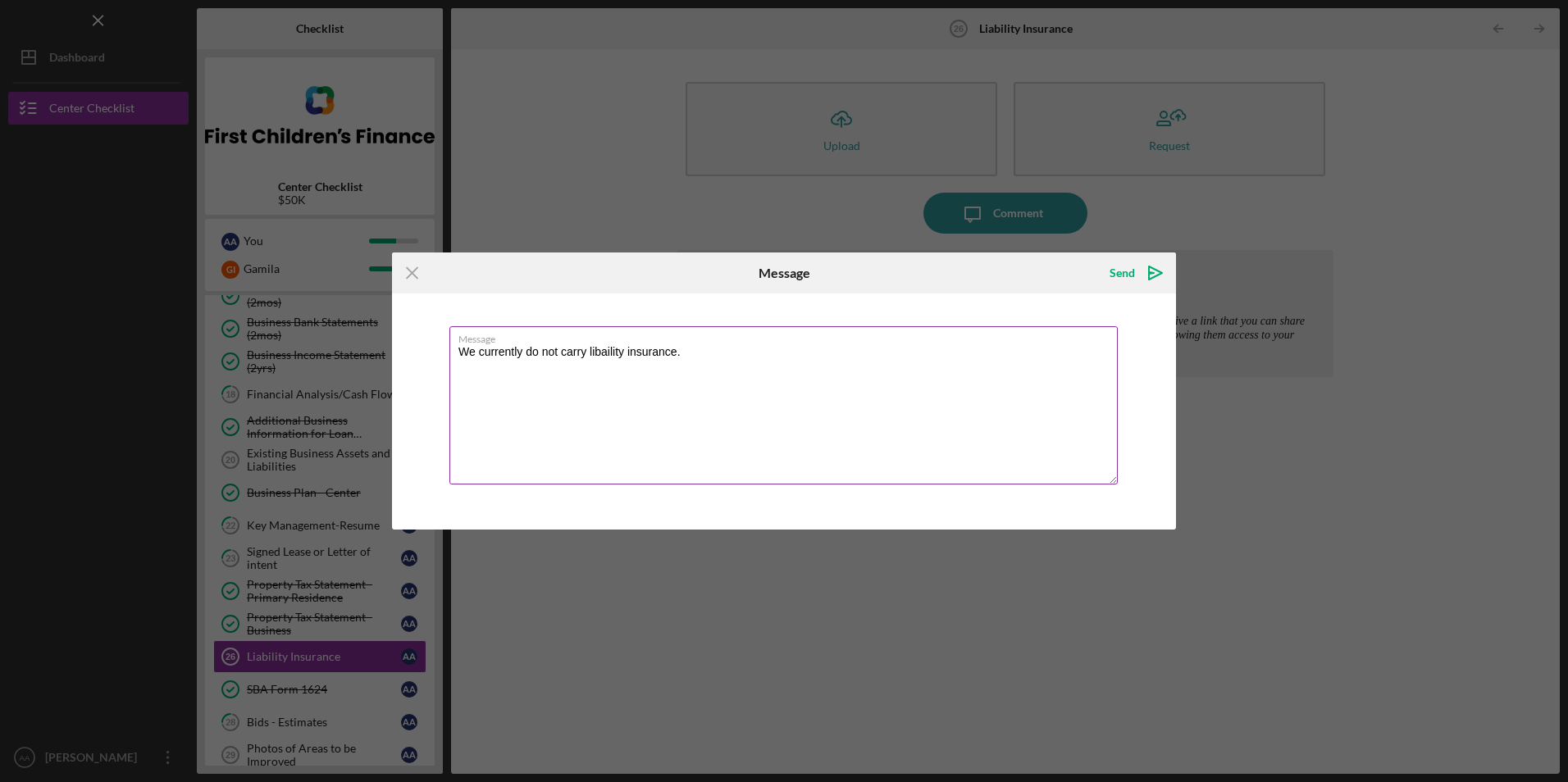
drag, startPoint x: 583, startPoint y: 358, endPoint x: 610, endPoint y: 355, distance: 27.2
click at [734, 353] on textarea "We currently do not carry liability insurance." at bounding box center [783, 405] width 668 height 158
type textarea "We currently do not carry liability insurance. We plan to have one active very …"
click at [1156, 272] on icon "Icon/icon-invite-send" at bounding box center [1155, 273] width 41 height 41
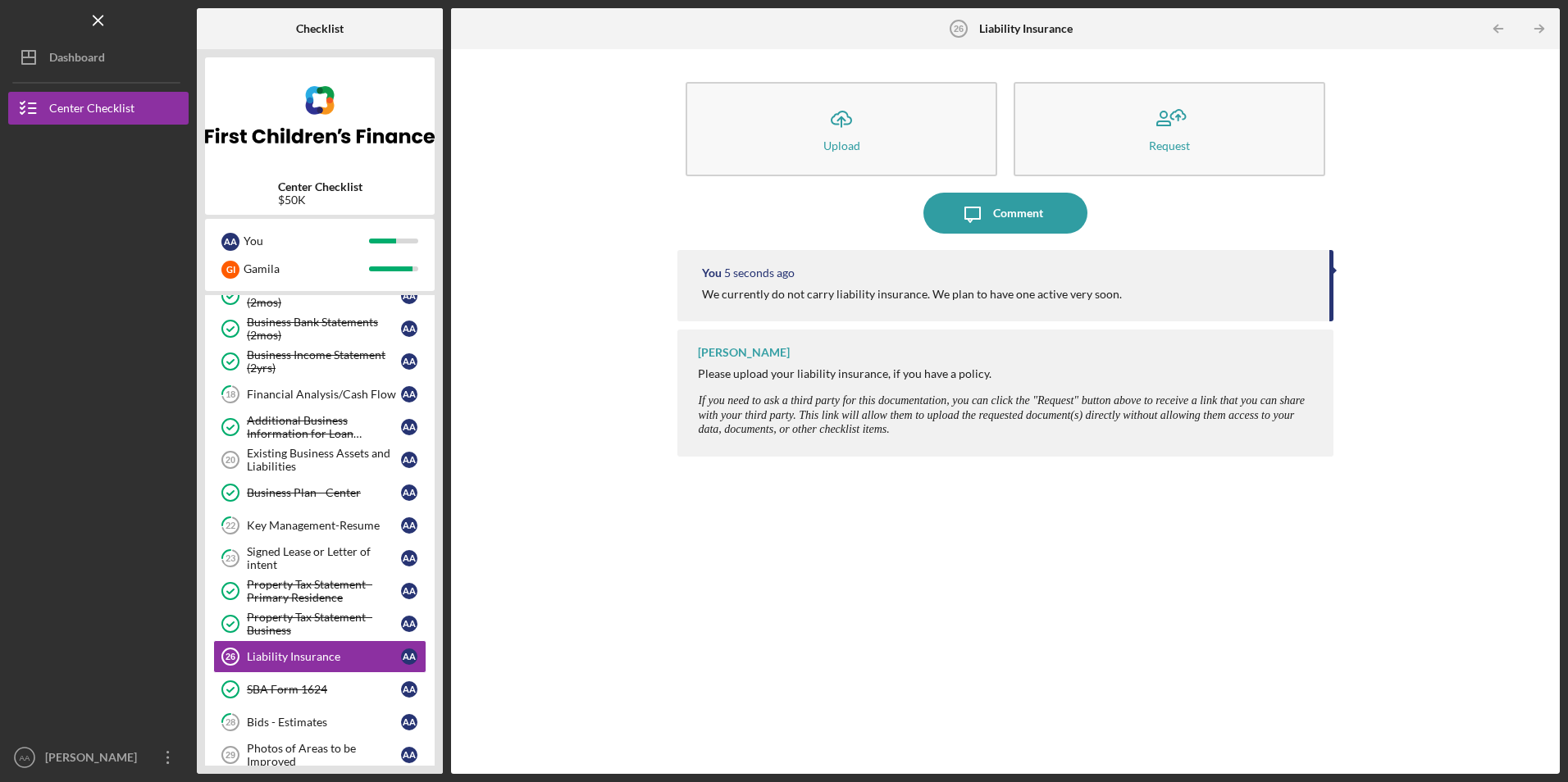
scroll to position [464, 0]
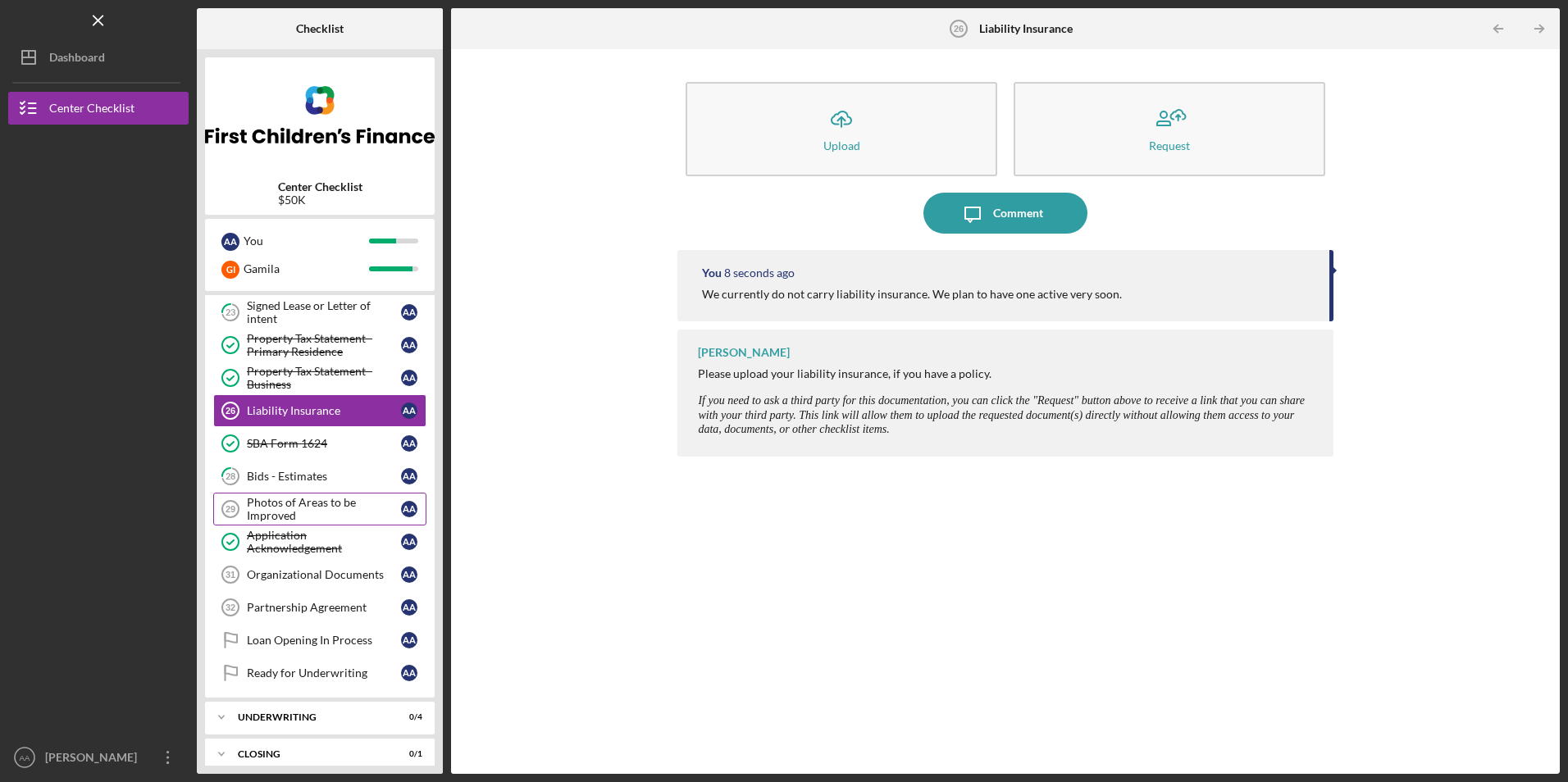
click at [289, 512] on div "Photos of Areas to be Improved" at bounding box center [323, 508] width 155 height 26
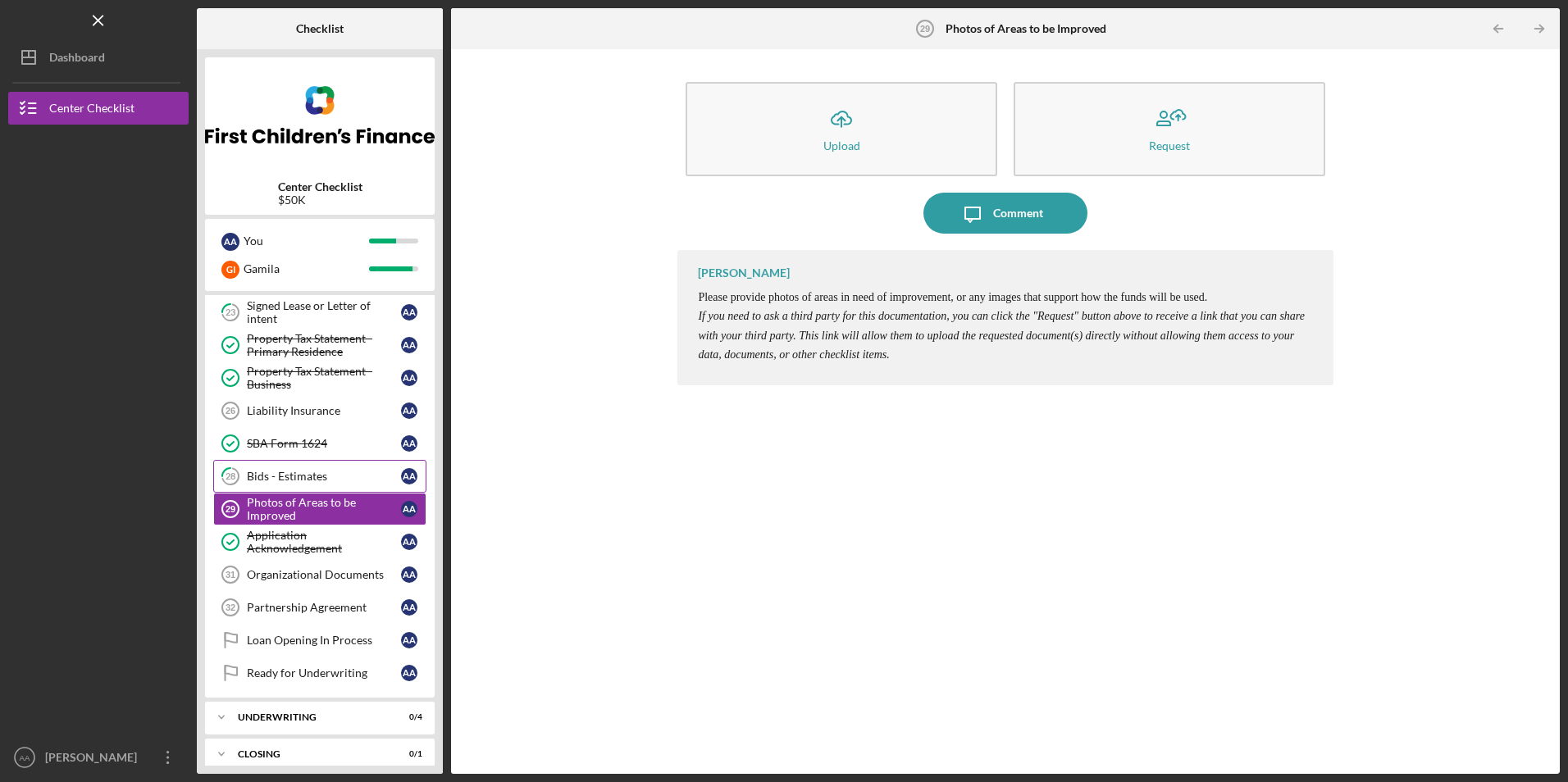
click at [324, 472] on div "Bids - Estimates" at bounding box center [323, 476] width 155 height 14
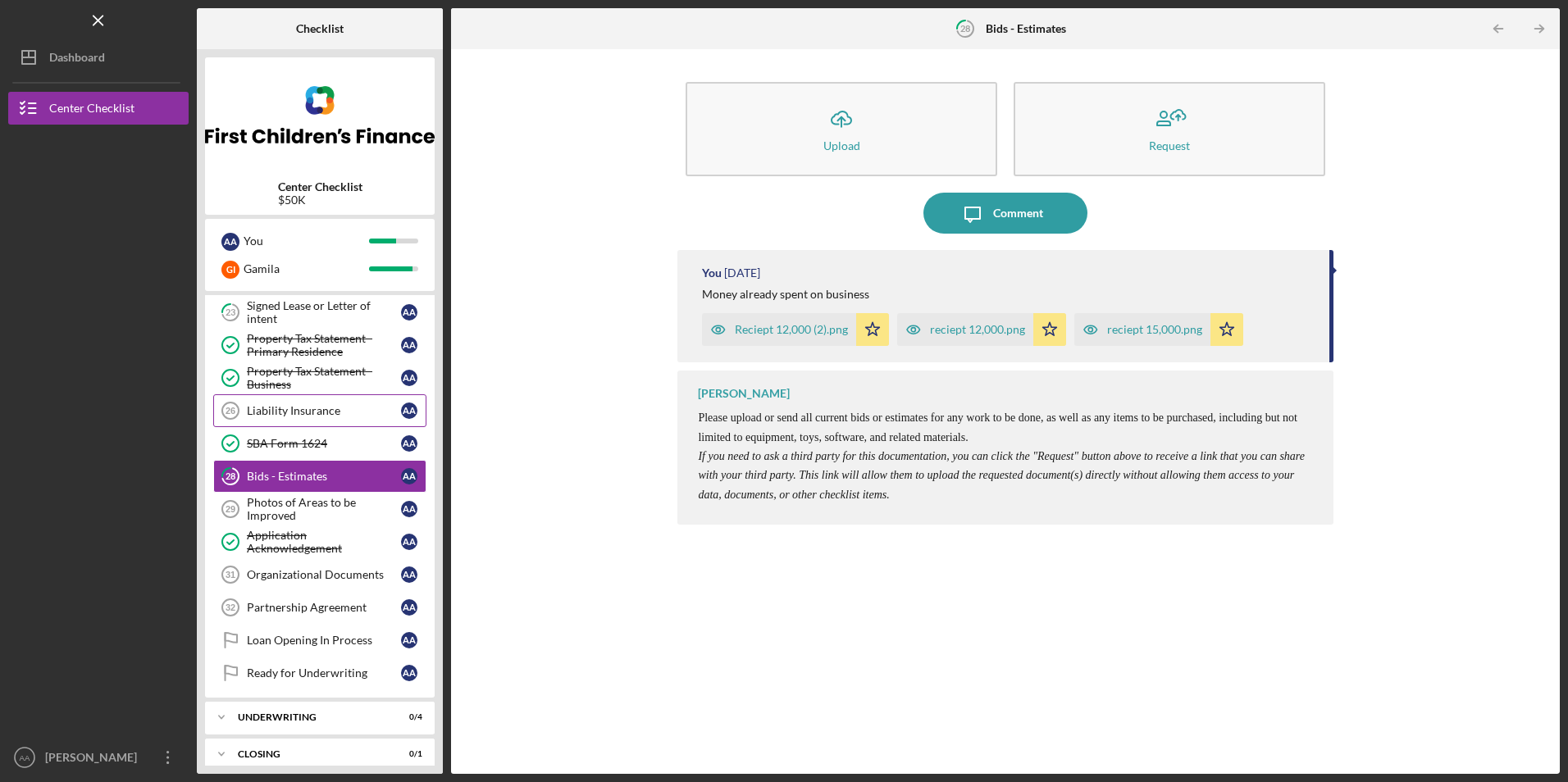
click at [339, 412] on div "Liability Insurance" at bounding box center [323, 411] width 155 height 14
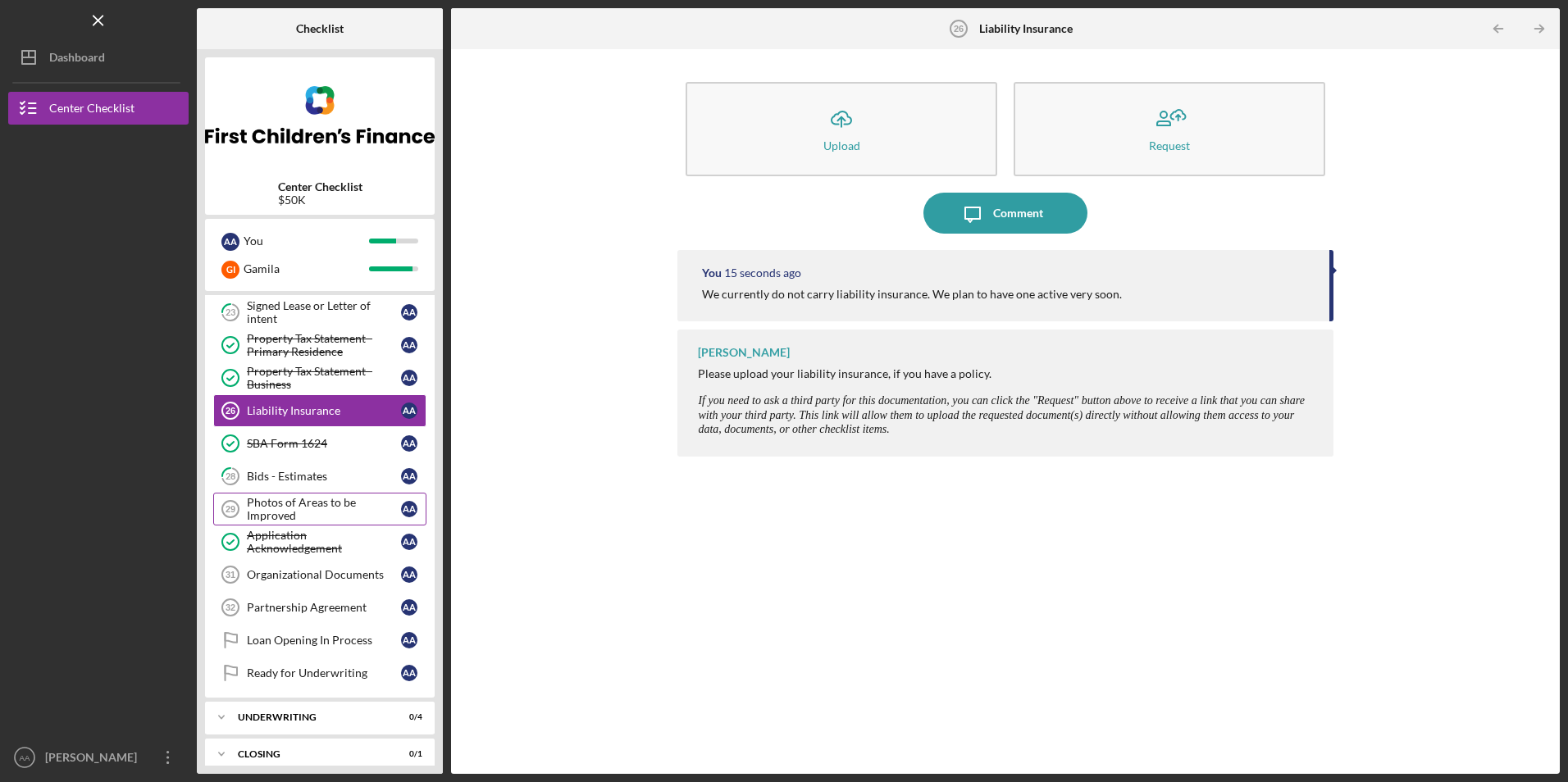
click at [321, 505] on div "Photos of Areas to be Improved" at bounding box center [323, 508] width 155 height 26
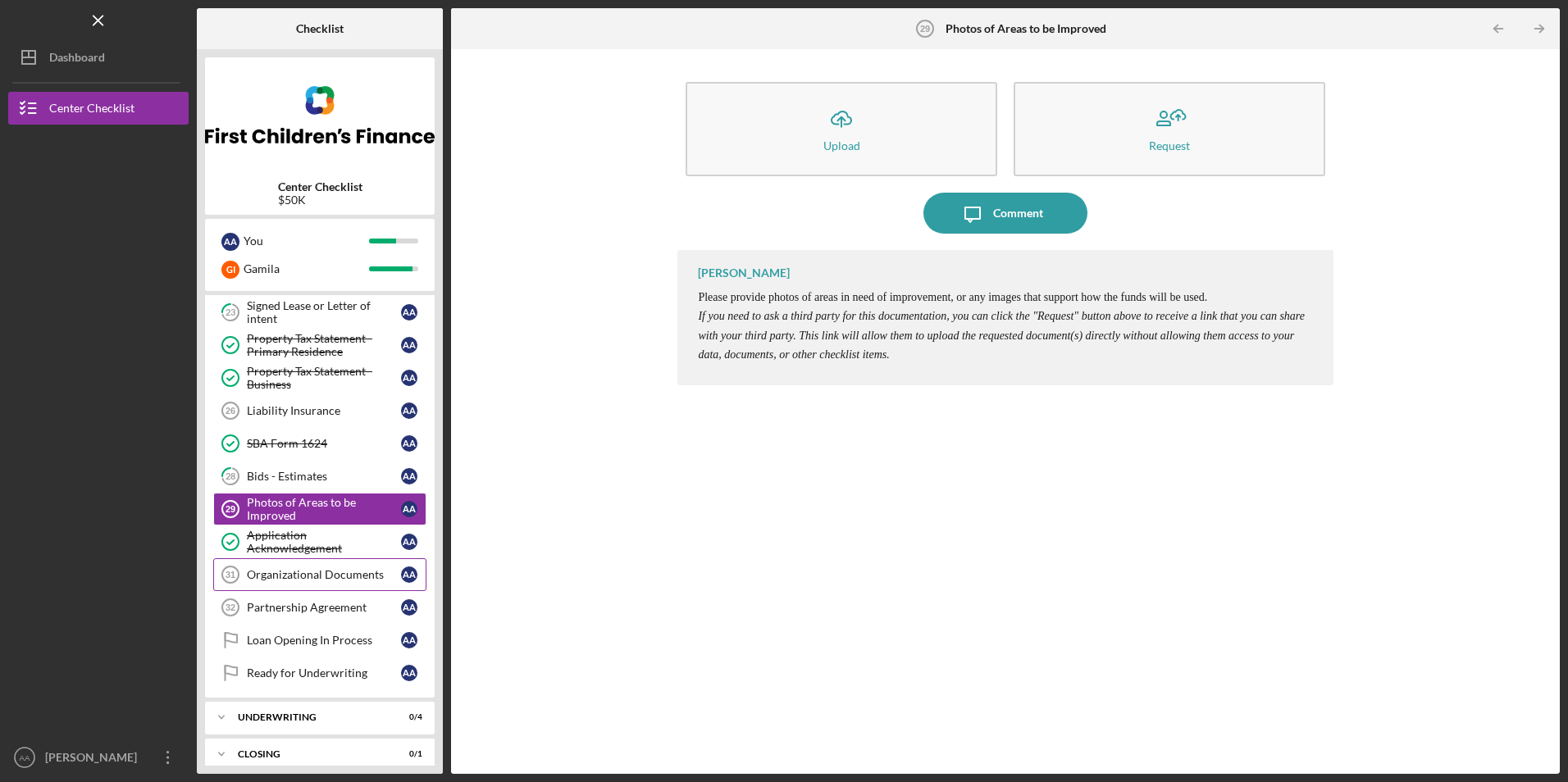
click at [301, 567] on link "Organizational Documents 31 Organizational Documents A A" at bounding box center [319, 574] width 213 height 33
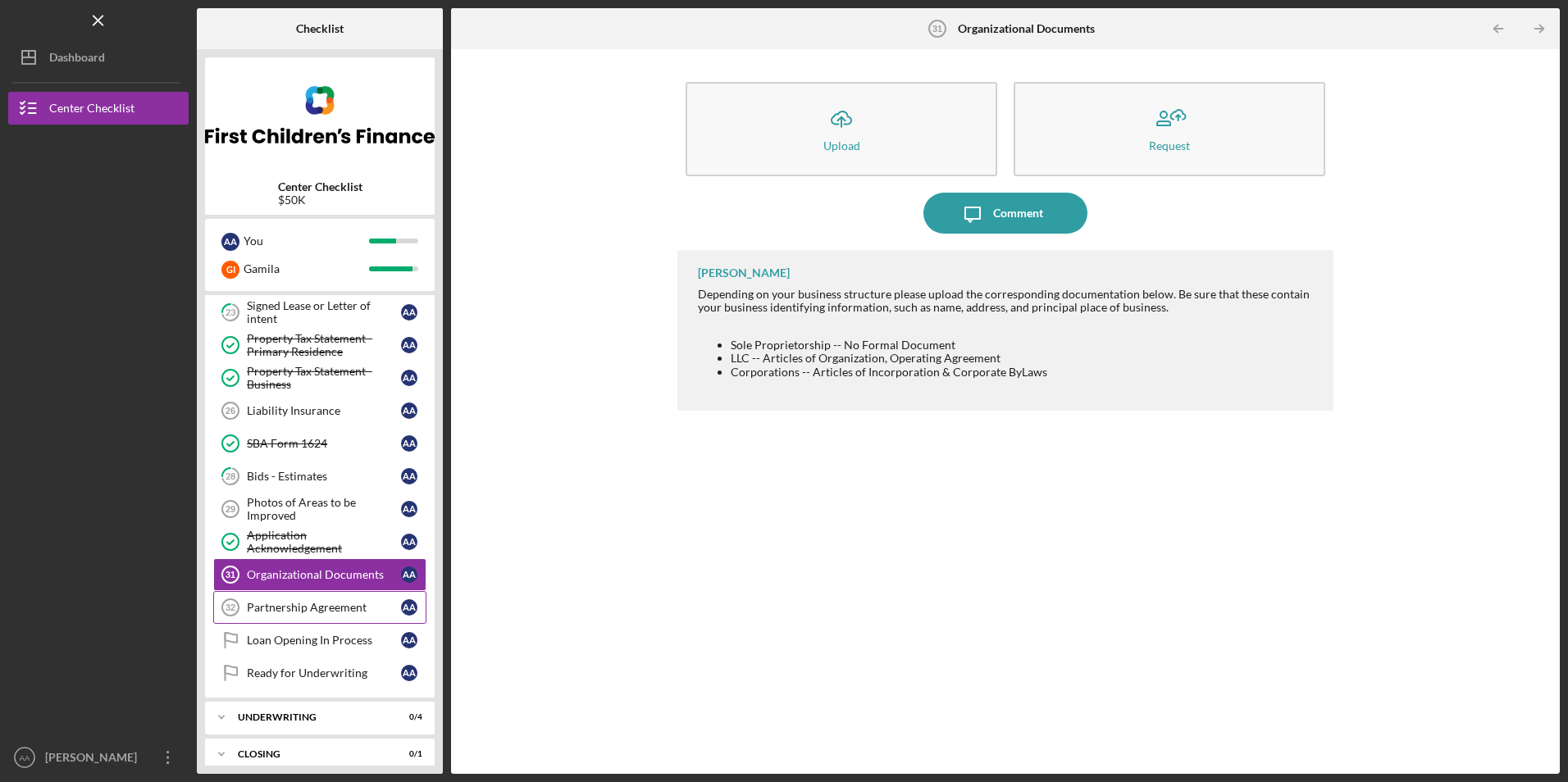
click at [301, 604] on div "Partnership Agreement" at bounding box center [323, 608] width 155 height 14
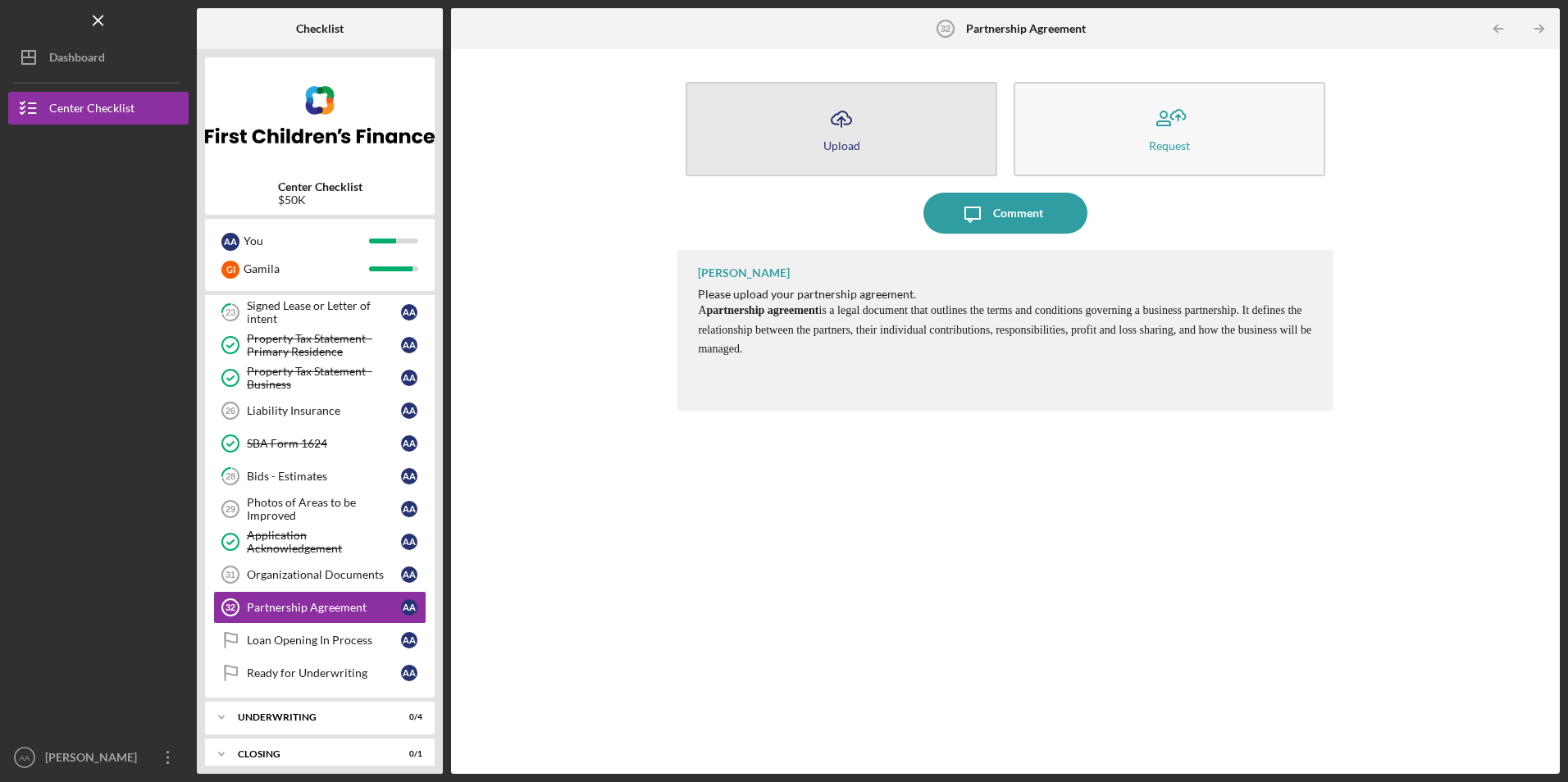
click at [806, 174] on button "Icon/Upload Upload" at bounding box center [841, 129] width 312 height 95
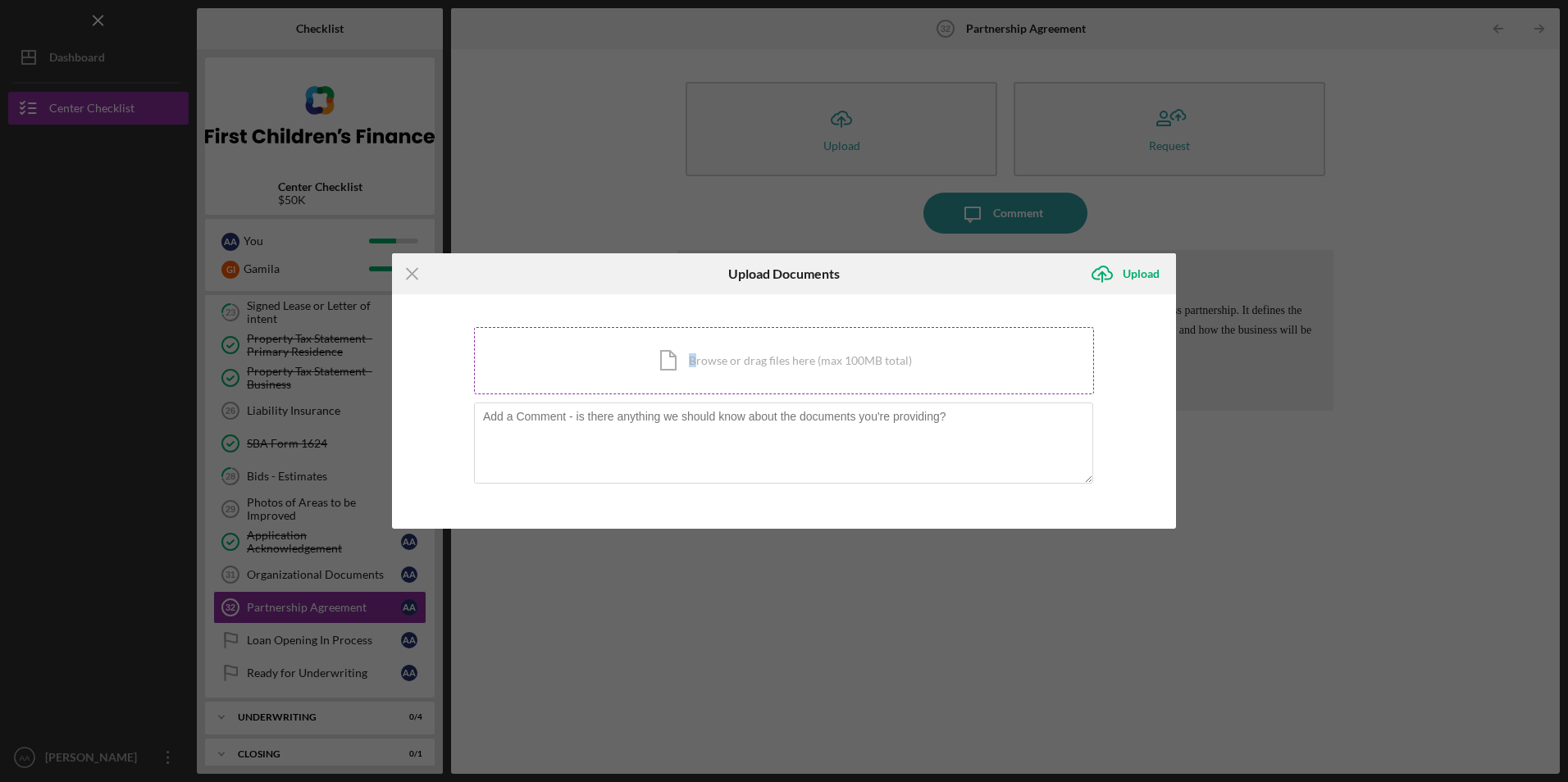
click at [694, 367] on div "Icon/Document Browse or drag files here (max 100MB total) Tap to choose files o…" at bounding box center [784, 361] width 620 height 68
click at [834, 376] on div "Icon/Document Browse or drag files here (max 100MB total) Tap to choose files o…" at bounding box center [784, 361] width 620 height 68
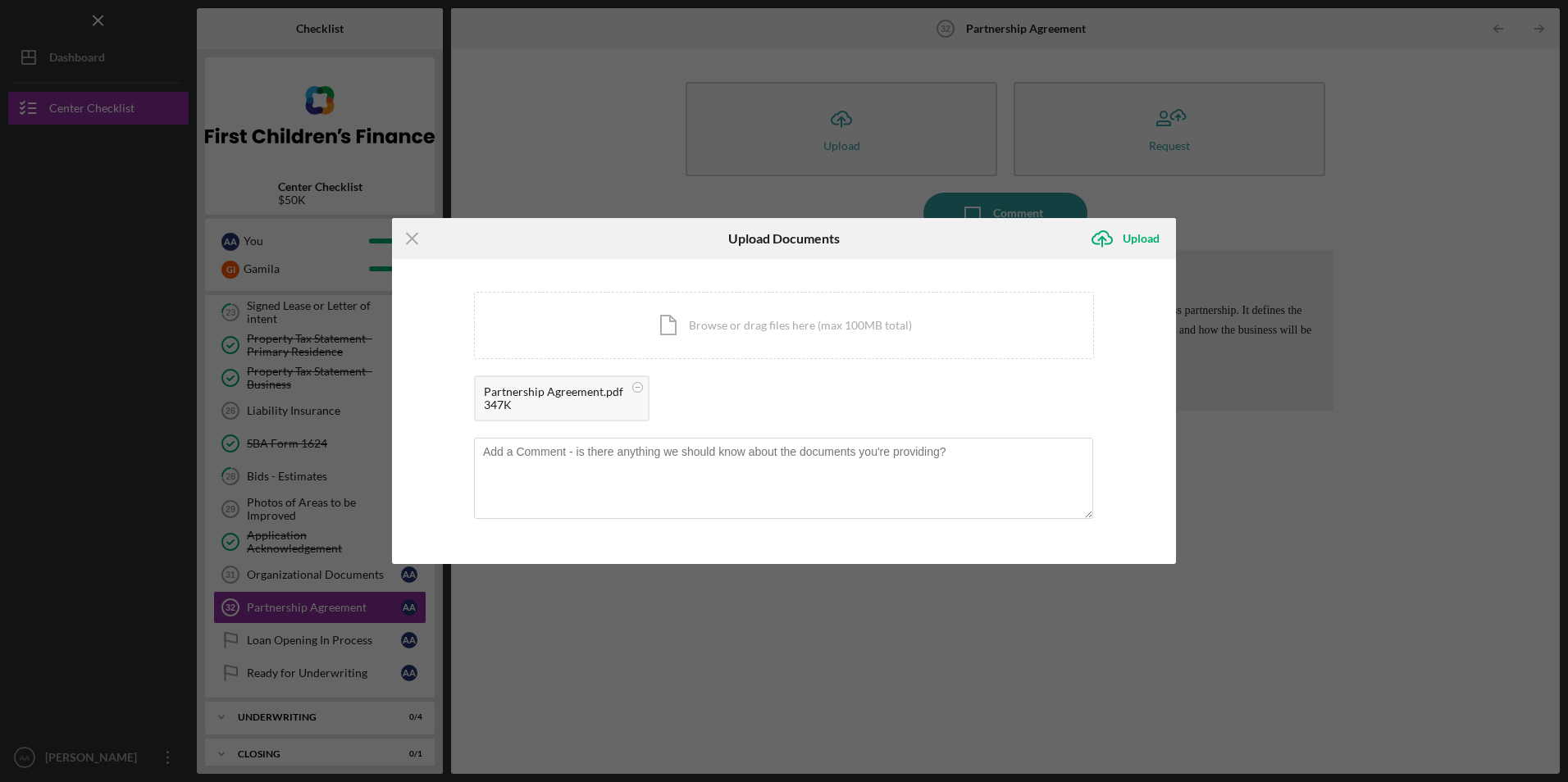
click at [566, 405] on div "347K" at bounding box center [553, 405] width 139 height 14
click at [1126, 237] on div "Upload" at bounding box center [1141, 238] width 37 height 33
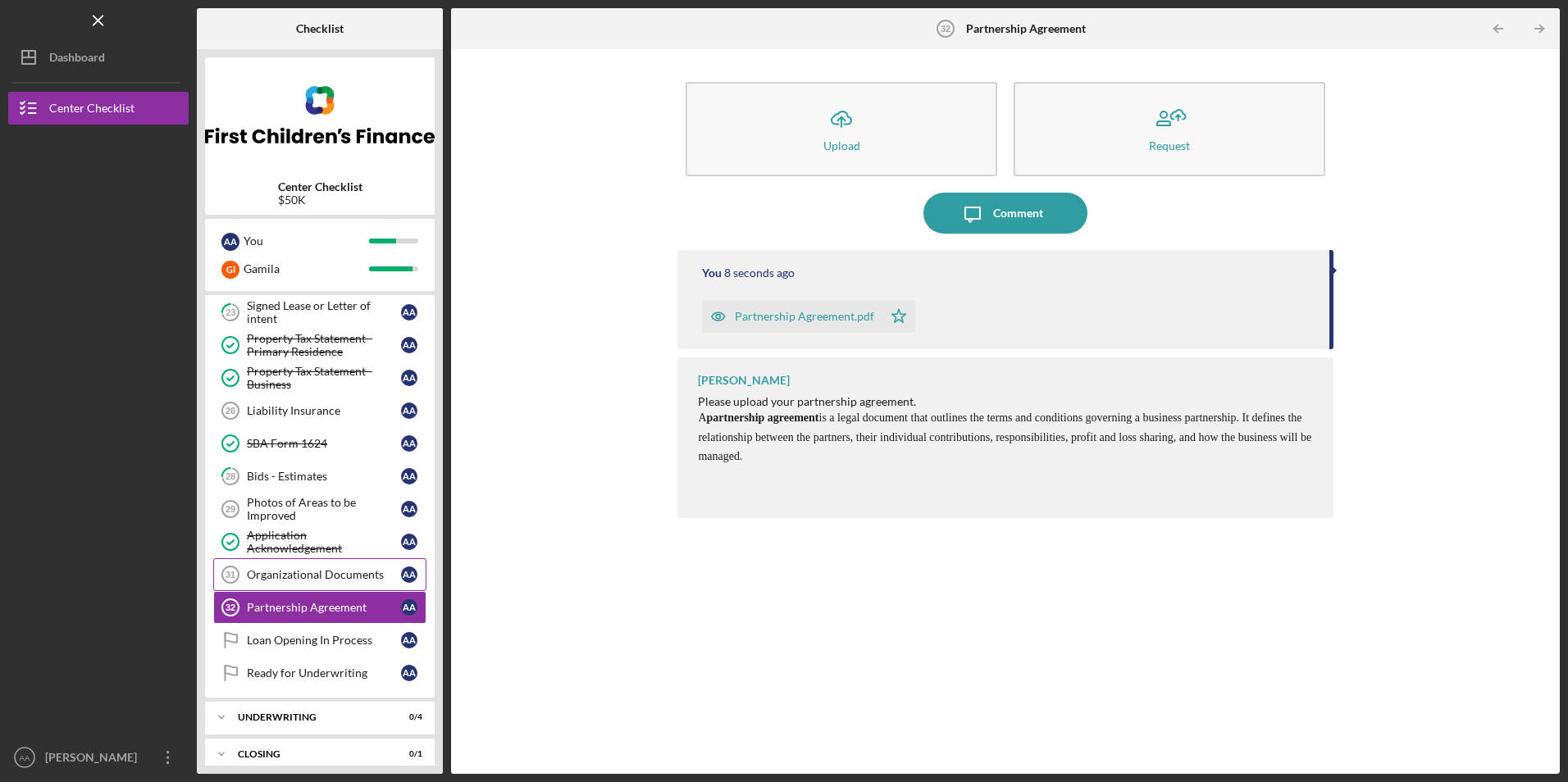
click at [333, 582] on link "Organizational Documents 31 Organizational Documents A A" at bounding box center [319, 574] width 213 height 33
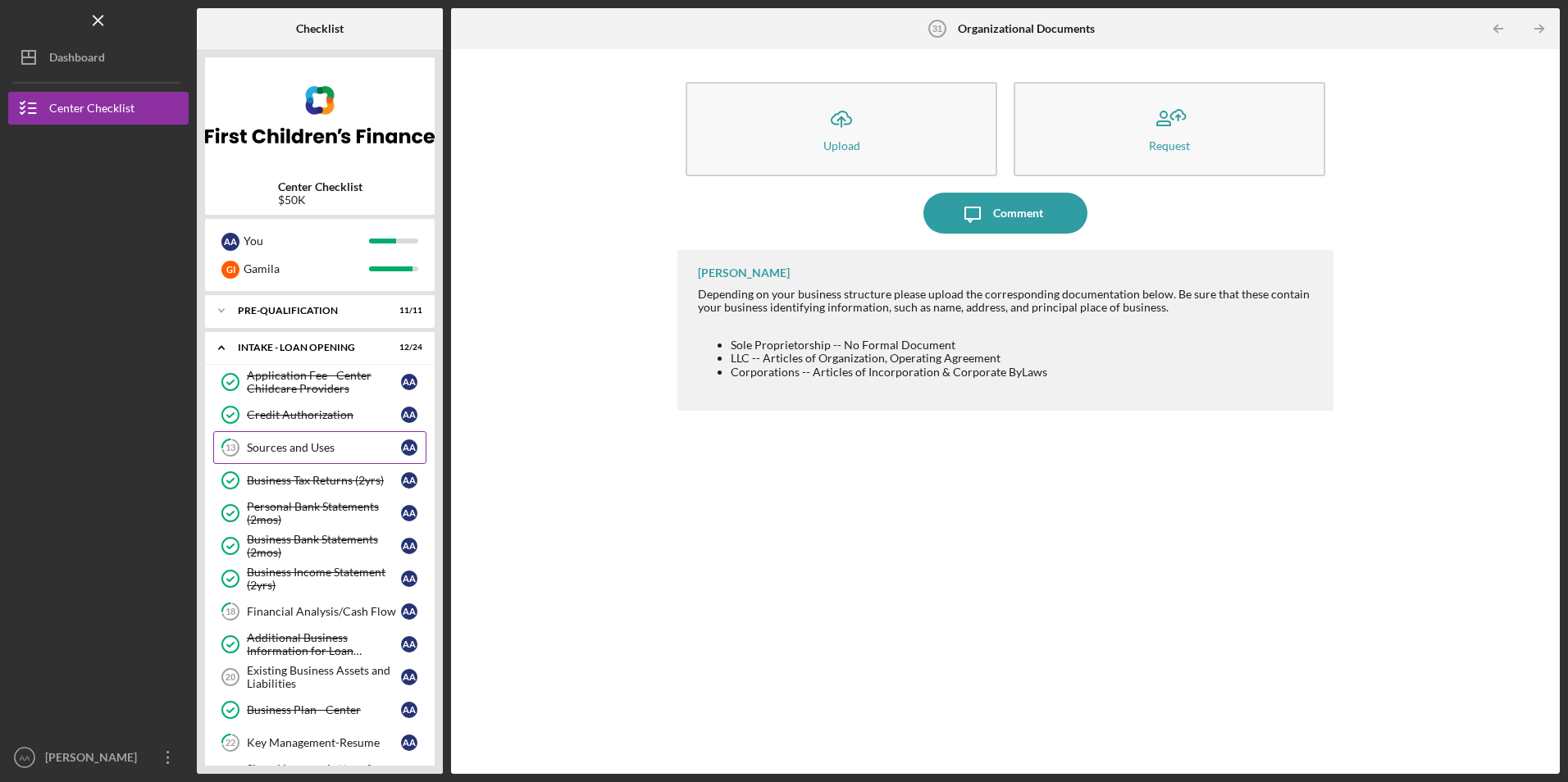
click at [338, 441] on div "Sources and Uses" at bounding box center [323, 448] width 155 height 14
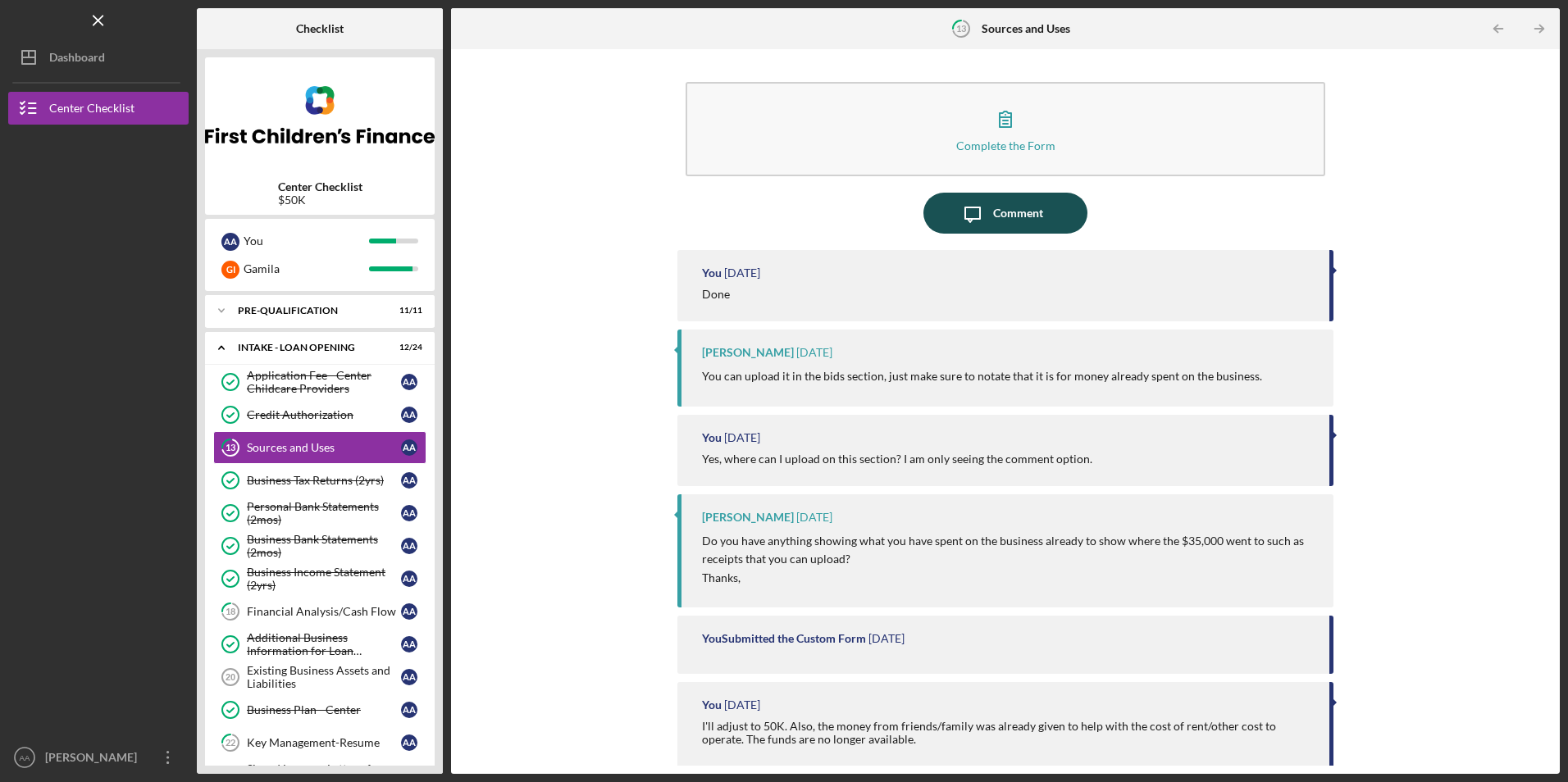
click at [1022, 220] on div "Comment" at bounding box center [1017, 213] width 50 height 41
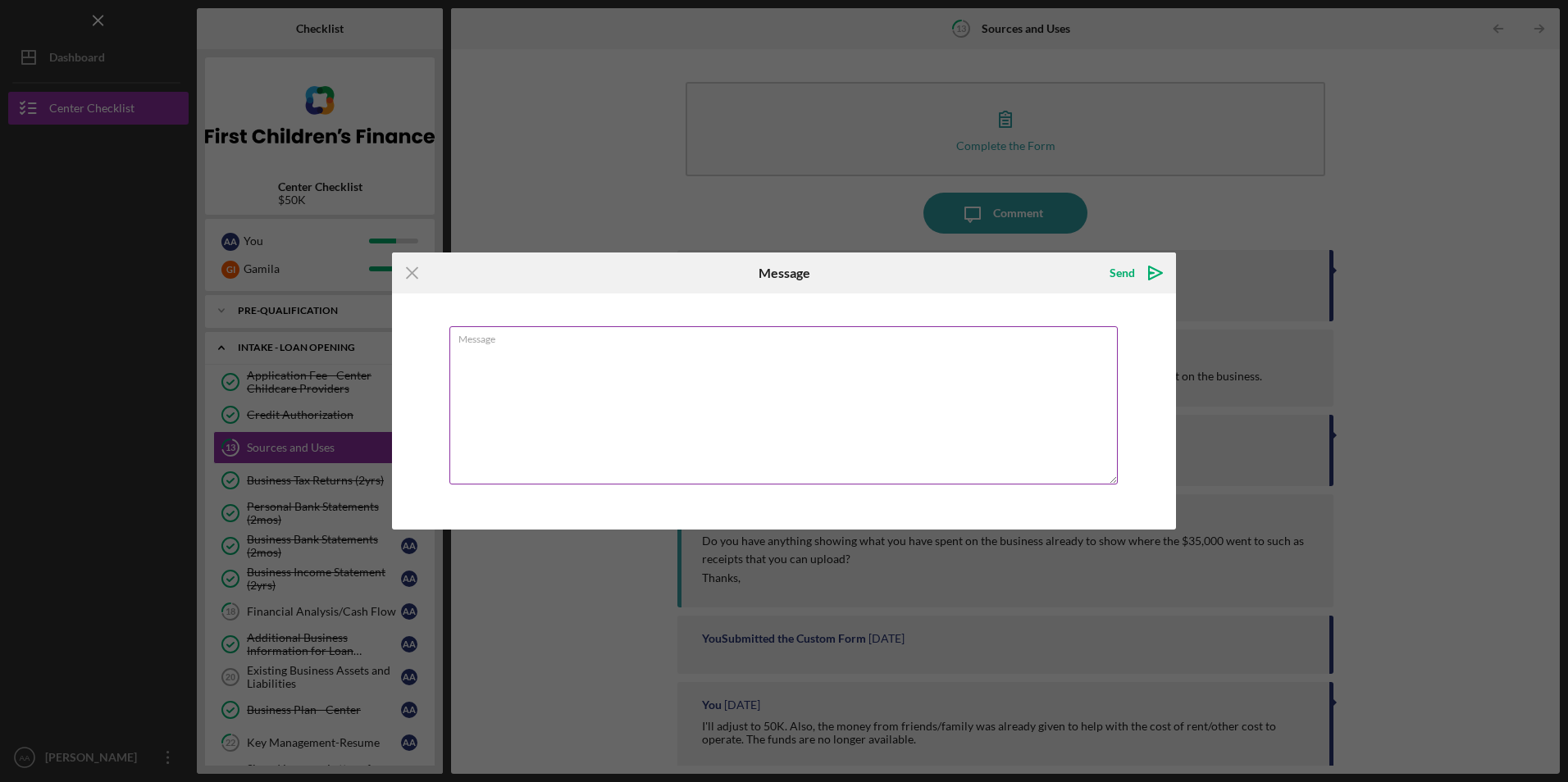
click at [696, 386] on textarea "Message" at bounding box center [783, 405] width 668 height 158
click at [483, 352] on textarea "Do i still need to do anything here?" at bounding box center [783, 405] width 668 height 158
click at [859, 365] on textarea "Do I still need to do anything here?" at bounding box center [783, 405] width 668 height 158
click at [805, 353] on textarea "Do I still need to do anything here? I upladed the recipets under the ids" at bounding box center [783, 405] width 668 height 158
drag, startPoint x: 732, startPoint y: 350, endPoint x: 908, endPoint y: 388, distance: 180.1
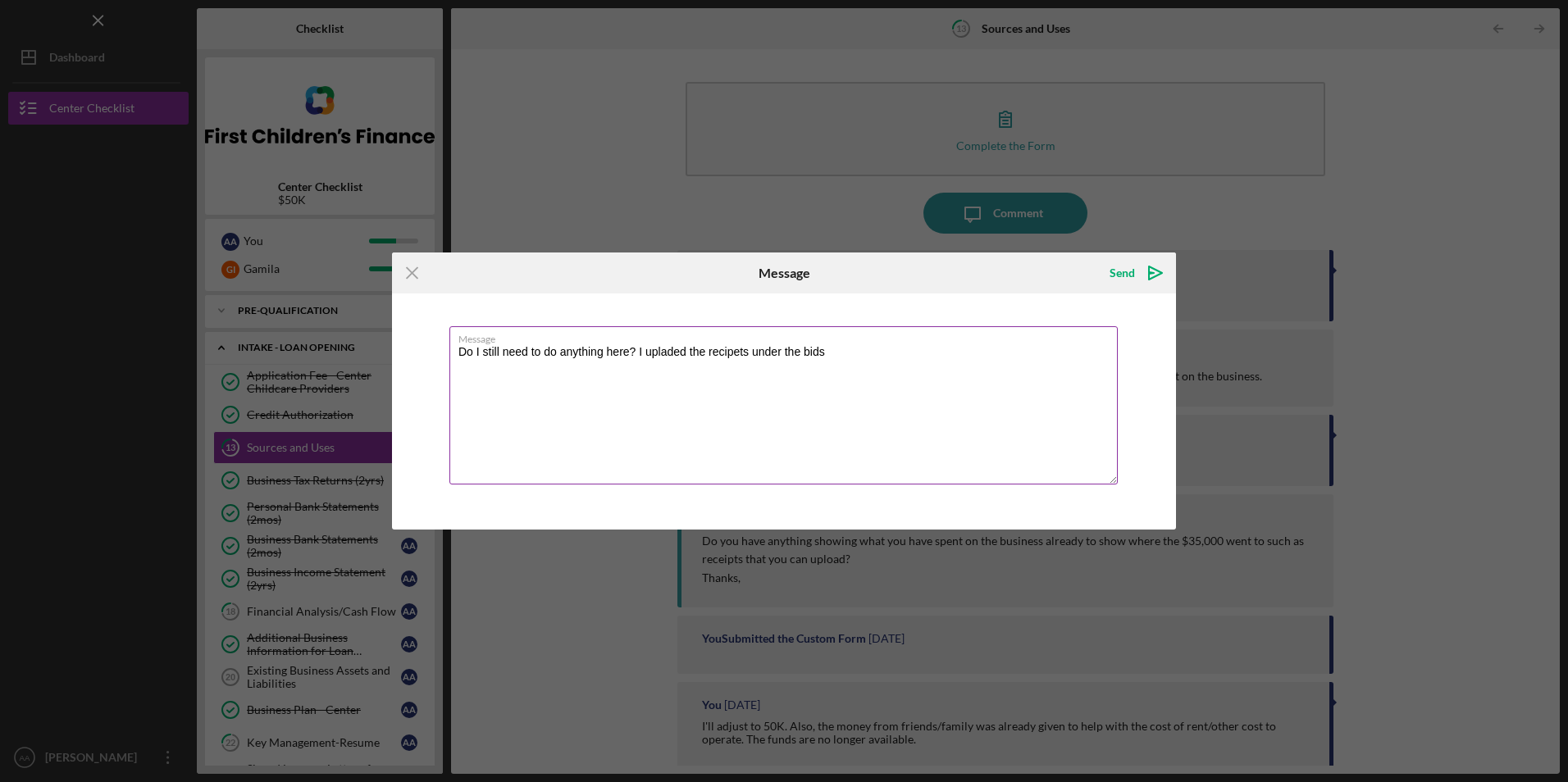
click at [908, 388] on textarea "Do I still need to do anything here? I upladed the recipets under the bids" at bounding box center [783, 405] width 668 height 158
click at [665, 341] on label "Message" at bounding box center [788, 335] width 659 height 18
click at [665, 341] on textarea "Do I still need to do anything here? I upladed the receipts under the bids" at bounding box center [783, 405] width 668 height 158
click at [861, 455] on textarea "Do I still need to do anything here? I uploaded the receipts under the bids" at bounding box center [783, 405] width 668 height 158
drag, startPoint x: 882, startPoint y: 363, endPoint x: 858, endPoint y: 354, distance: 25.6
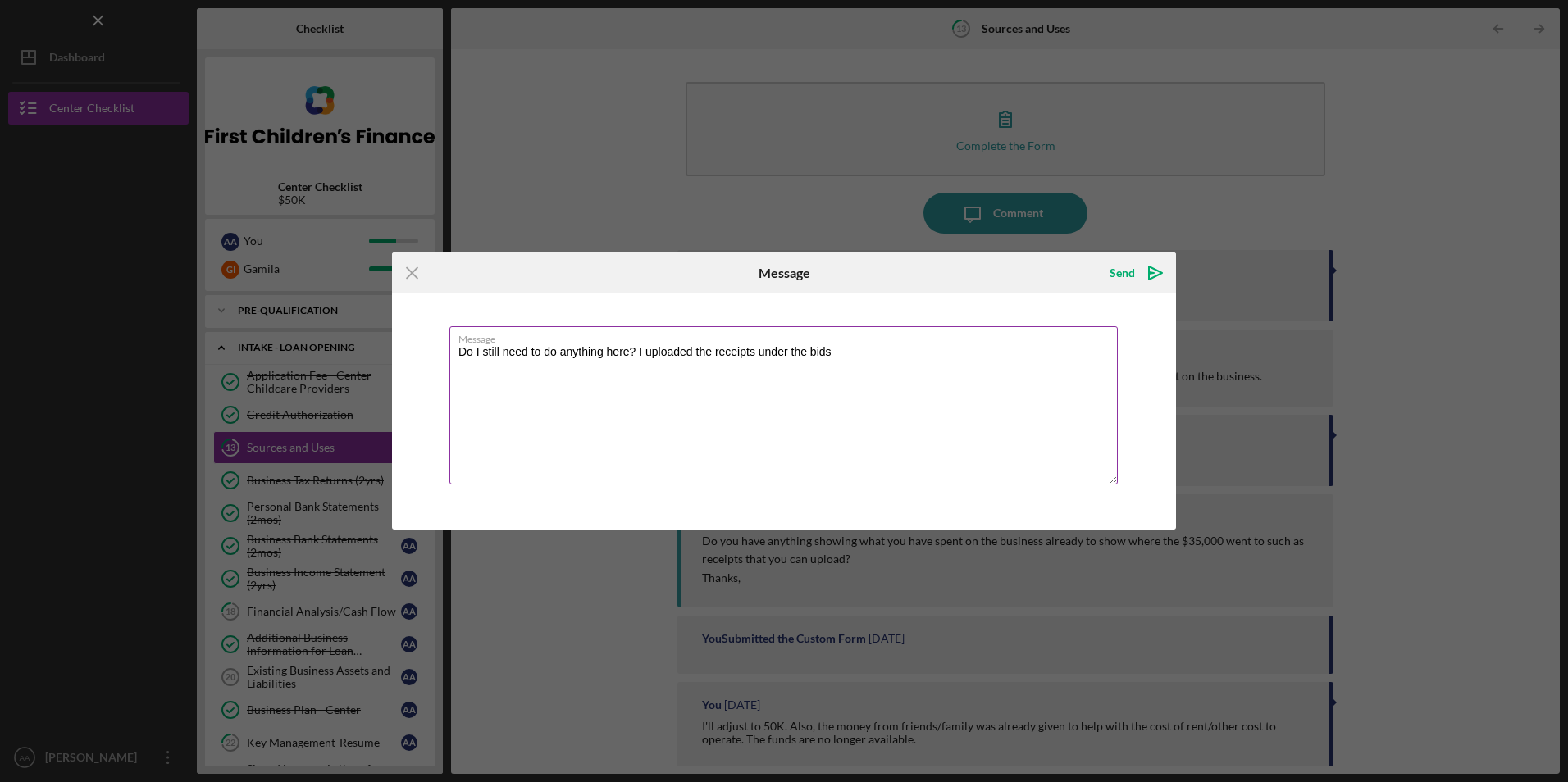
click at [858, 354] on textarea "Do I still need to do anything here? I uploaded the receipts under the bids" at bounding box center [783, 405] width 668 height 158
type textarea "Do I still need to do anything here? I uploaded the receipts under the bids"
click at [1133, 268] on div "Send" at bounding box center [1122, 273] width 25 height 33
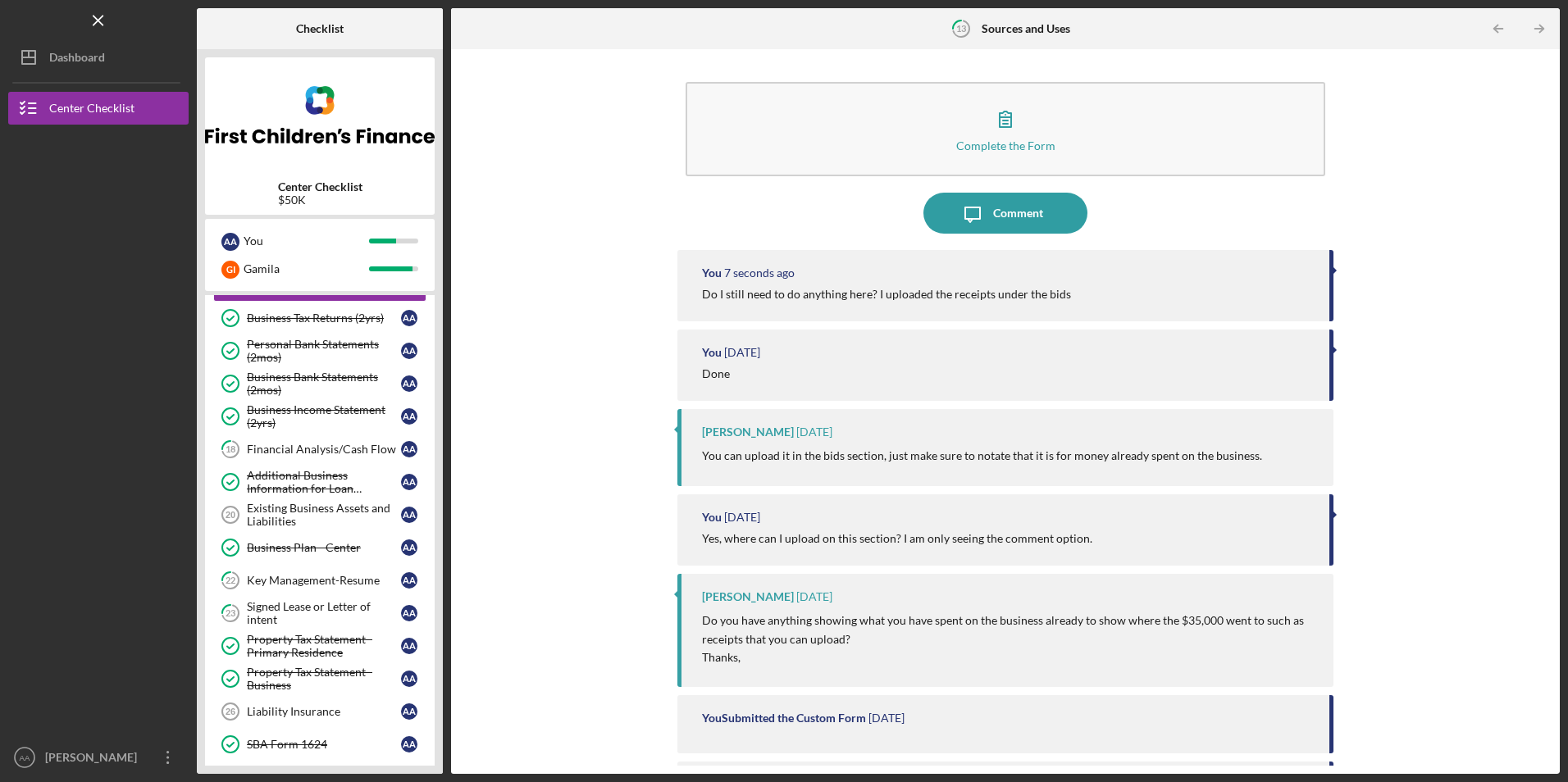
scroll to position [164, 0]
click at [923, 193] on button "Icon/Message Comment" at bounding box center [1005, 213] width 164 height 41
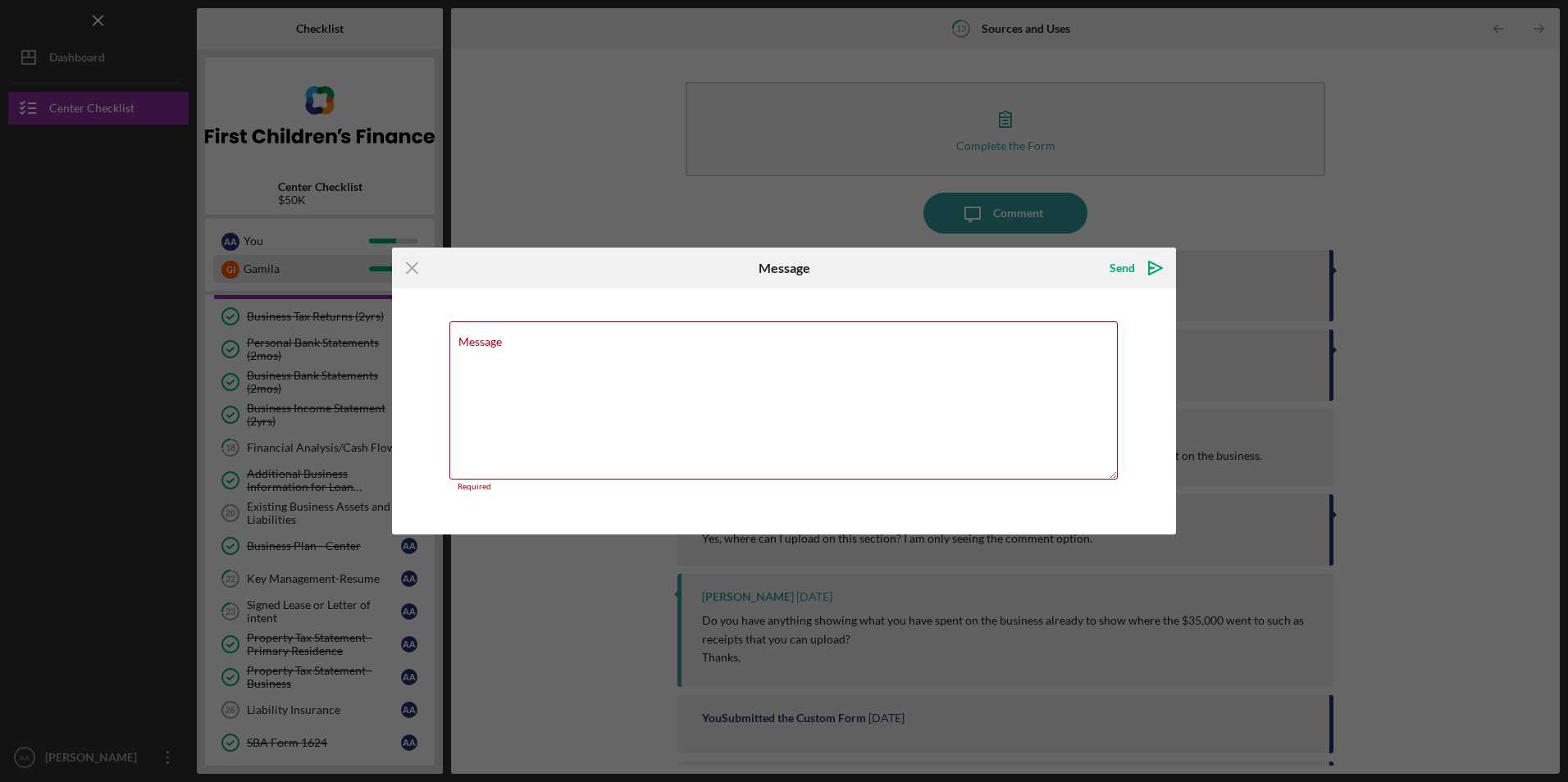
drag, startPoint x: 394, startPoint y: 258, endPoint x: 409, endPoint y: 276, distance: 23.4
click at [401, 268] on icon "Icon/Menu Close" at bounding box center [412, 268] width 41 height 41
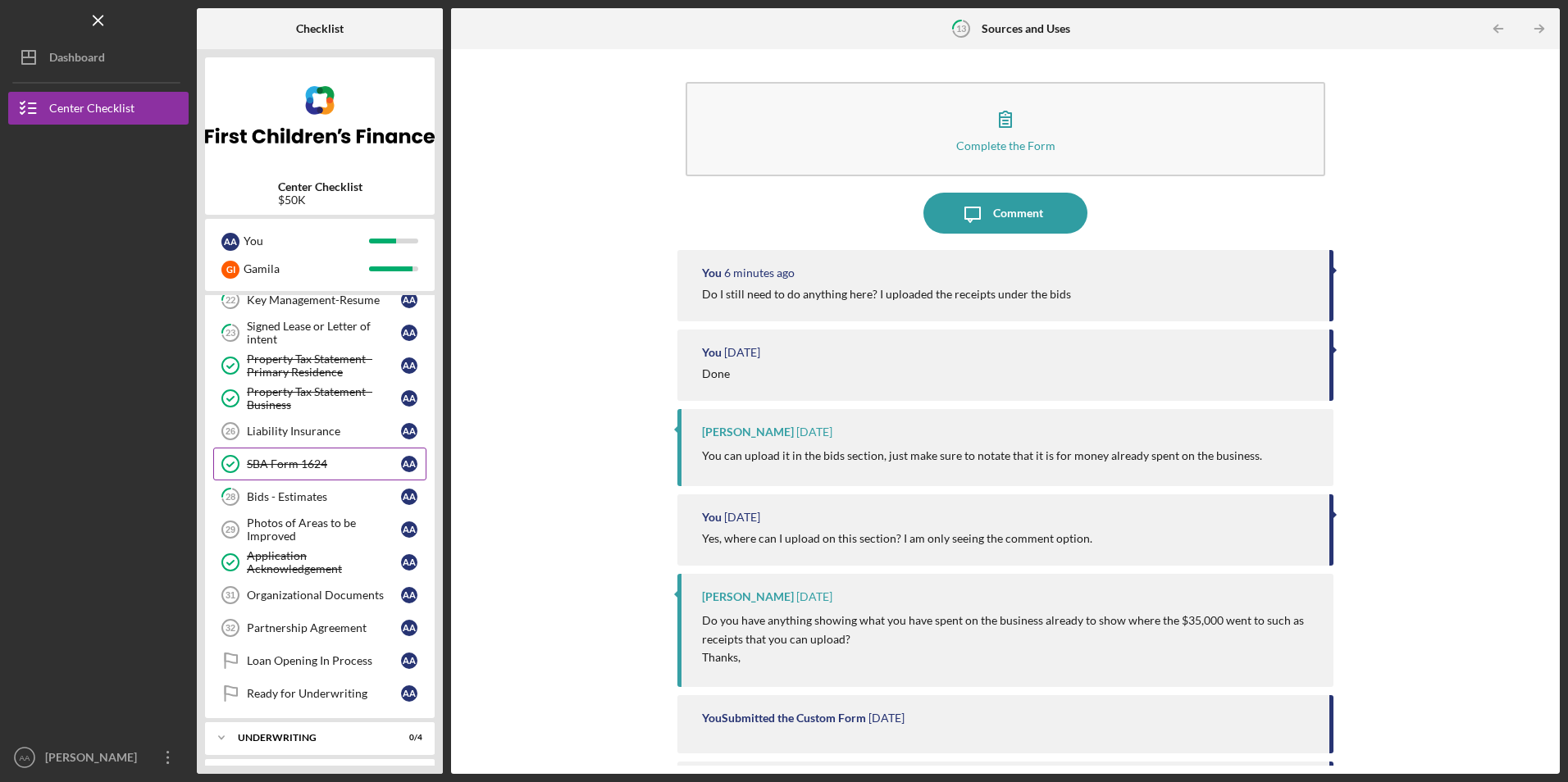
scroll to position [469, 0]
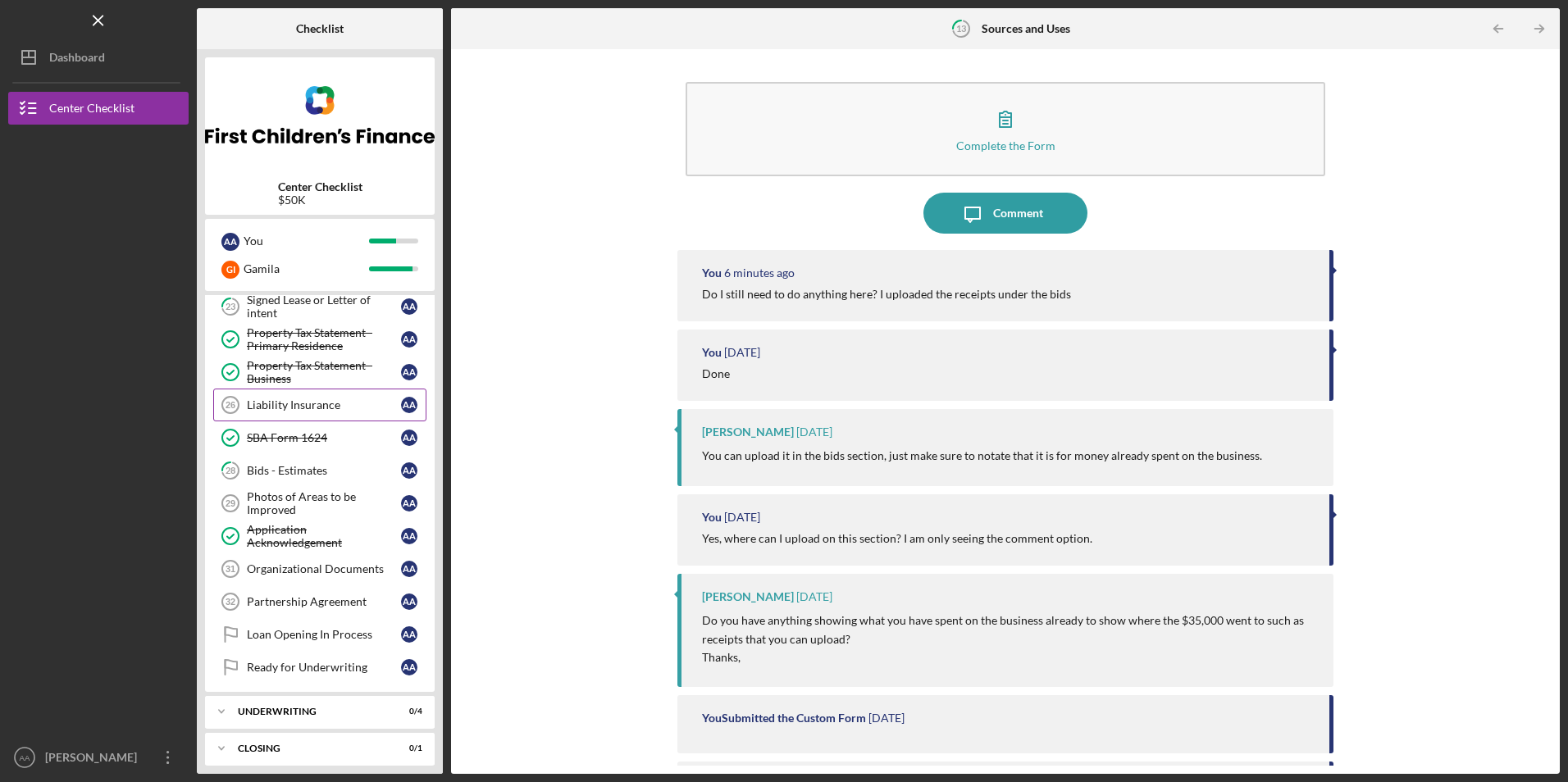
click at [311, 410] on div "Liability Insurance" at bounding box center [323, 405] width 155 height 14
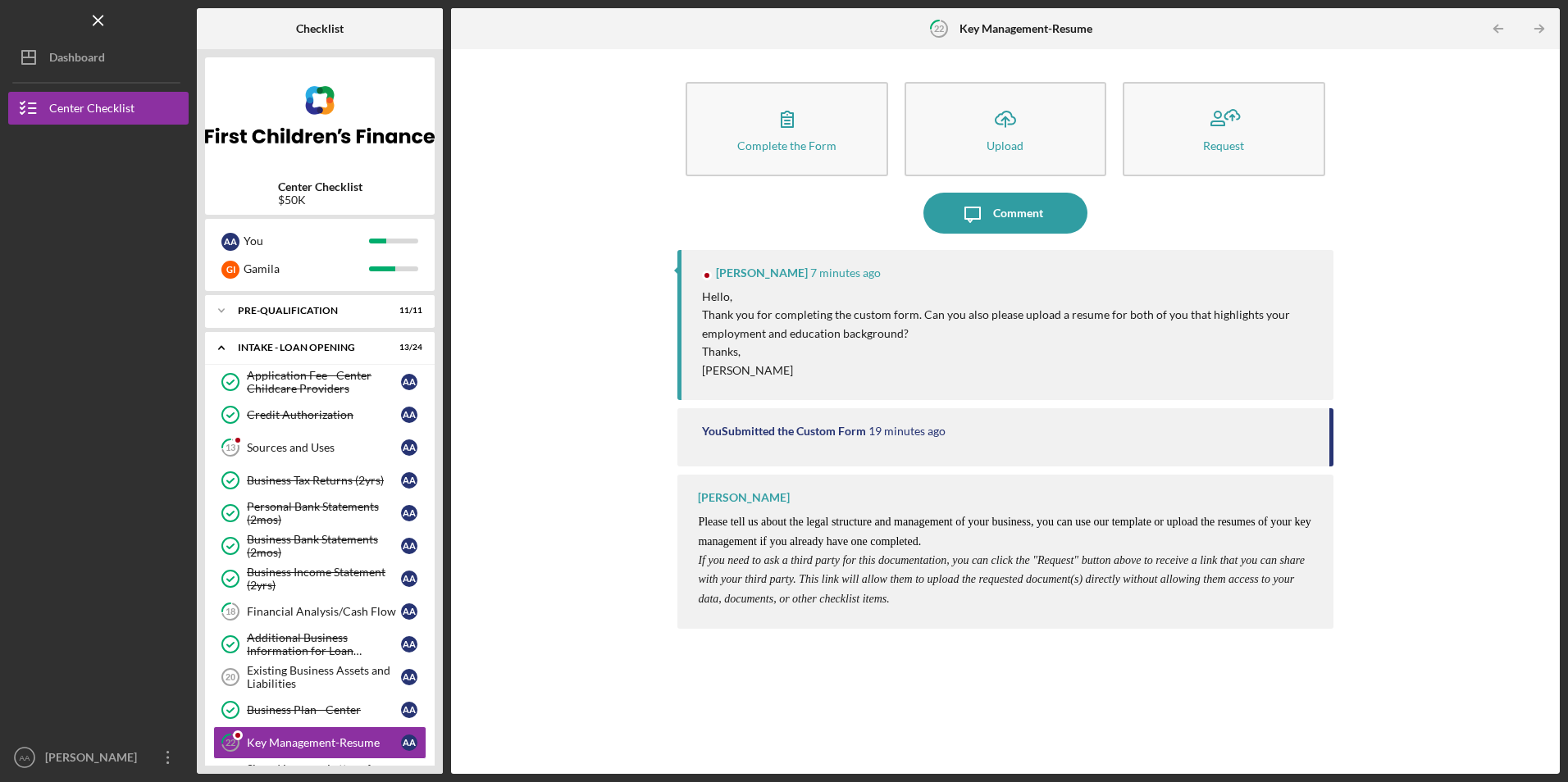
scroll to position [184, 0]
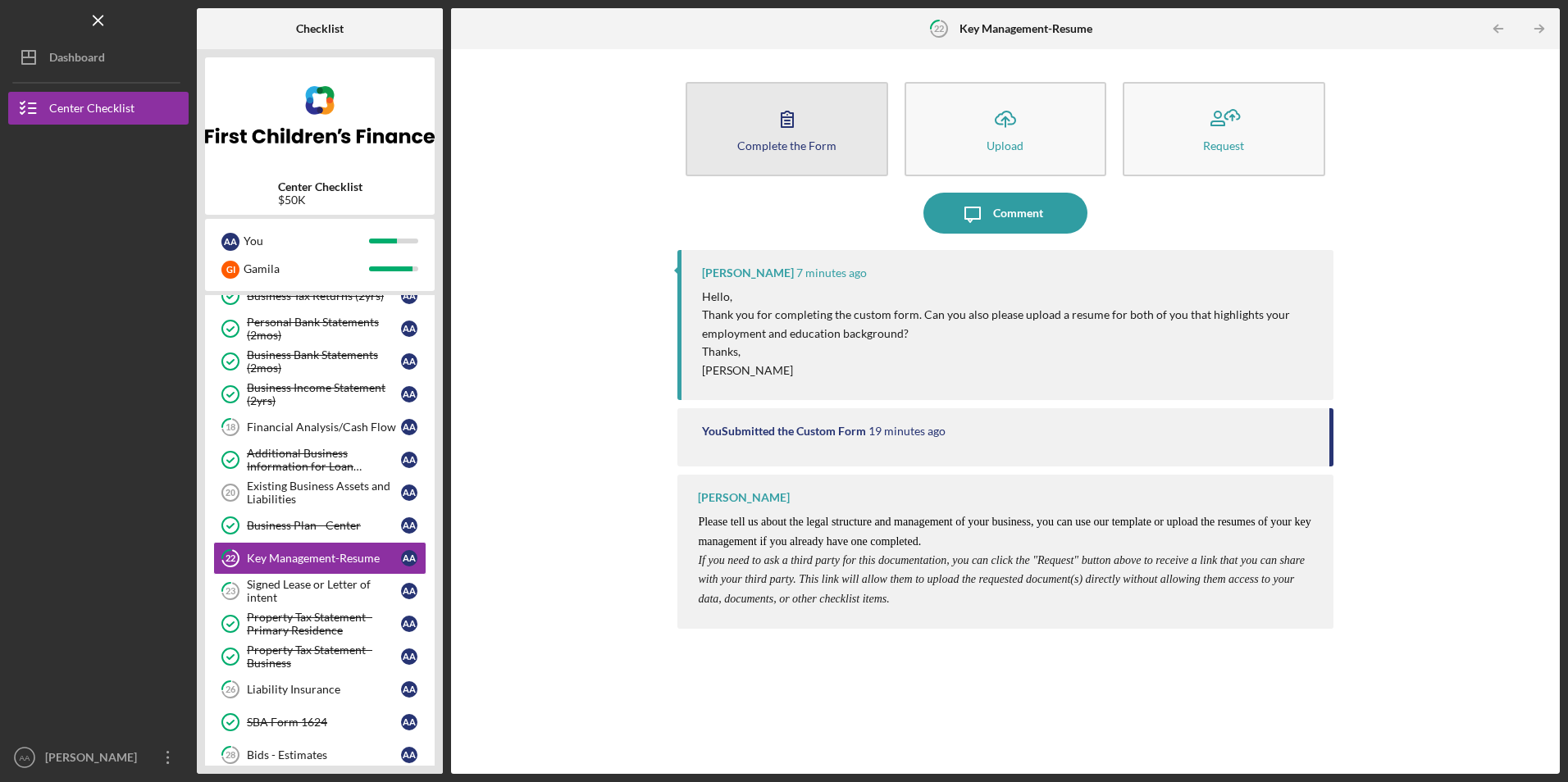
click at [827, 165] on button "Complete the Form Form" at bounding box center [786, 129] width 202 height 95
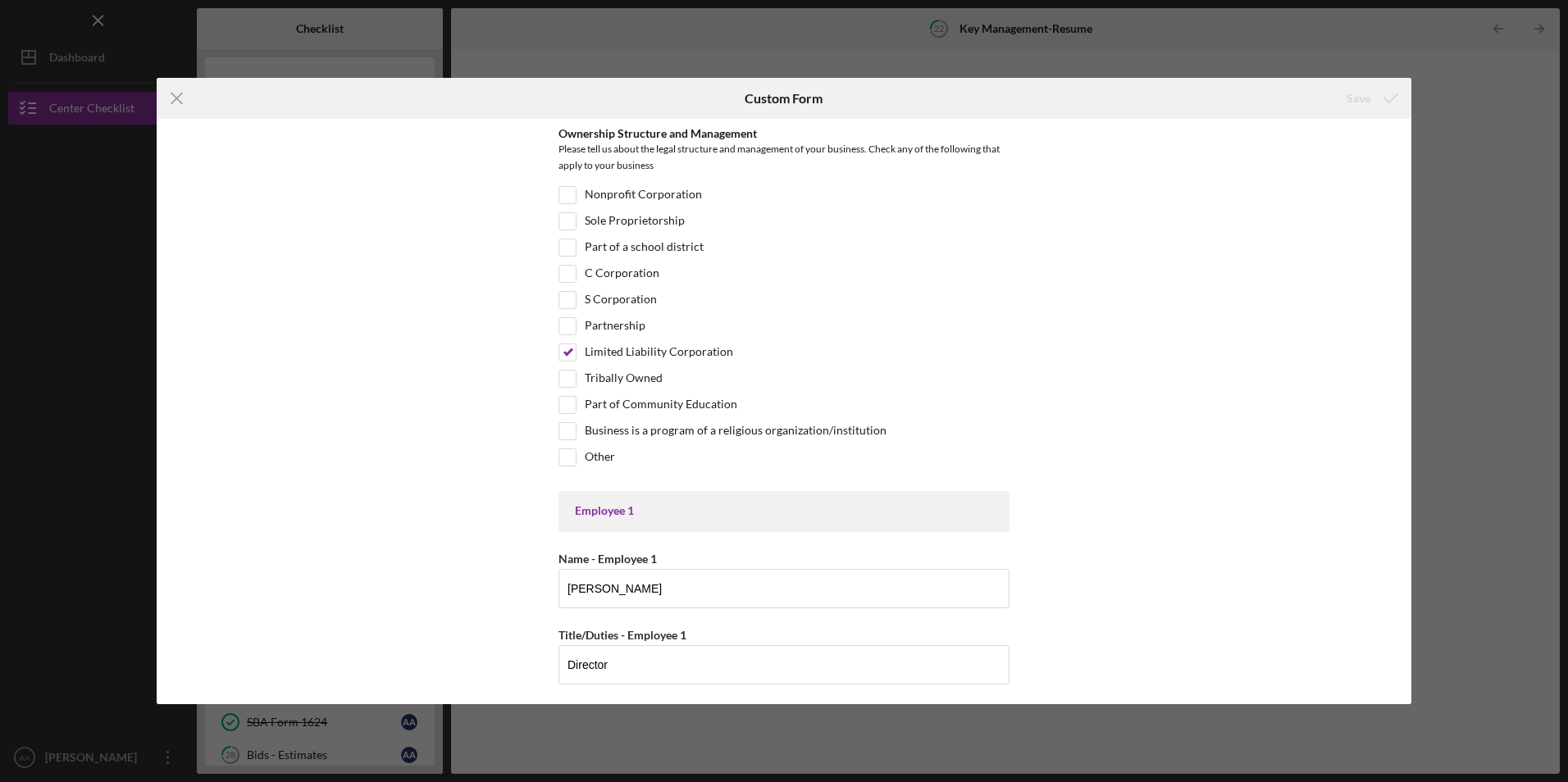
drag, startPoint x: 184, startPoint y: 107, endPoint x: 236, endPoint y: 93, distance: 53.9
click at [198, 102] on div "Icon/Menu Close" at bounding box center [365, 98] width 418 height 41
click at [188, 111] on icon "Icon/Menu Close" at bounding box center [176, 98] width 41 height 41
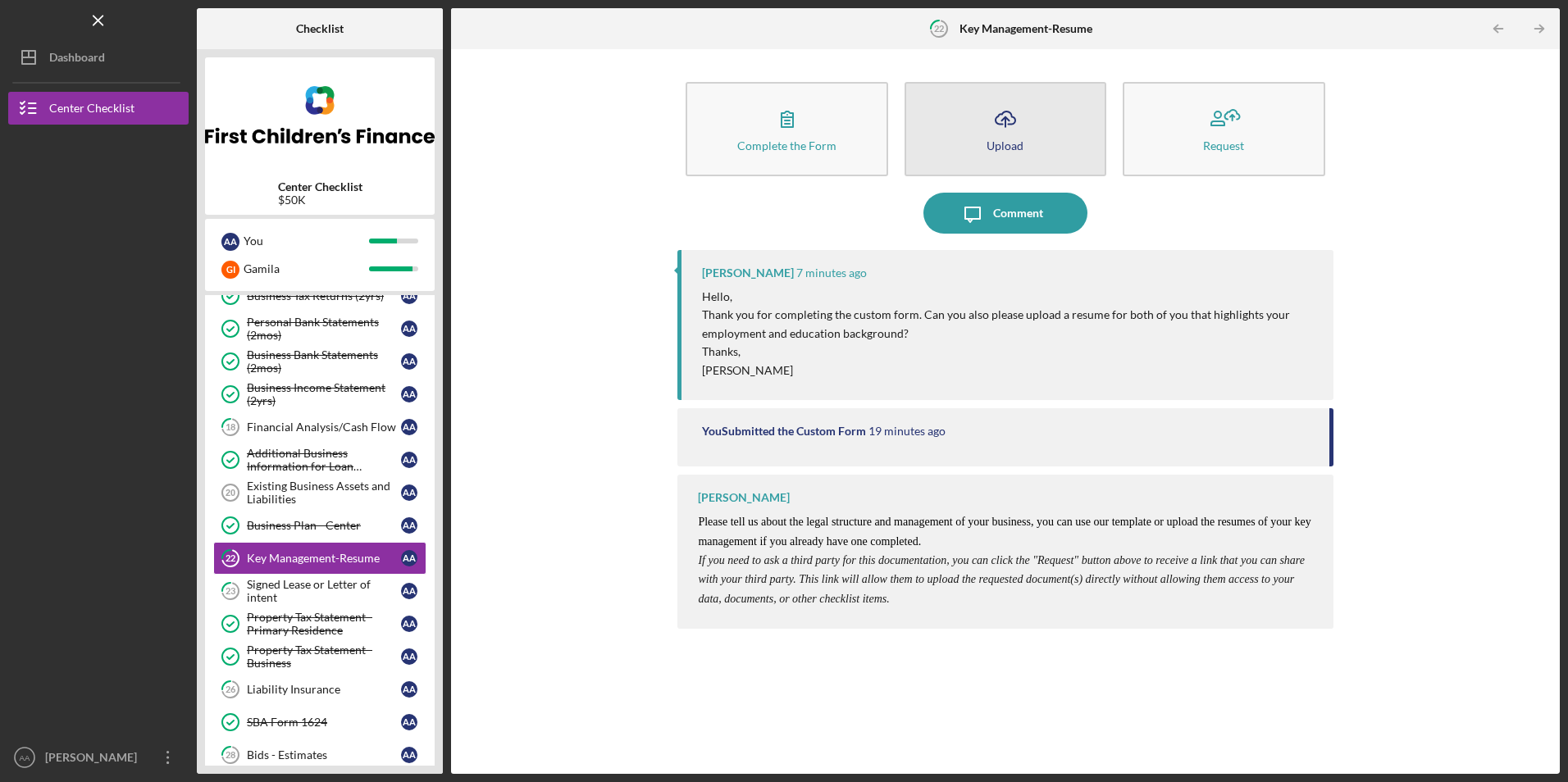
click at [1003, 151] on div "Upload" at bounding box center [1005, 145] width 37 height 13
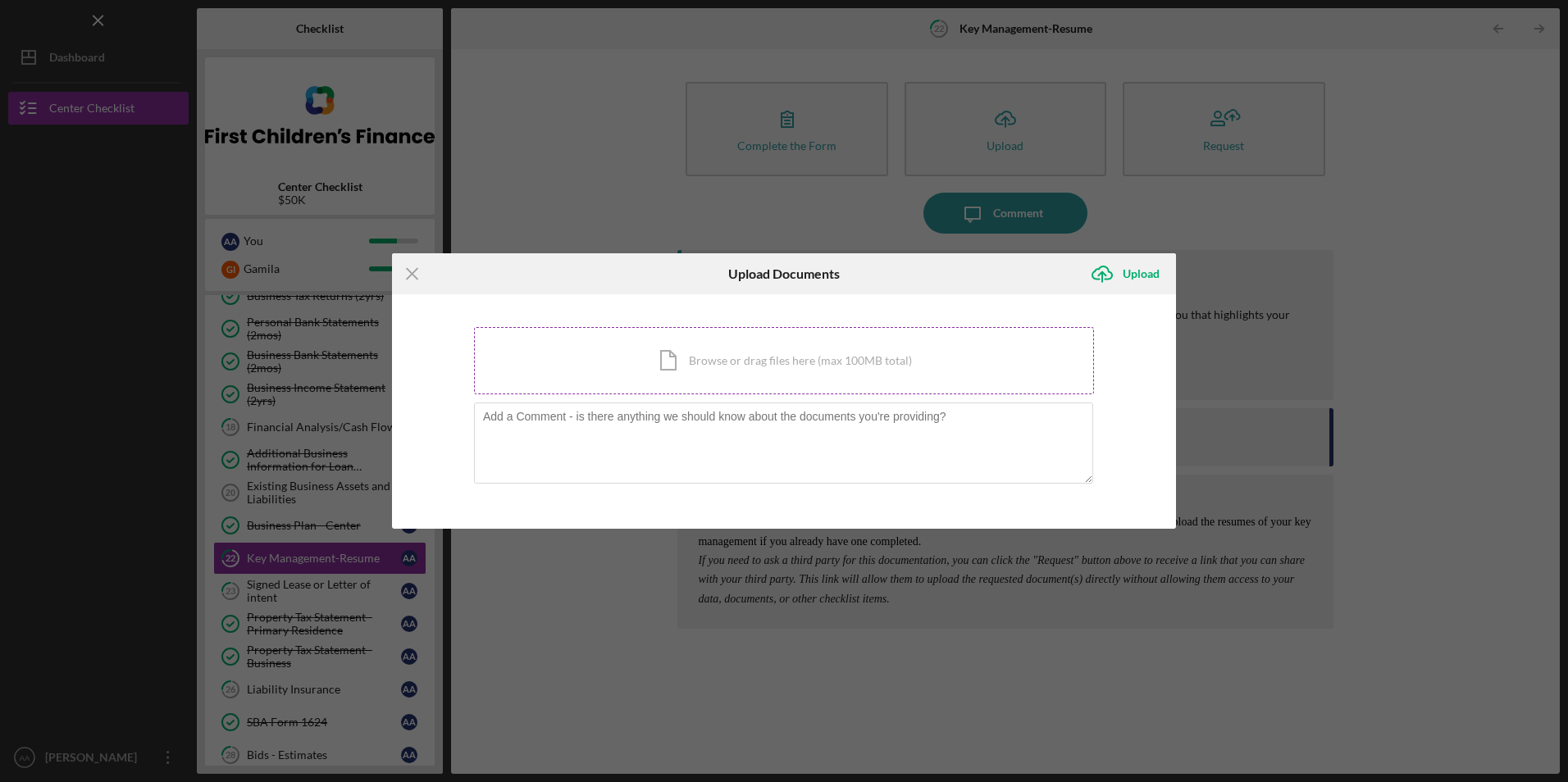
click at [749, 355] on div "Icon/Document Browse or drag files here (max 100MB total) Tap to choose files o…" at bounding box center [784, 361] width 620 height 68
click at [734, 353] on div "Icon/Document Browse or drag files here (max 100MB total) Tap to choose files o…" at bounding box center [784, 361] width 620 height 68
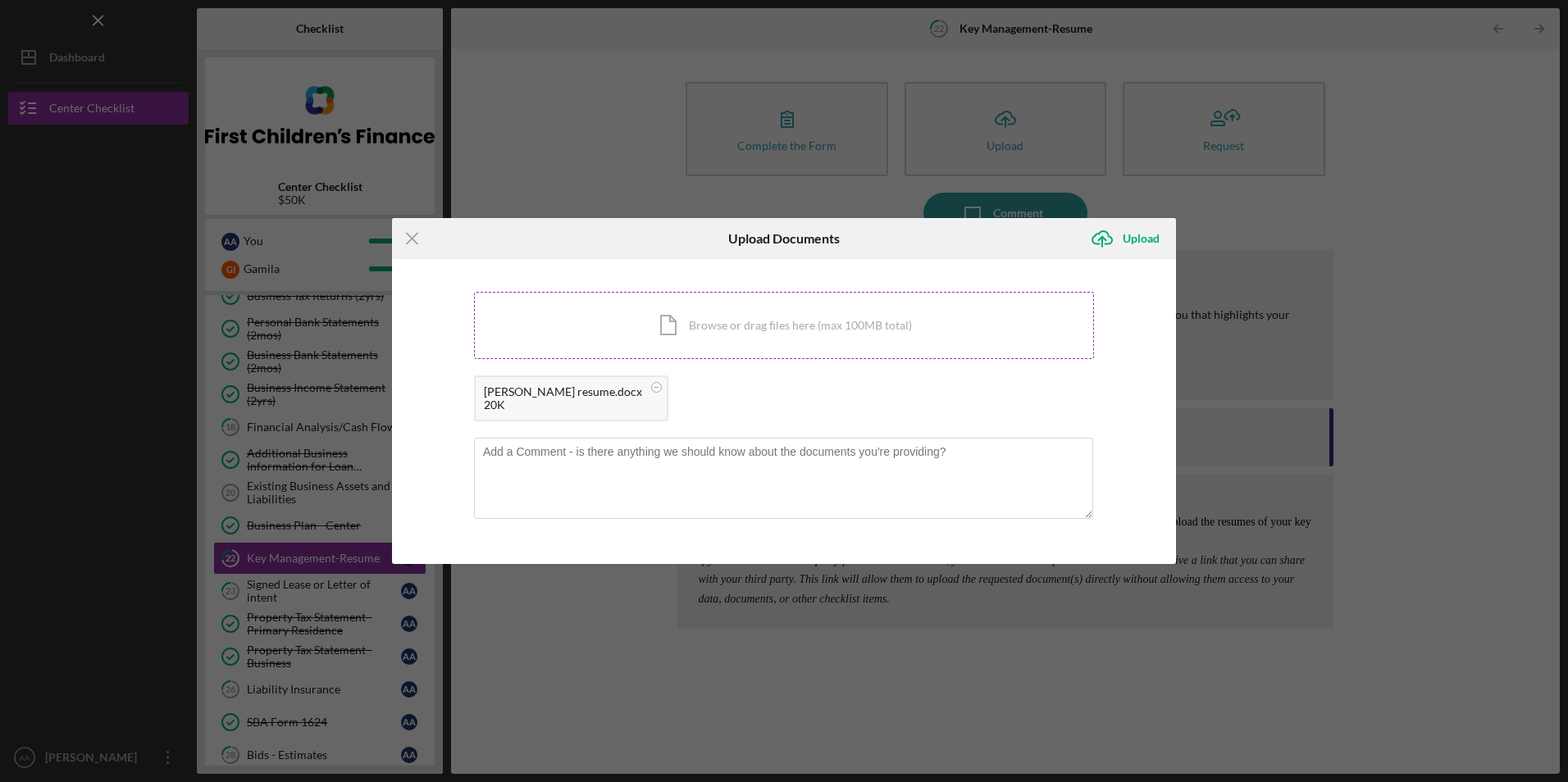
click at [720, 333] on div "Icon/Document Browse or drag files here (max 100MB total) Tap to choose files o…" at bounding box center [784, 326] width 620 height 68
click at [807, 337] on div "Icon/Document Browse or drag files here (max 100MB total) Tap to choose files o…" at bounding box center [784, 326] width 620 height 68
click at [415, 242] on line at bounding box center [412, 239] width 11 height 11
